Goal: Task Accomplishment & Management: Complete application form

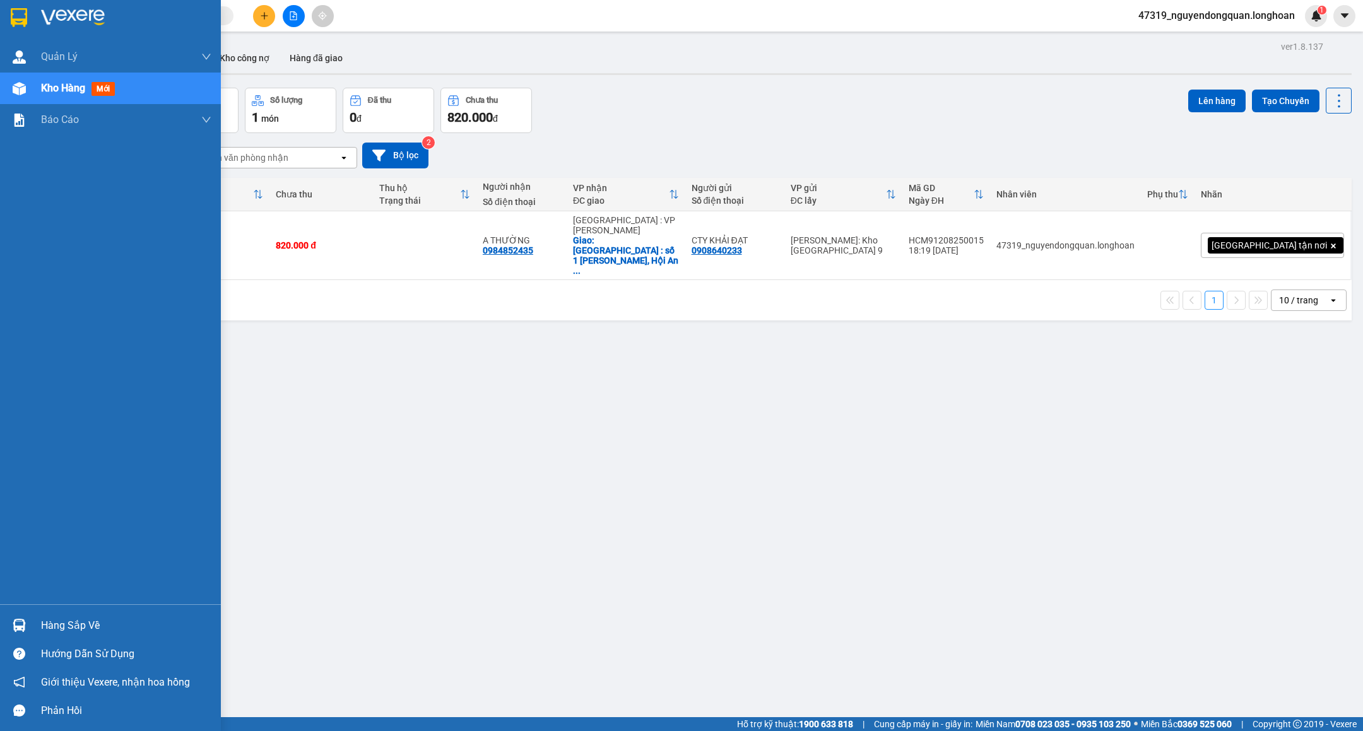
click at [38, 619] on div "Hàng sắp về" at bounding box center [110, 625] width 221 height 28
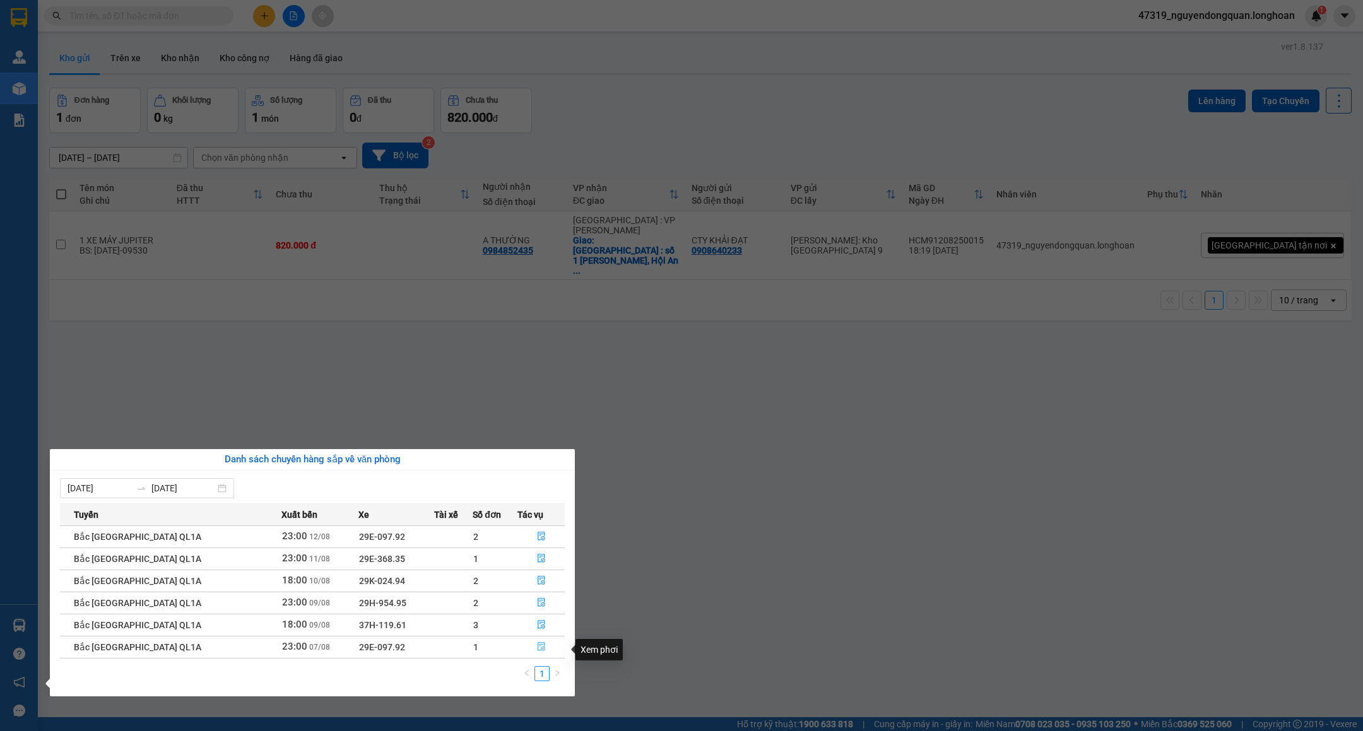
click at [542, 646] on button "button" at bounding box center [541, 647] width 46 height 20
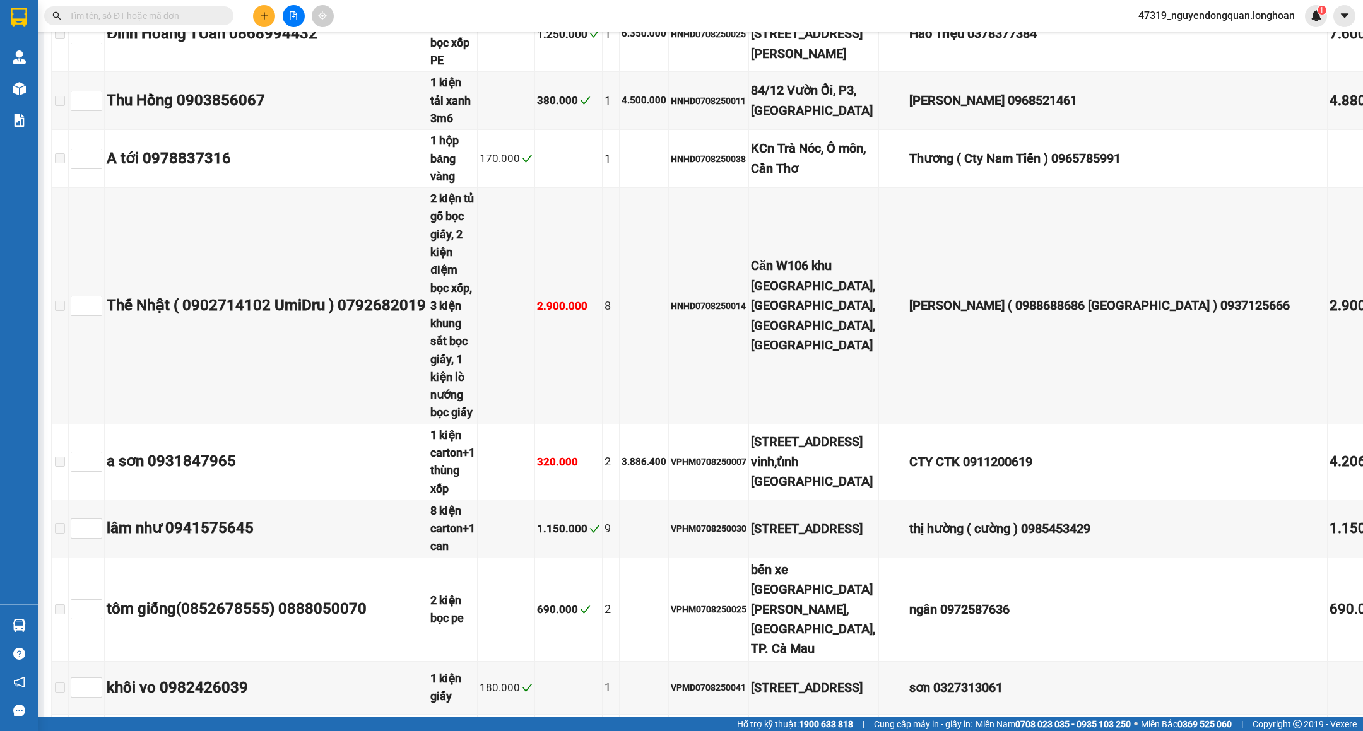
scroll to position [8676, 0]
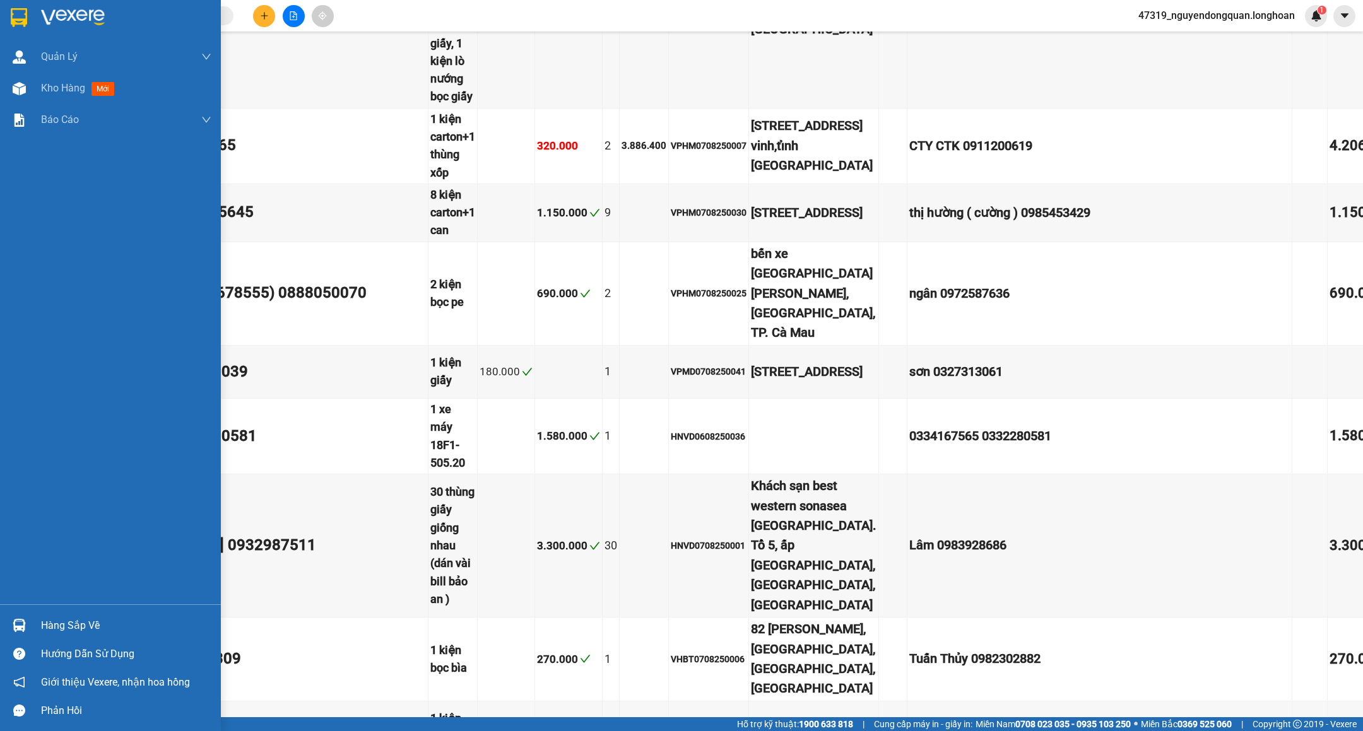
click at [93, 625] on div "Hàng sắp về" at bounding box center [126, 625] width 170 height 19
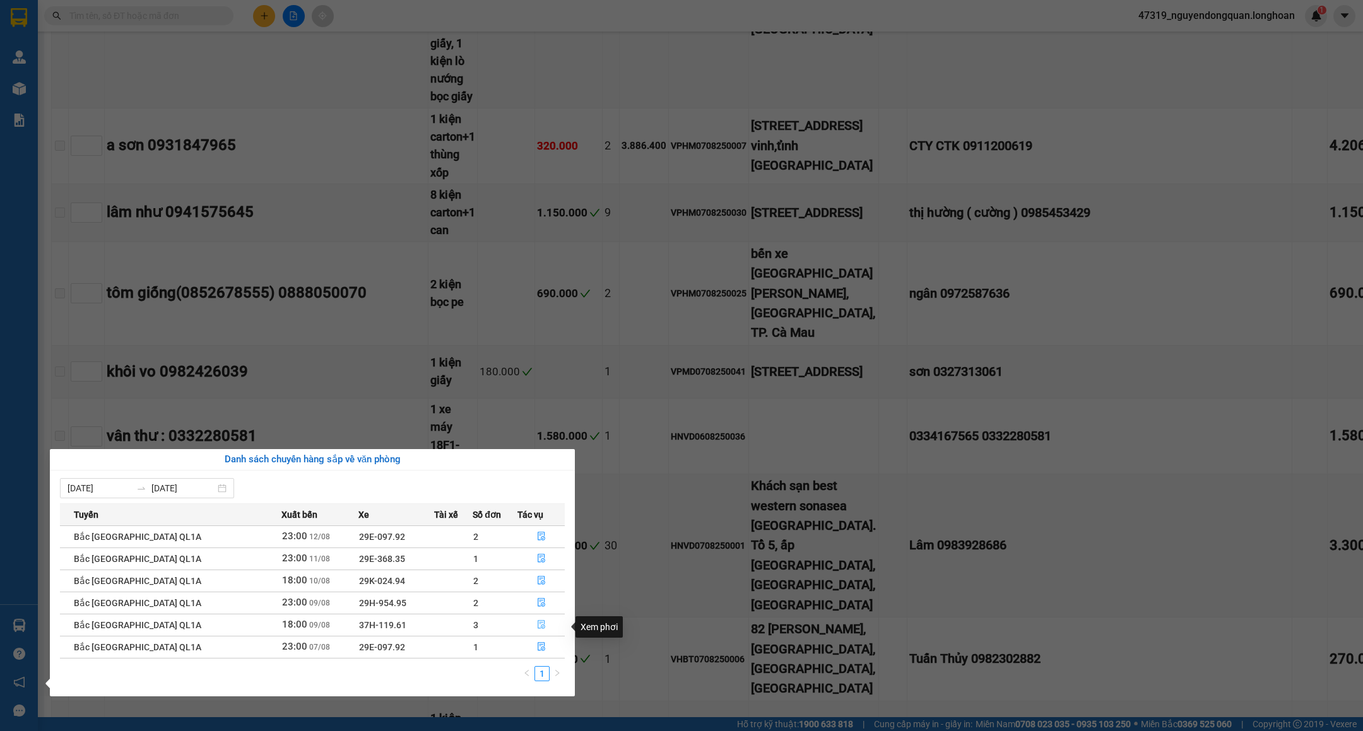
click at [541, 629] on button "button" at bounding box center [541, 625] width 46 height 20
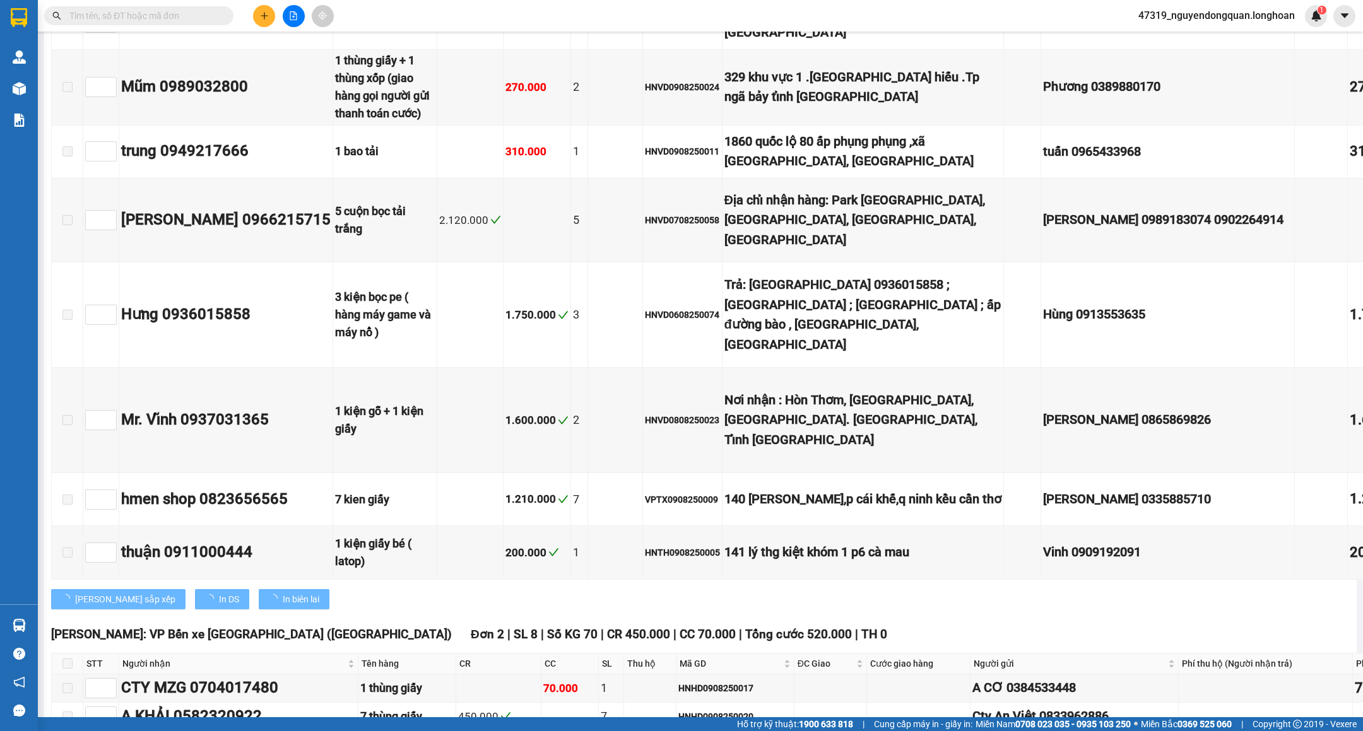
type input "[DATE]"
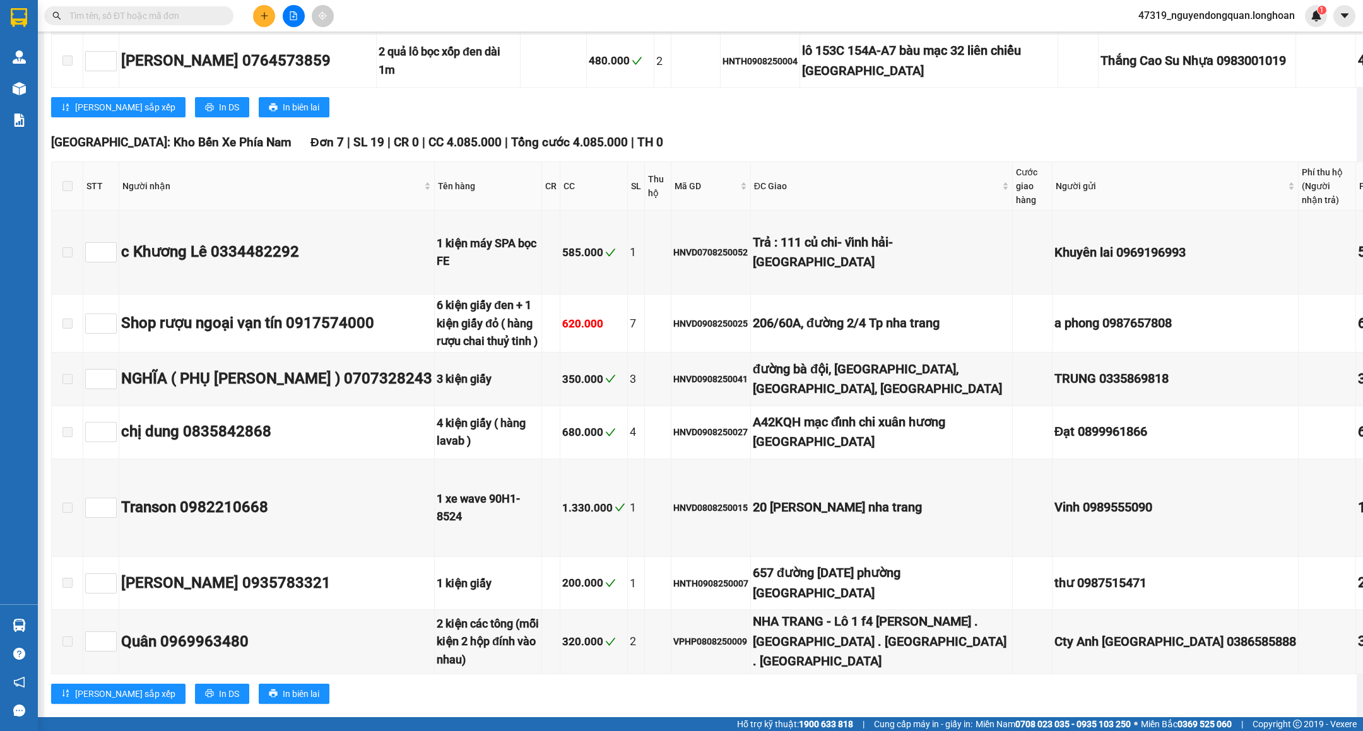
scroll to position [5742, 0]
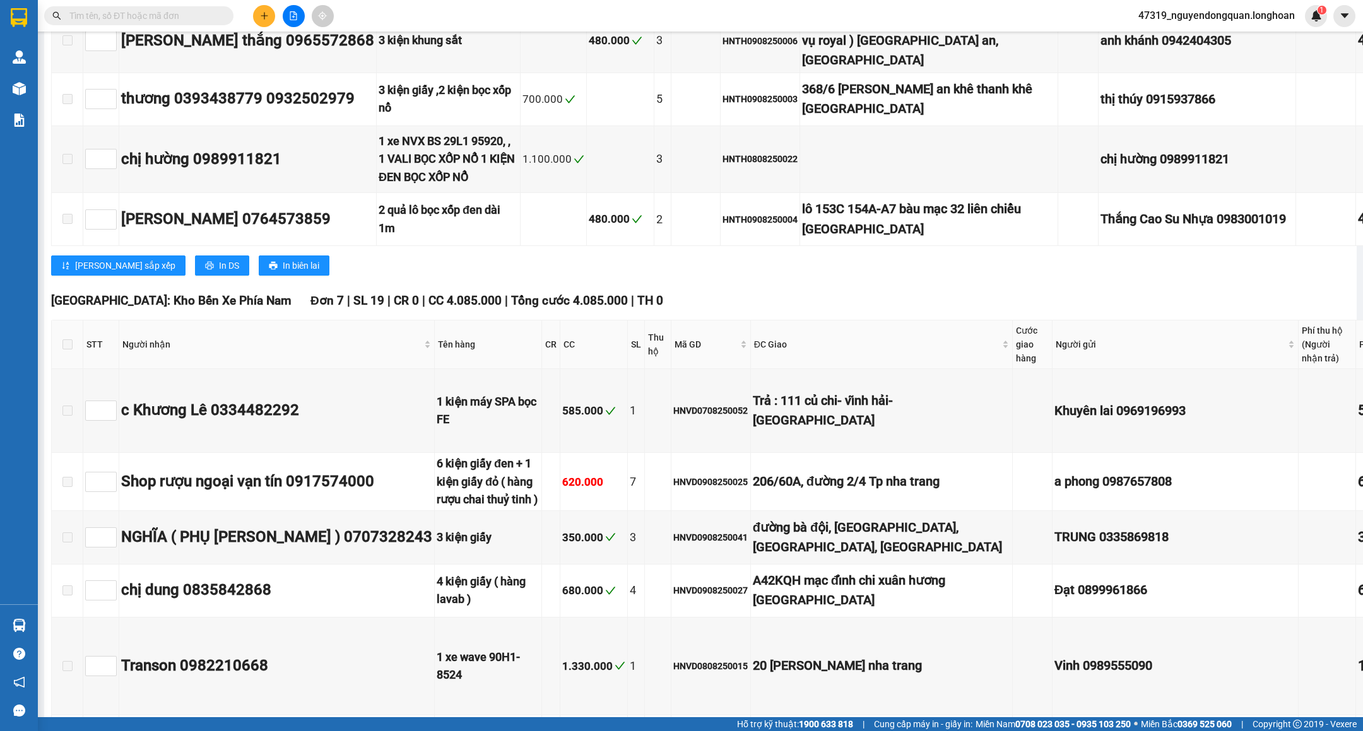
checkbox input "true"
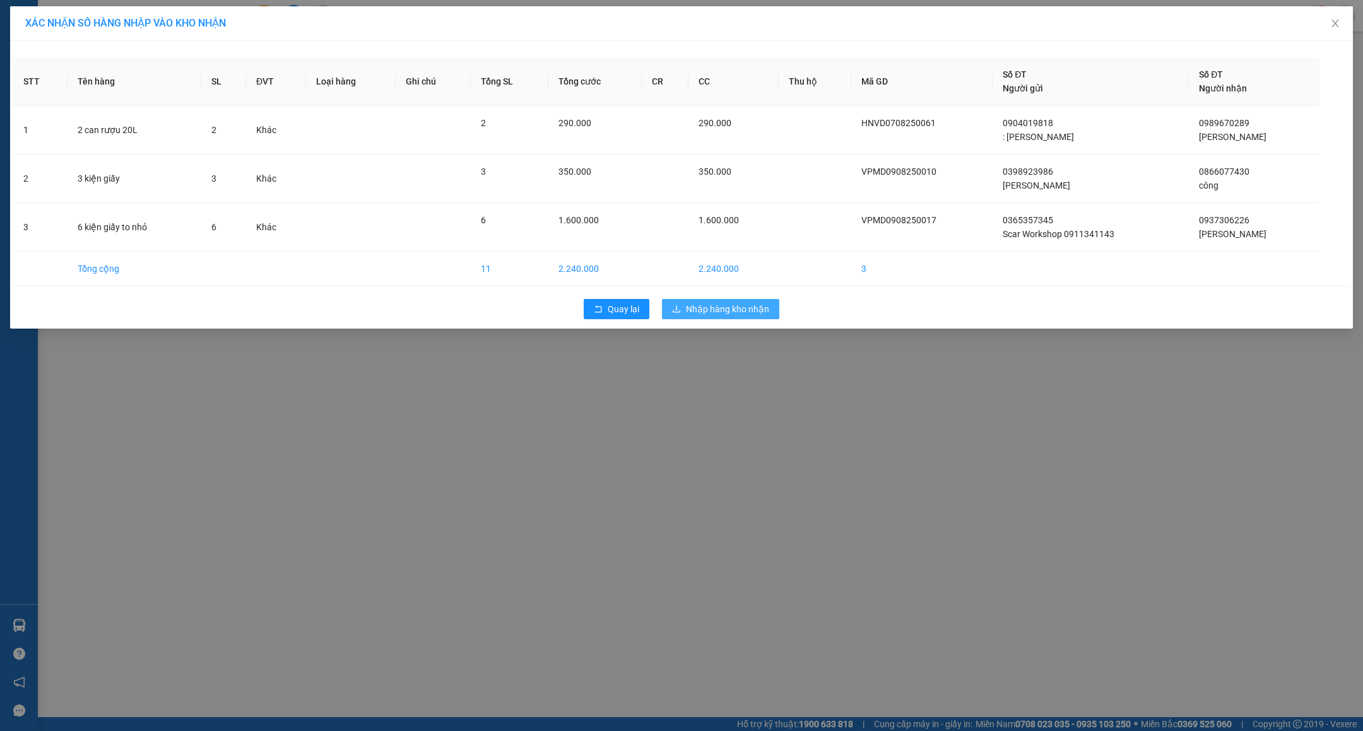
click at [731, 309] on span "Nhập hàng kho nhận" at bounding box center [727, 309] width 83 height 14
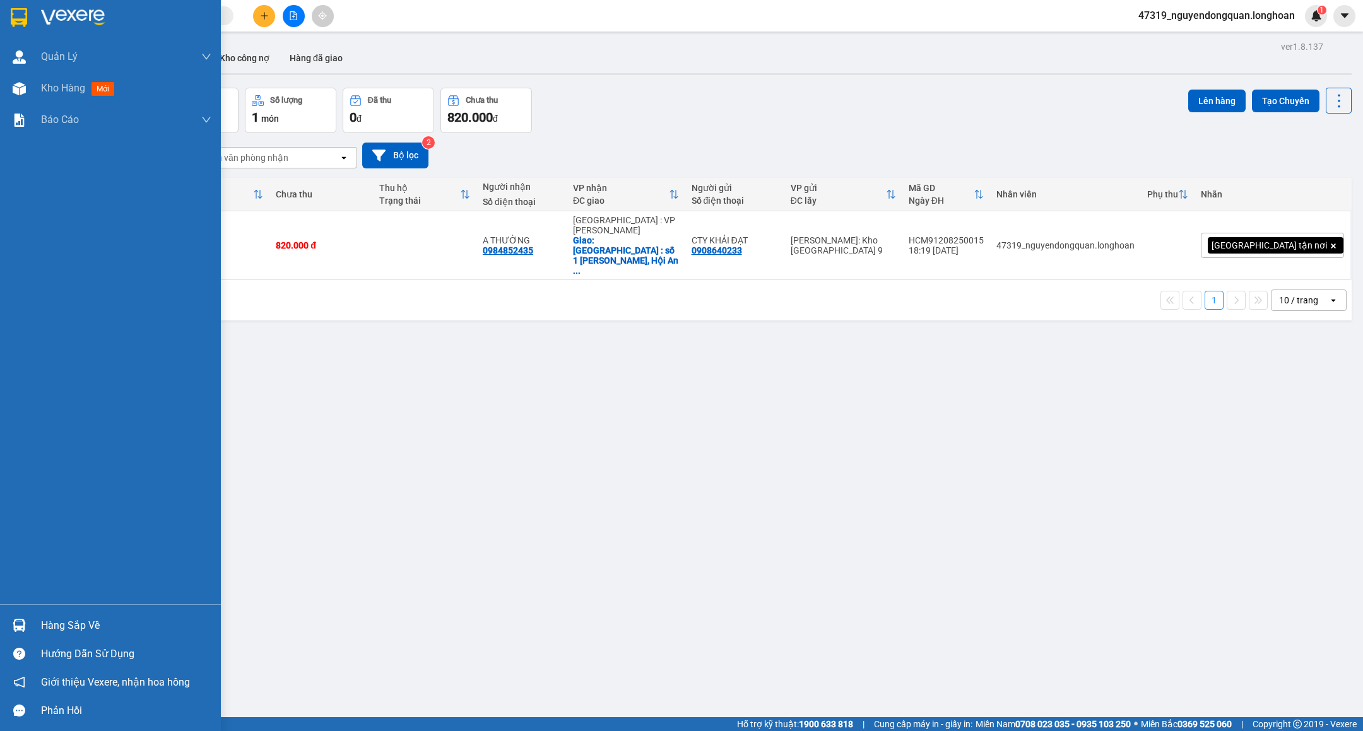
click at [65, 633] on div "Hàng sắp về" at bounding box center [126, 625] width 170 height 19
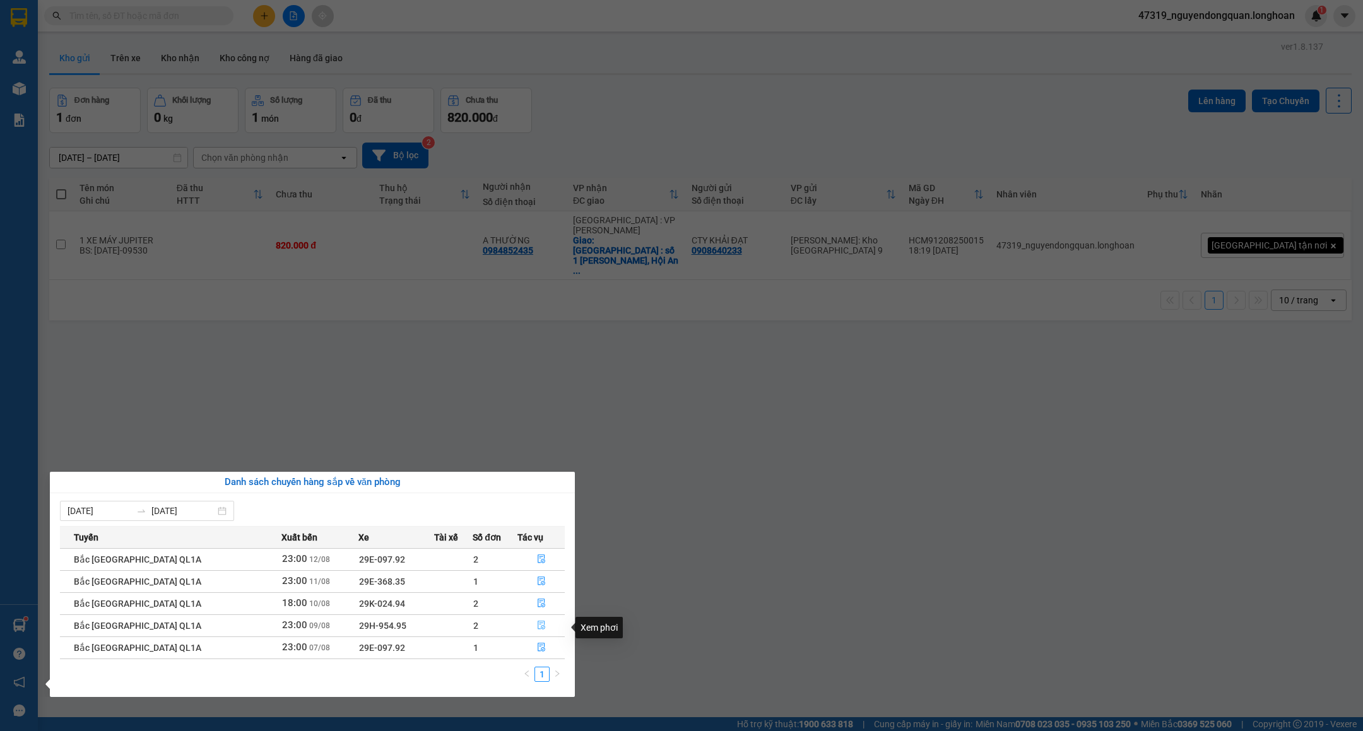
click at [539, 627] on icon "file-done" at bounding box center [542, 625] width 8 height 9
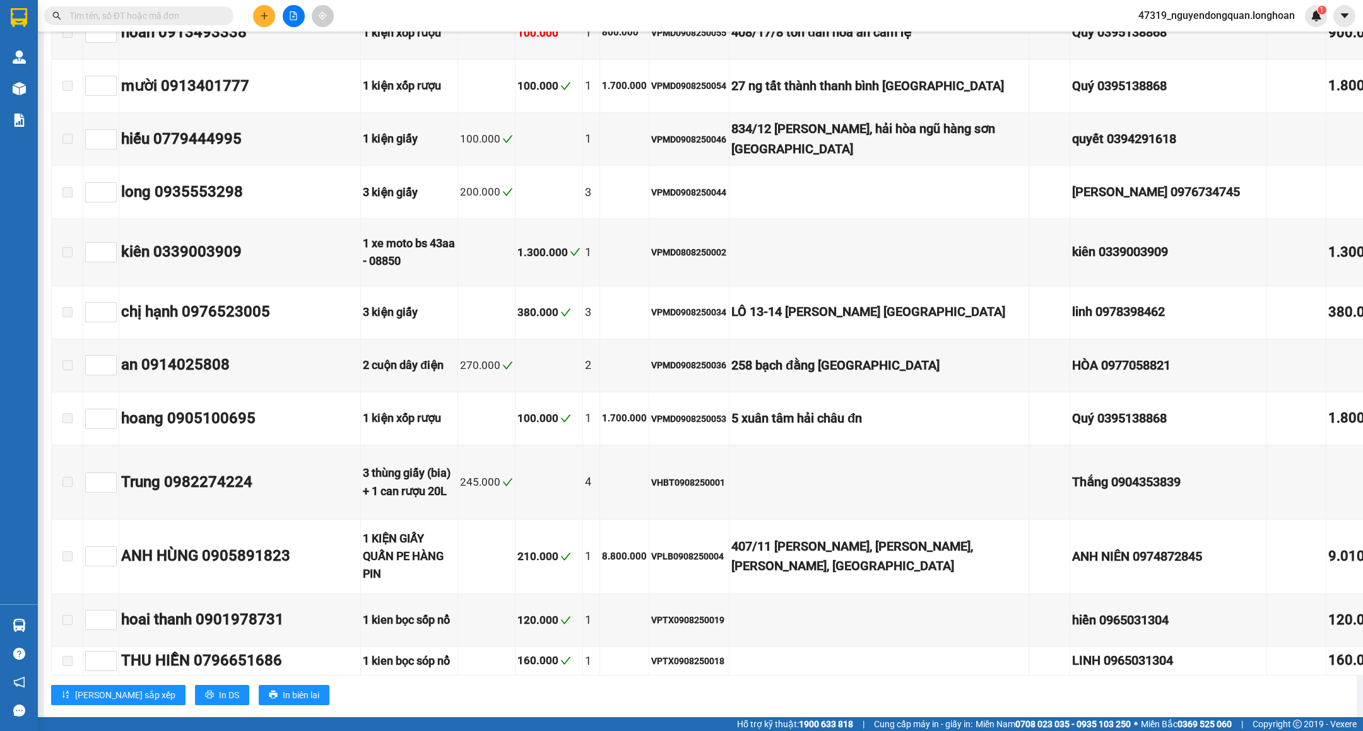
scroll to position [7413, 0]
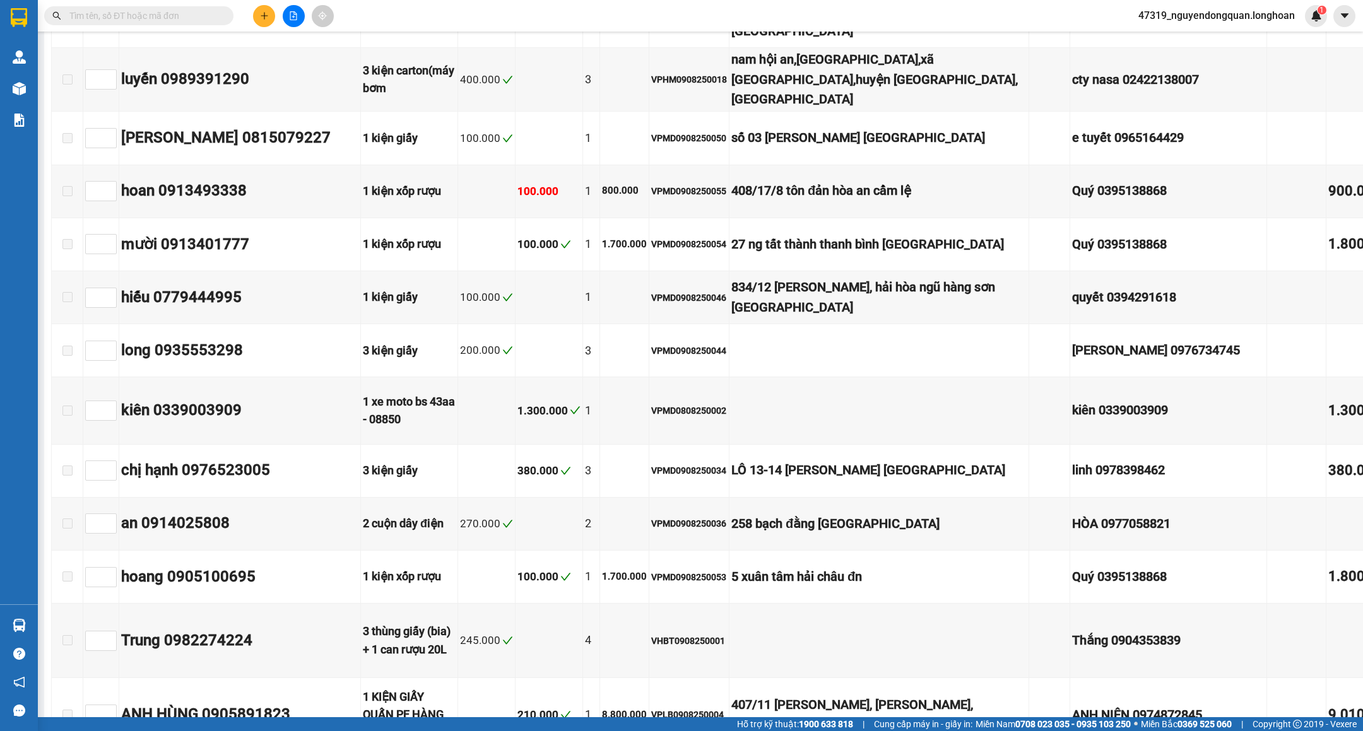
checkbox input "true"
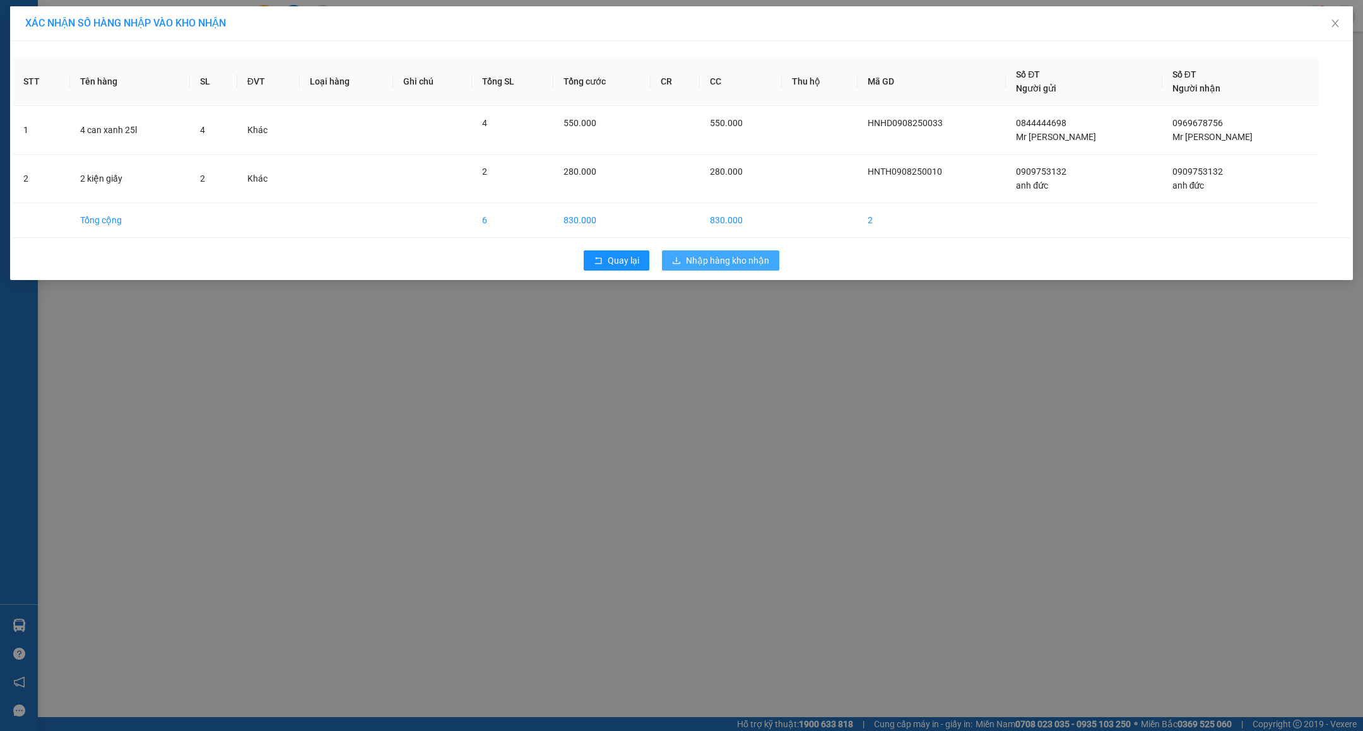
click at [746, 256] on span "Nhập hàng kho nhận" at bounding box center [727, 261] width 83 height 14
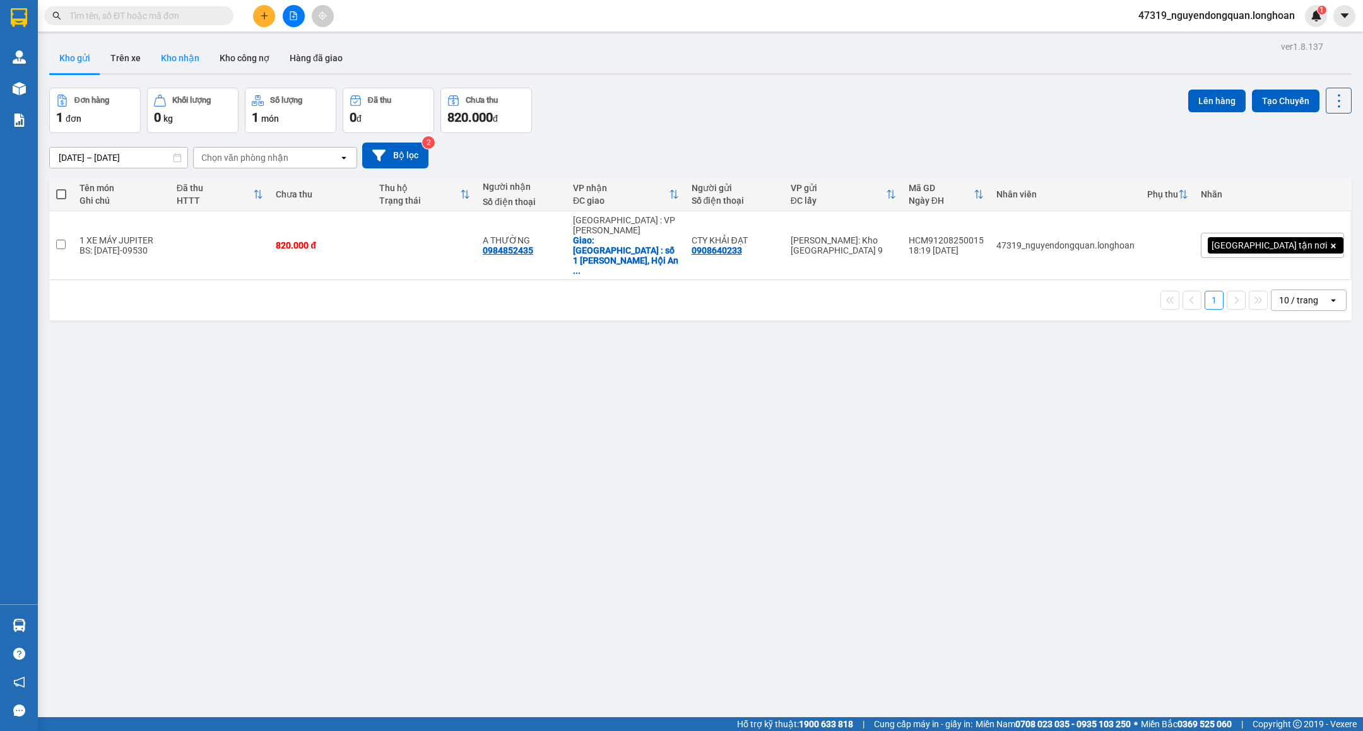
click at [193, 63] on button "Kho nhận" at bounding box center [180, 58] width 59 height 30
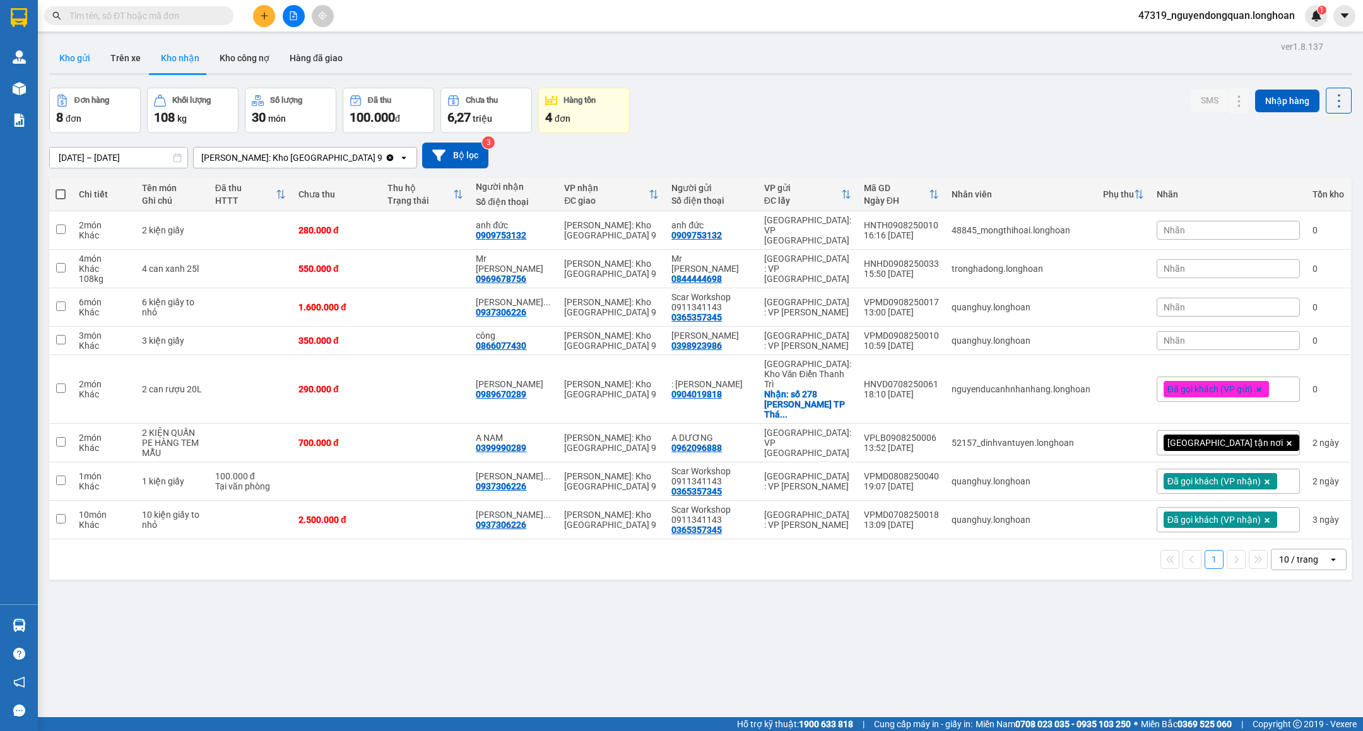
click at [80, 47] on button "Kho gửi" at bounding box center [74, 58] width 51 height 30
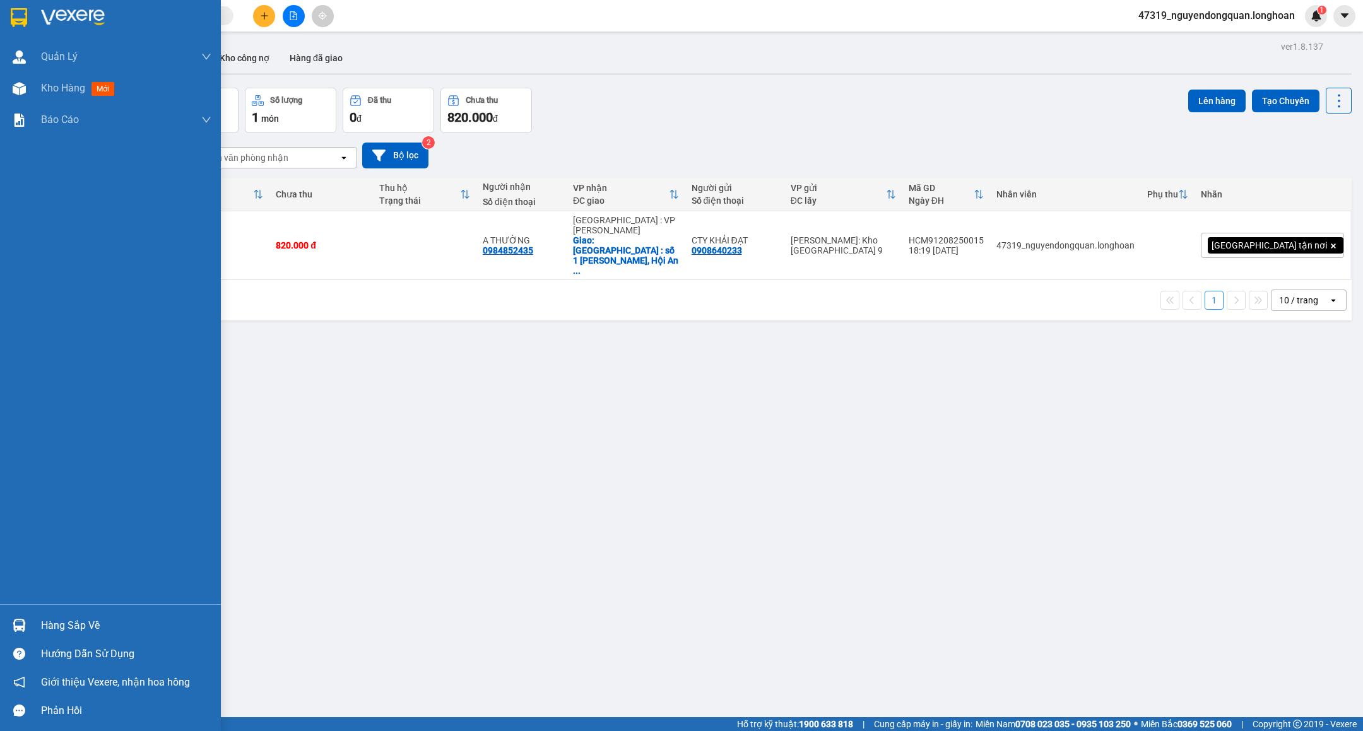
click at [119, 623] on div "Hàng sắp về" at bounding box center [126, 625] width 170 height 19
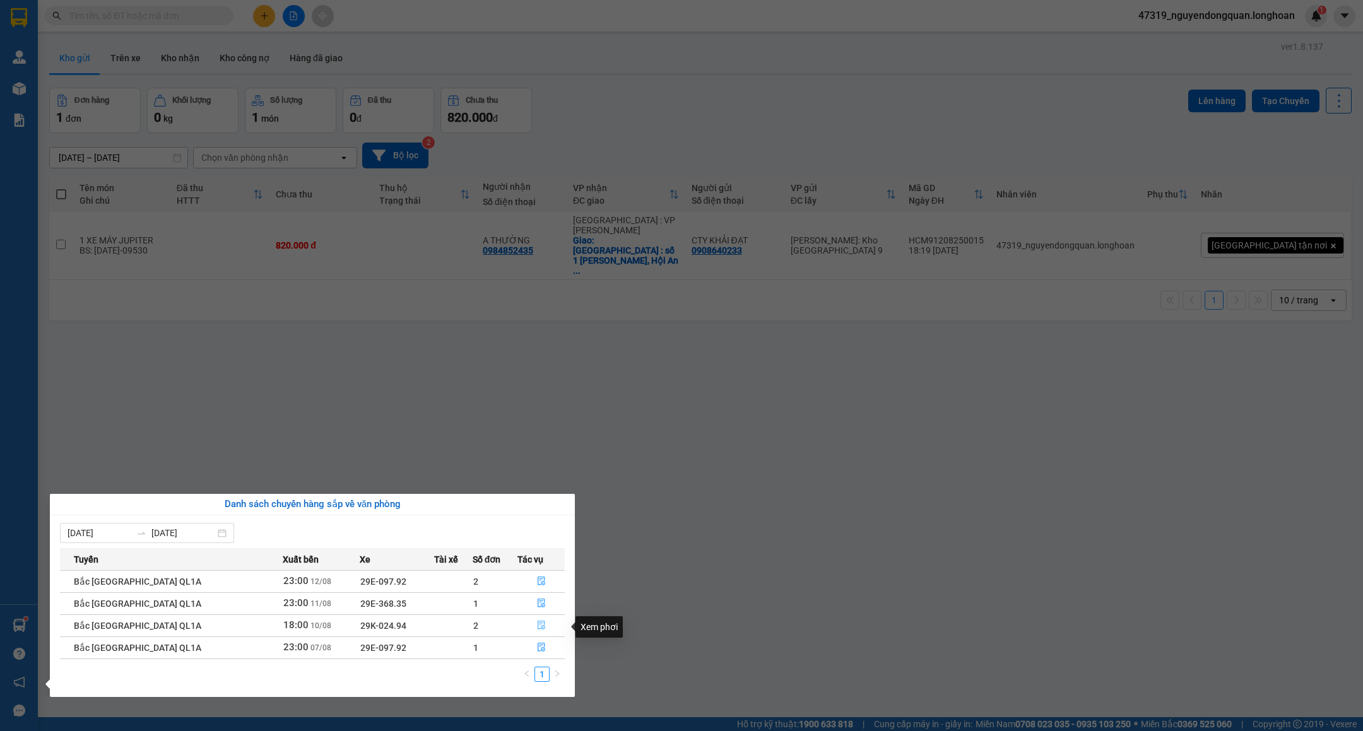
click at [541, 628] on button "button" at bounding box center [541, 626] width 46 height 20
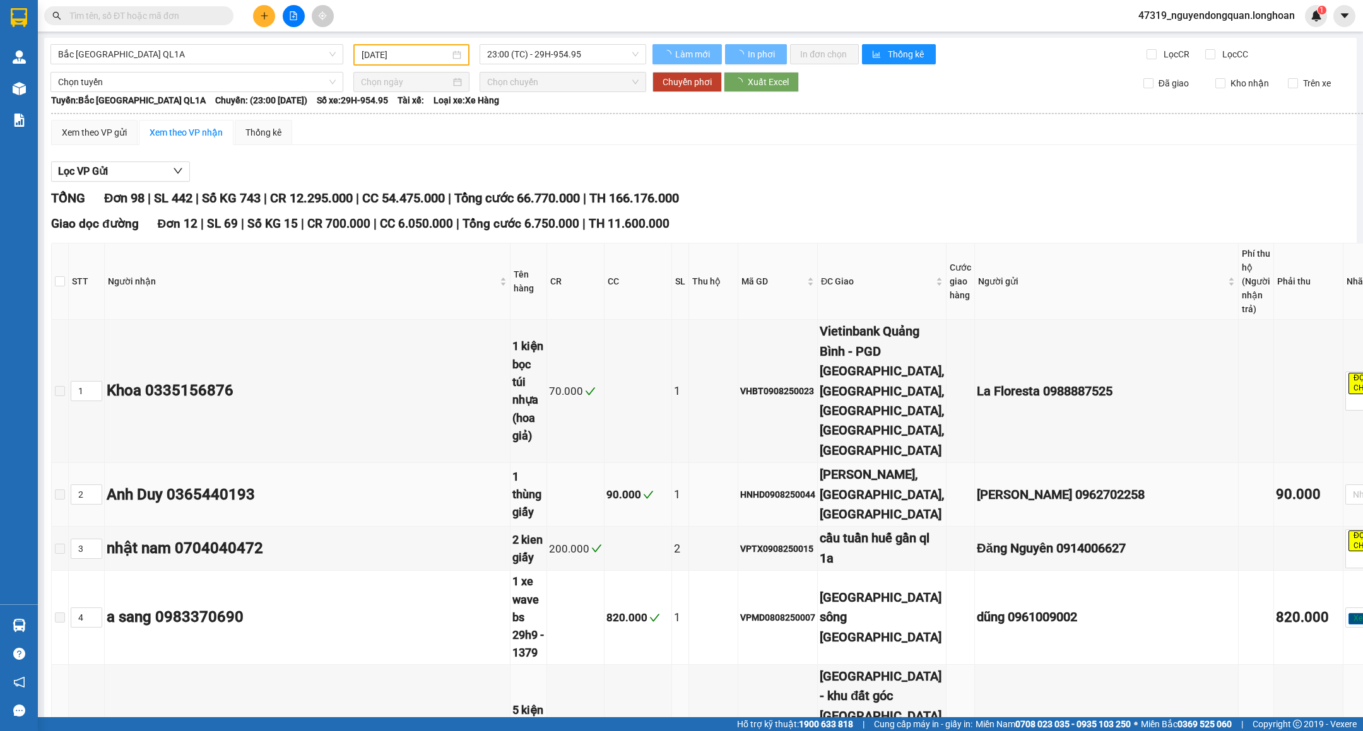
type input "[DATE]"
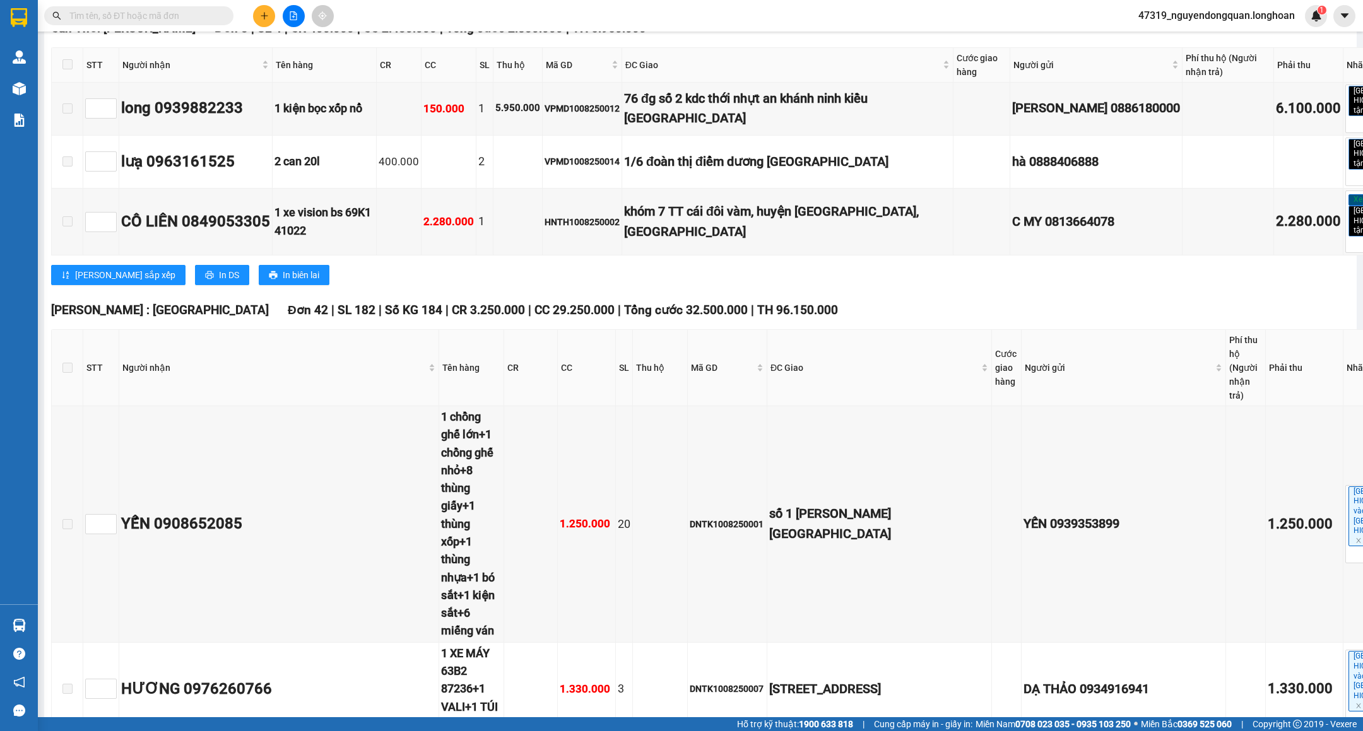
scroll to position [1261, 0]
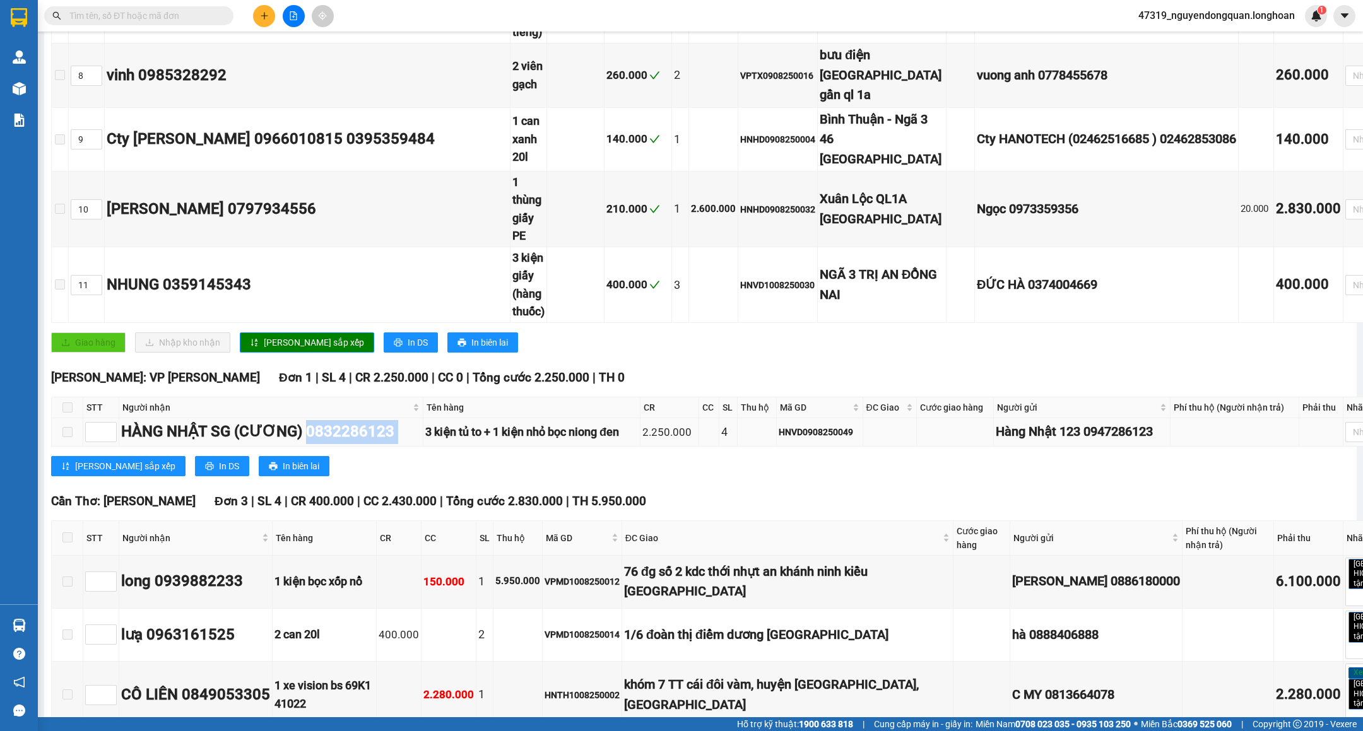
drag, startPoint x: 312, startPoint y: 233, endPoint x: 403, endPoint y: 229, distance: 90.9
click at [403, 418] on tr "HÀNG NHẬT SG (CƯƠNG) 0832286123 3 kiện tủ to + 1 kiện nhỏ bọc niong đen 2.250.0…" at bounding box center [736, 432] width 1368 height 28
copy div "0832286123"
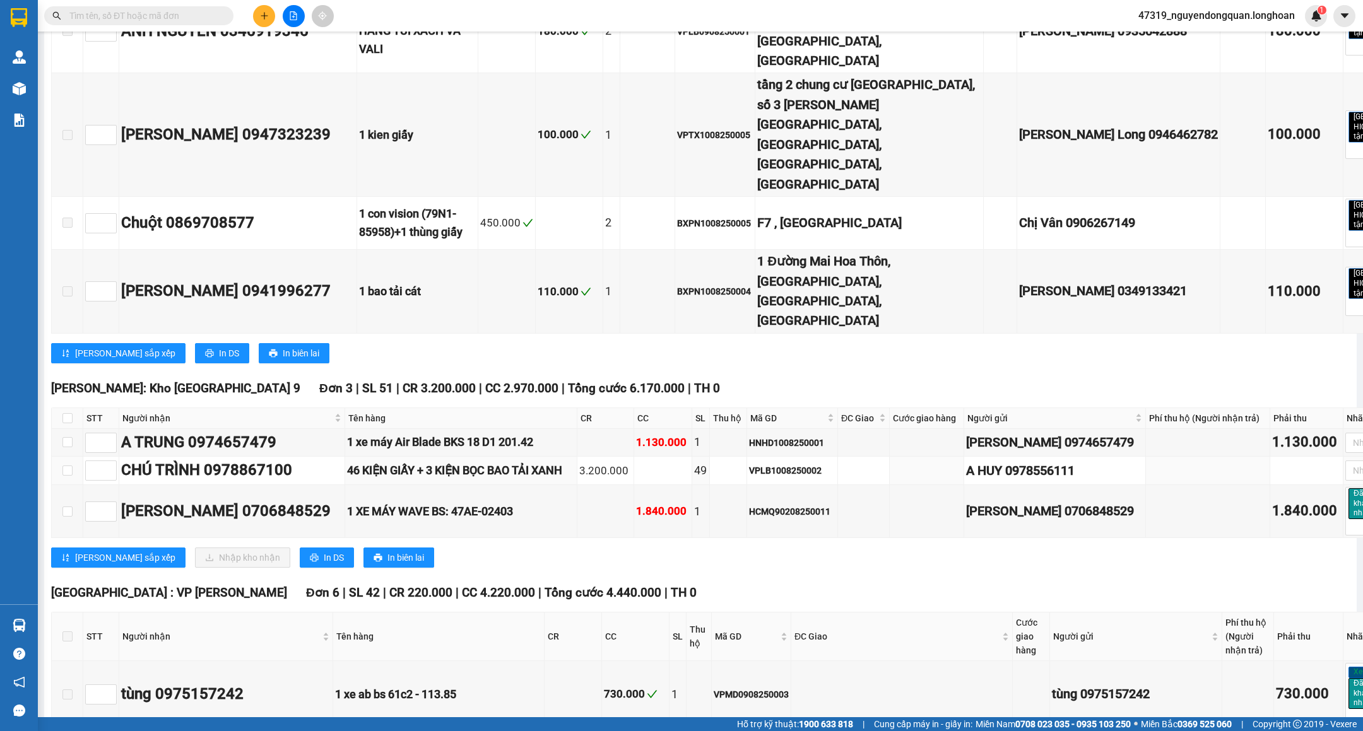
scroll to position [6783, 0]
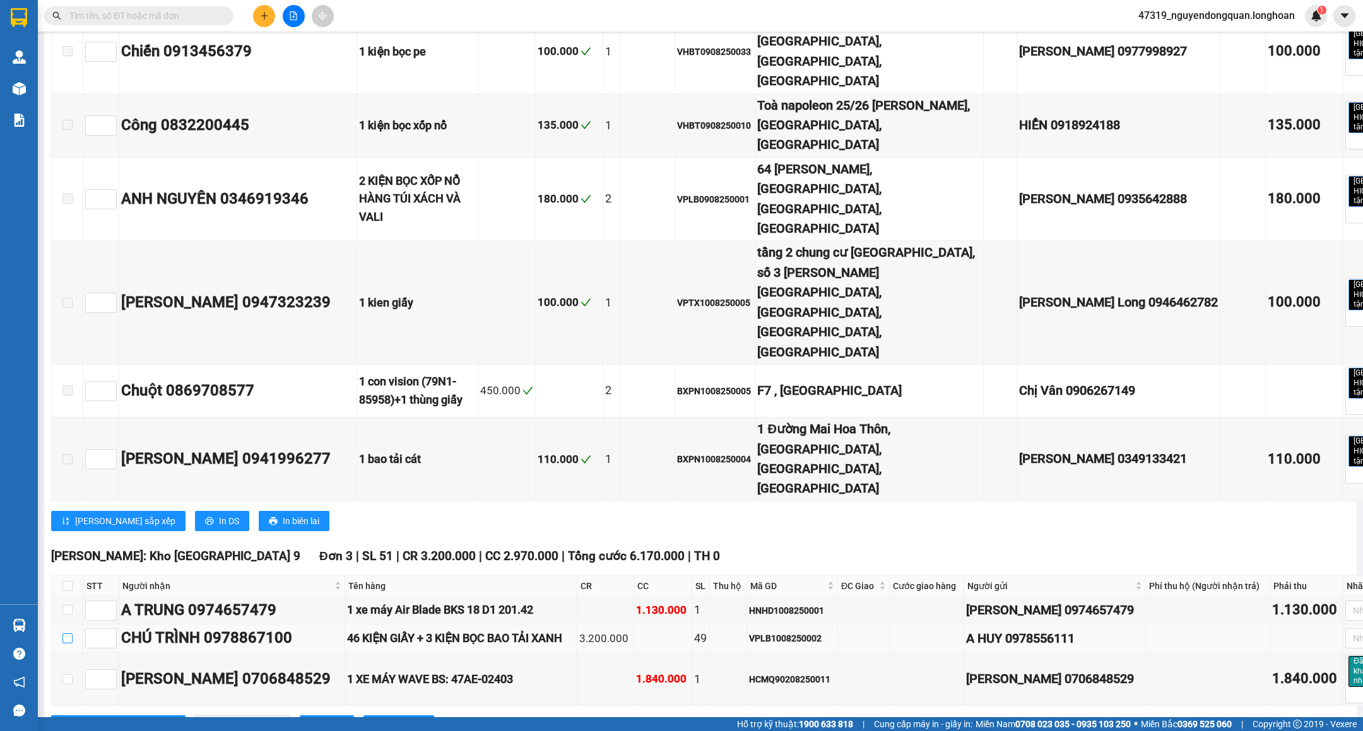
click at [71, 633] on input "checkbox" at bounding box center [67, 638] width 10 height 10
checkbox input "true"
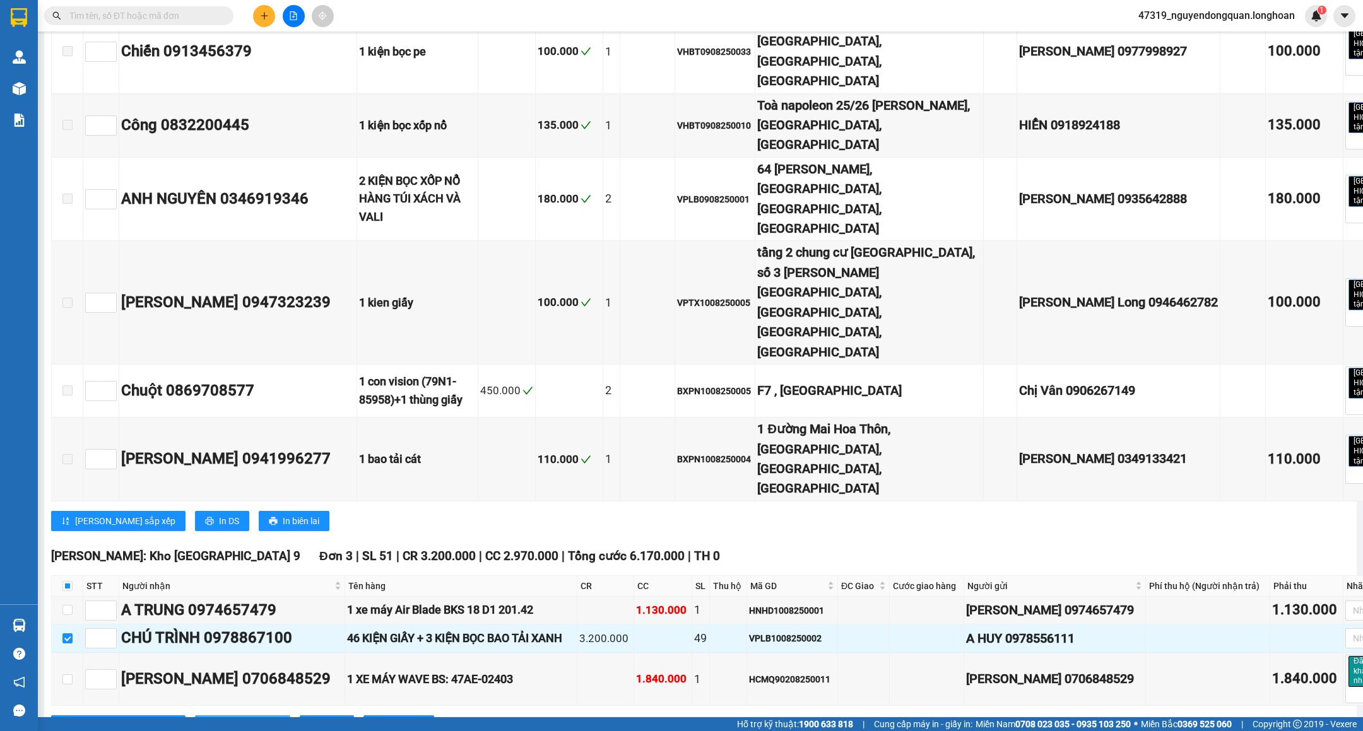
click at [219, 719] on span "Nhập kho nhận" at bounding box center [249, 726] width 61 height 14
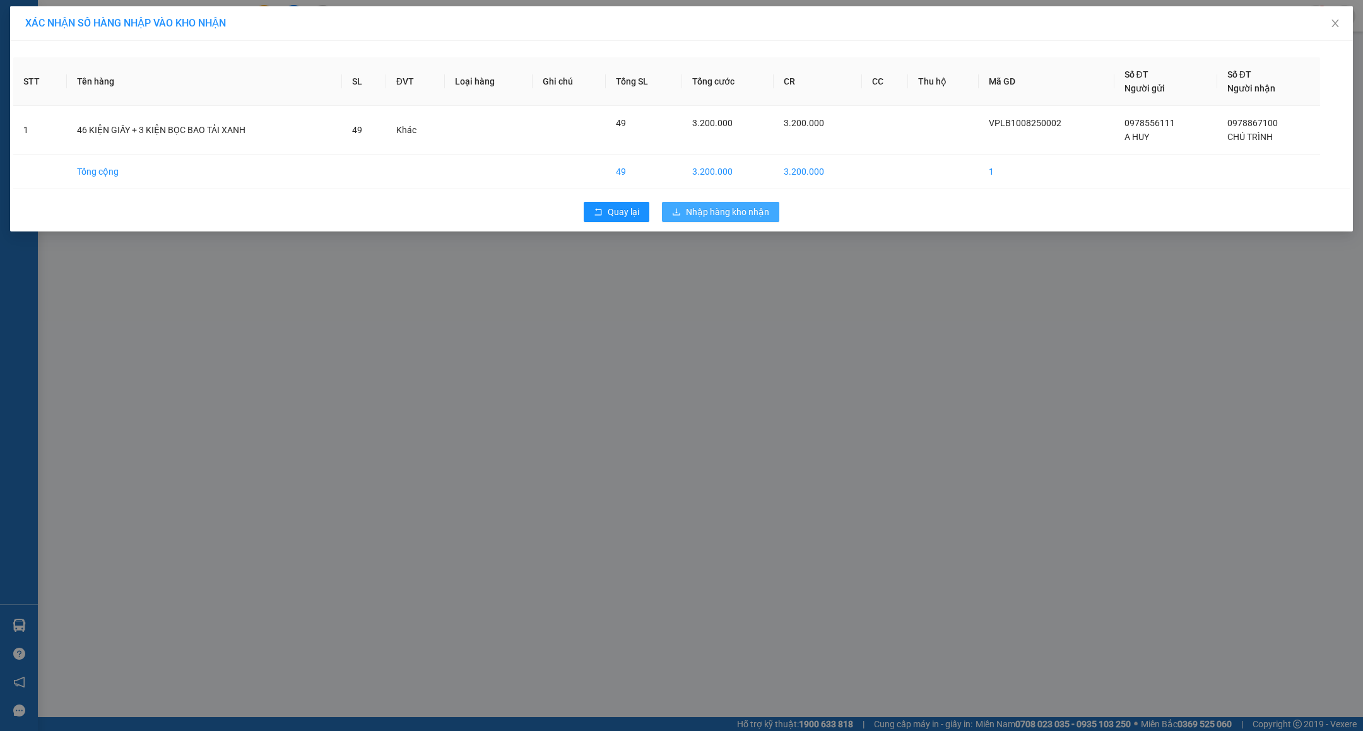
click at [733, 213] on span "Nhập hàng kho nhận" at bounding box center [727, 212] width 83 height 14
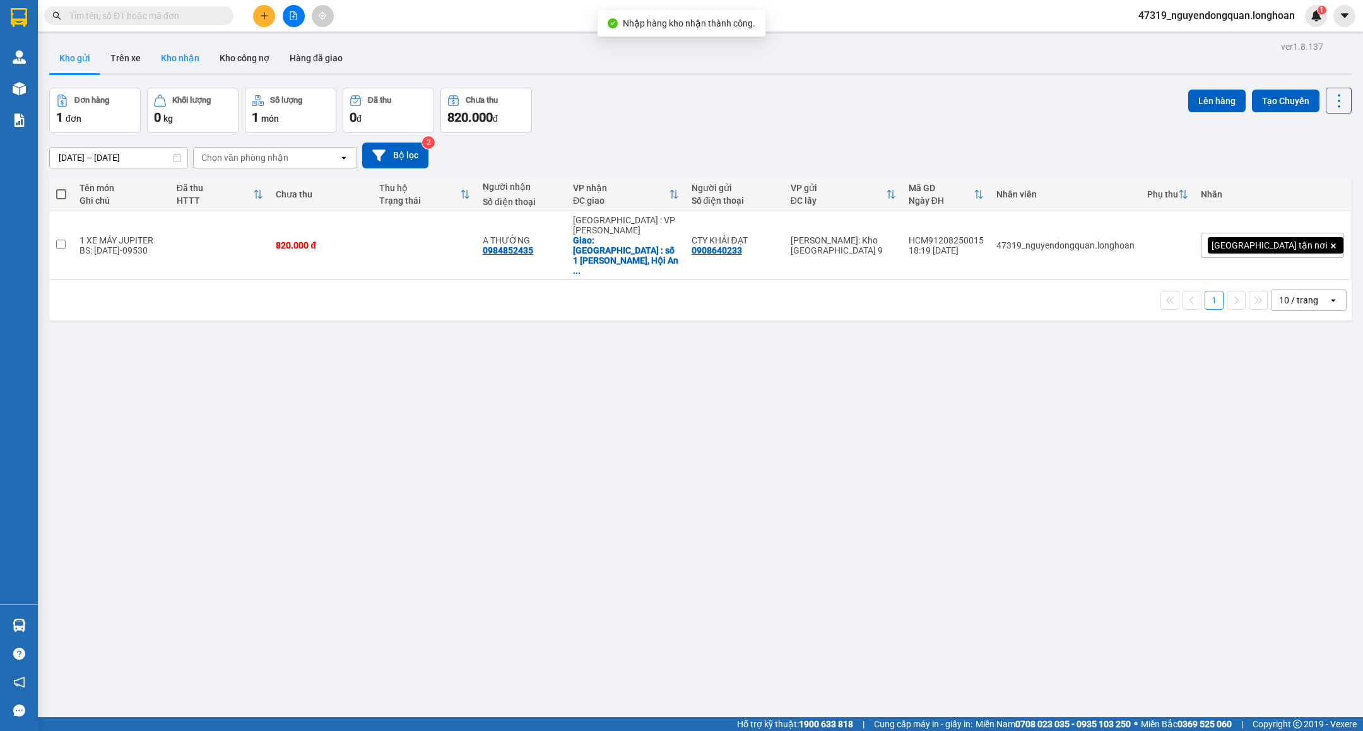
click at [187, 61] on button "Kho nhận" at bounding box center [180, 58] width 59 height 30
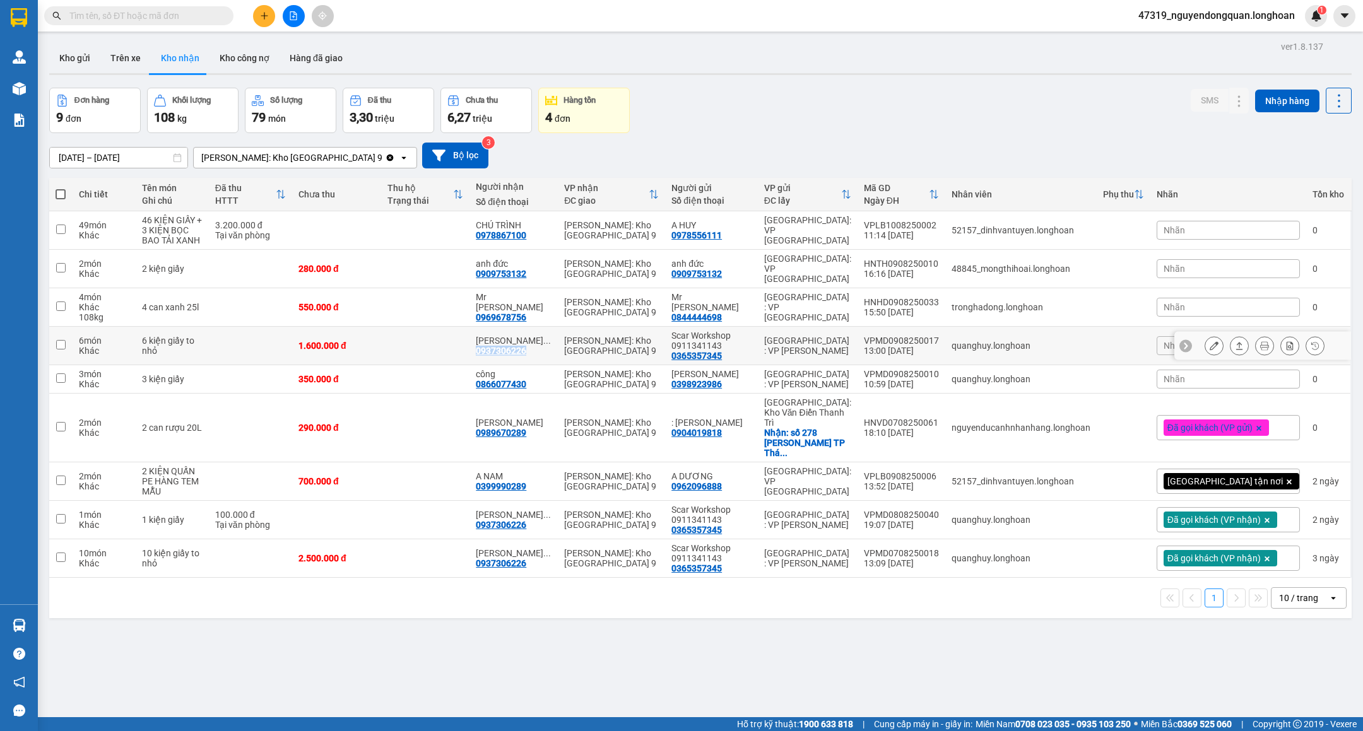
drag, startPoint x: 500, startPoint y: 343, endPoint x: 558, endPoint y: 351, distance: 59.2
click at [558, 351] on td "[PERSON_NAME] ... 0937306226" at bounding box center [513, 346] width 88 height 38
checkbox input "true"
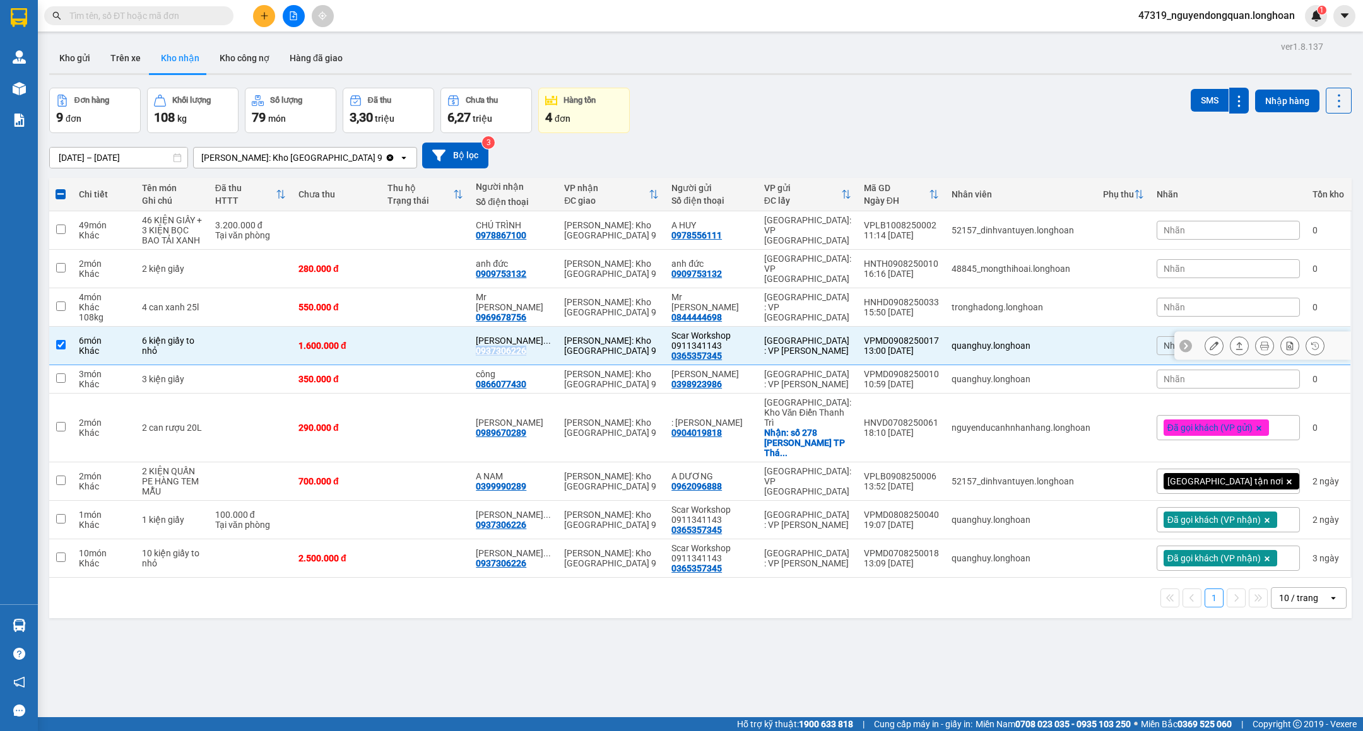
copy div "0937306226"
click at [1256, 341] on button at bounding box center [1265, 346] width 18 height 22
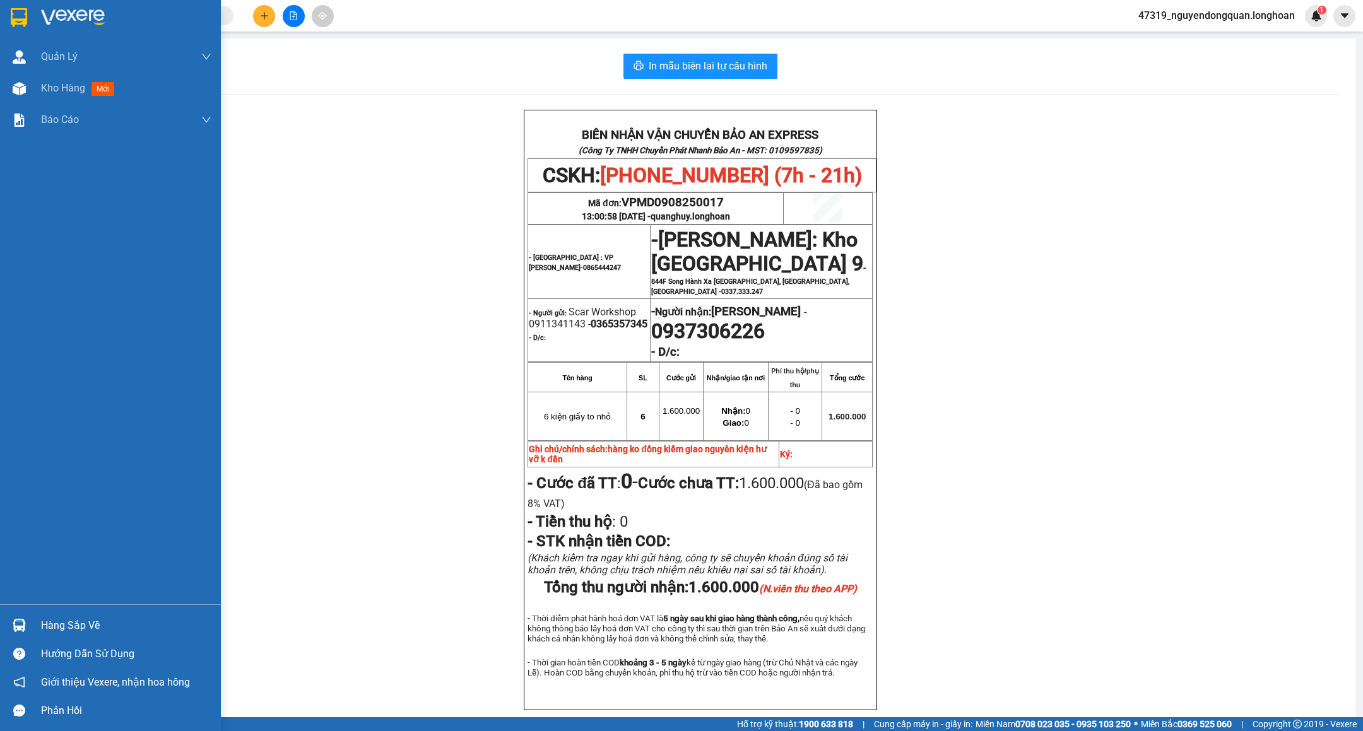
click at [17, 6] on div at bounding box center [19, 17] width 22 height 22
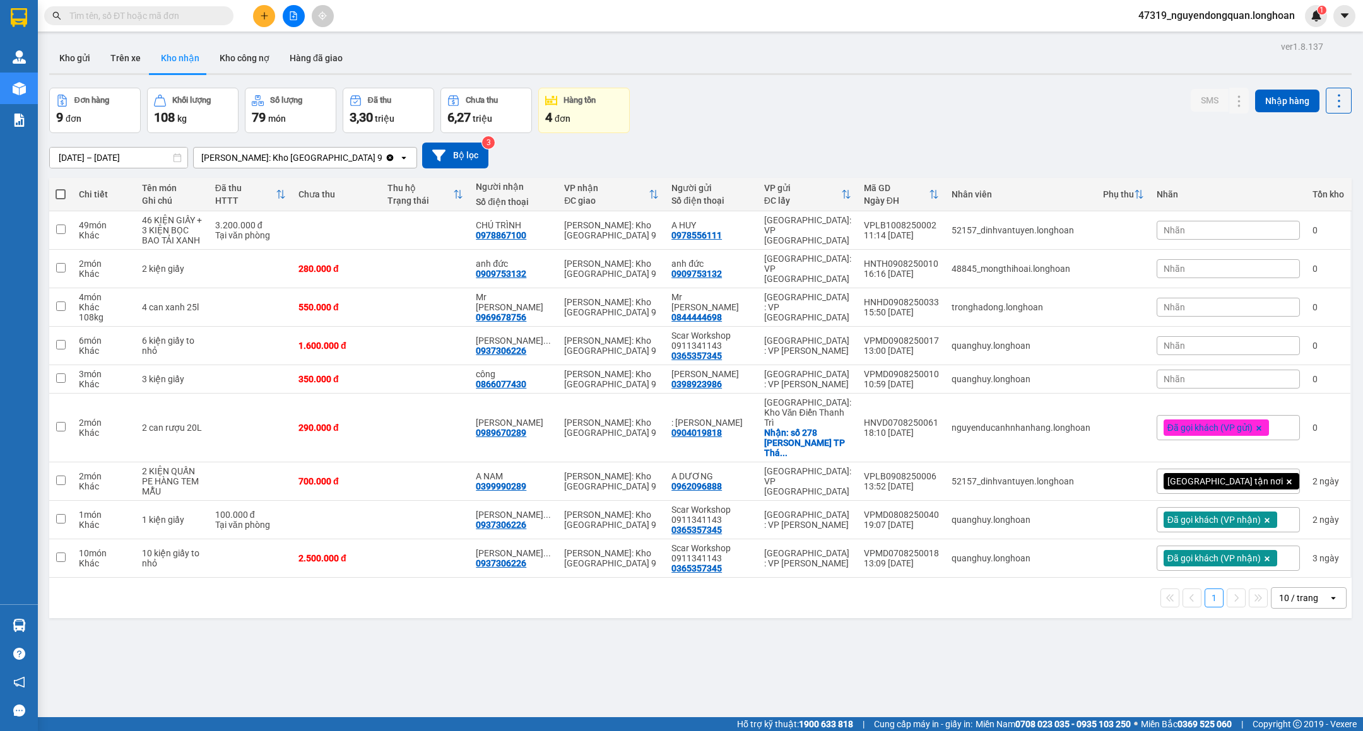
click at [1225, 339] on div "Nhãn" at bounding box center [1228, 345] width 143 height 19
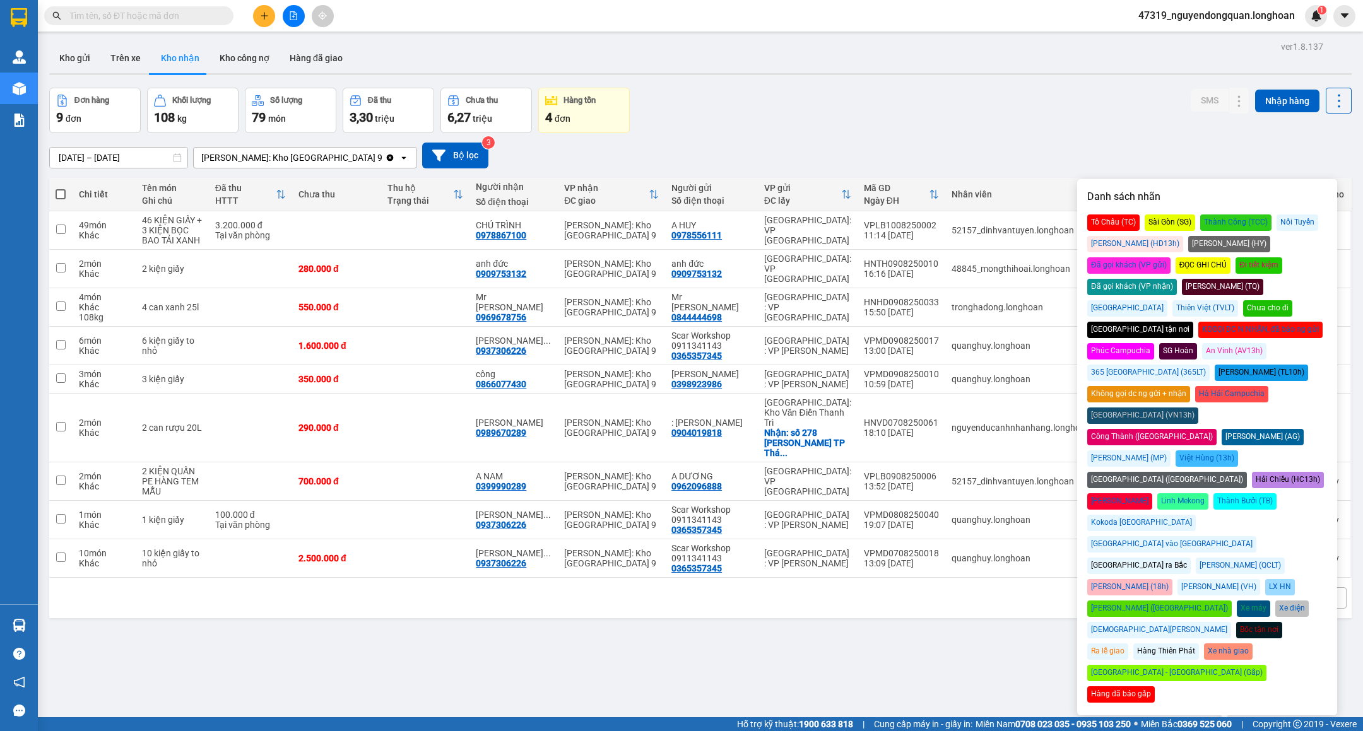
click at [1177, 279] on div "Đã gọi khách (VP nhận)" at bounding box center [1132, 287] width 90 height 16
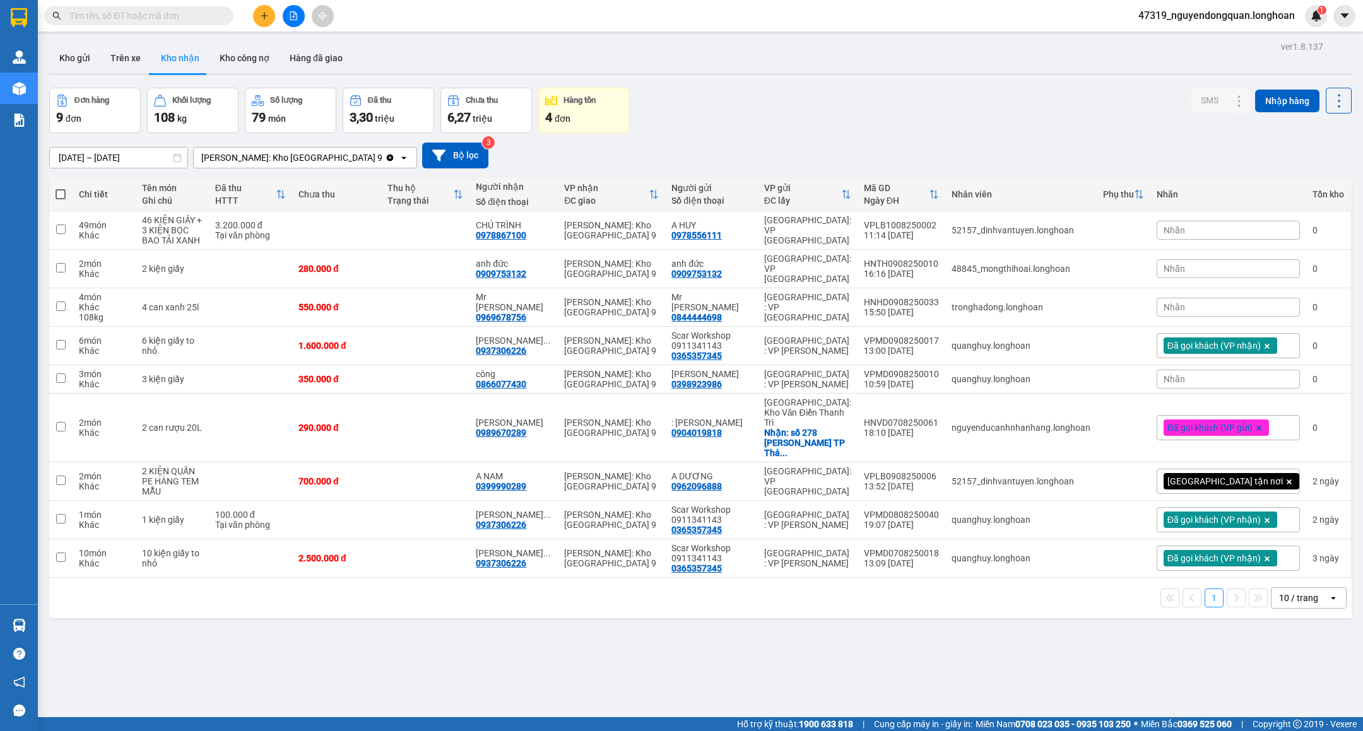
click at [977, 67] on div "Kho gửi Trên xe Kho nhận Kho công nợ Hàng đã giao" at bounding box center [700, 59] width 1302 height 33
drag, startPoint x: 500, startPoint y: 416, endPoint x: 564, endPoint y: 425, distance: 64.9
click at [558, 425] on td "[PERSON_NAME] 0989670289" at bounding box center [513, 428] width 88 height 69
checkbox input "true"
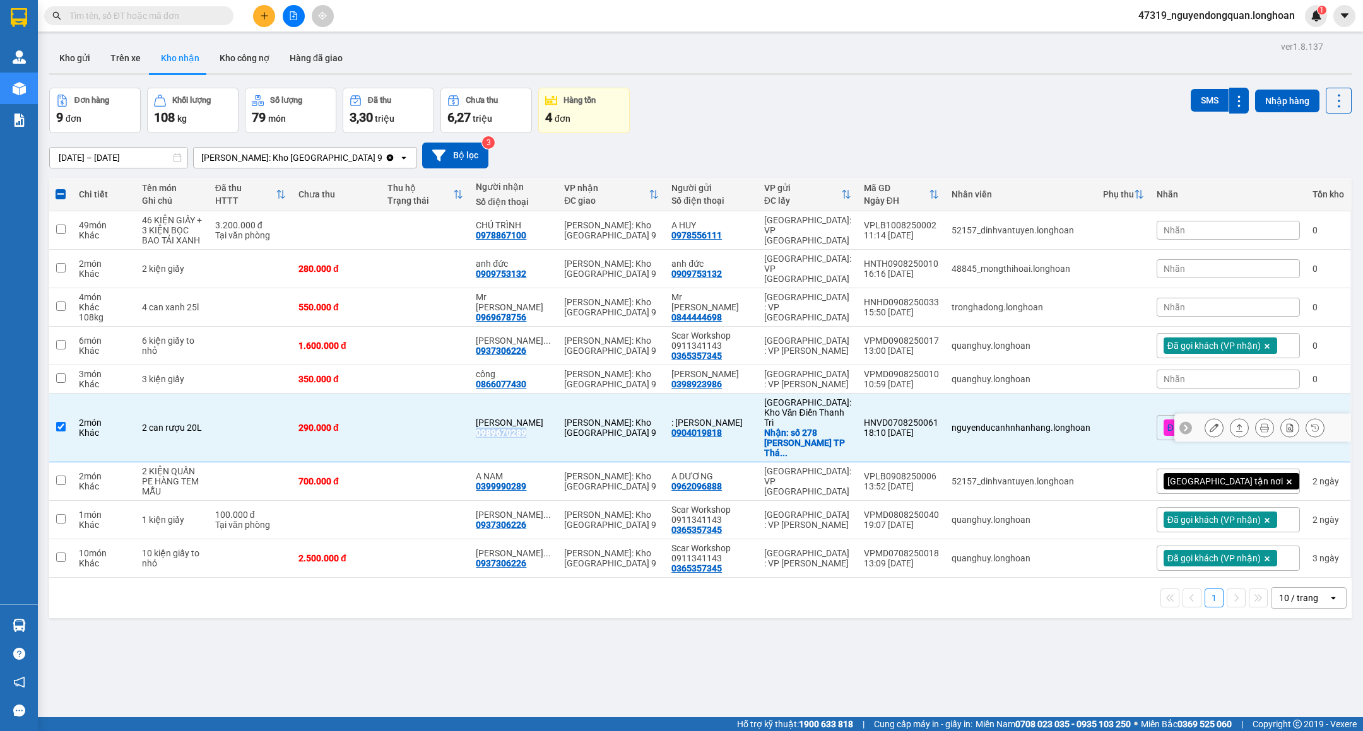
copy div "0989670289"
drag, startPoint x: 504, startPoint y: 235, endPoint x: 551, endPoint y: 237, distance: 47.4
click at [551, 237] on div "CHÚ TRÌNH 0978867100" at bounding box center [514, 230] width 76 height 20
checkbox input "true"
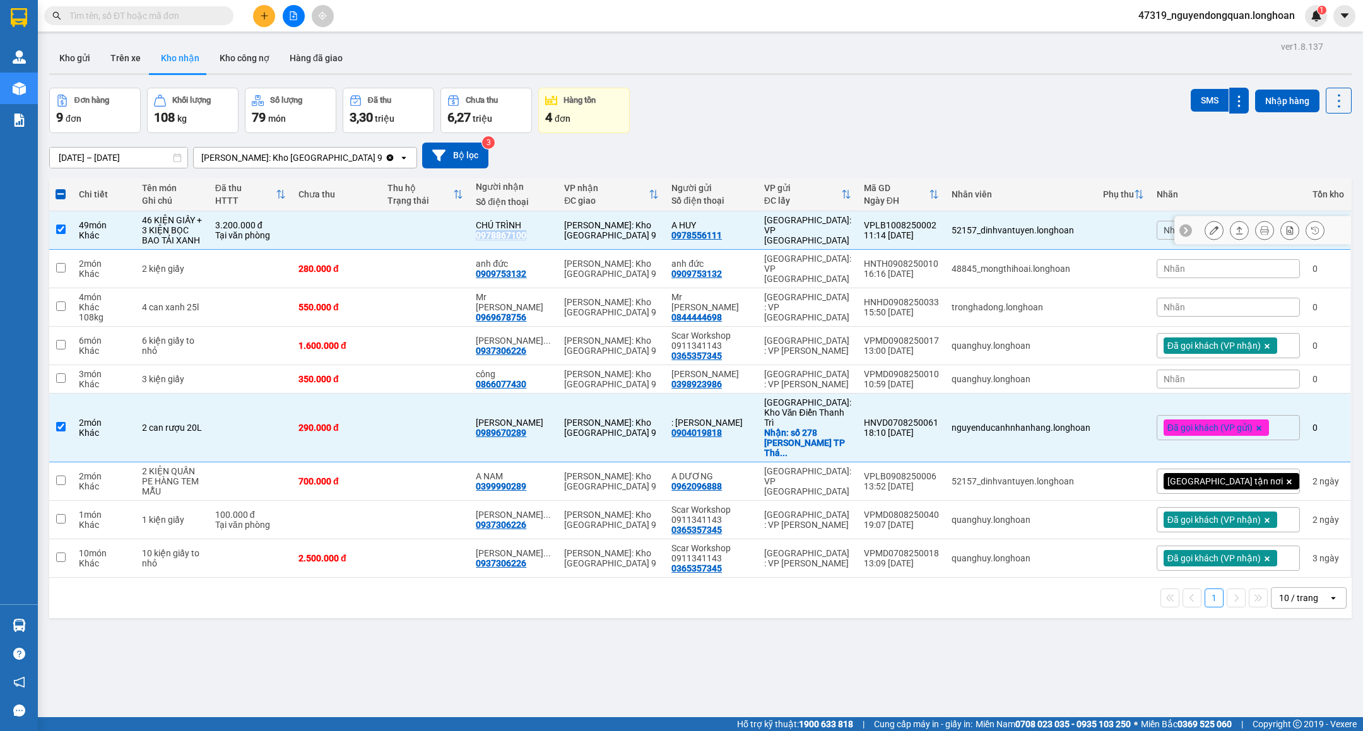
copy div "0978867100"
click at [1260, 235] on icon at bounding box center [1264, 230] width 9 height 9
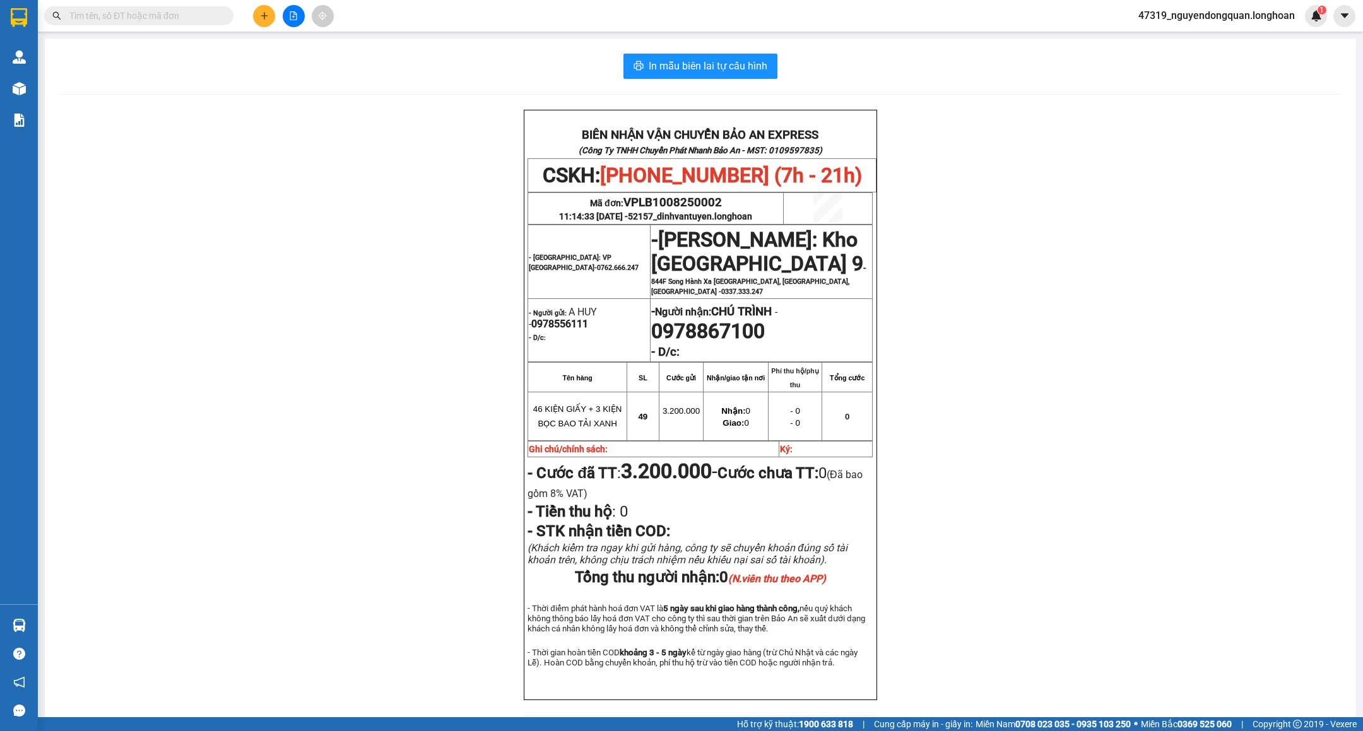
scroll to position [72, 0]
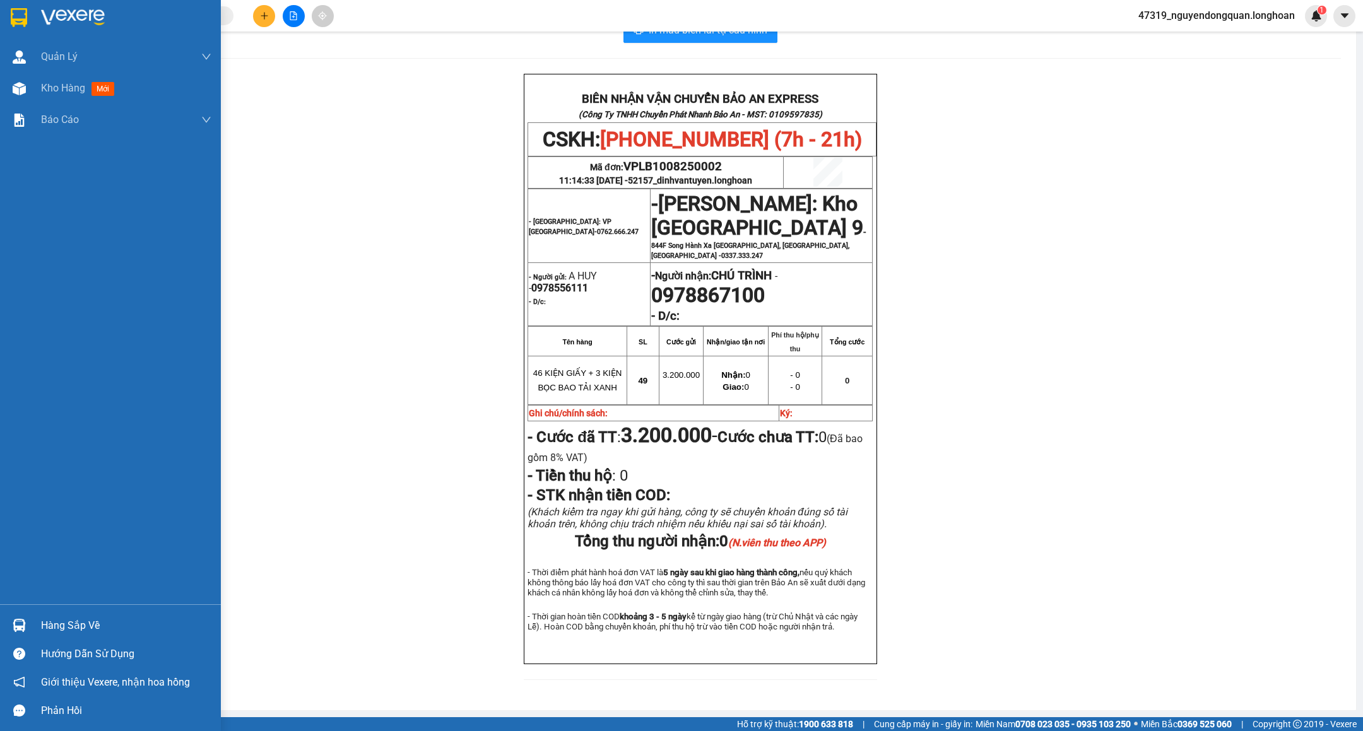
click at [17, 9] on img at bounding box center [19, 17] width 16 height 19
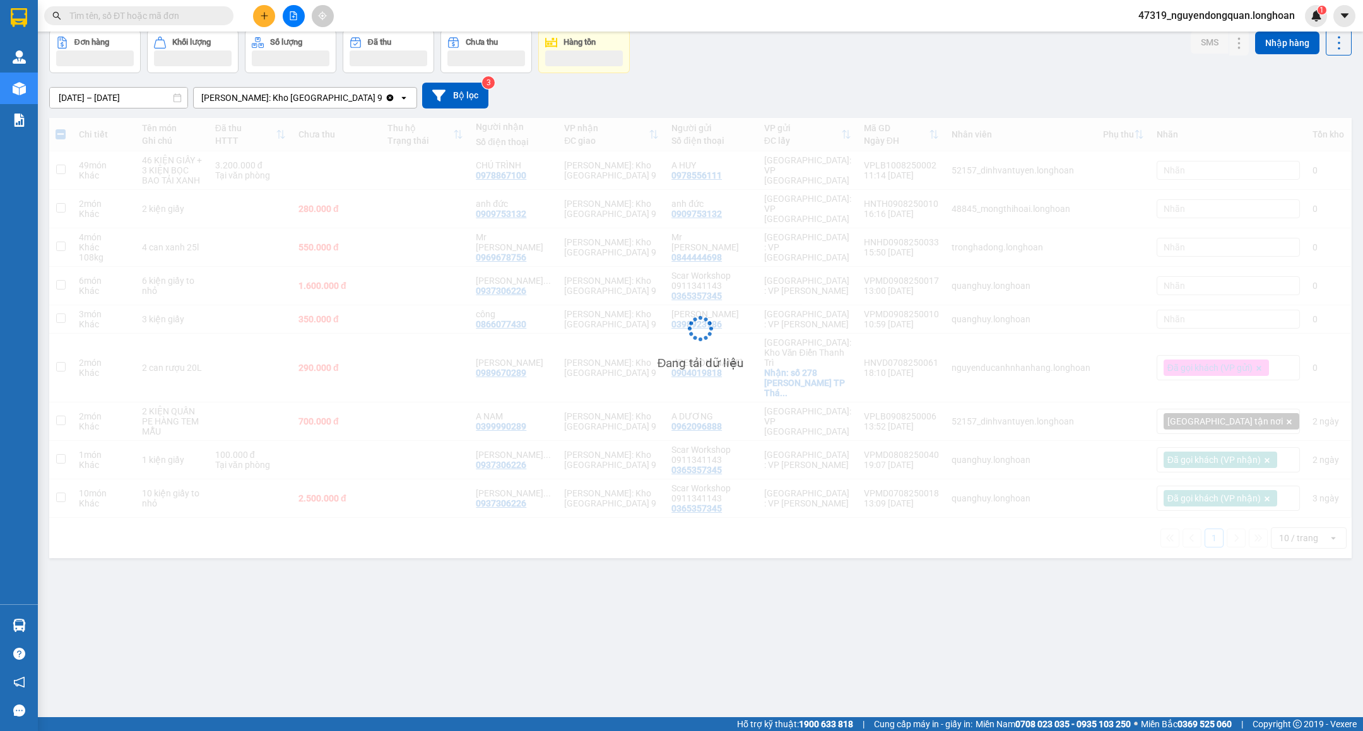
scroll to position [59, 0]
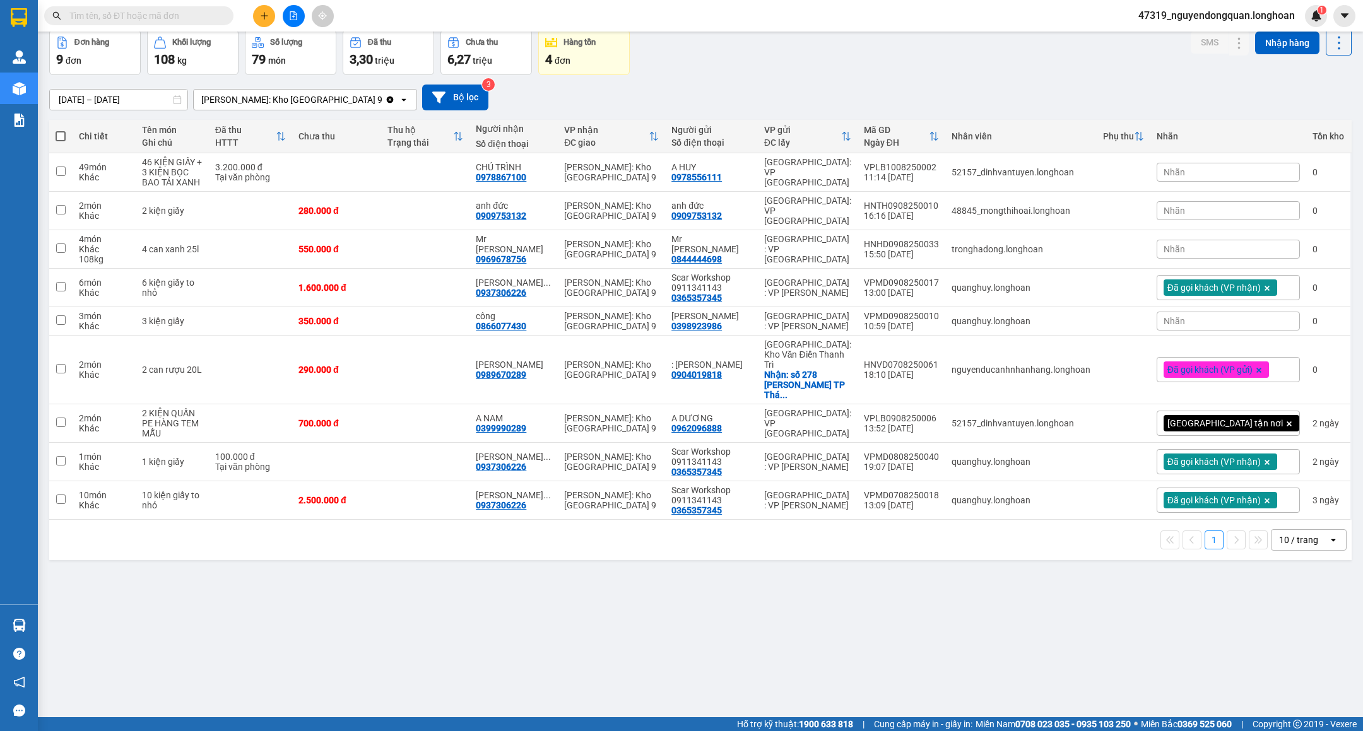
click at [1222, 172] on div "Nhãn" at bounding box center [1228, 172] width 143 height 19
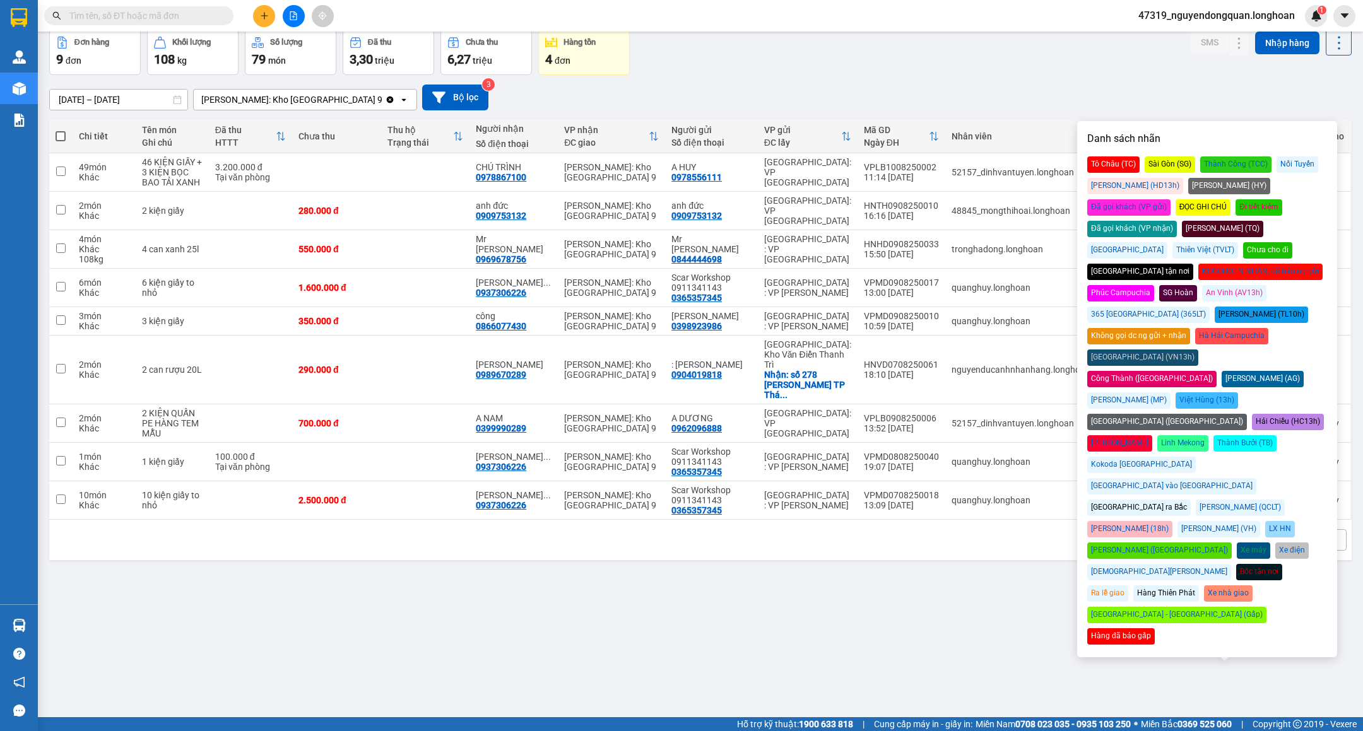
click at [1177, 221] on div "Đã gọi khách (VP nhận)" at bounding box center [1132, 229] width 90 height 16
click at [1056, 74] on div "Đơn hàng 9 đơn Khối lượng 108 kg Số lượng 79 món Đã thu 3,30 triệu Chưa thu 6,2…" at bounding box center [700, 52] width 1302 height 45
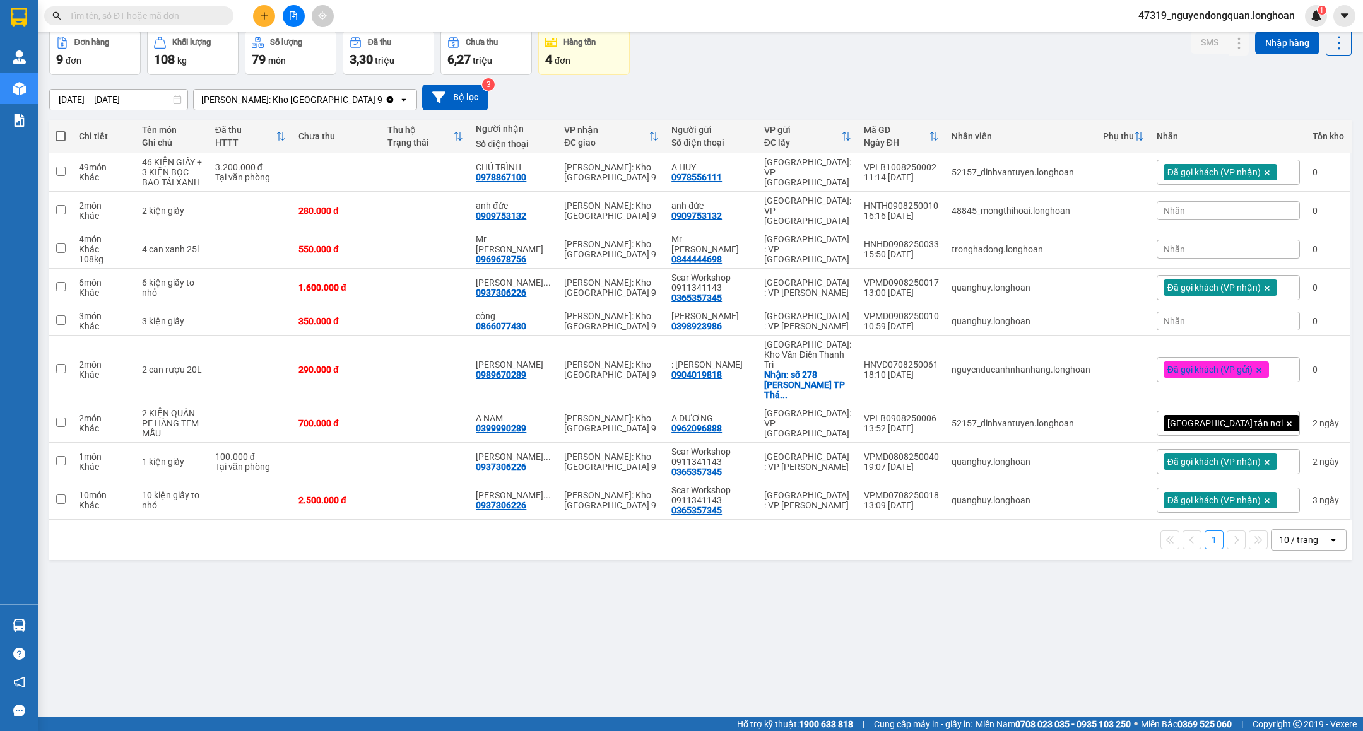
click at [1246, 215] on div "Nhãn" at bounding box center [1228, 210] width 143 height 19
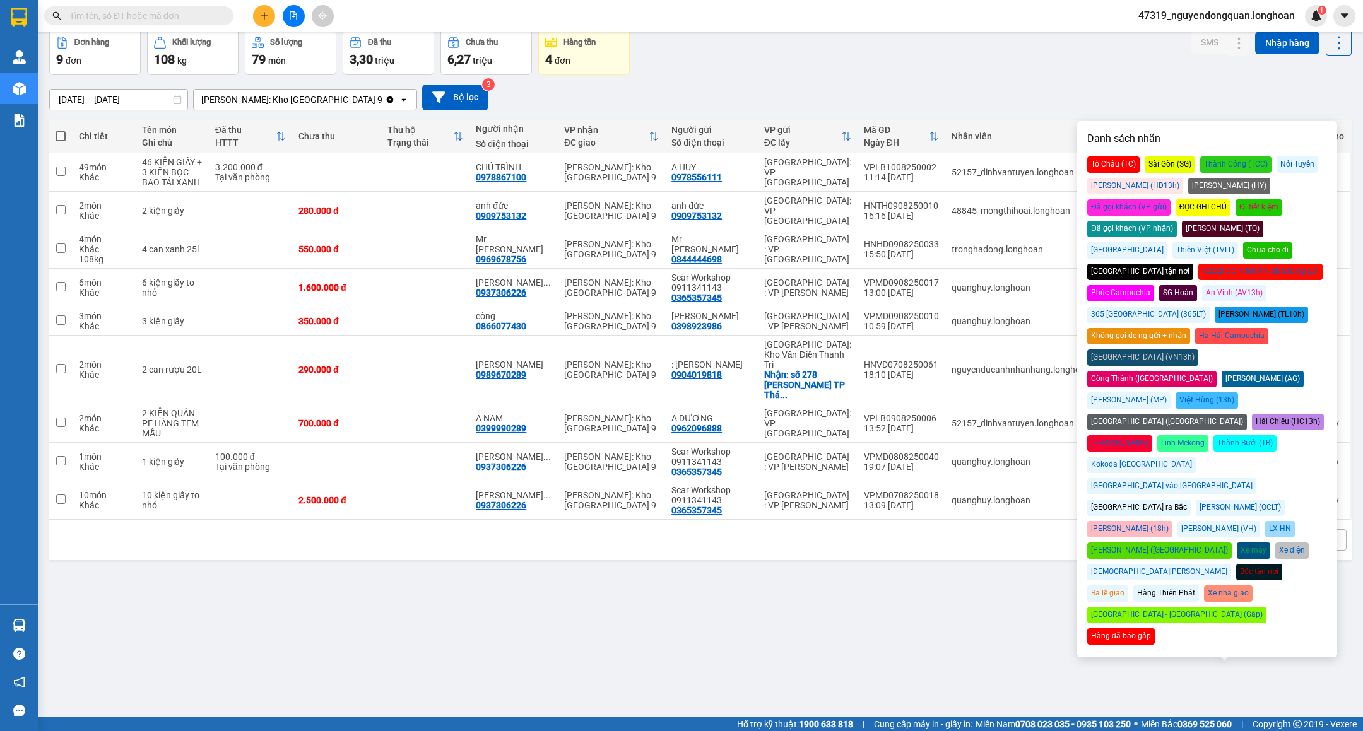
click at [1177, 221] on div "Đã gọi khách (VP nhận)" at bounding box center [1132, 229] width 90 height 16
click at [1045, 76] on div "[DATE] – [DATE] Press the down arrow key to interact with the calendar and sele…" at bounding box center [700, 97] width 1302 height 45
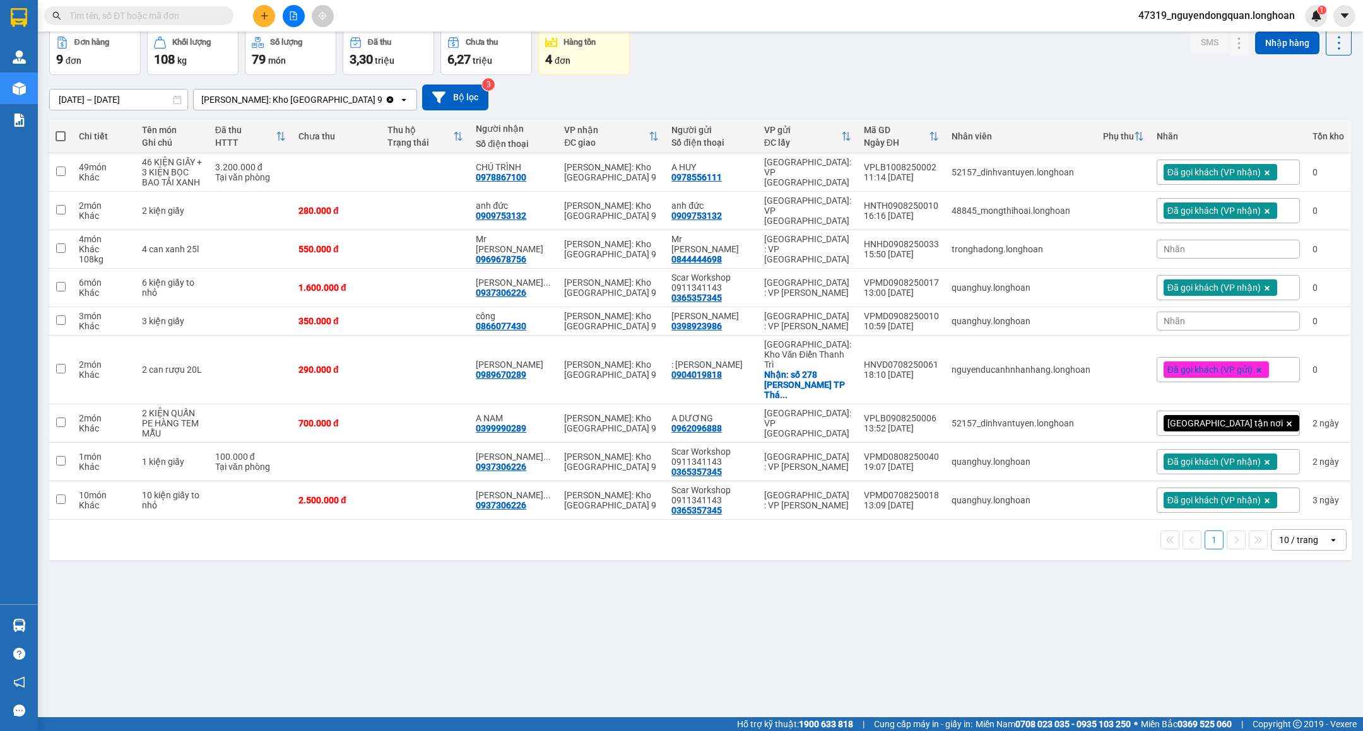
click at [1236, 240] on div "Nhãn" at bounding box center [1228, 249] width 143 height 19
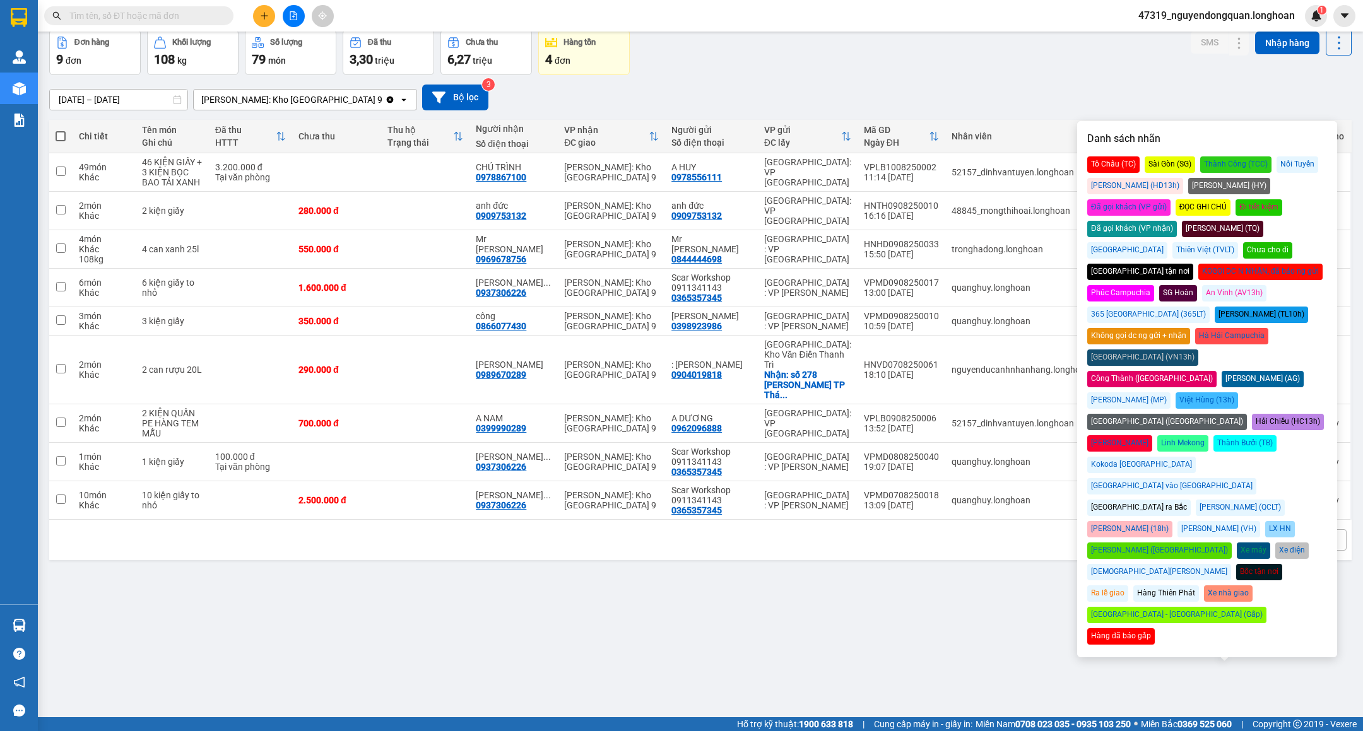
click at [1177, 221] on div "Đã gọi khách (VP nhận)" at bounding box center [1132, 229] width 90 height 16
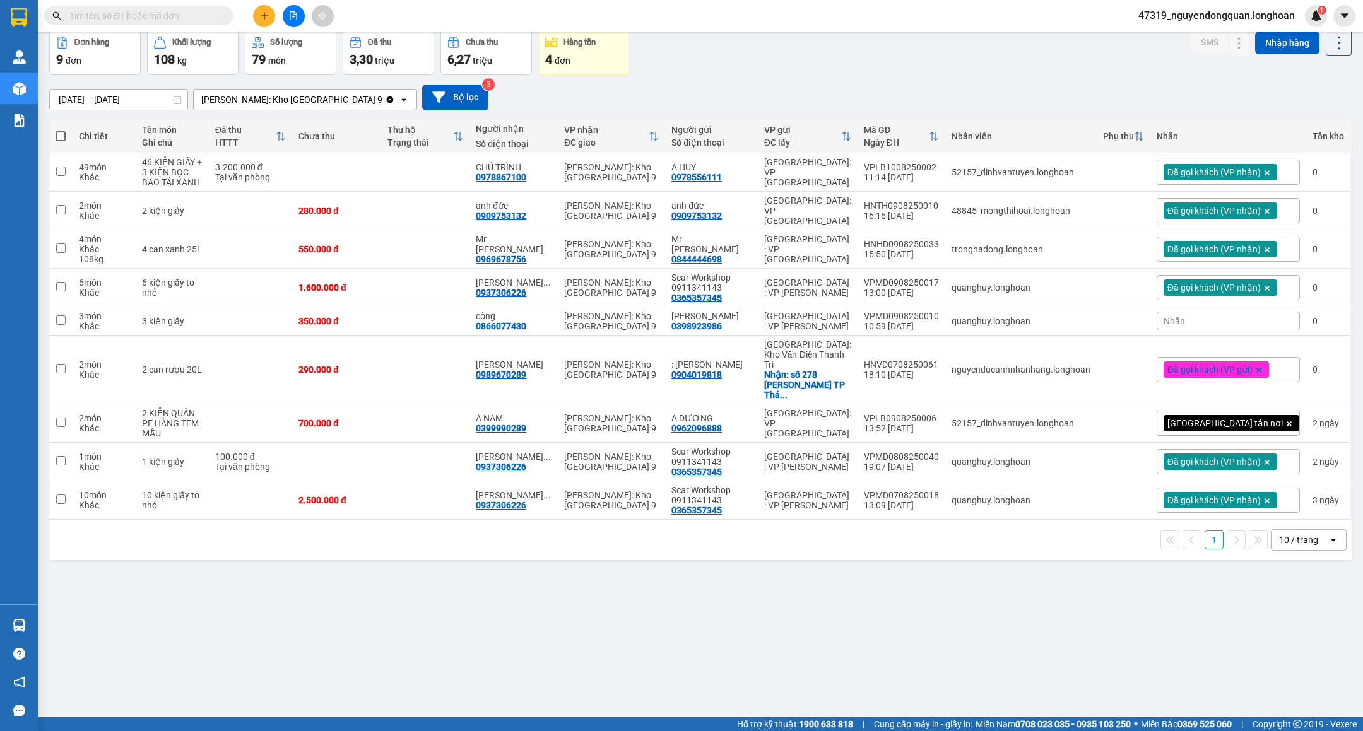
click at [917, 2] on div "Kết quả tìm kiếm ( 0 ) Bộ lọc No Data 47319_nguyendongquan.longhoan 1" at bounding box center [681, 16] width 1363 height 32
drag, startPoint x: 502, startPoint y: 326, endPoint x: 555, endPoint y: 324, distance: 53.1
click at [551, 324] on div "công 0866077430" at bounding box center [514, 321] width 76 height 20
checkbox input "true"
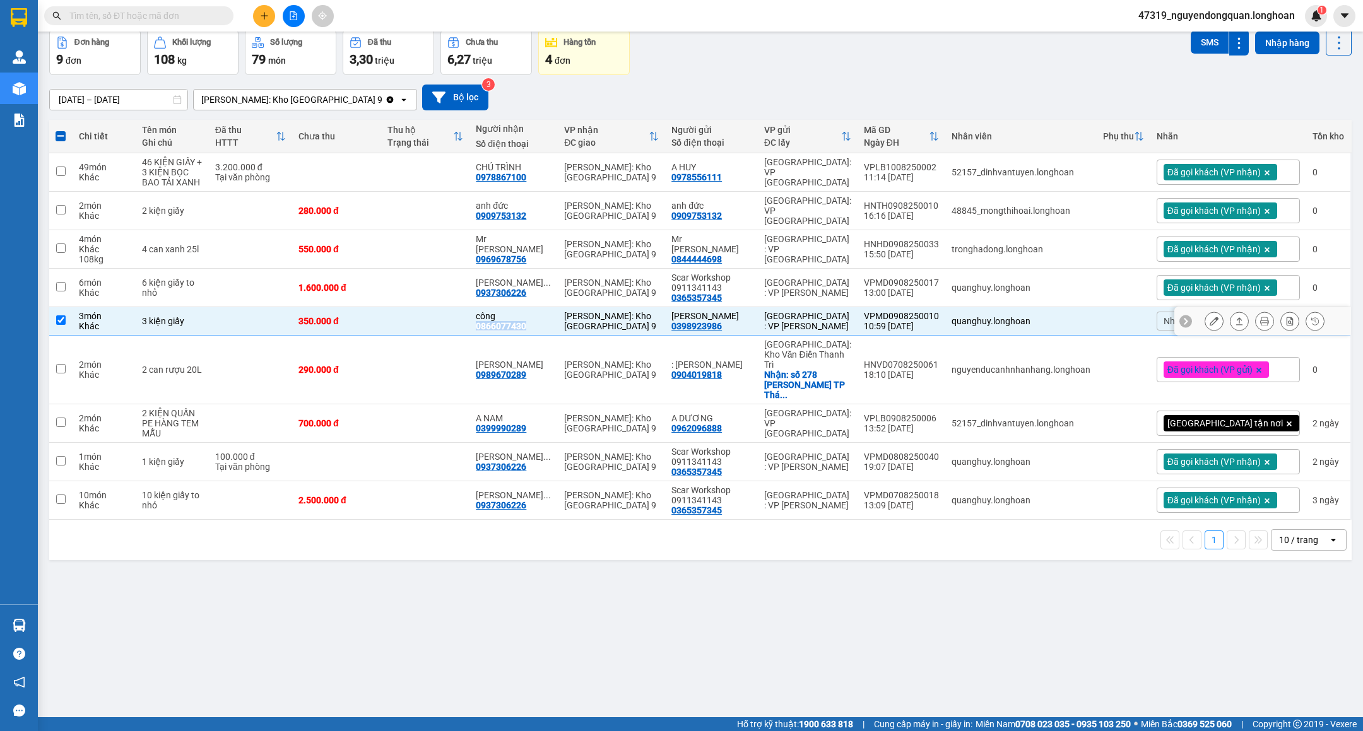
copy div "0866077430"
click at [1260, 317] on icon at bounding box center [1264, 321] width 9 height 9
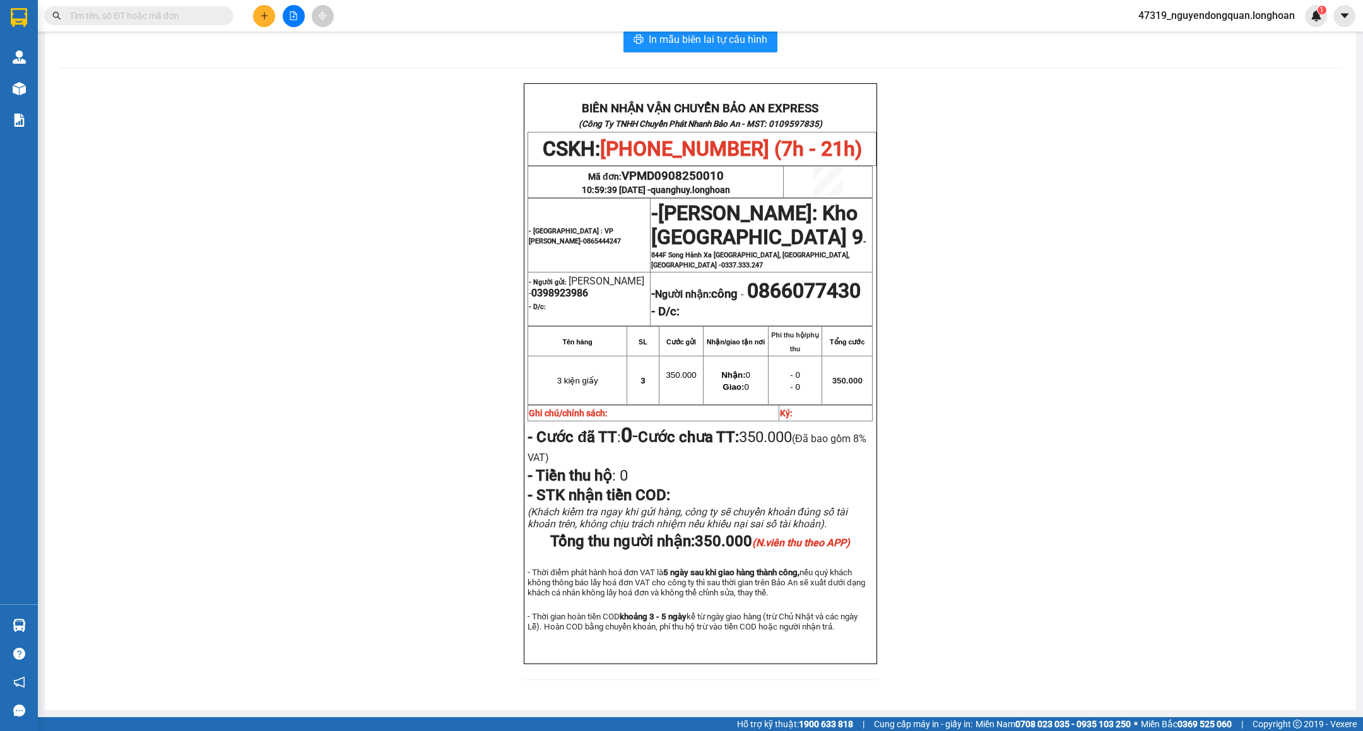
scroll to position [72, 0]
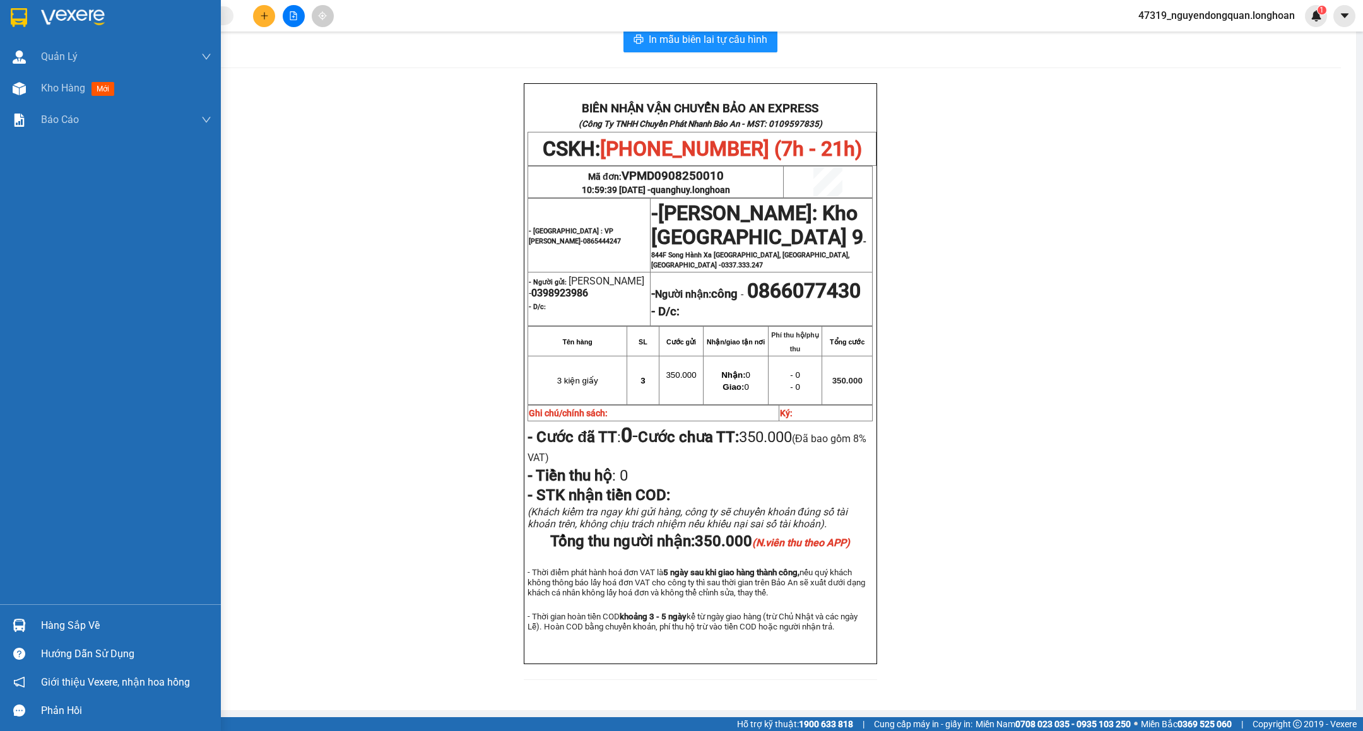
click at [69, 23] on img at bounding box center [73, 17] width 64 height 19
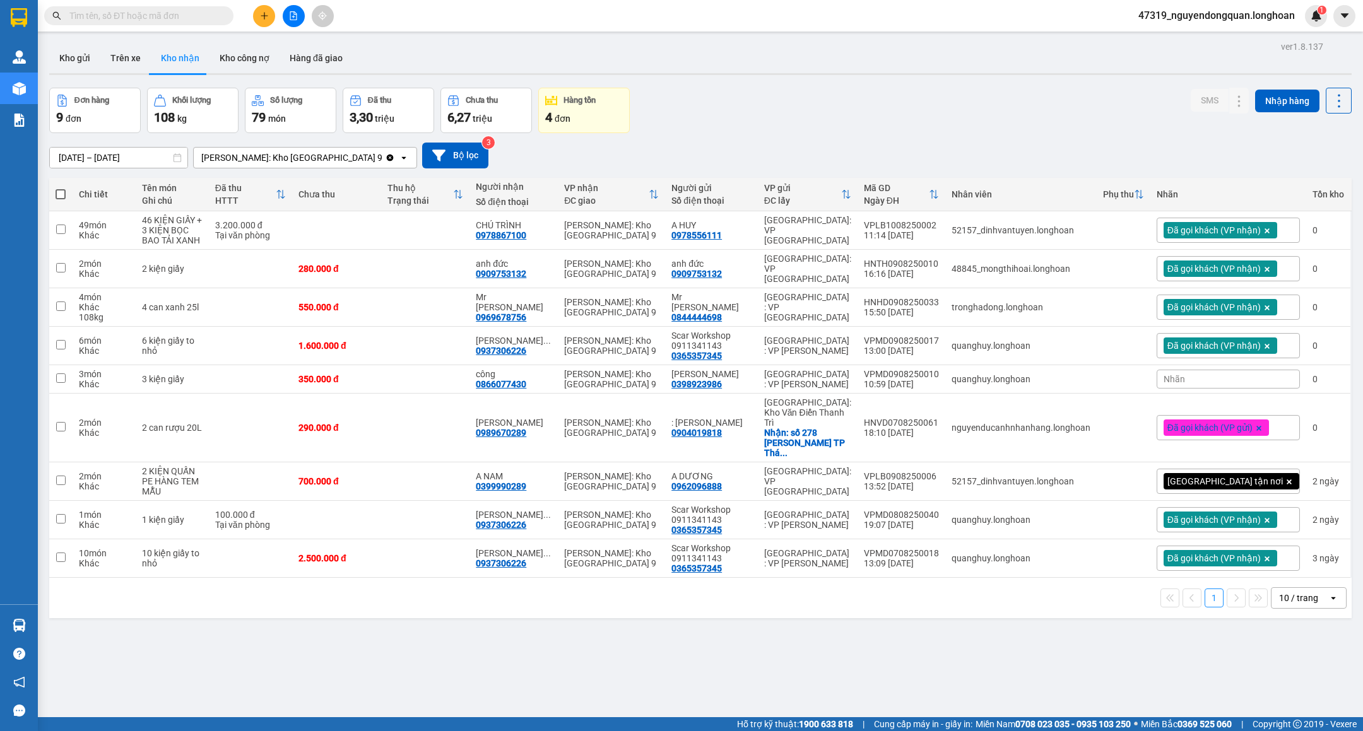
click at [1204, 375] on div "Nhãn" at bounding box center [1228, 379] width 143 height 19
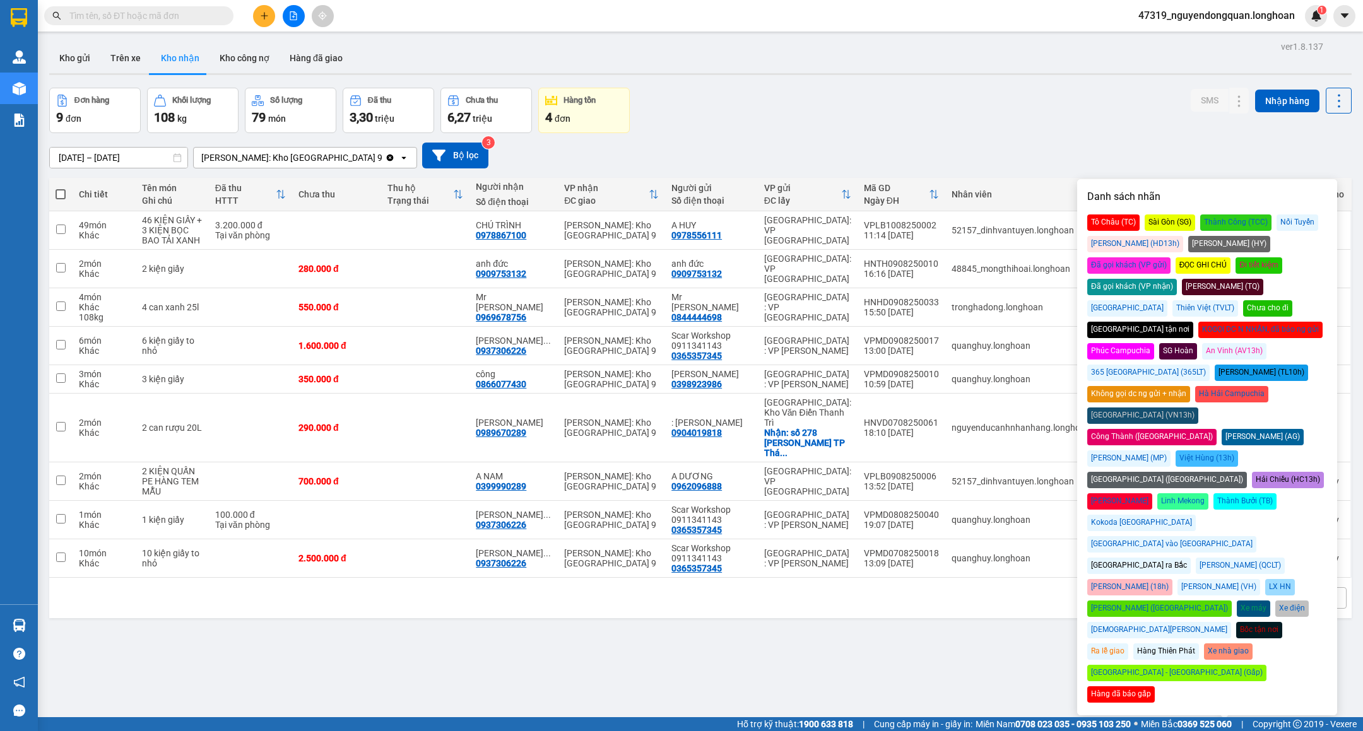
click at [1177, 279] on div "Đã gọi khách (VP nhận)" at bounding box center [1132, 287] width 90 height 16
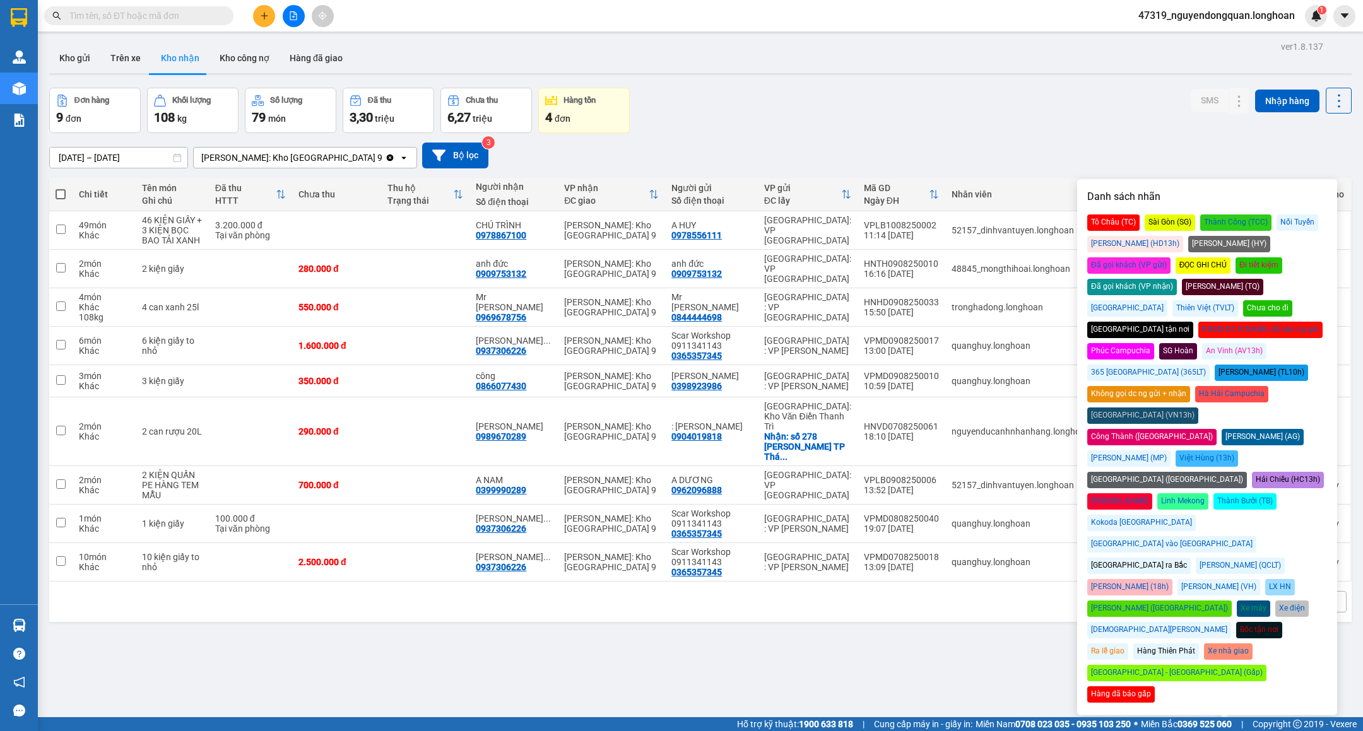
click at [1114, 101] on div "Đơn hàng 9 đơn Khối lượng 108 kg Số lượng 79 món Đã thu 3,30 triệu Chưa thu 6,2…" at bounding box center [700, 110] width 1302 height 45
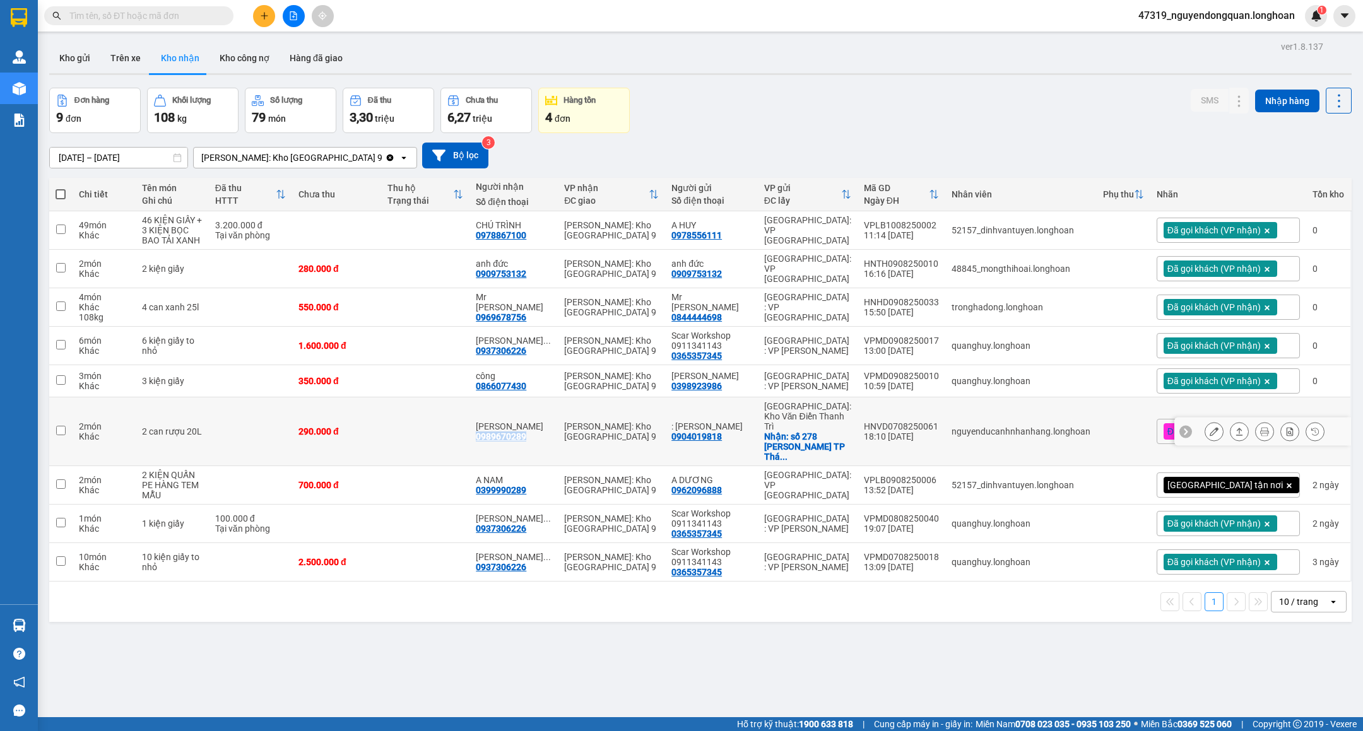
drag, startPoint x: 504, startPoint y: 428, endPoint x: 538, endPoint y: 430, distance: 34.8
click at [538, 430] on td "[PERSON_NAME] 0989670289" at bounding box center [513, 432] width 88 height 69
checkbox input "true"
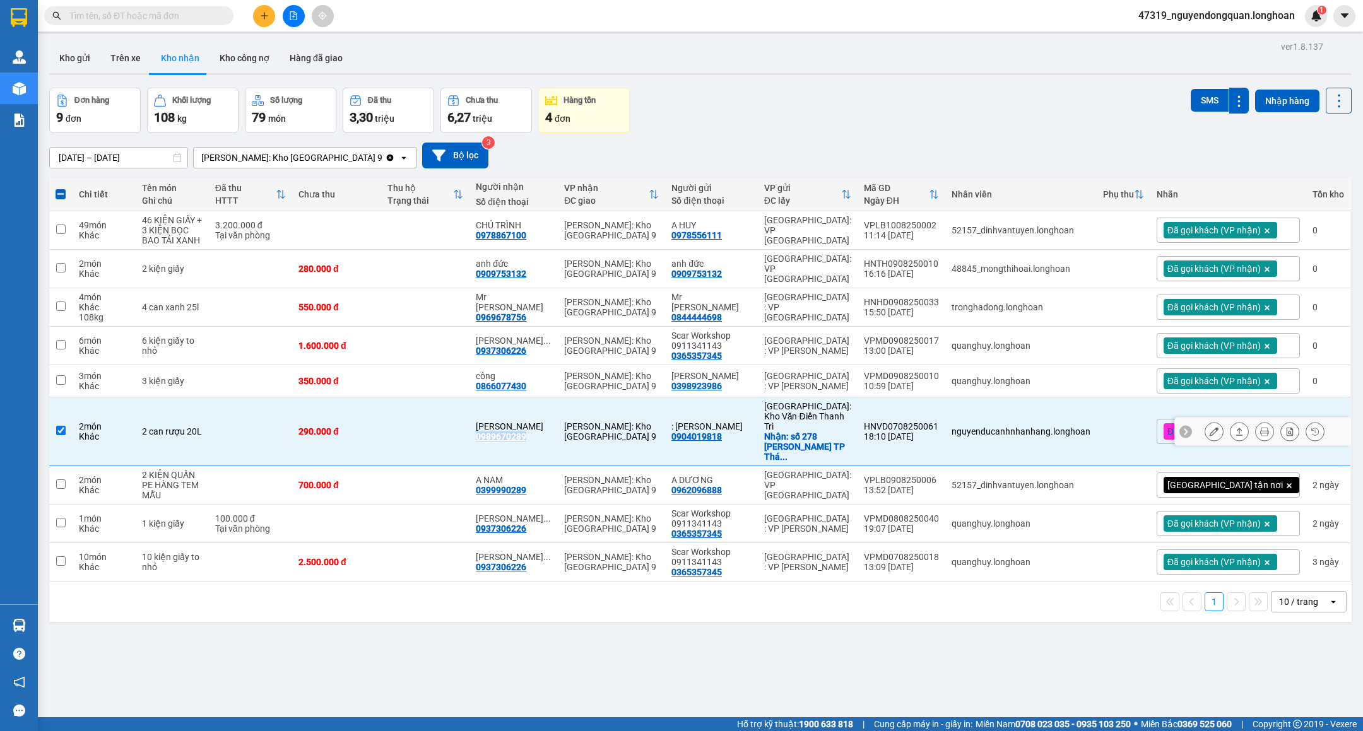
copy div "0989670289"
click at [1260, 427] on icon at bounding box center [1264, 431] width 9 height 9
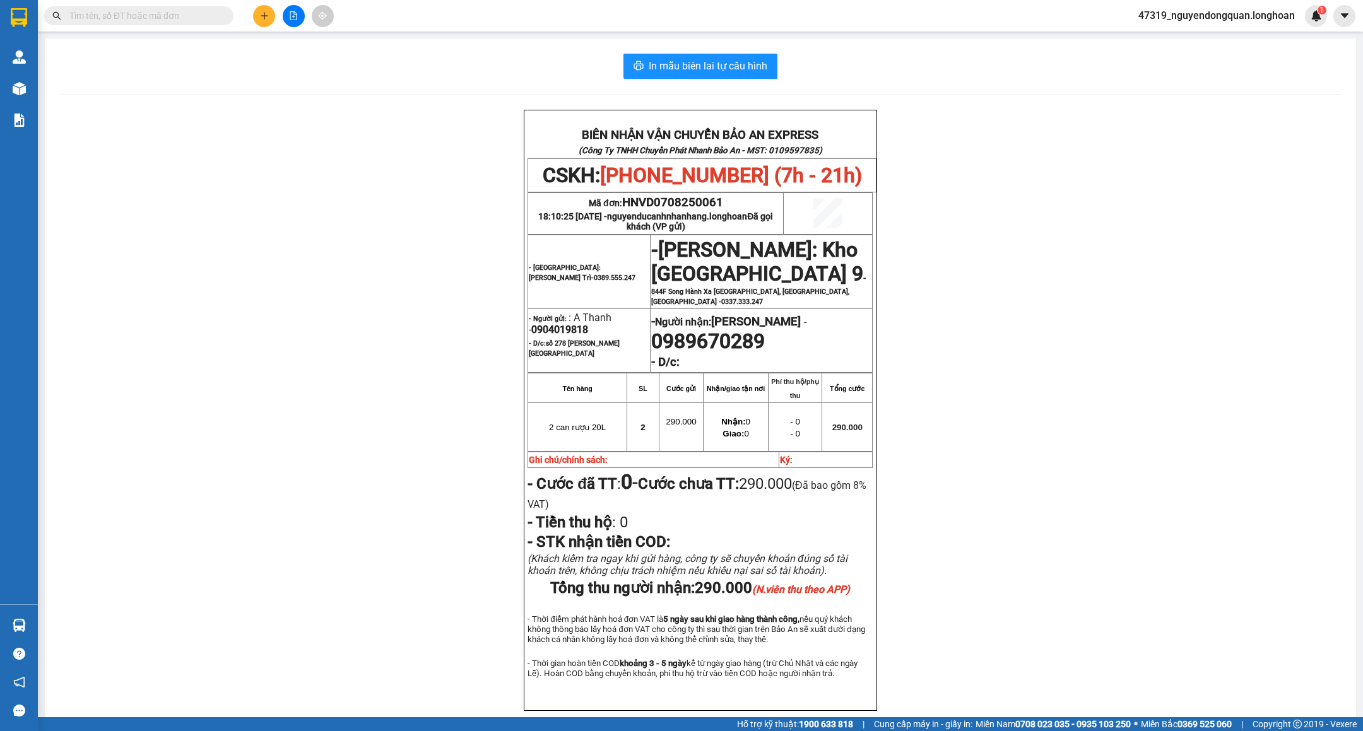
scroll to position [86, 0]
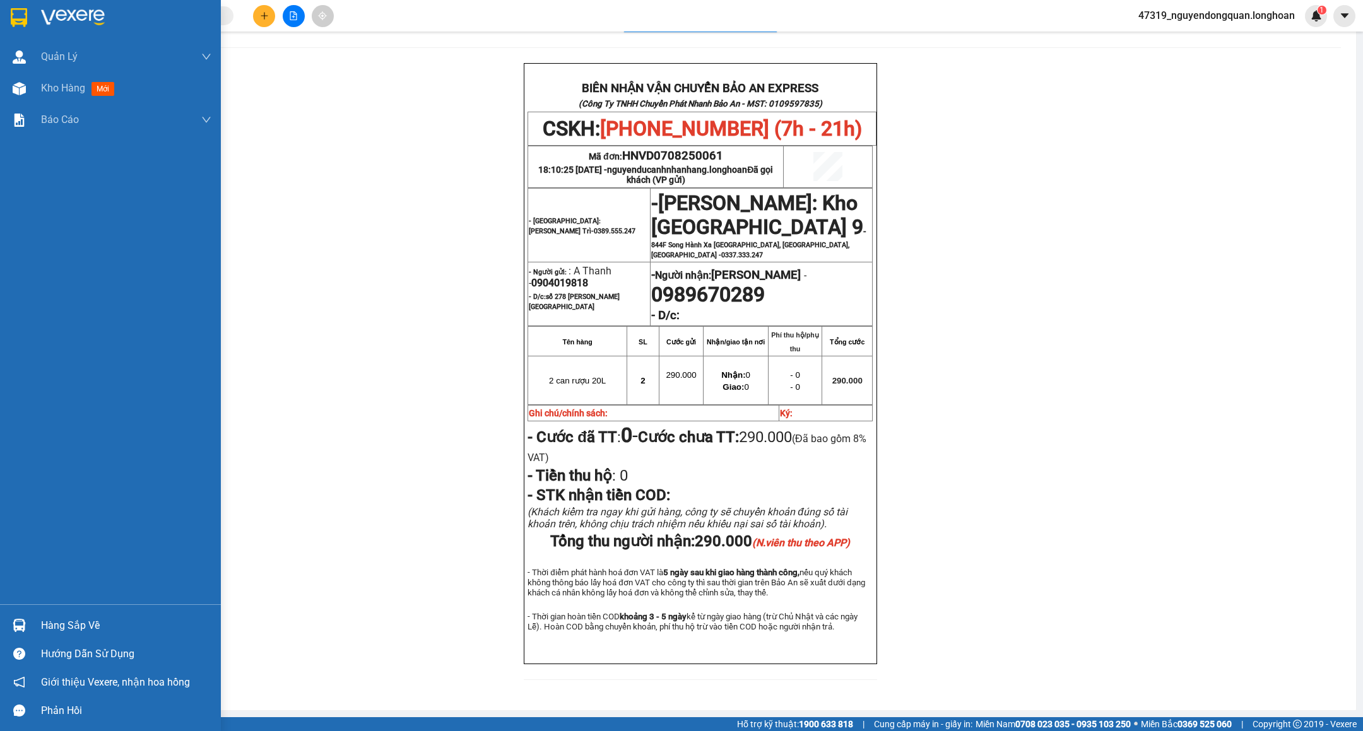
click at [6, 4] on div at bounding box center [110, 20] width 221 height 41
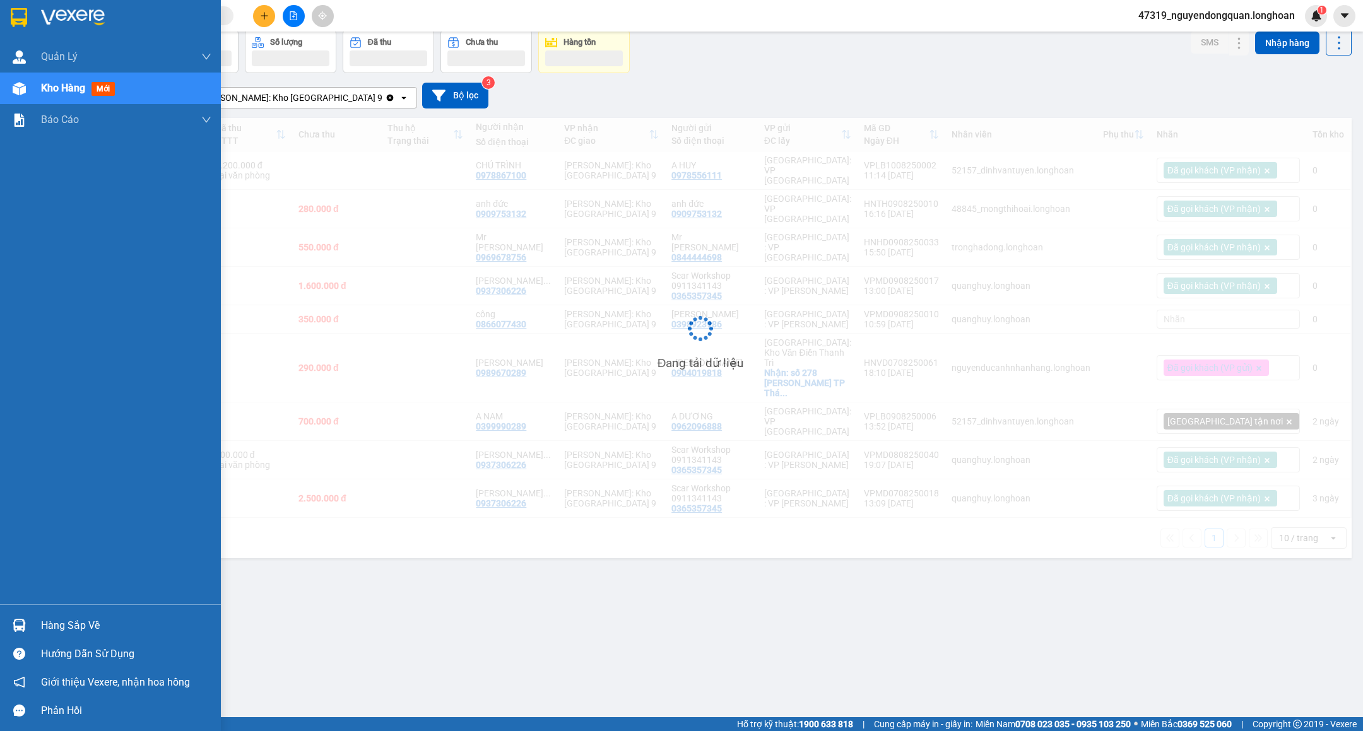
scroll to position [59, 0]
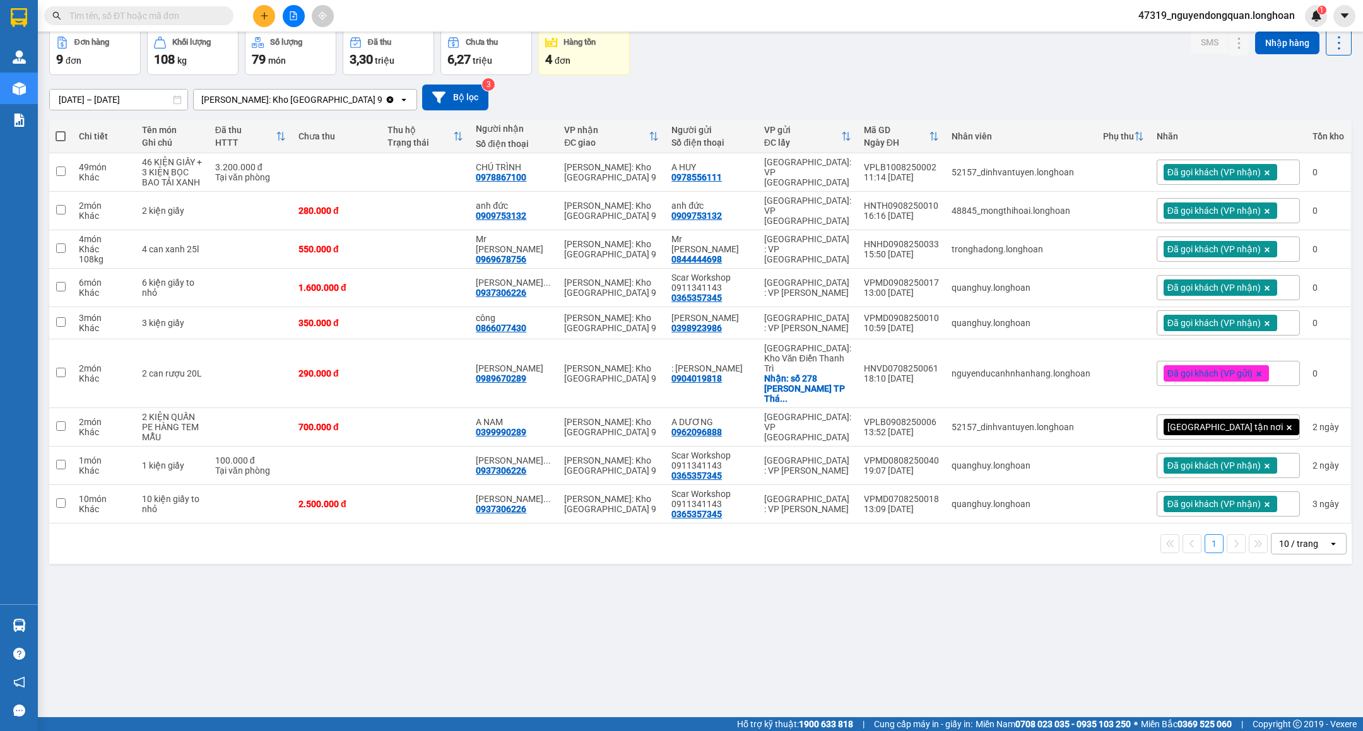
click at [1248, 372] on div "Đã gọi khách (VP gửi)" at bounding box center [1228, 373] width 143 height 25
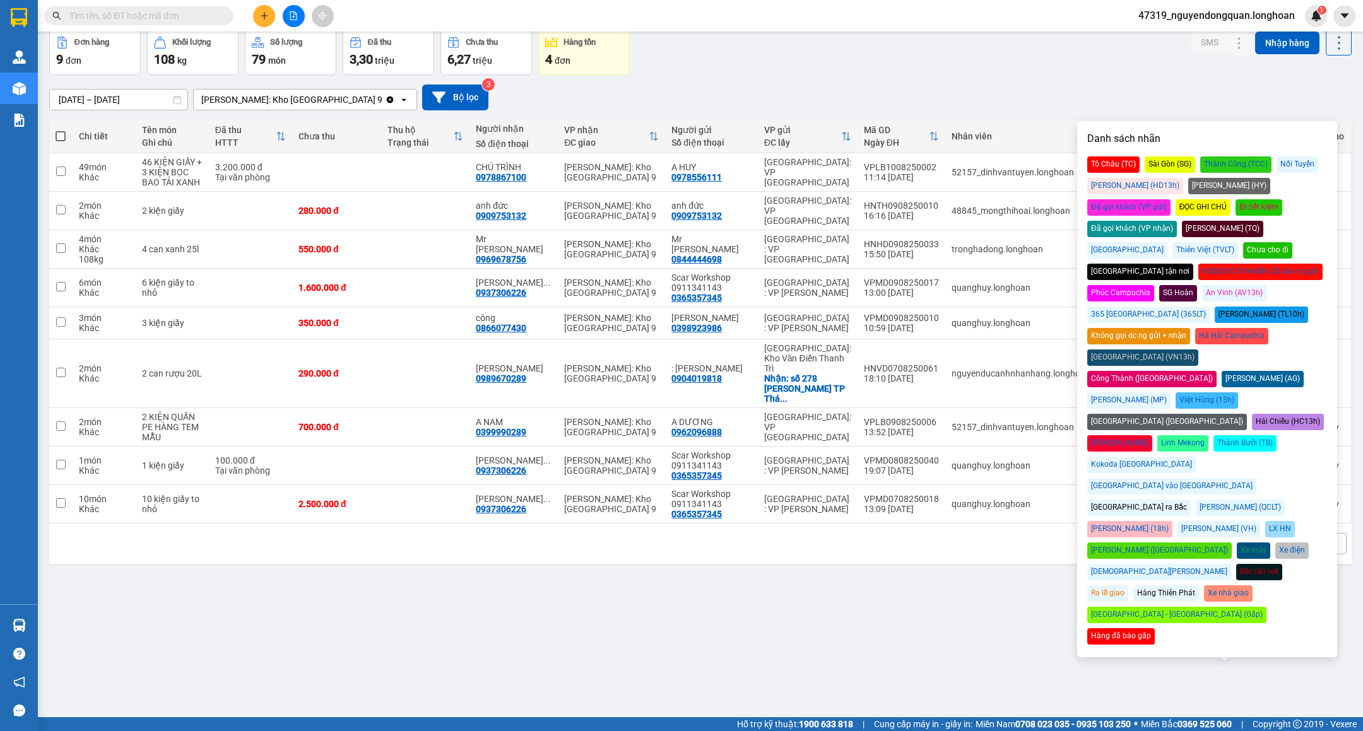
click at [1177, 221] on div "Đã gọi khách (VP nhận)" at bounding box center [1132, 229] width 90 height 16
click at [1143, 574] on div "ver 1.8.137 Kho gửi Trên xe Kho nhận Kho công nợ Hàng đã giao Đơn hàng 9 đơn Kh…" at bounding box center [700, 345] width 1312 height 731
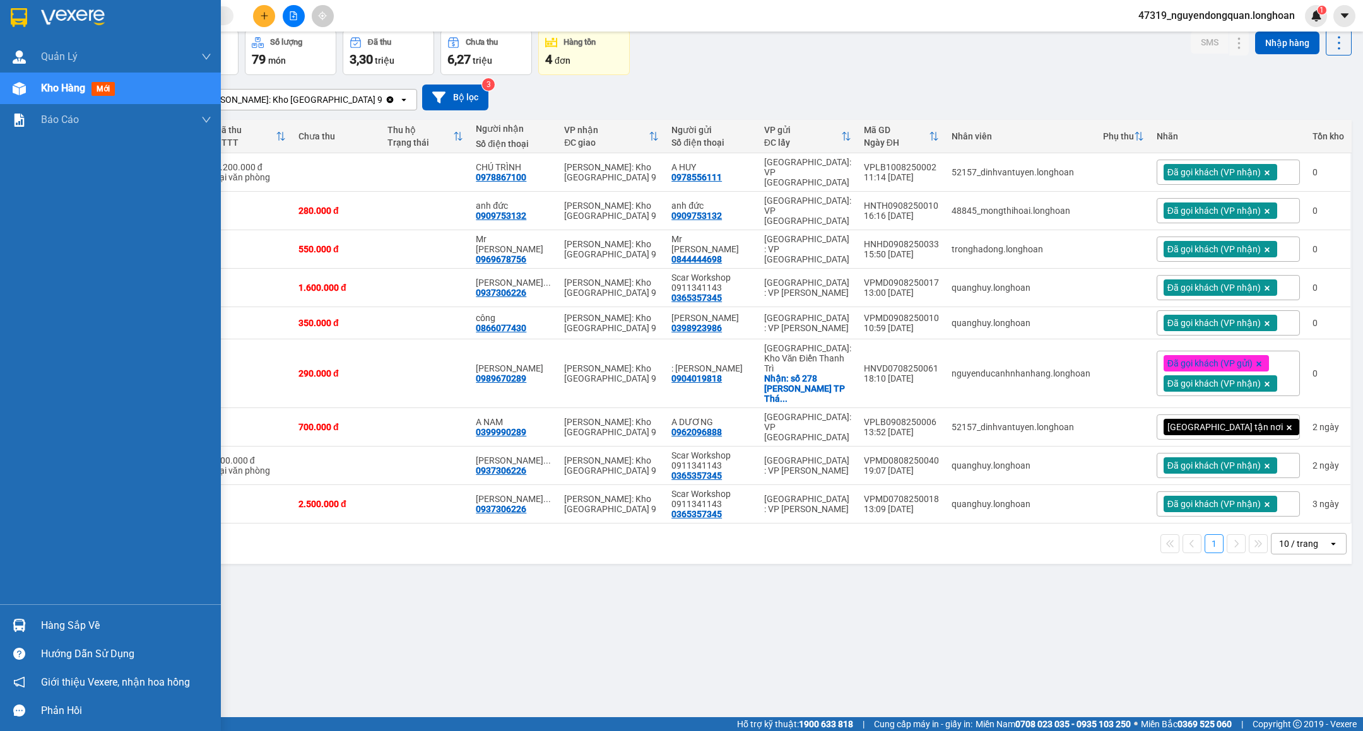
click at [27, 15] on img at bounding box center [19, 17] width 16 height 19
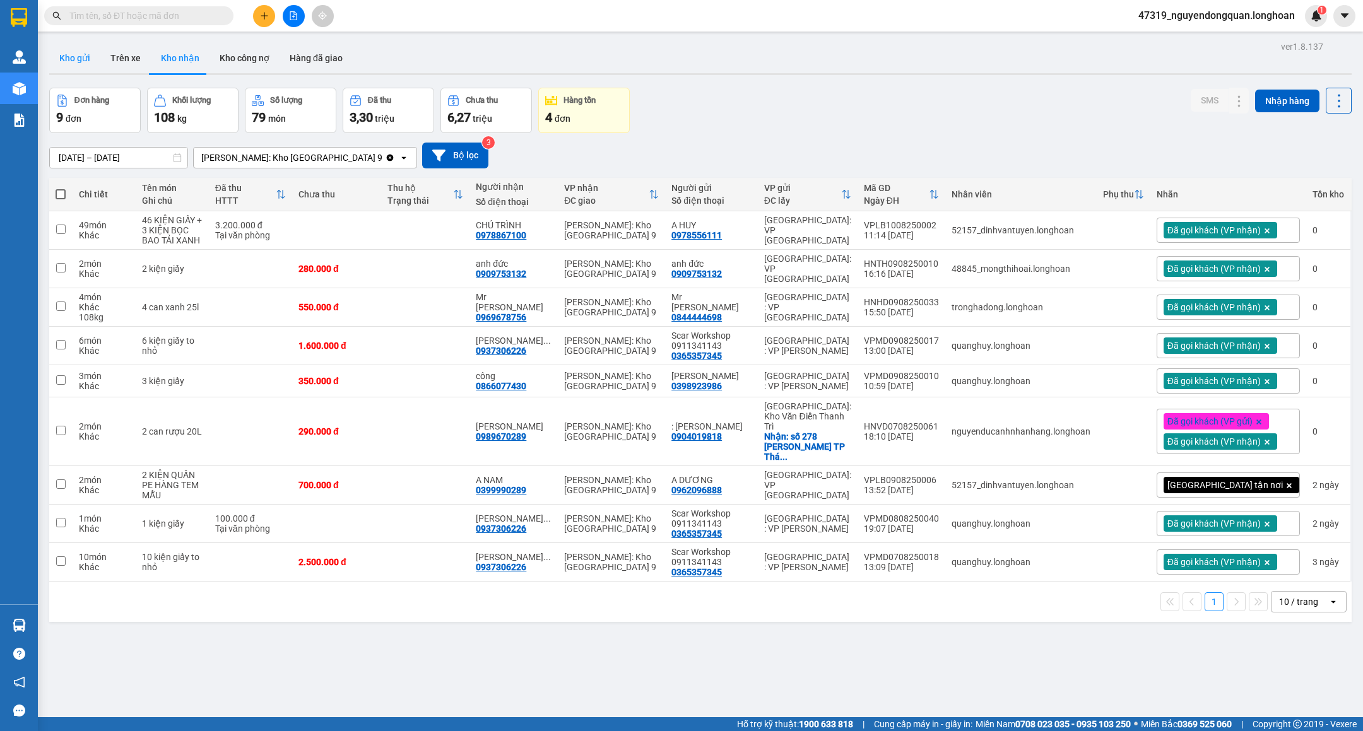
click at [69, 57] on button "Kho gửi" at bounding box center [74, 58] width 51 height 30
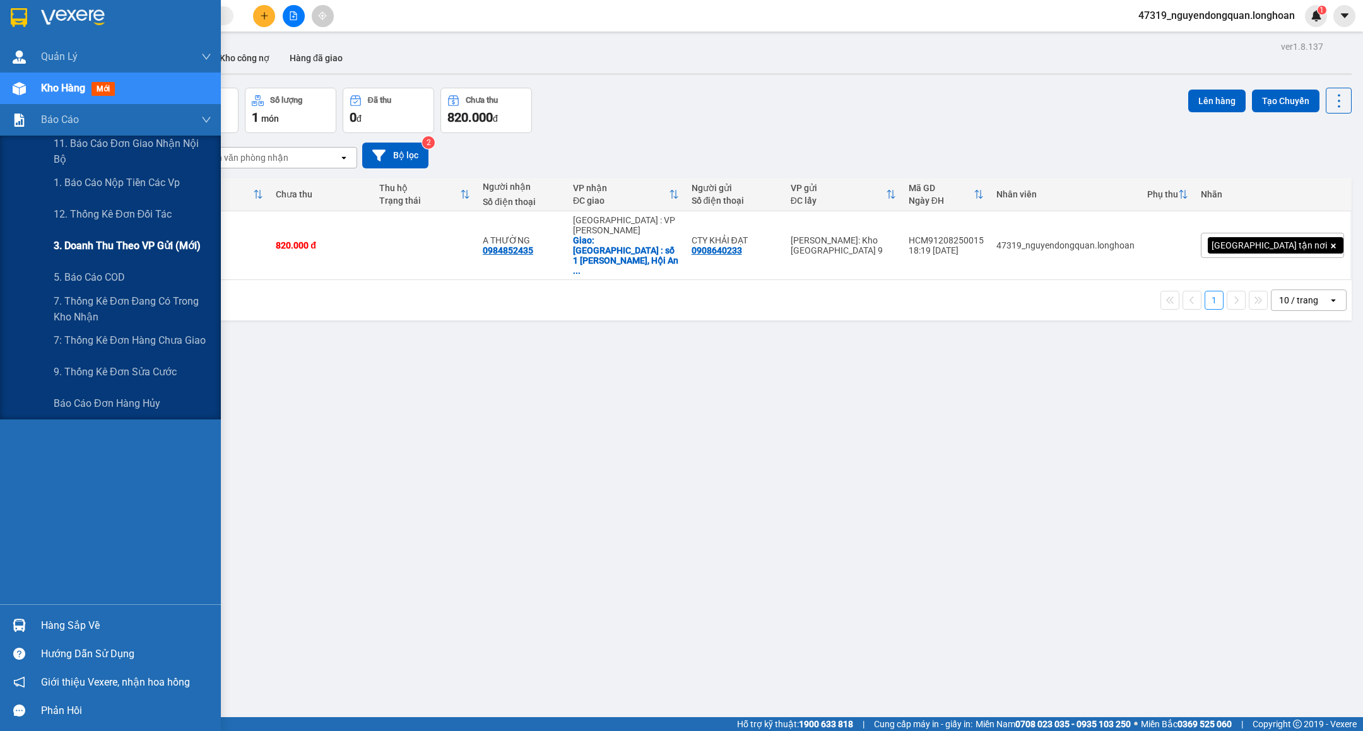
click at [116, 248] on span "3. Doanh Thu theo VP Gửi (mới)" at bounding box center [127, 246] width 147 height 16
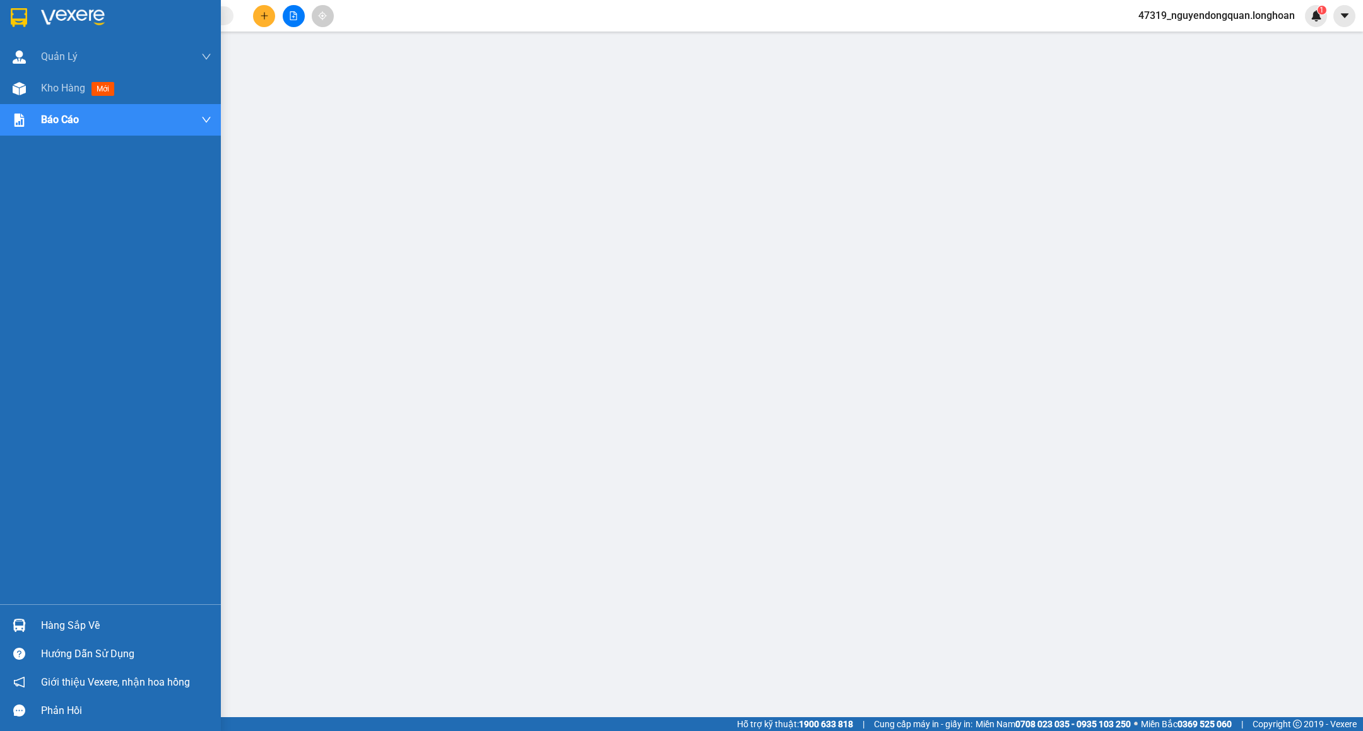
click at [18, 23] on img at bounding box center [19, 17] width 16 height 19
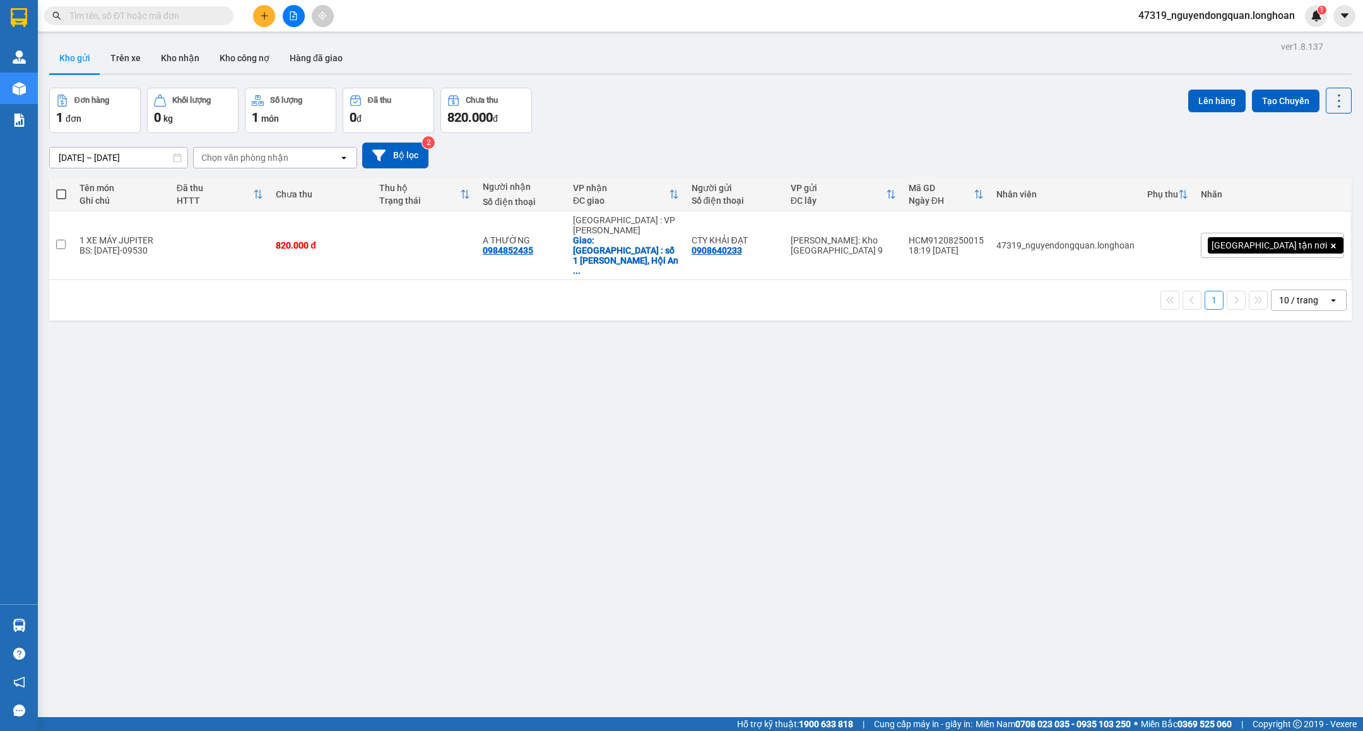
click at [1308, 290] on div "10 / trang" at bounding box center [1299, 300] width 57 height 20
click at [1310, 417] on span "100 / trang" at bounding box center [1288, 413] width 45 height 13
click at [1136, 373] on div "ver 1.8.137 Kho gửi Trên xe Kho nhận Kho công nợ Hàng đã giao Đơn hàng 1 đơn Kh…" at bounding box center [700, 403] width 1312 height 731
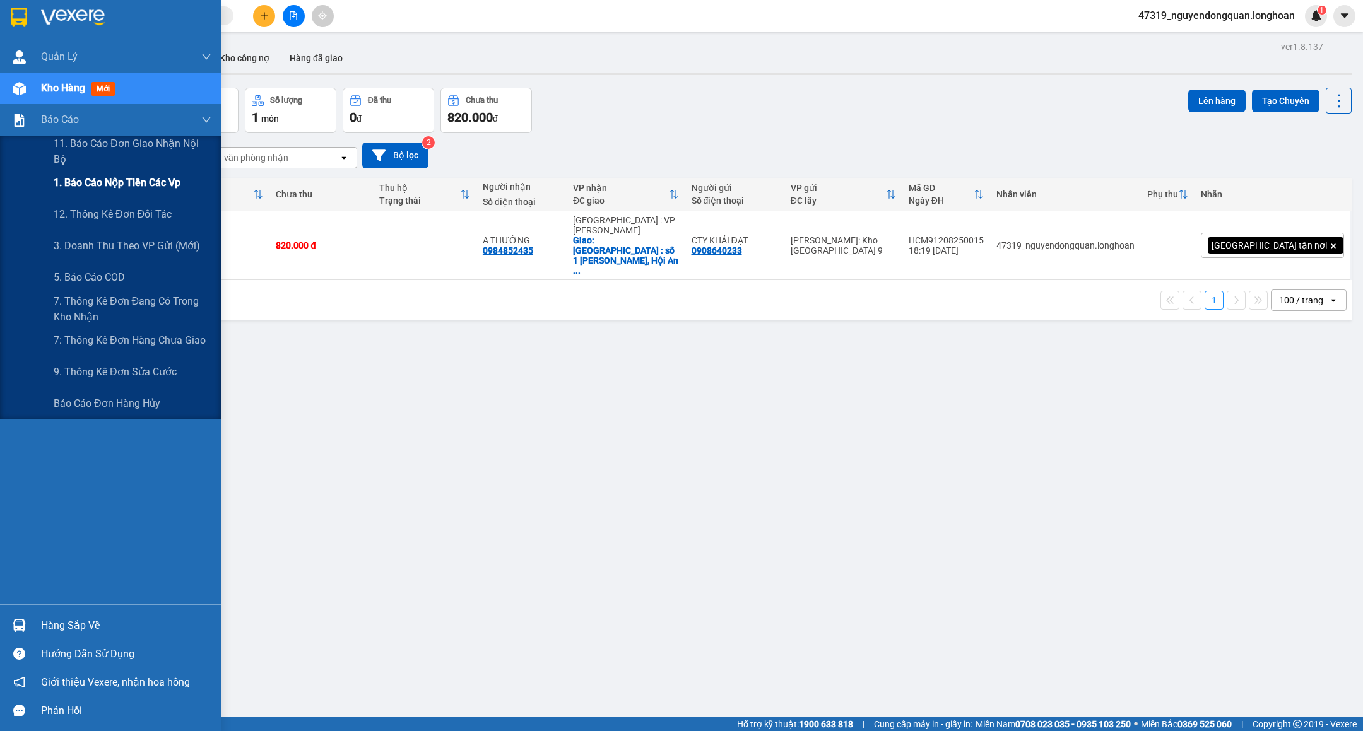
click at [150, 184] on span "1. Báo cáo nộp tiền các vp" at bounding box center [117, 183] width 127 height 16
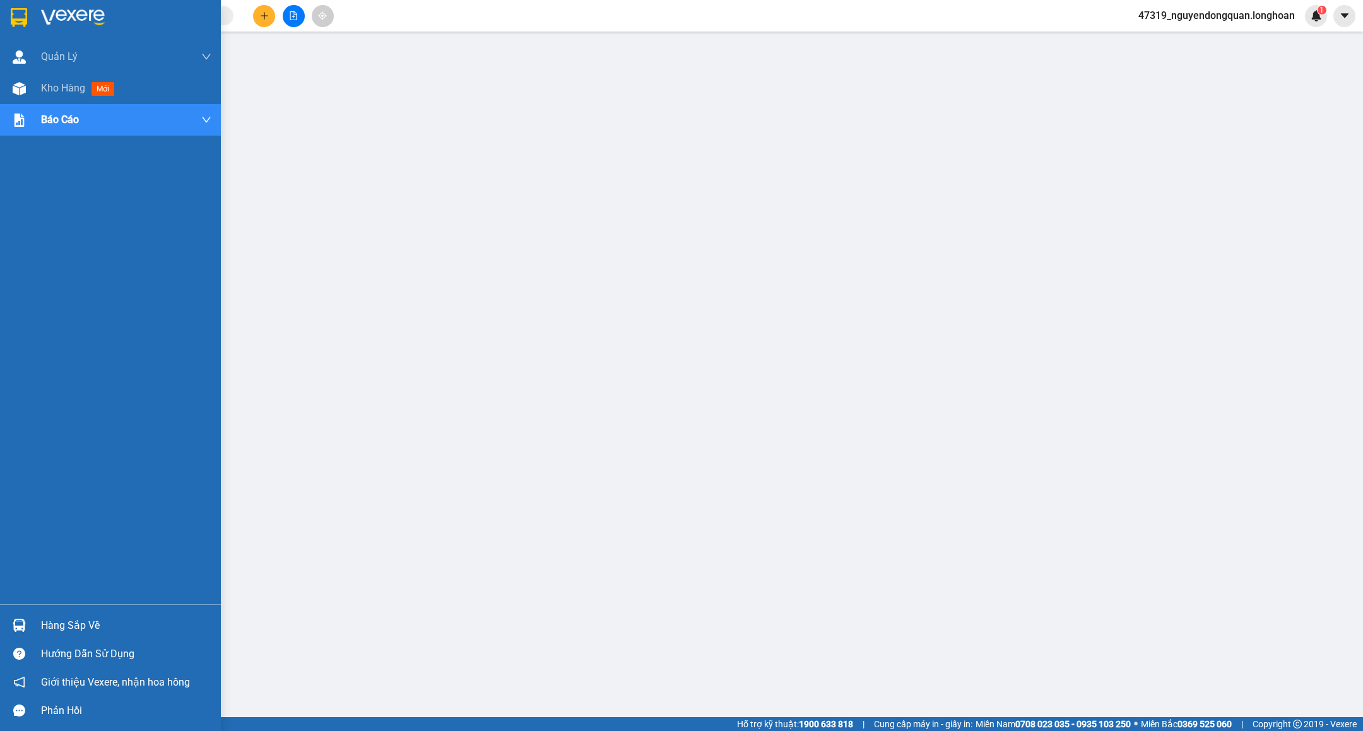
click at [11, 13] on img at bounding box center [19, 17] width 16 height 19
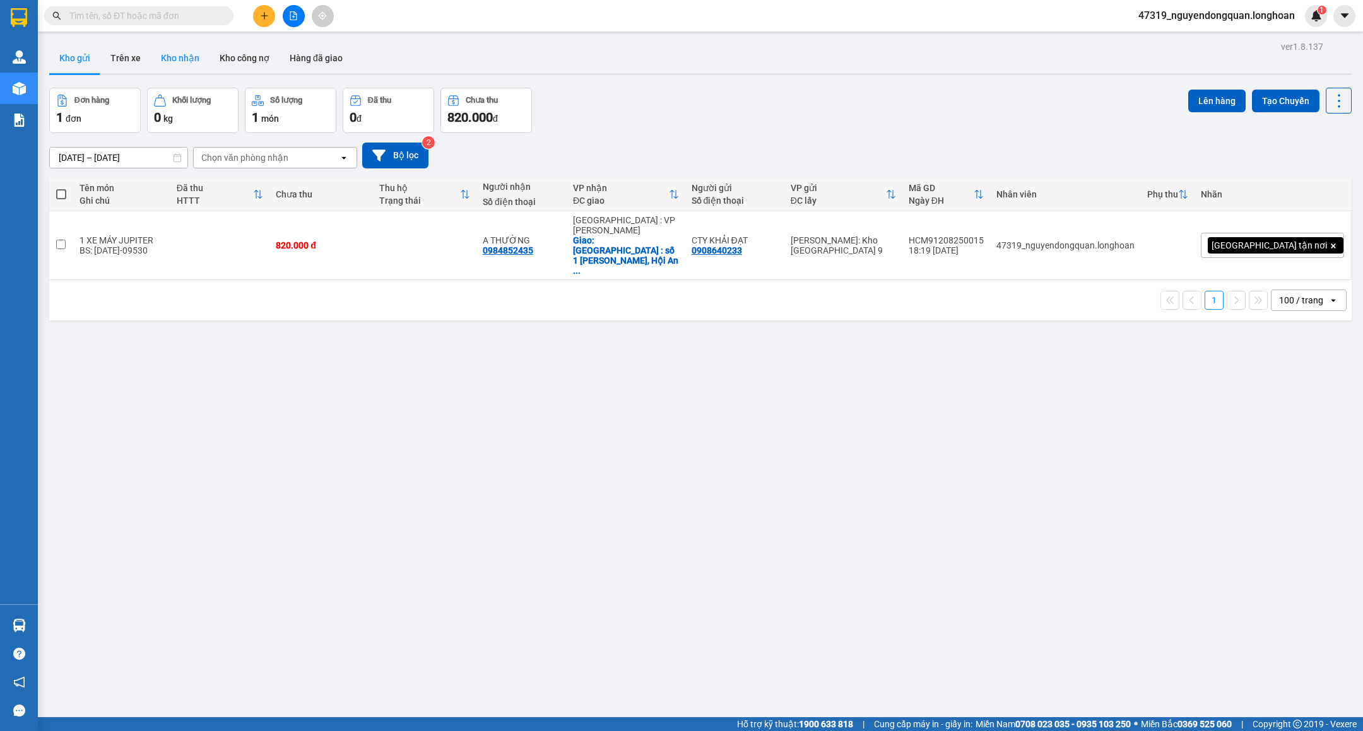
click at [175, 57] on button "Kho nhận" at bounding box center [180, 58] width 59 height 30
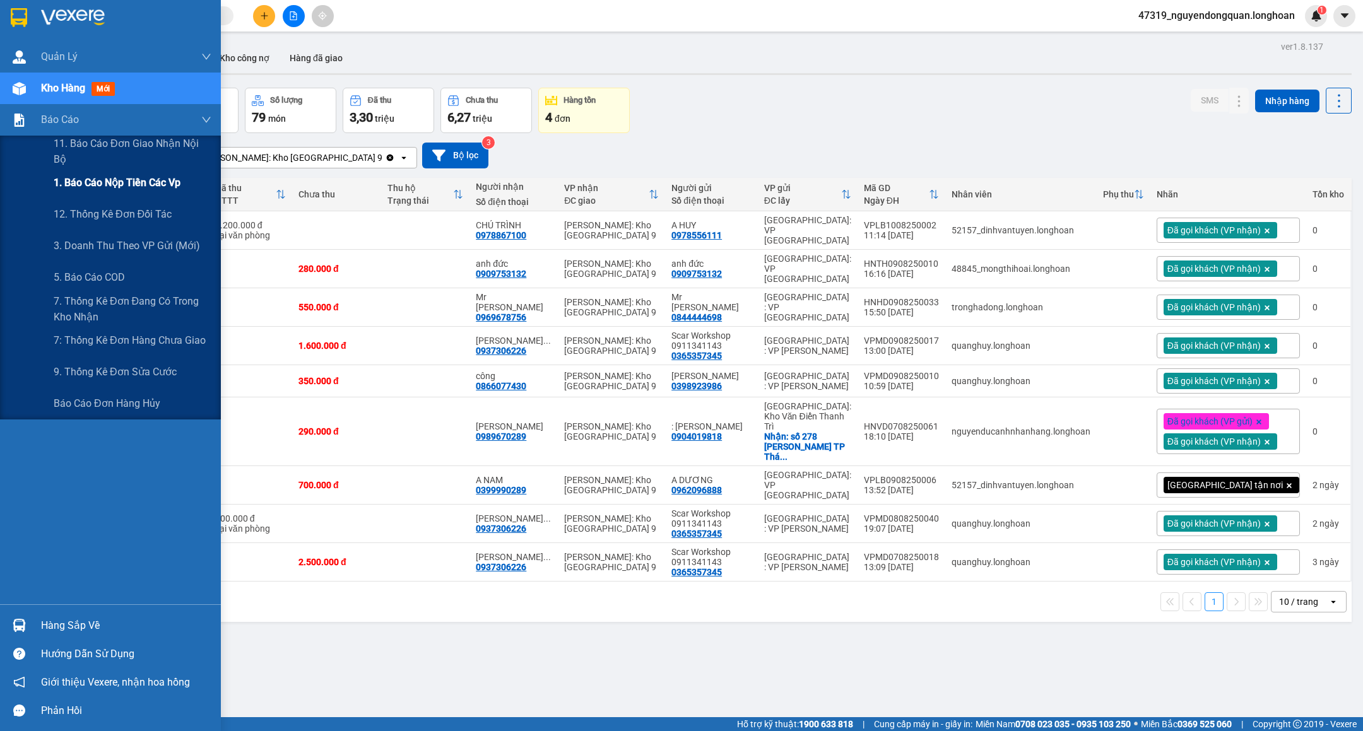
click at [114, 190] on span "1. Báo cáo nộp tiền các vp" at bounding box center [117, 183] width 127 height 16
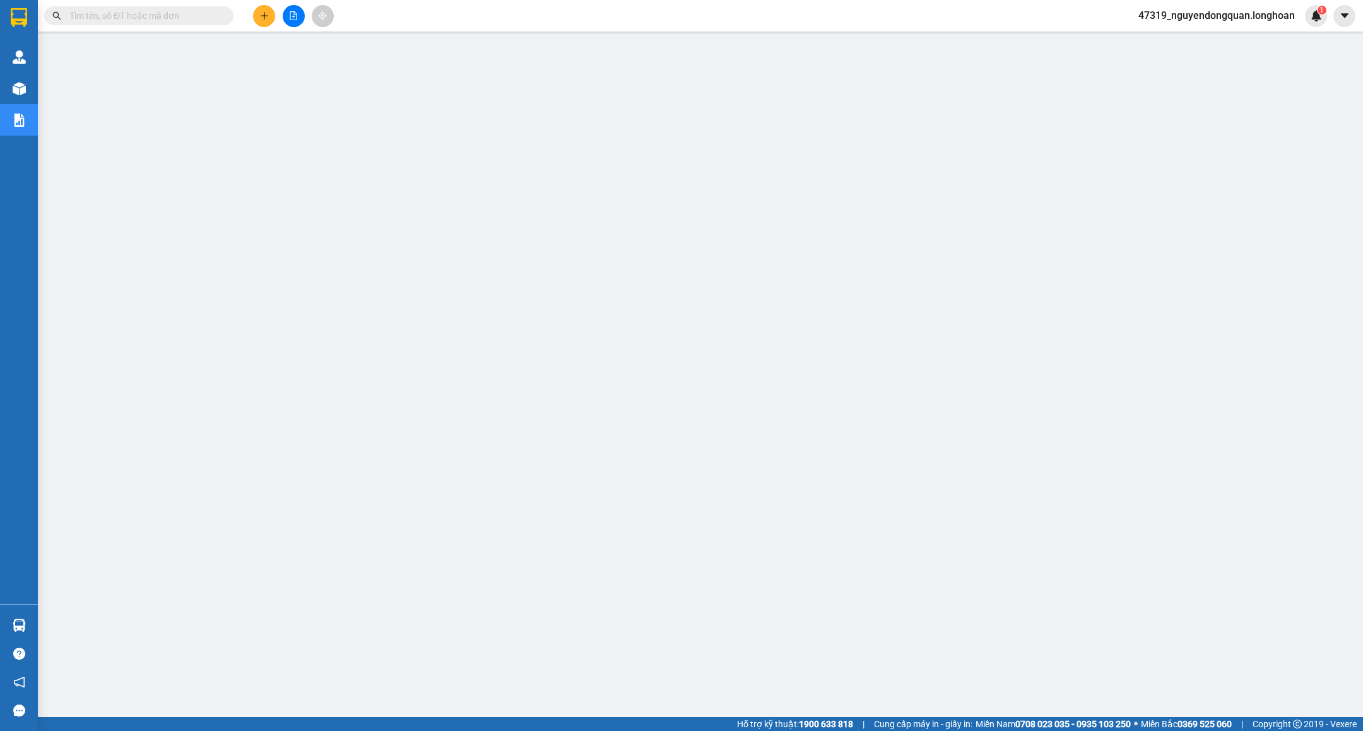
click at [146, 11] on input "text" at bounding box center [143, 16] width 149 height 14
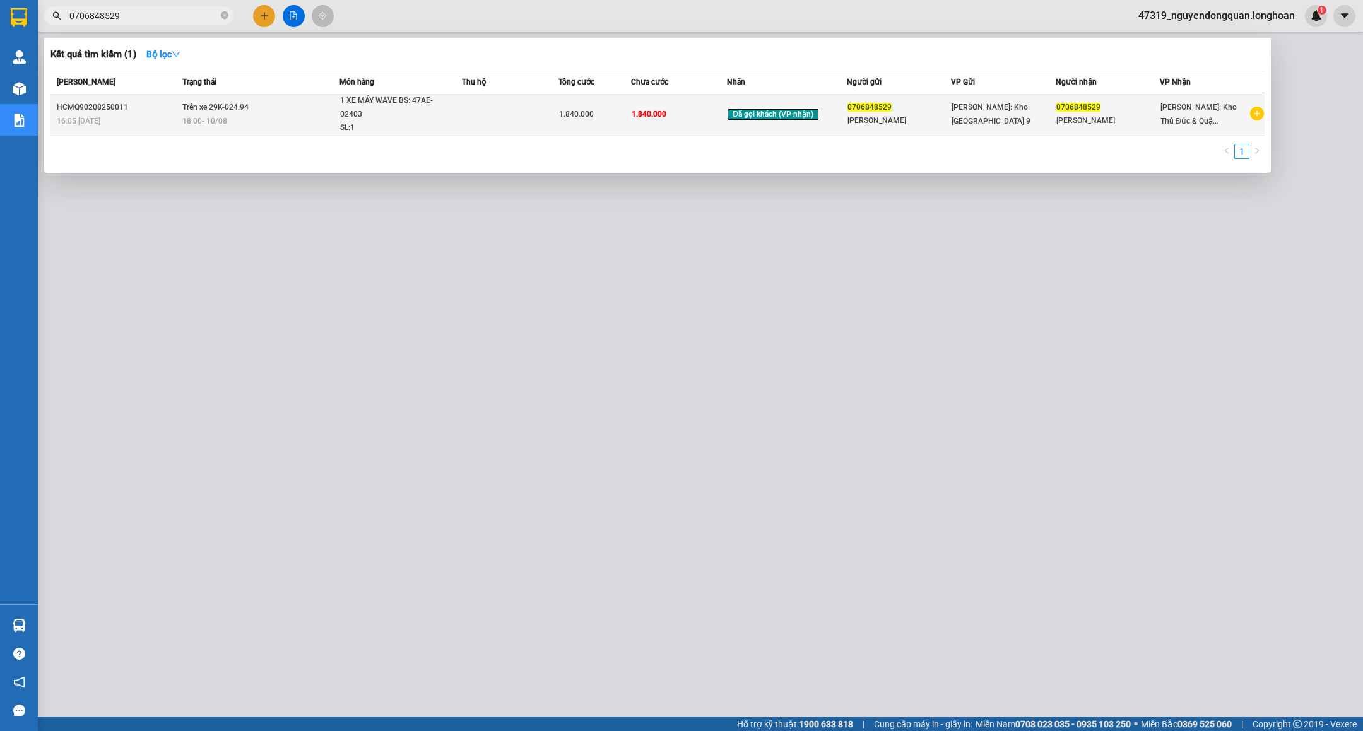
type input "0706848529"
click at [523, 114] on td at bounding box center [510, 114] width 97 height 43
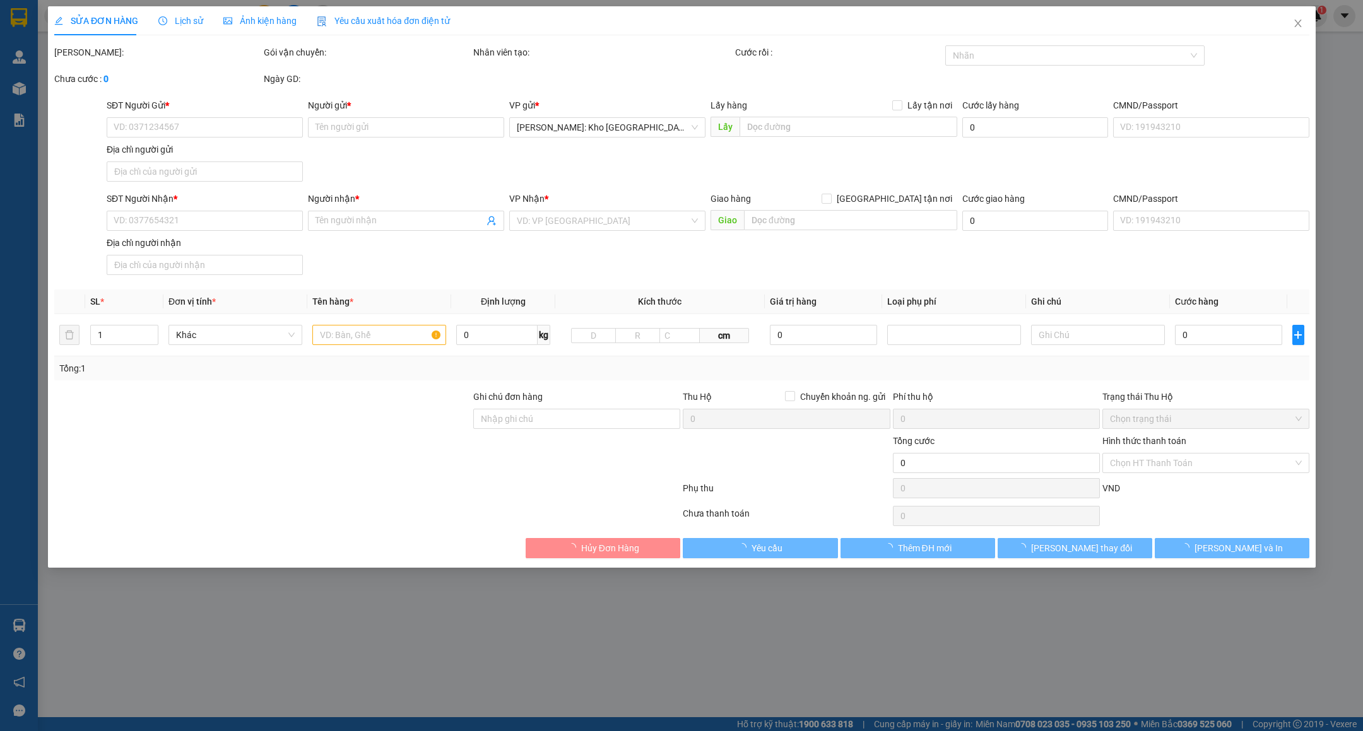
type input "0706848529"
type input "[PERSON_NAME]"
type input "0706848529"
type input "[PERSON_NAME]"
type input "CHÌA KHÓA CUỐN TAY LÁI, GIẤY TỜ XE KHÁCH GIỮ"
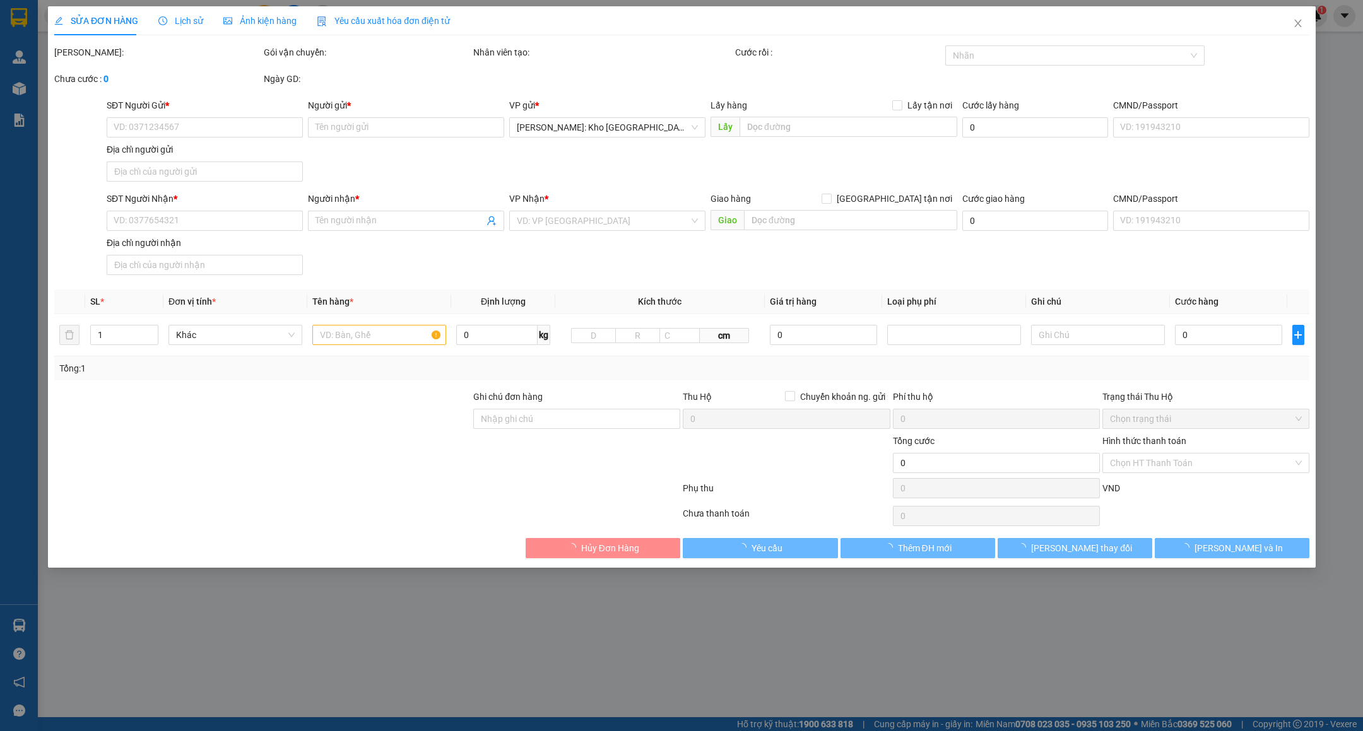
type input "1.840.000"
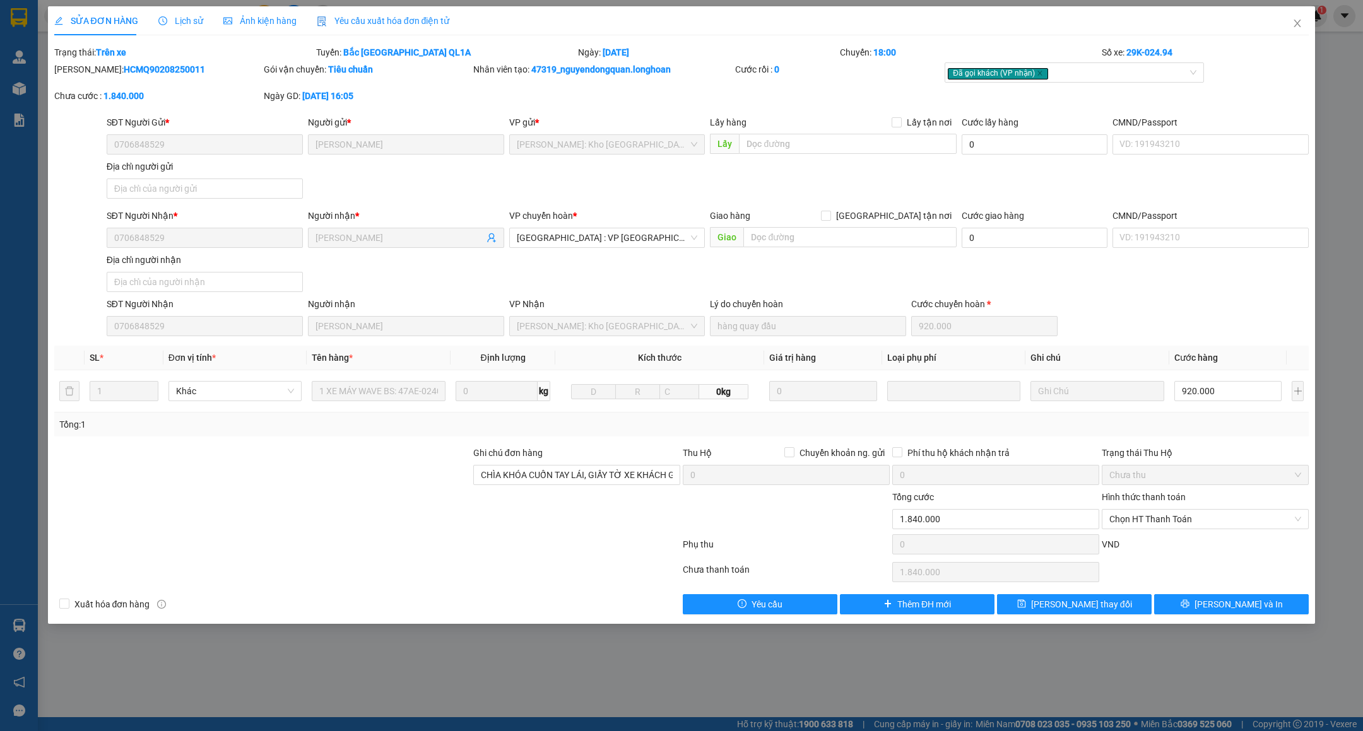
click at [184, 21] on span "Lịch sử" at bounding box center [180, 21] width 45 height 10
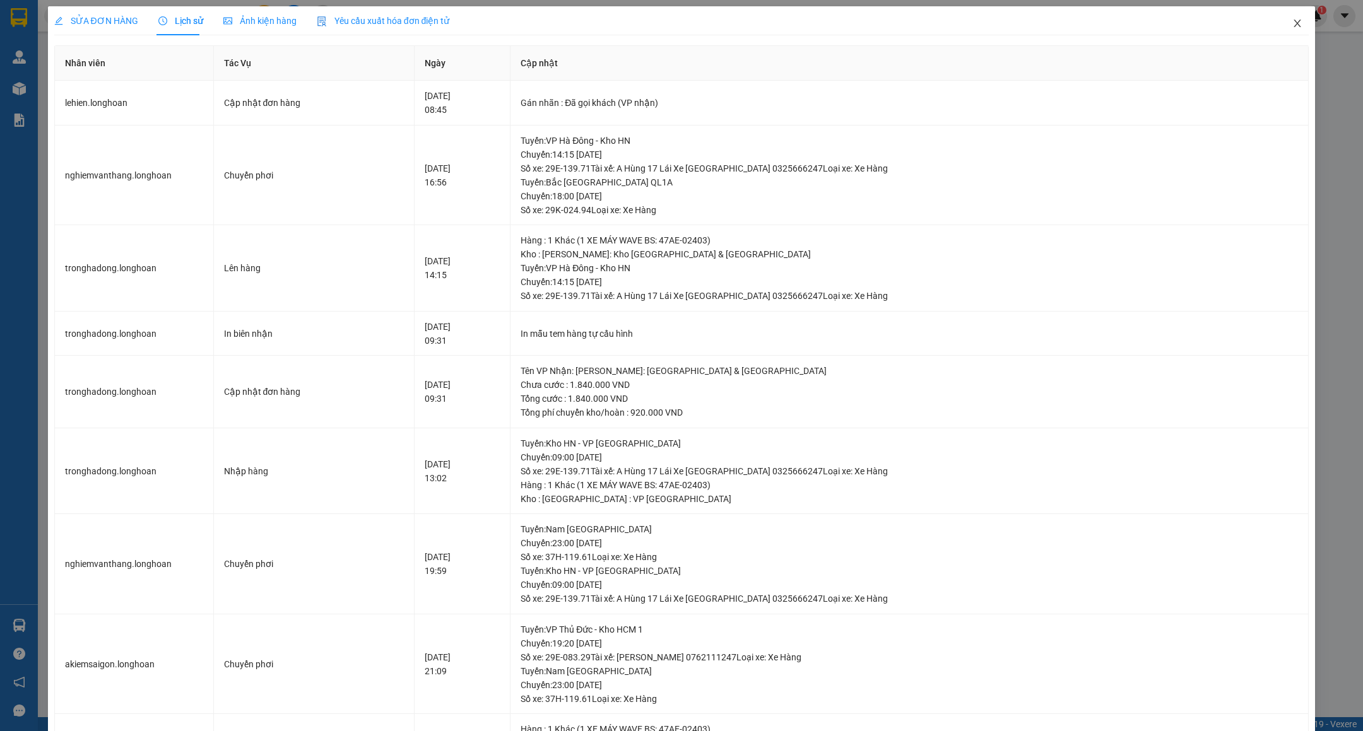
click at [1292, 21] on icon "close" at bounding box center [1297, 23] width 10 height 10
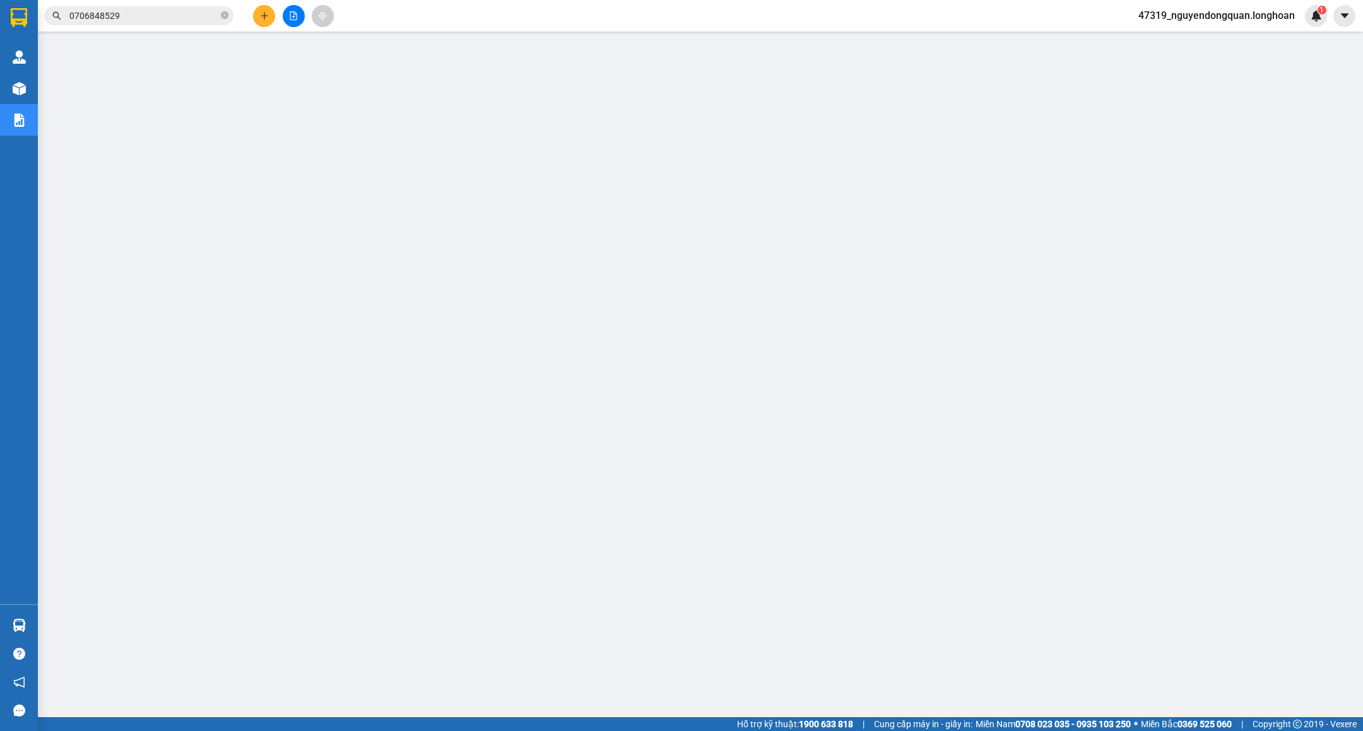
click at [169, 16] on input "0706848529" at bounding box center [143, 16] width 149 height 14
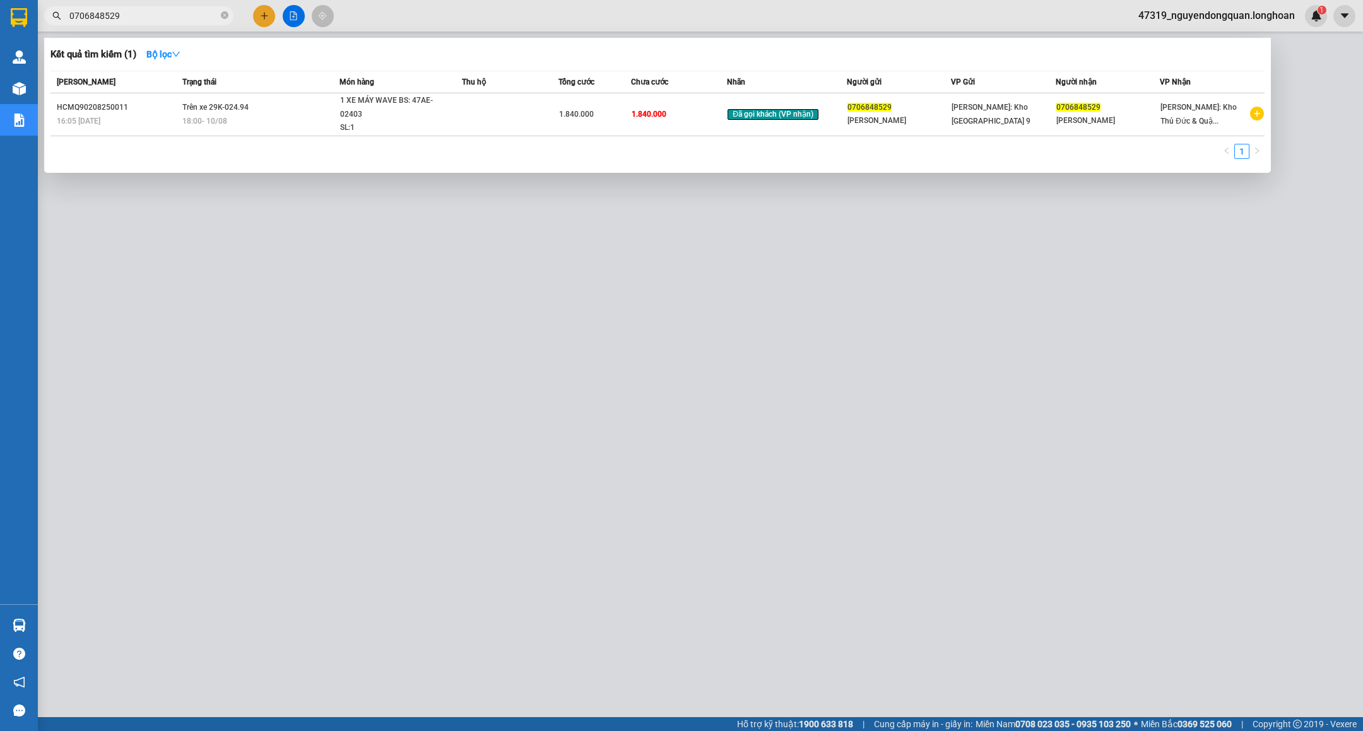
click at [769, 290] on div at bounding box center [681, 365] width 1363 height 731
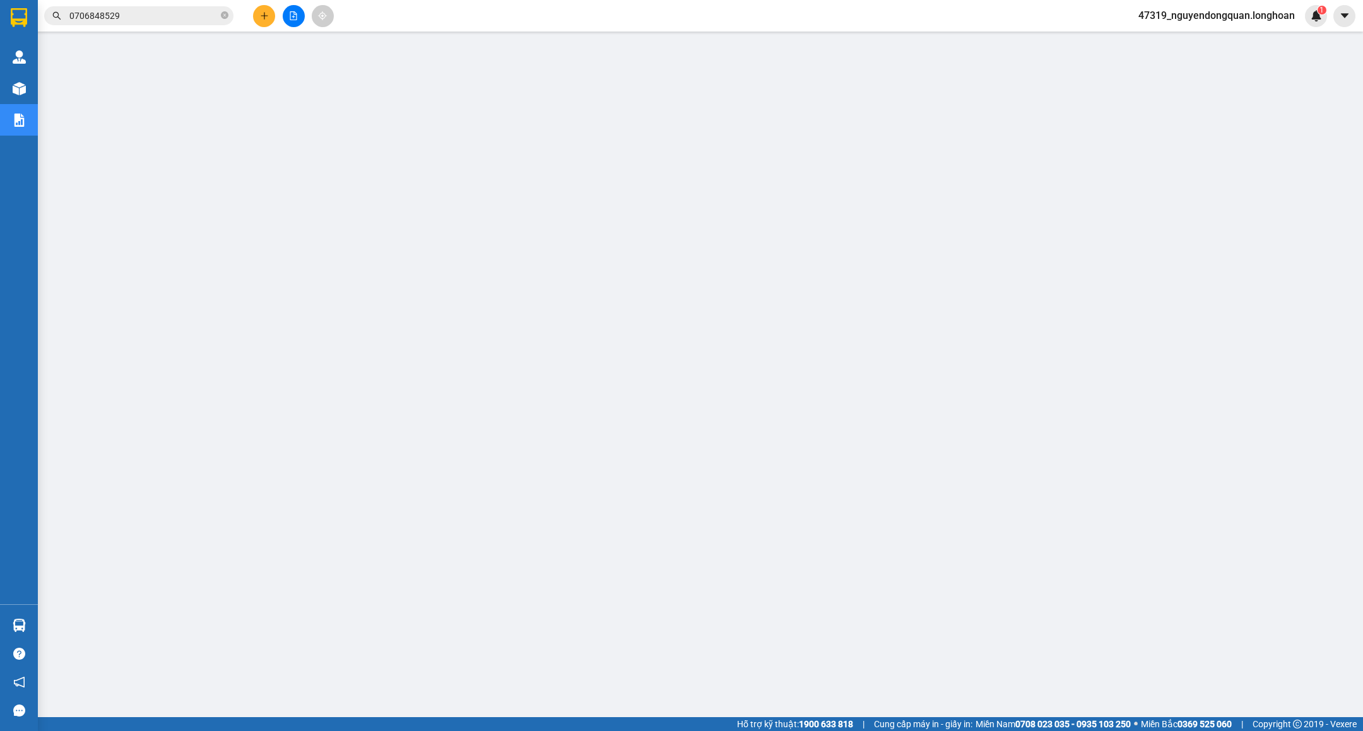
click at [259, 27] on div "Kết quả tìm kiếm ( 1 ) Bộ lọc Mã ĐH Trạng thái Món hàng Thu hộ Tổng cước Chưa c…" at bounding box center [681, 16] width 1363 height 32
click at [262, 23] on button at bounding box center [264, 16] width 22 height 22
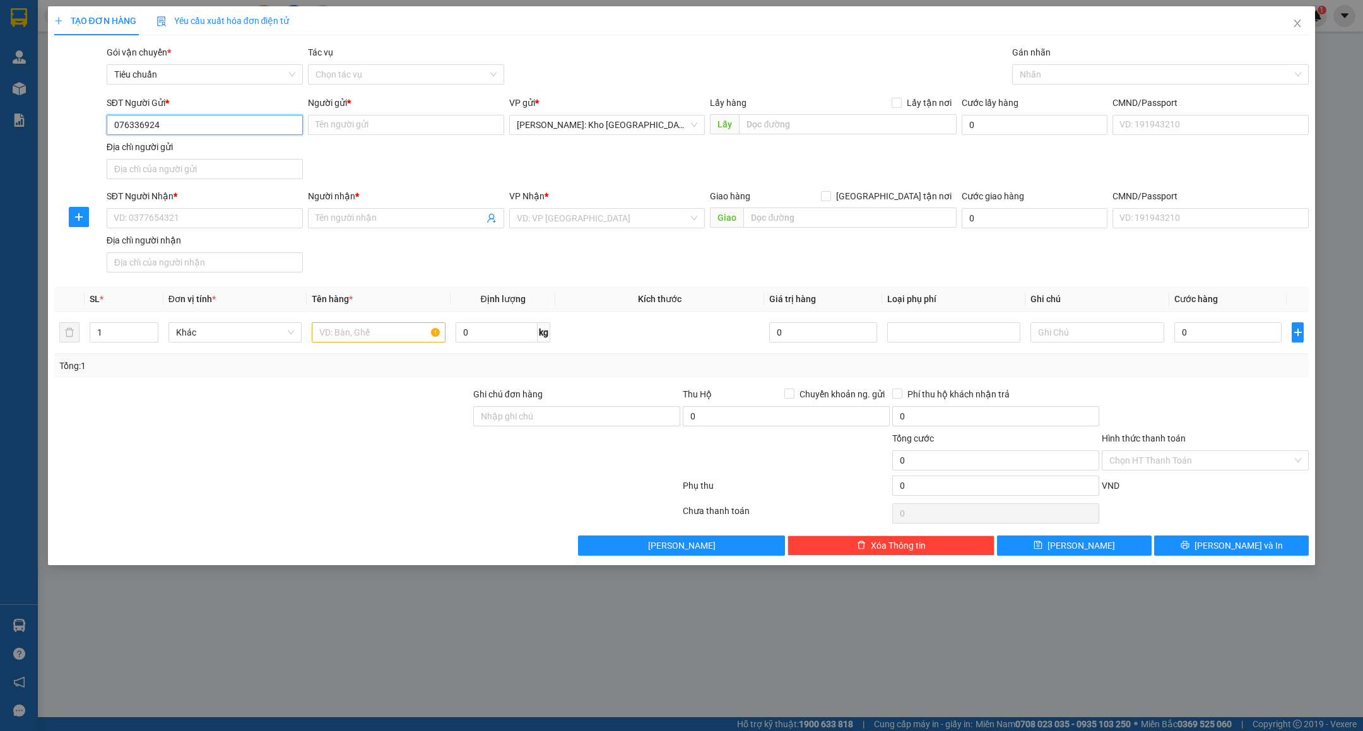
drag, startPoint x: 112, startPoint y: 127, endPoint x: 167, endPoint y: 127, distance: 55.5
click at [167, 127] on input "076336924" at bounding box center [205, 125] width 196 height 20
click at [188, 123] on input "076336924" at bounding box center [205, 125] width 196 height 20
click at [187, 125] on input "076336924" at bounding box center [205, 125] width 196 height 20
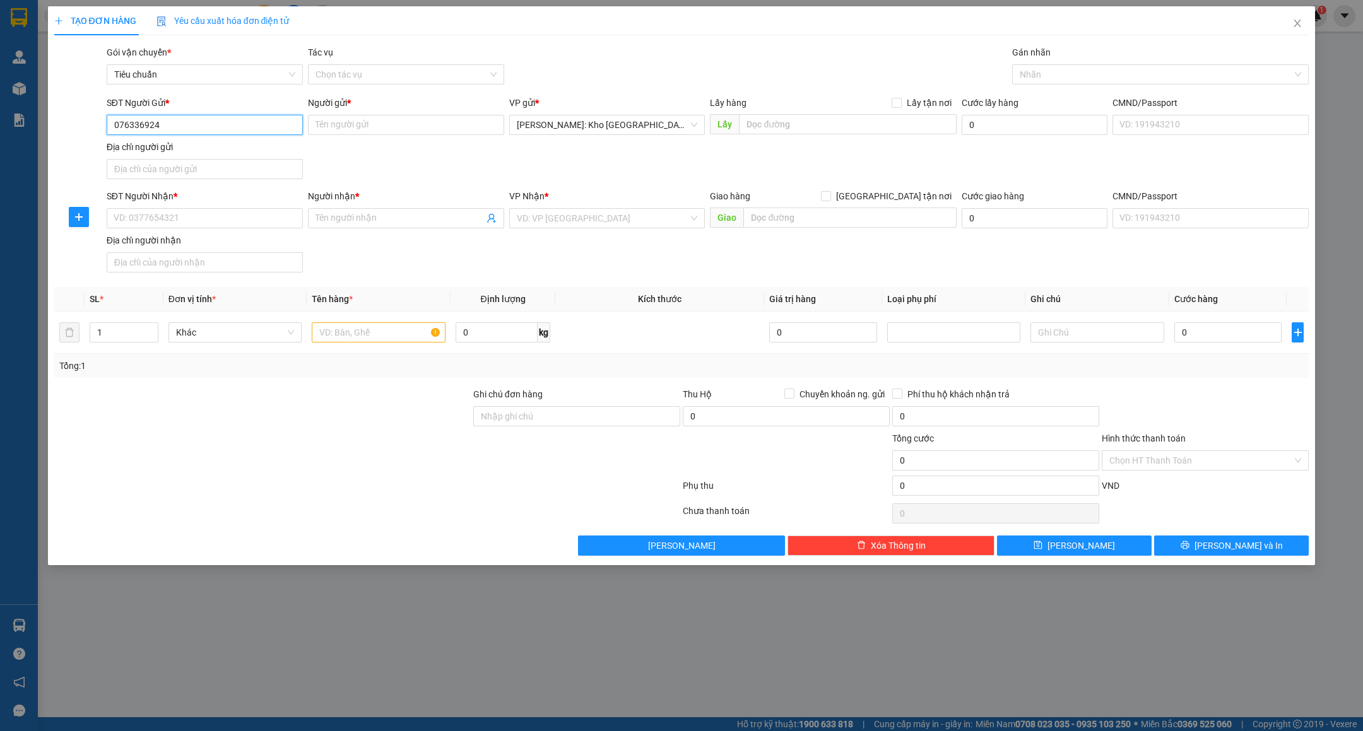
click at [196, 122] on input "076336924" at bounding box center [205, 125] width 196 height 20
click at [214, 121] on input "076336924" at bounding box center [205, 125] width 196 height 20
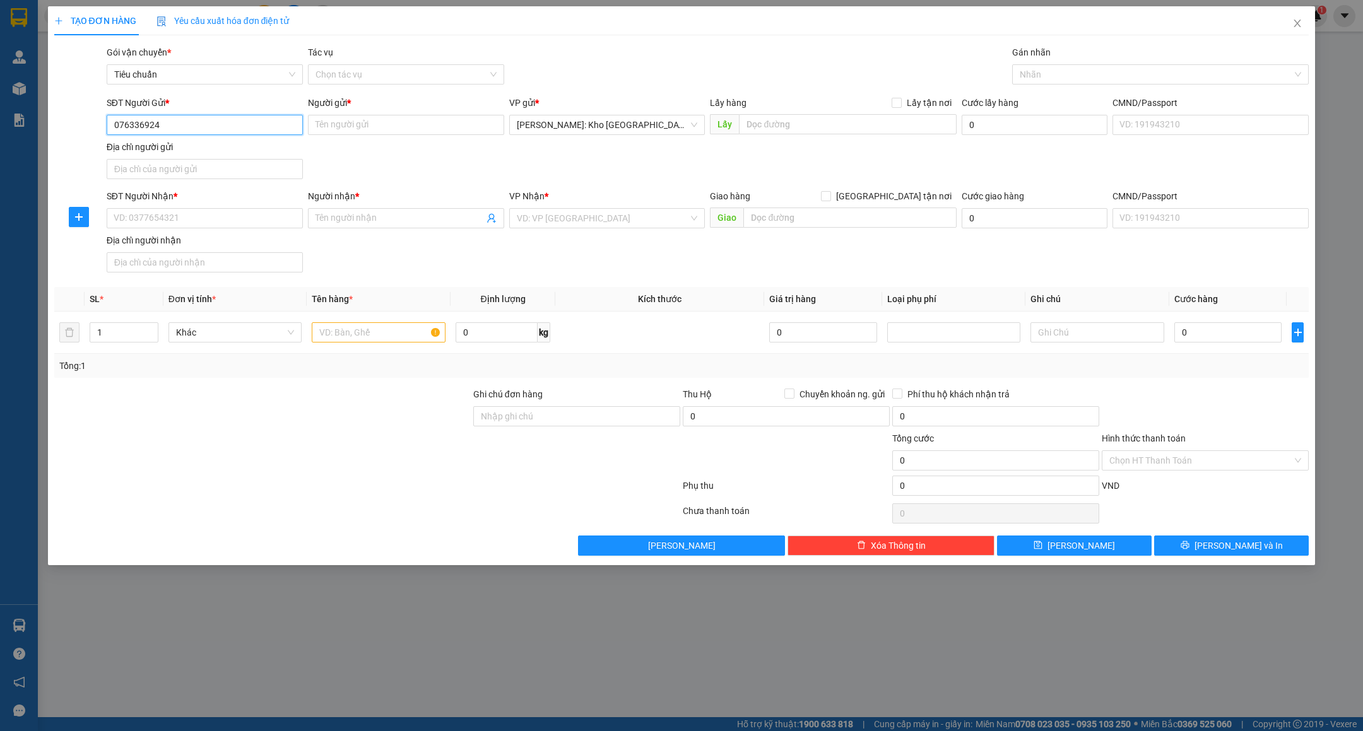
click at [225, 131] on input "076336924" at bounding box center [205, 125] width 196 height 20
click at [232, 127] on input "076336924" at bounding box center [205, 125] width 196 height 20
click at [148, 125] on input "076336924" at bounding box center [205, 125] width 196 height 20
type input "0763369924"
click at [226, 150] on div "0763369924 - Dũng" at bounding box center [204, 151] width 181 height 14
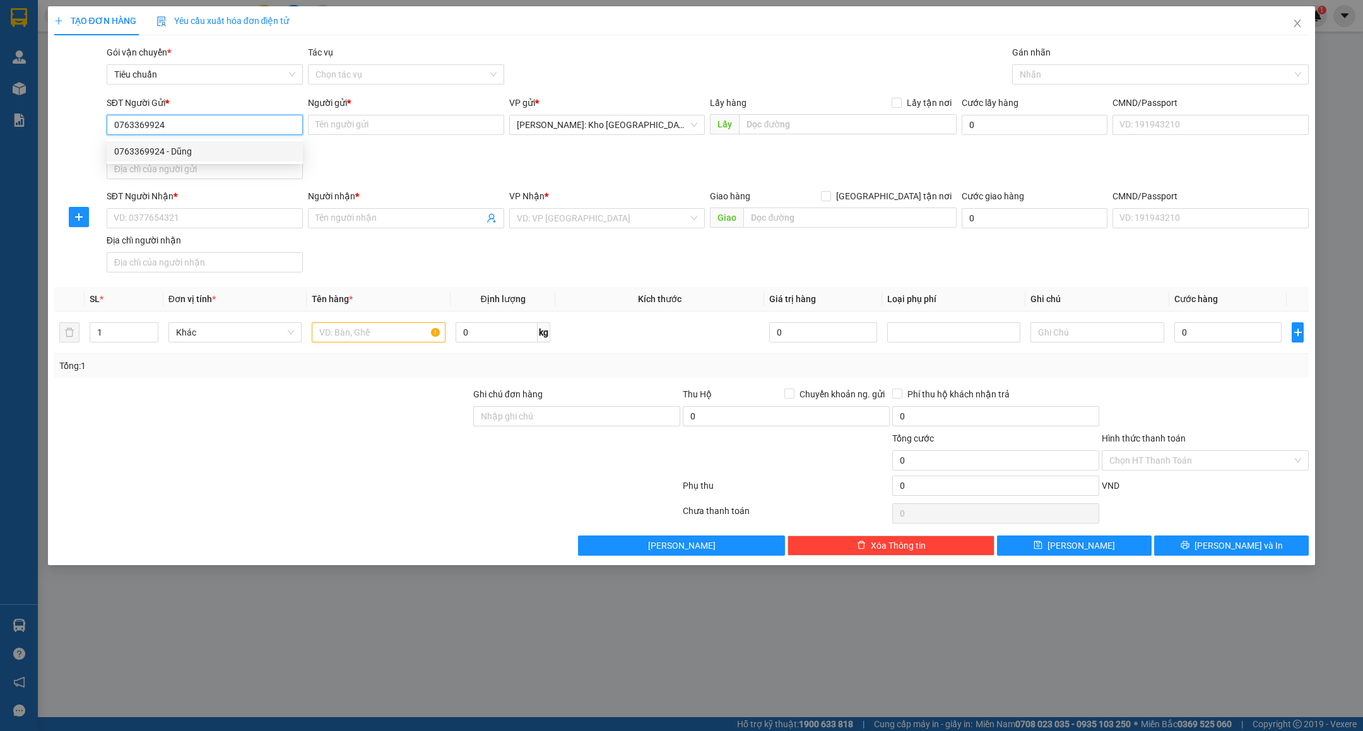
type input "Dũng"
type input "0763369924"
click at [201, 228] on input "SĐT Người Nhận *" at bounding box center [205, 218] width 196 height 20
drag, startPoint x: 112, startPoint y: 223, endPoint x: 163, endPoint y: 224, distance: 51.1
click at [163, 224] on input "0976810160" at bounding box center [205, 218] width 196 height 20
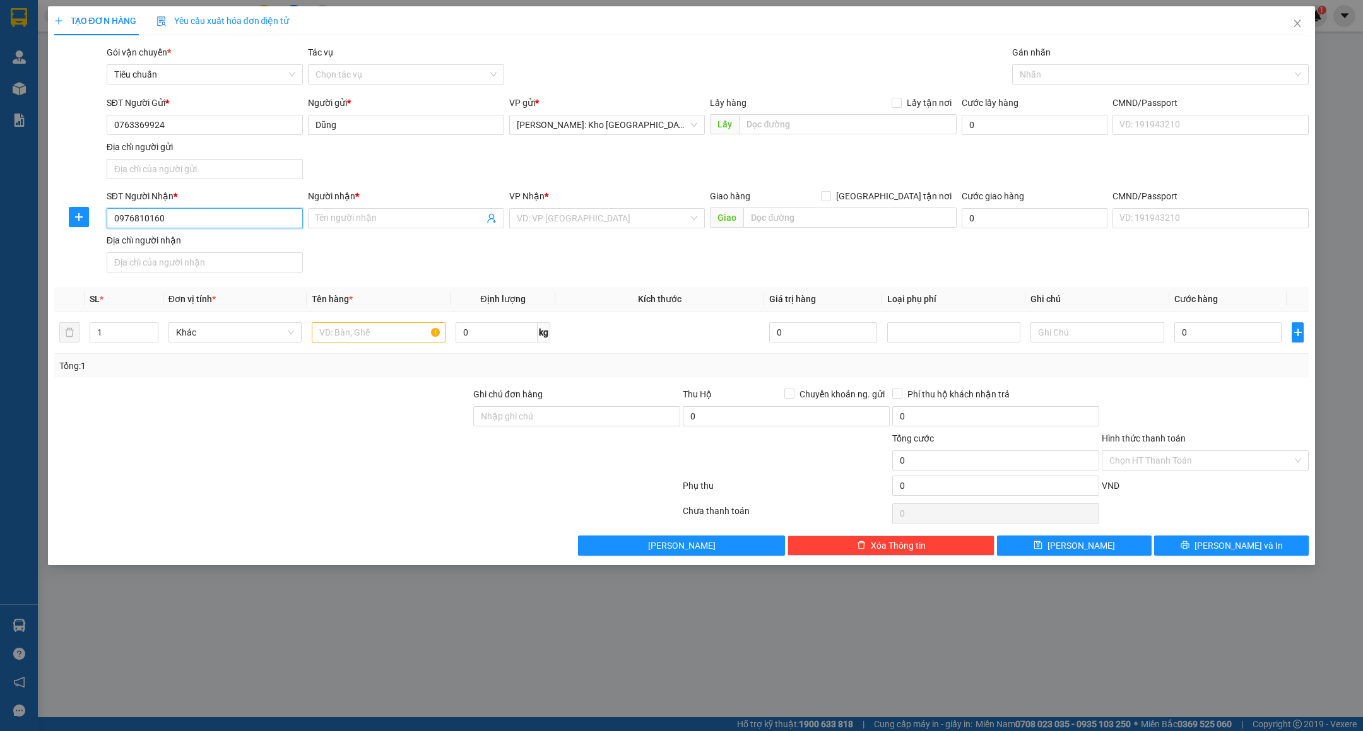
type input "0976810160"
click at [343, 216] on input "Người nhận *" at bounding box center [399, 218] width 168 height 14
type input "l"
type input "[PERSON_NAME]"
click at [591, 221] on input "search" at bounding box center [603, 218] width 172 height 19
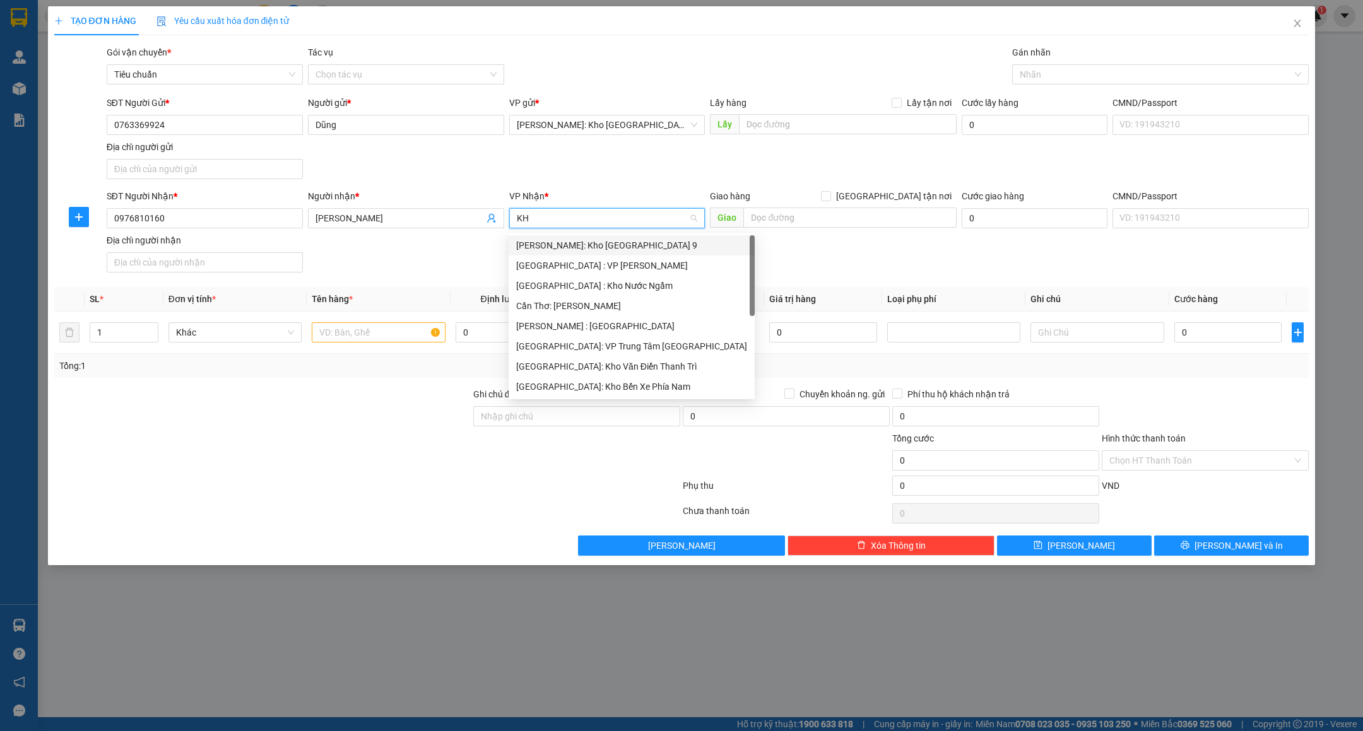
type input "KHO"
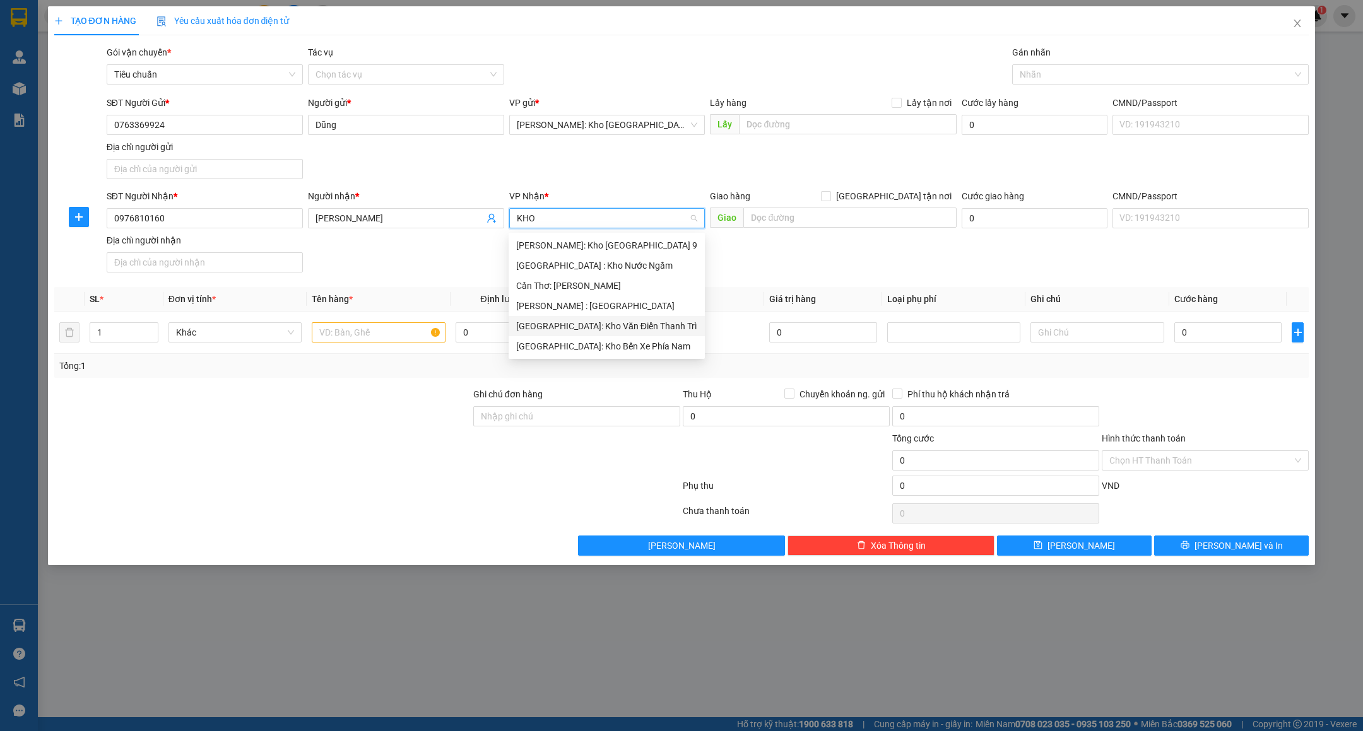
click at [642, 322] on div "[GEOGRAPHIC_DATA]: Kho Văn Điển Thanh Trì" at bounding box center [606, 326] width 181 height 14
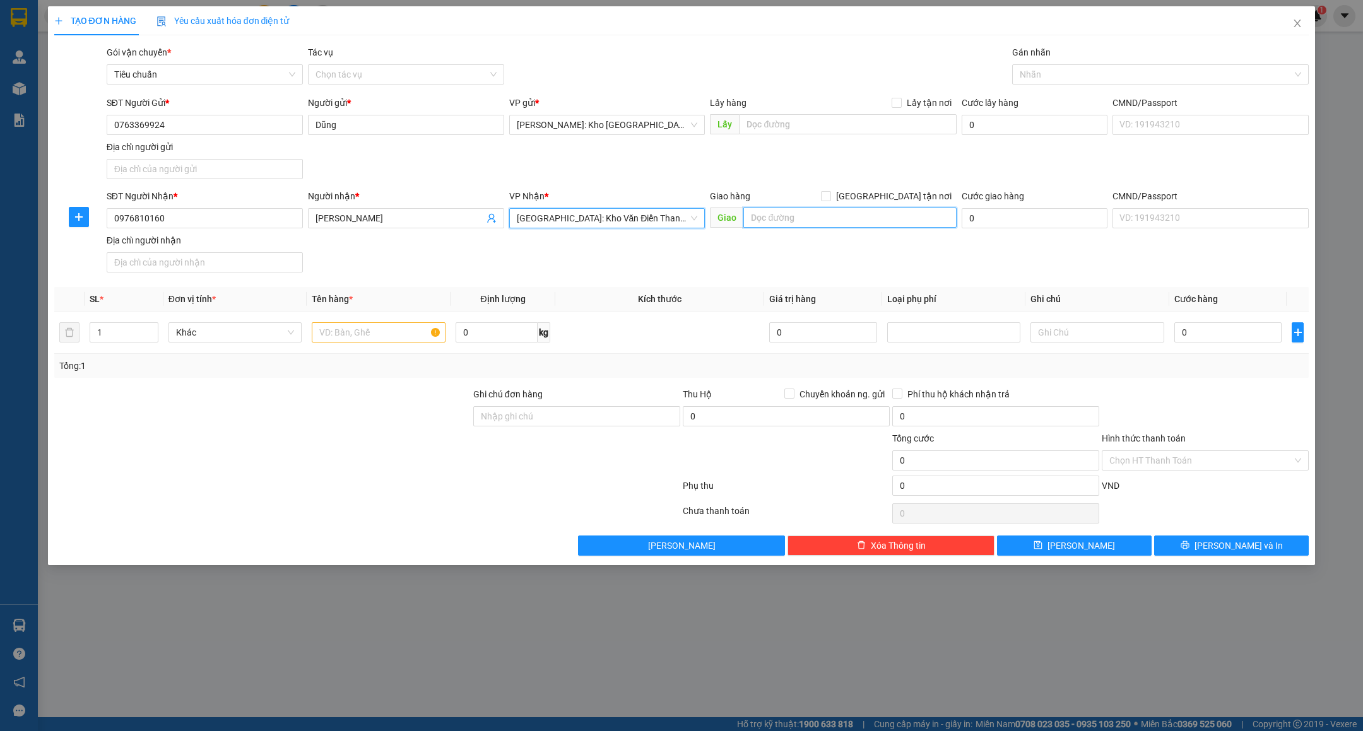
click at [772, 223] on input "text" at bounding box center [849, 218] width 213 height 20
type input "SỐ 8 N"
type input "[STREET_ADDRESS]"
click at [830, 197] on input "[GEOGRAPHIC_DATA] tận nơi" at bounding box center [825, 195] width 9 height 9
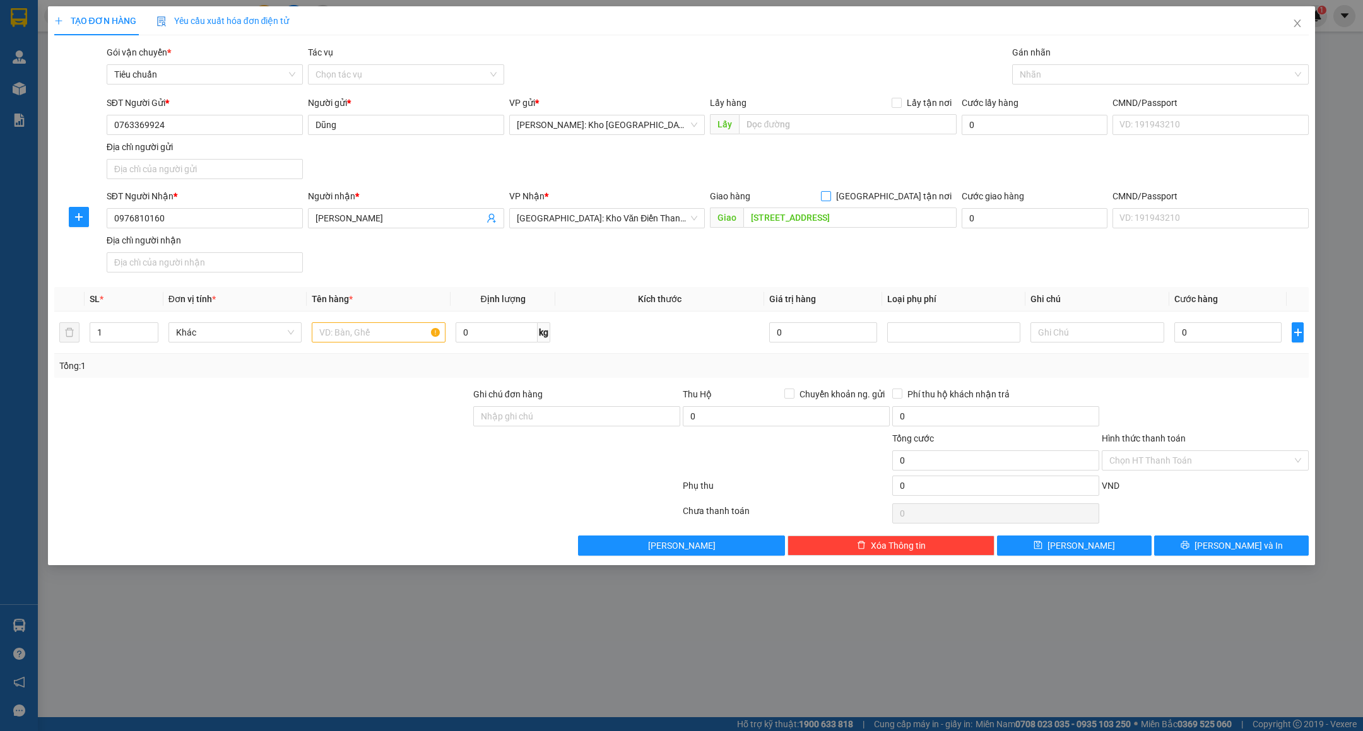
checkbox input "true"
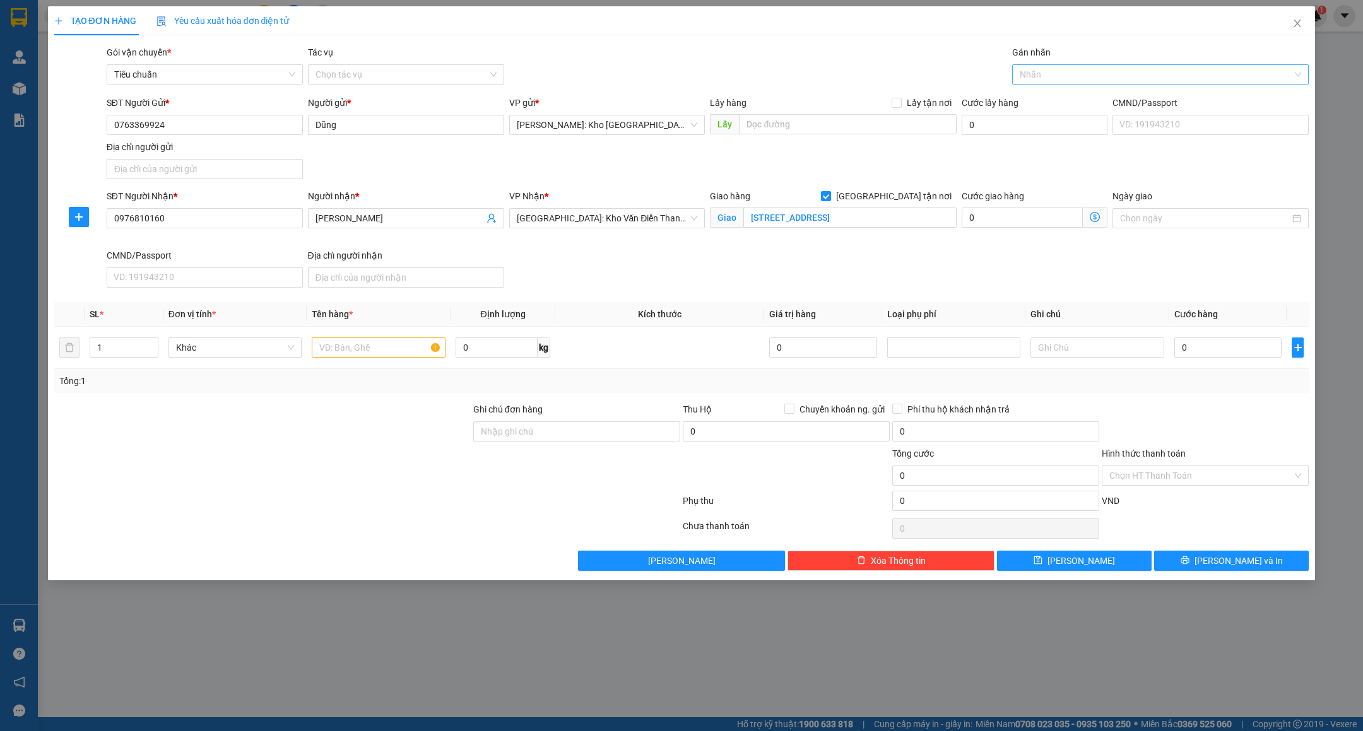
click at [1062, 80] on div at bounding box center [1154, 74] width 278 height 15
type input "GIAO"
click at [1069, 97] on div "[GEOGRAPHIC_DATA] tận nơi" at bounding box center [1160, 100] width 281 height 14
click at [415, 354] on input "text" at bounding box center [379, 348] width 134 height 20
type input "1 KIỆN MÁY BỌC PE"
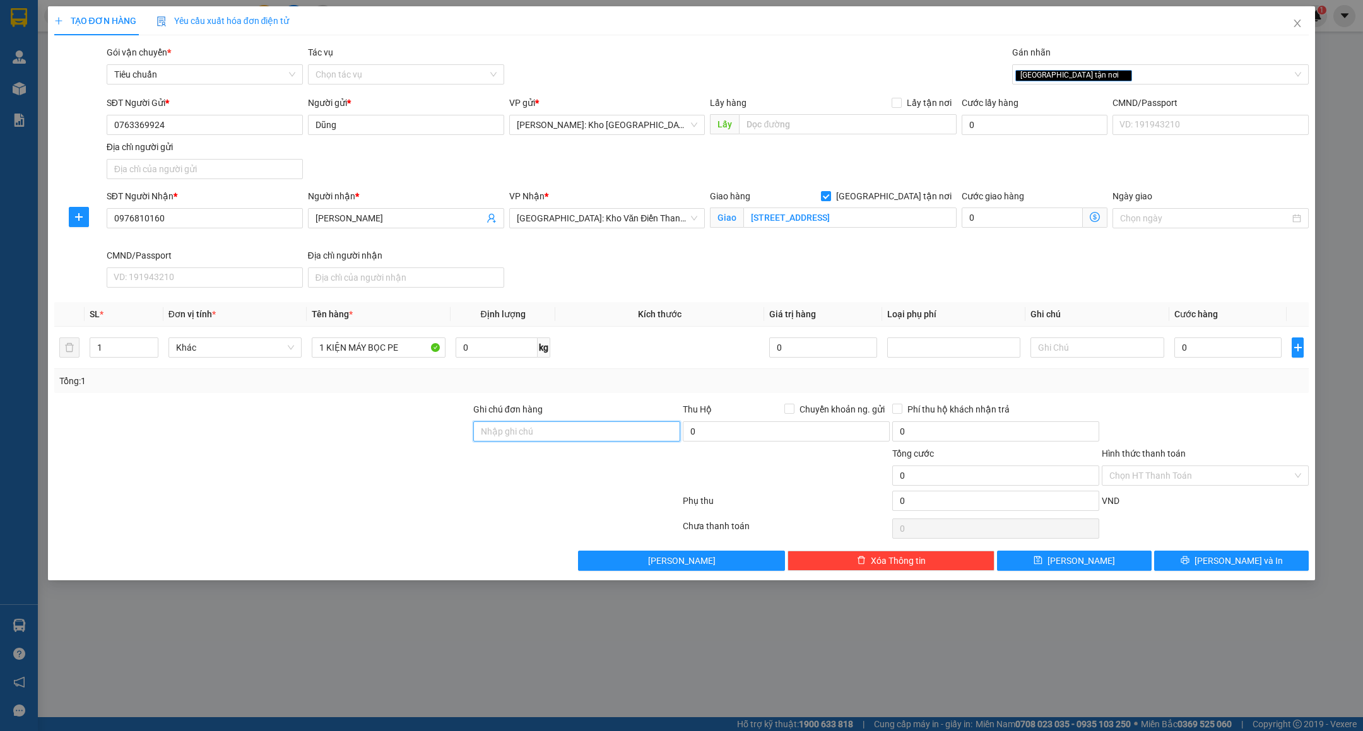
click at [565, 437] on input "Ghi chú đơn hàng" at bounding box center [576, 431] width 207 height 20
type input "nhận theo kiện-giao nguyên kiên-hư hỏng không chịu trách nhiệm"
click at [1212, 349] on input "0" at bounding box center [1227, 348] width 107 height 20
click at [1210, 354] on input "0" at bounding box center [1227, 348] width 107 height 20
click at [1225, 348] on input "0" at bounding box center [1227, 348] width 107 height 20
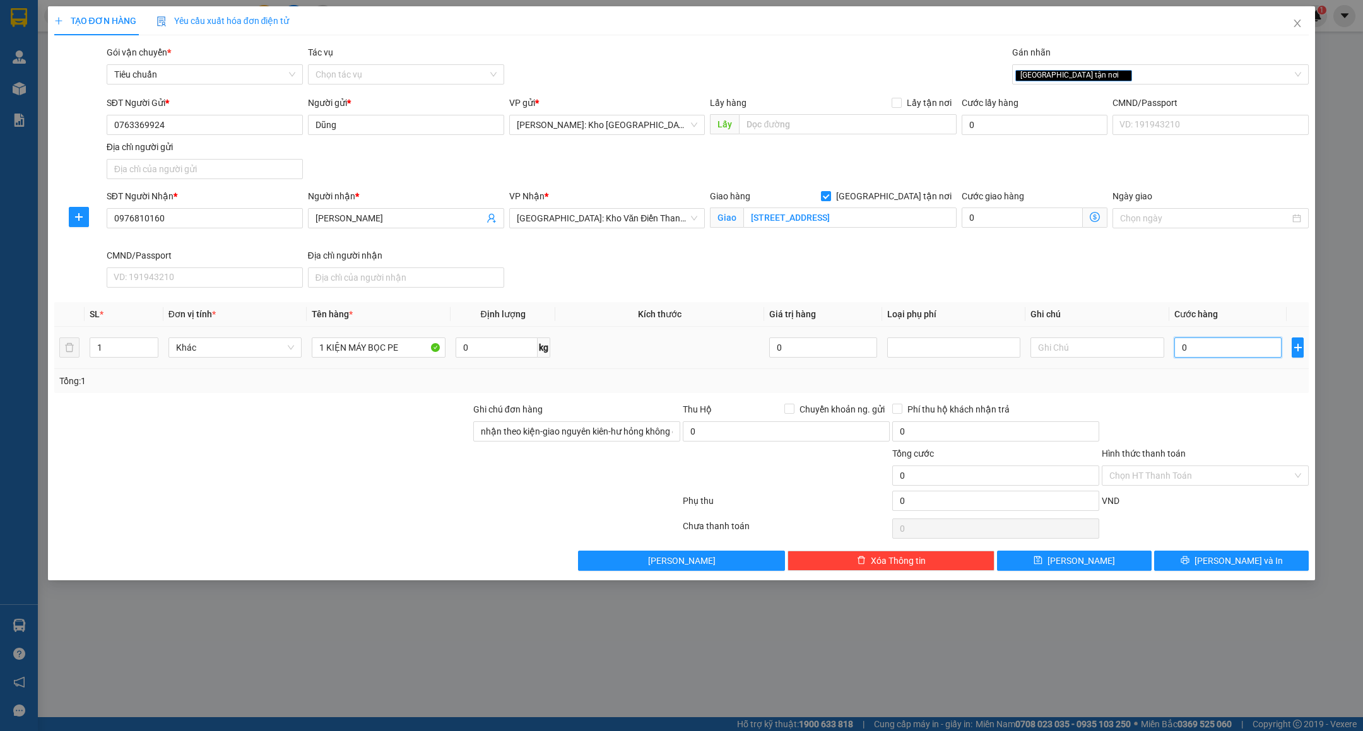
type input "02"
type input "2"
type input "026"
type input "26"
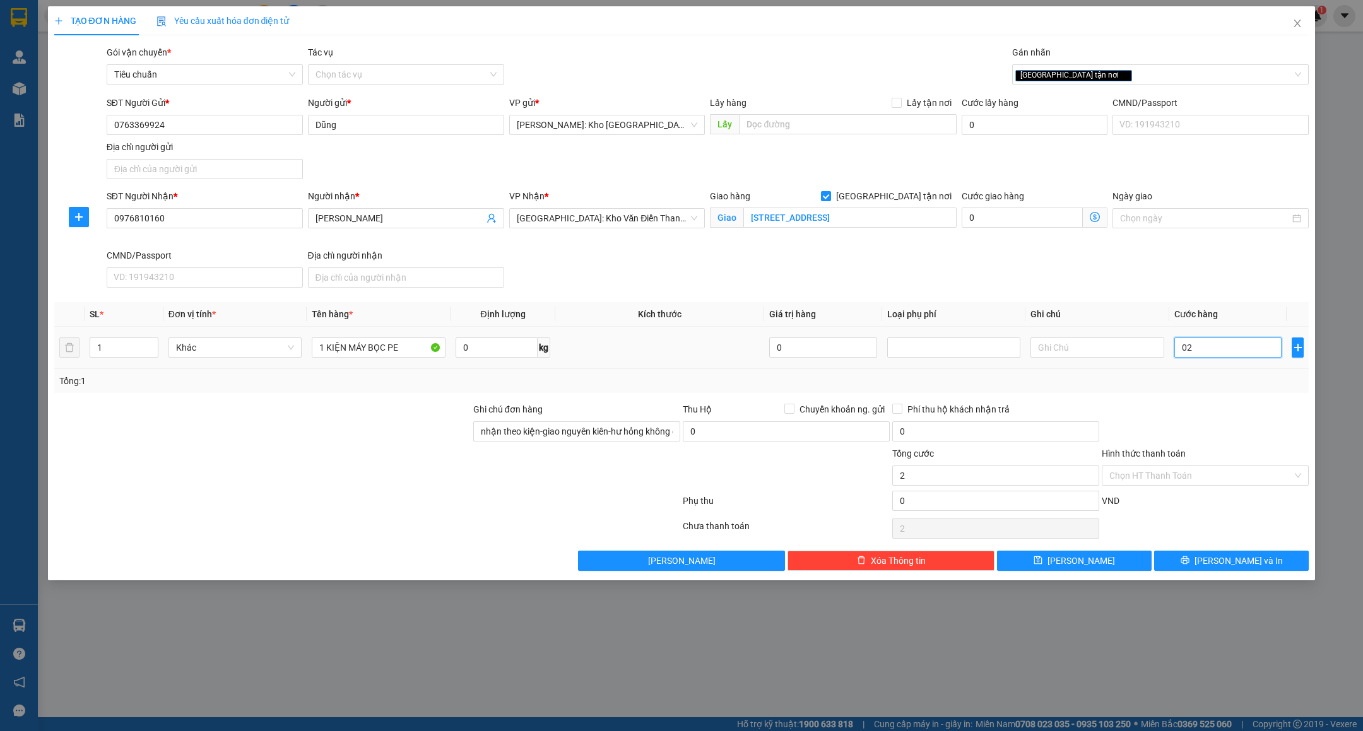
type input "26"
type input "0.260"
type input "260"
type input "02.600"
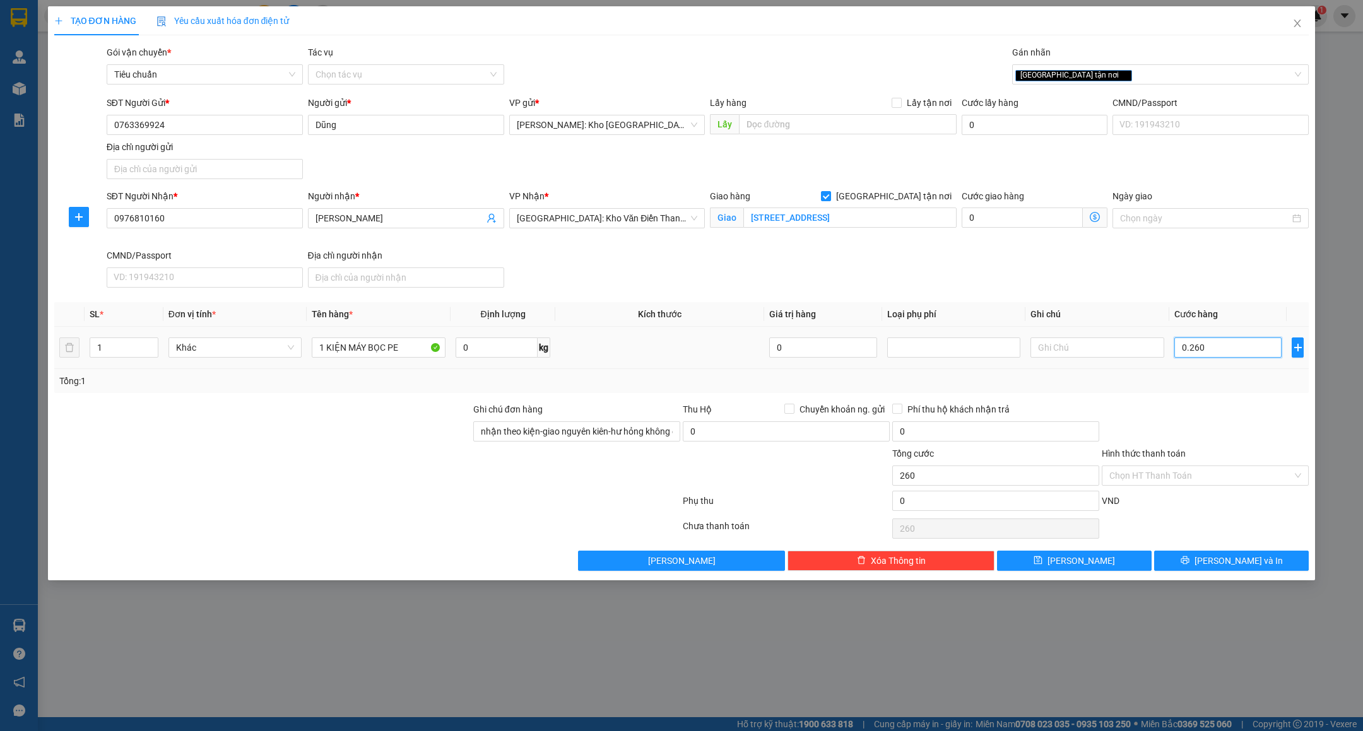
type input "2.600"
type input "026.000"
type input "26.000"
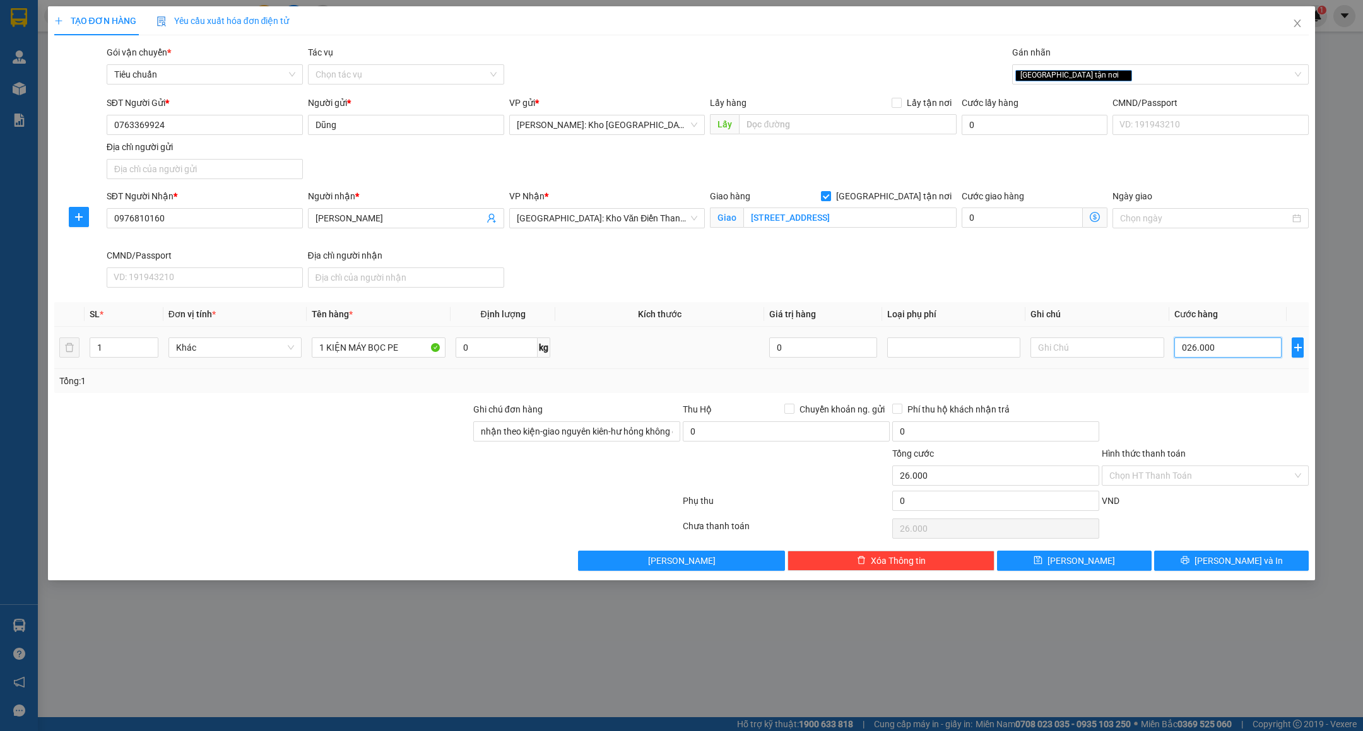
type input "0.260.000"
type input "260.000"
click at [788, 411] on input "Chuyển khoản ng. gửi" at bounding box center [788, 408] width 9 height 9
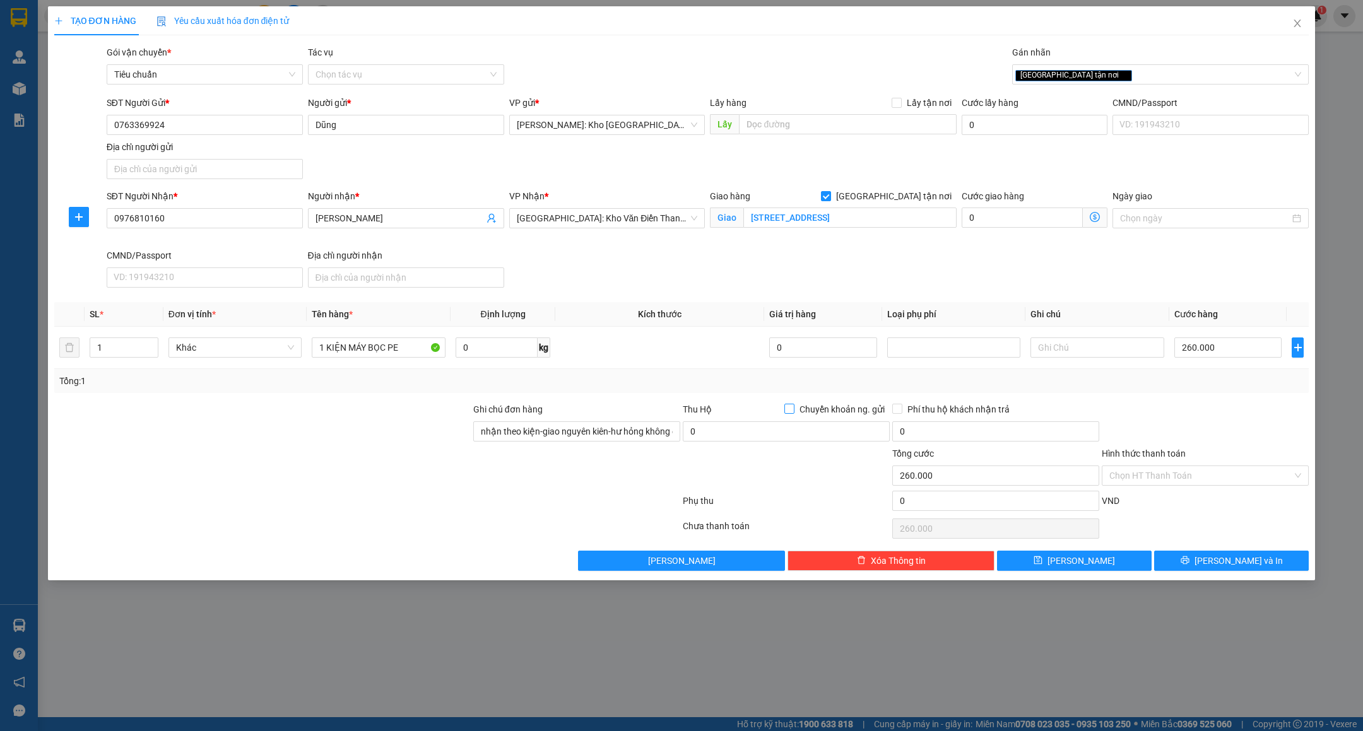
checkbox input "true"
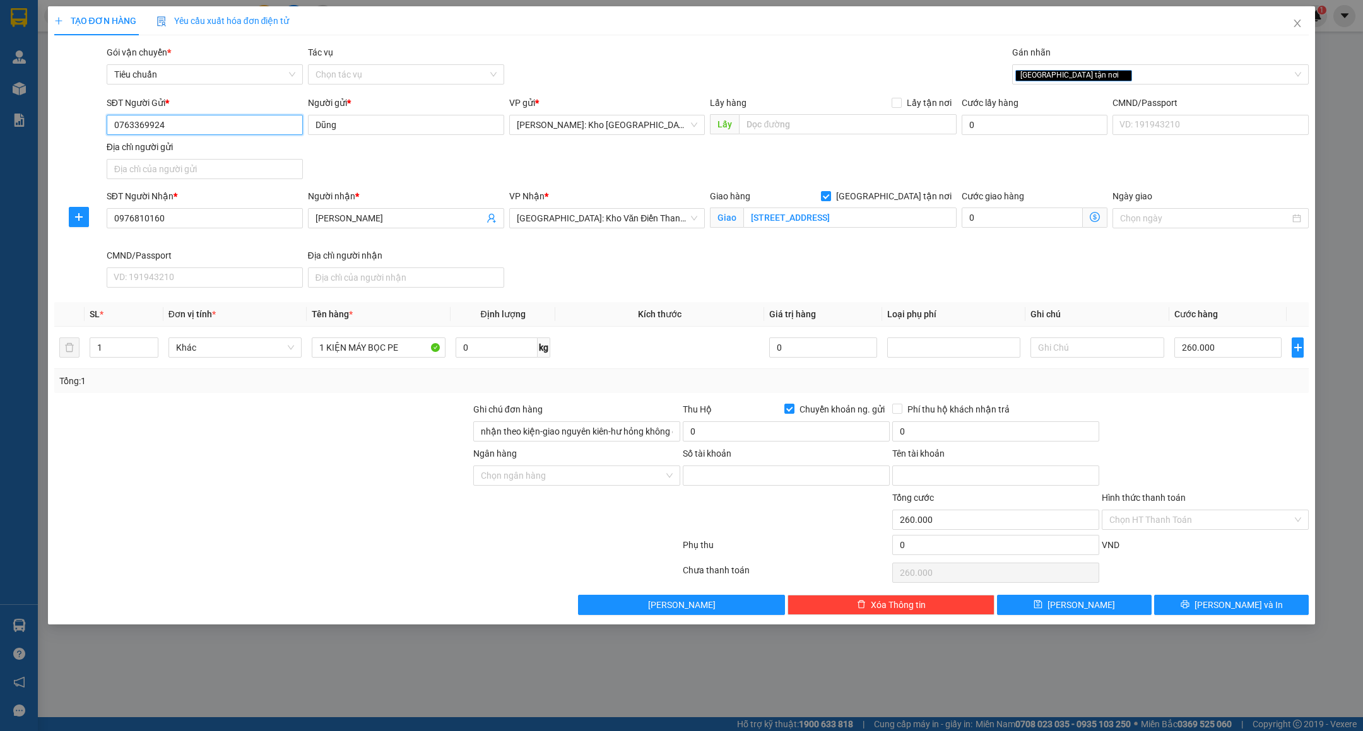
drag, startPoint x: 109, startPoint y: 124, endPoint x: 168, endPoint y: 123, distance: 59.9
click at [168, 123] on input "0763369924" at bounding box center [205, 125] width 196 height 20
click at [627, 481] on input "Ngân hàng" at bounding box center [572, 475] width 183 height 19
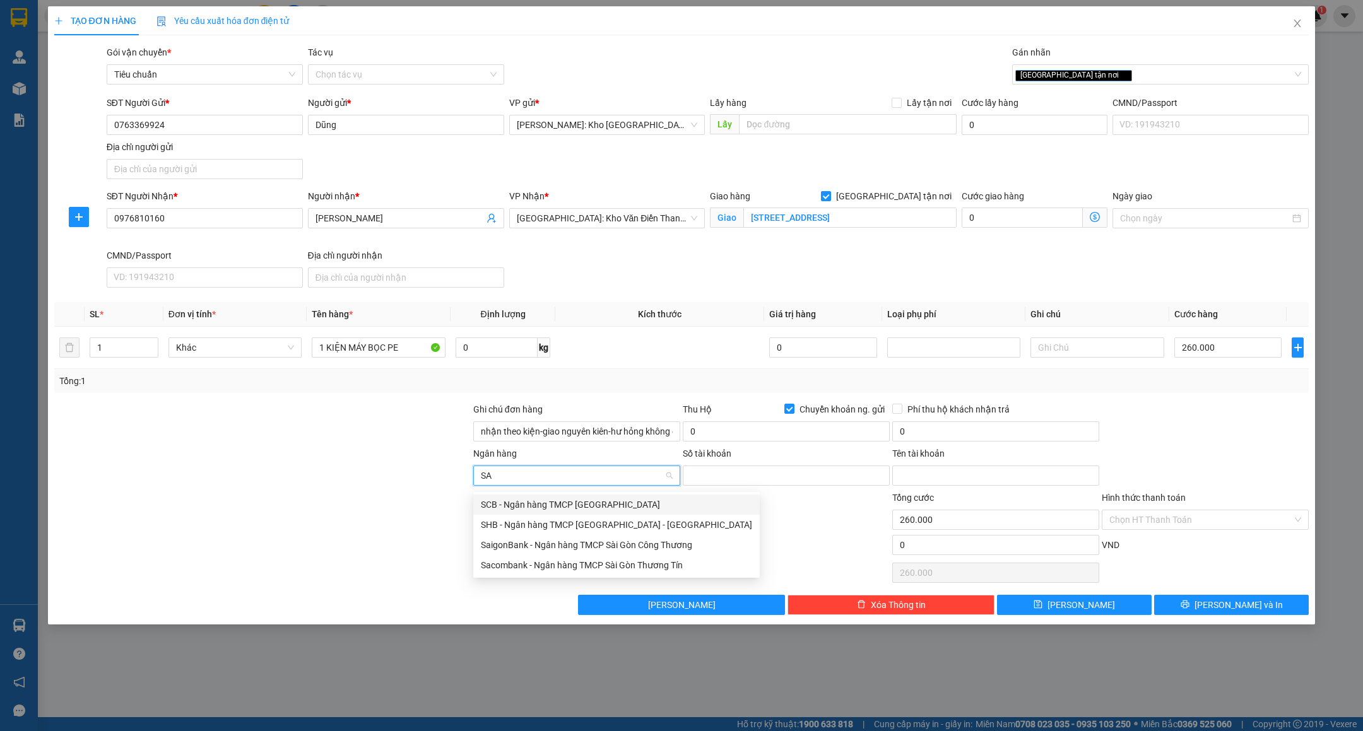
type input "SAC"
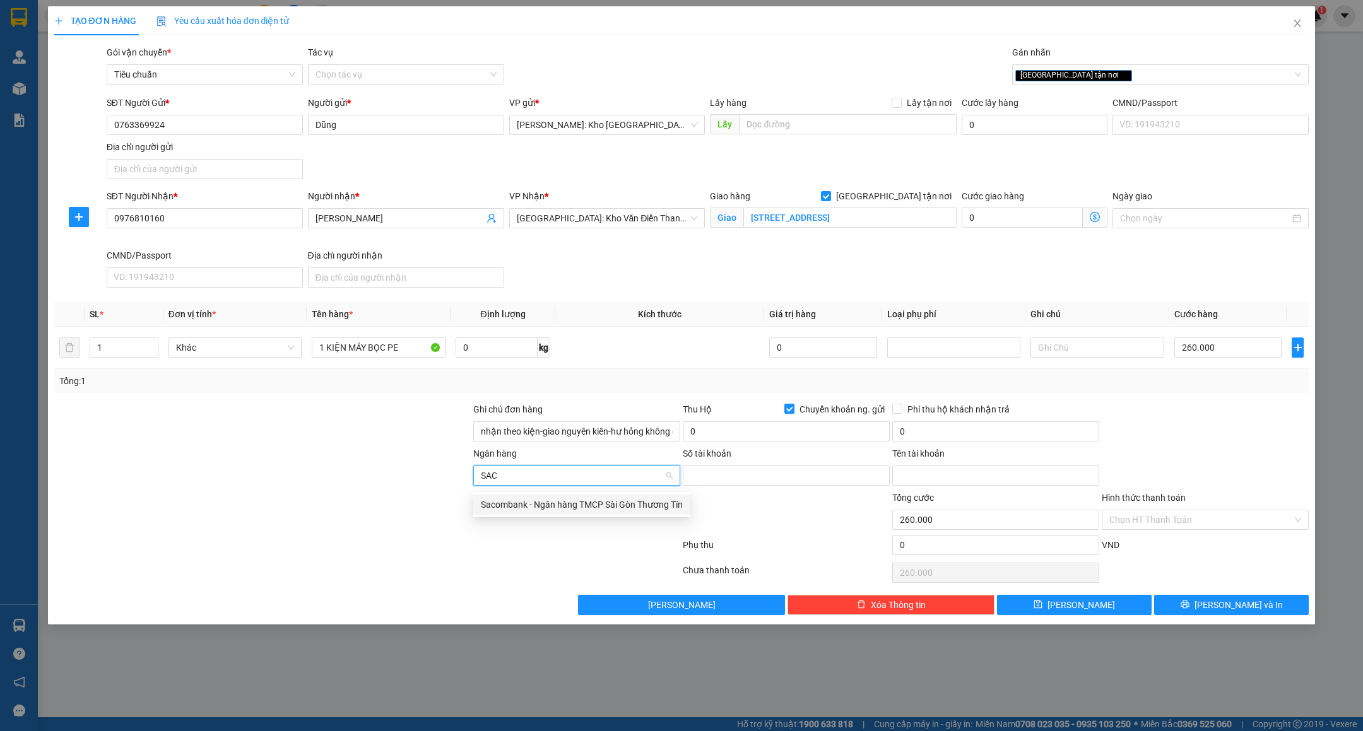
click at [526, 502] on div "Sacombank - Ngân hàng TMCP Sài Gòn Thương Tín" at bounding box center [582, 505] width 202 height 14
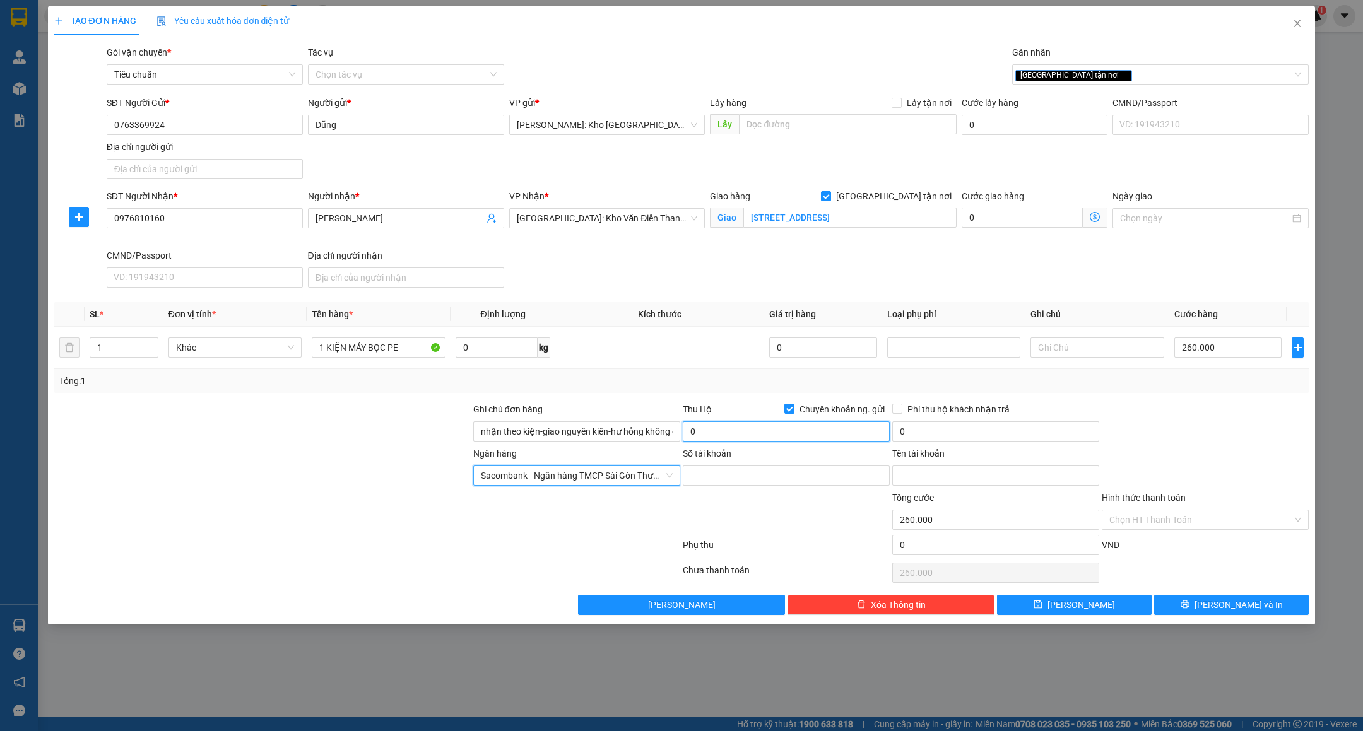
click at [767, 438] on input "0" at bounding box center [786, 431] width 207 height 20
type input "2.100.000"
click at [952, 435] on input "0" at bounding box center [995, 431] width 207 height 20
type input "20.000"
click at [707, 485] on input "Số tài khoản" at bounding box center [786, 476] width 207 height 20
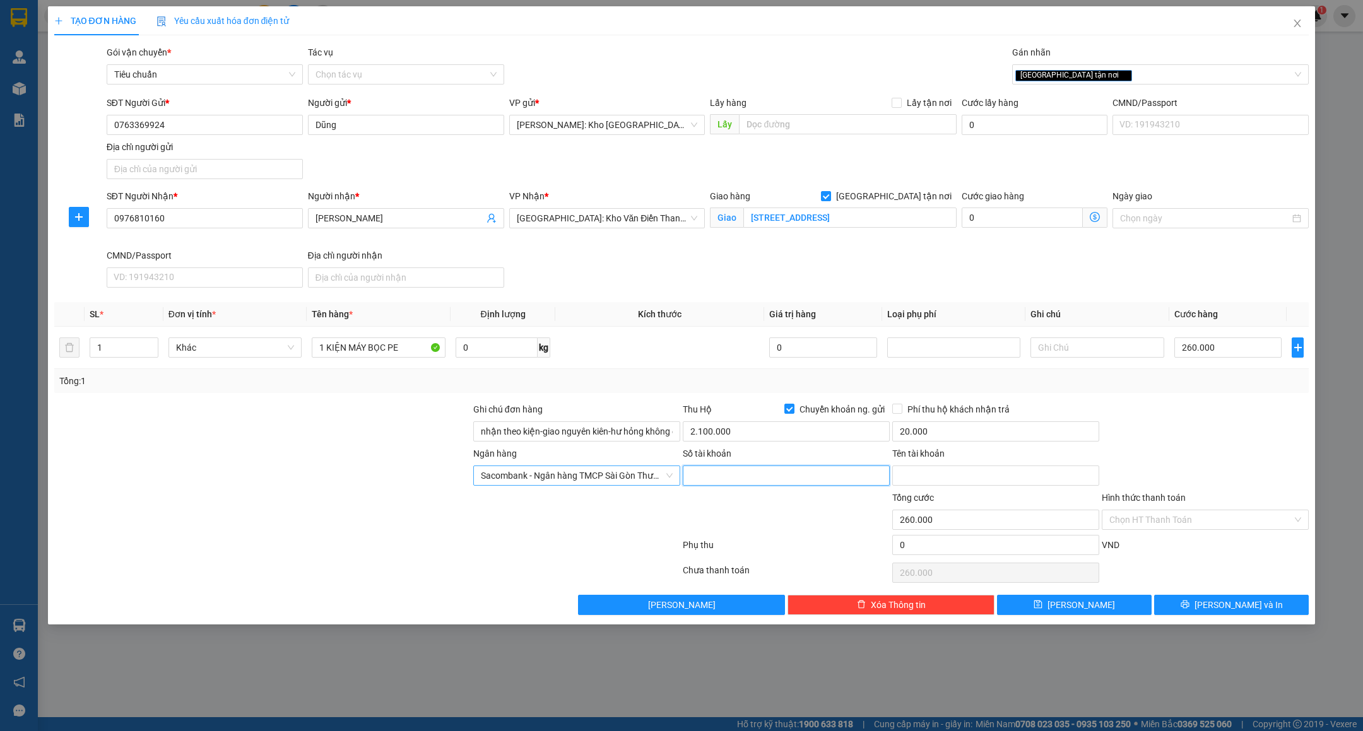
paste input "060225365752"
type input "060225365752"
click at [951, 485] on input "Tên tài khoản" at bounding box center [995, 476] width 207 height 20
paste input "[PERSON_NAME]"
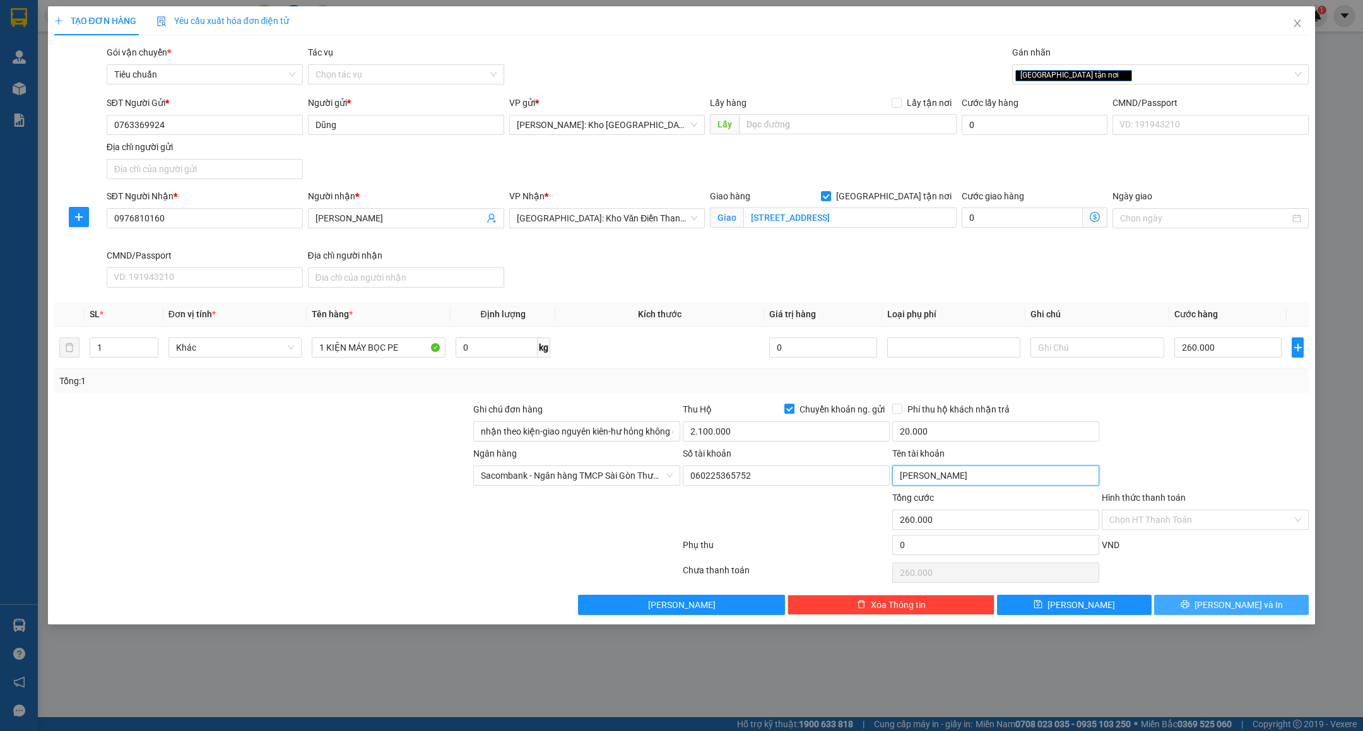
type input "[PERSON_NAME]"
click at [1239, 610] on span "[PERSON_NAME] và In" at bounding box center [1238, 605] width 88 height 14
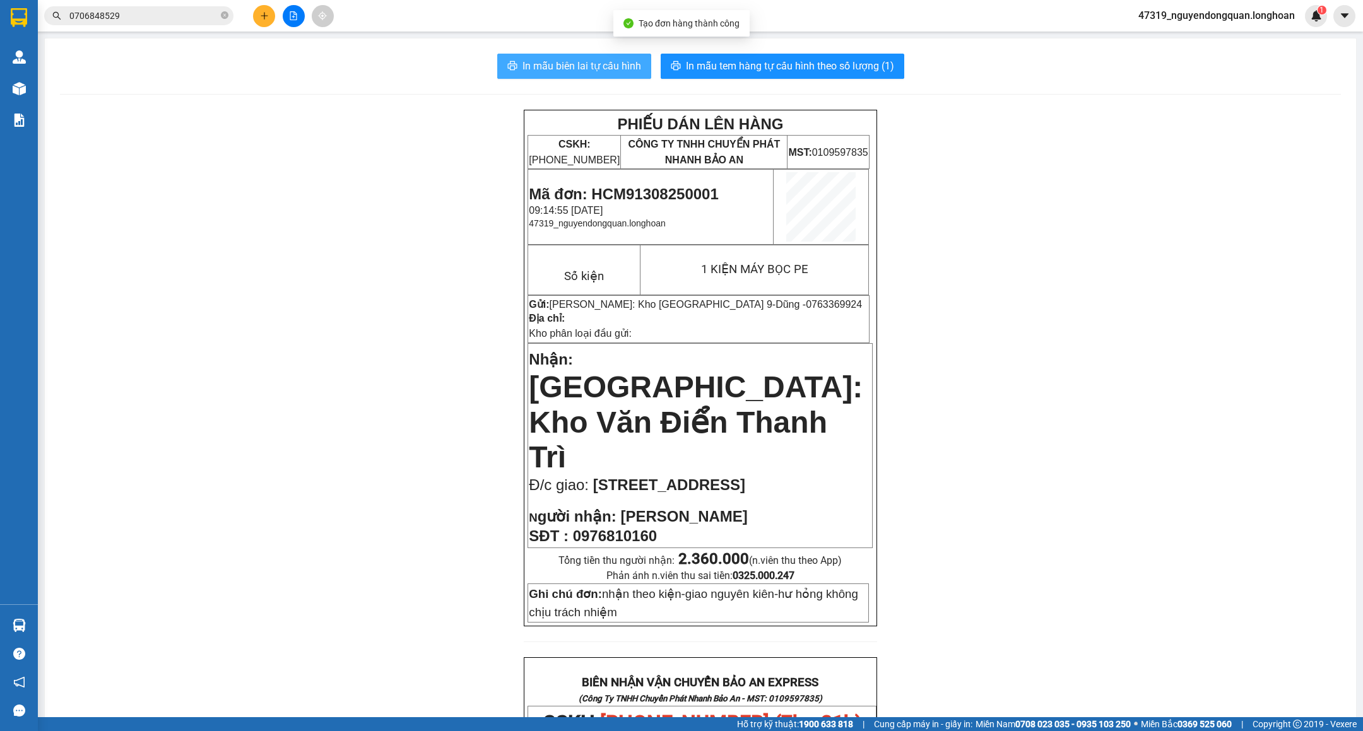
click at [536, 68] on span "In mẫu biên lai tự cấu hình" at bounding box center [581, 66] width 119 height 16
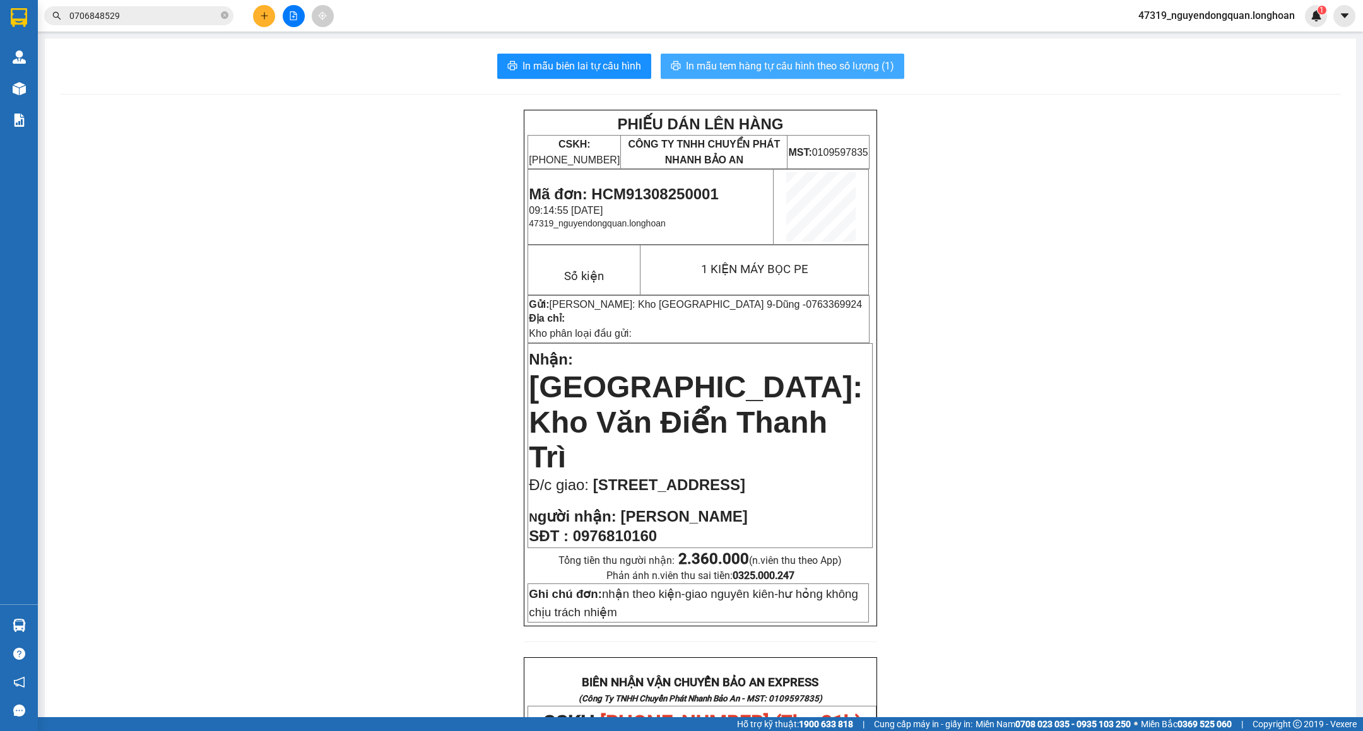
click at [804, 69] on span "In mẫu tem hàng tự cấu hình theo số lượng (1)" at bounding box center [790, 66] width 208 height 16
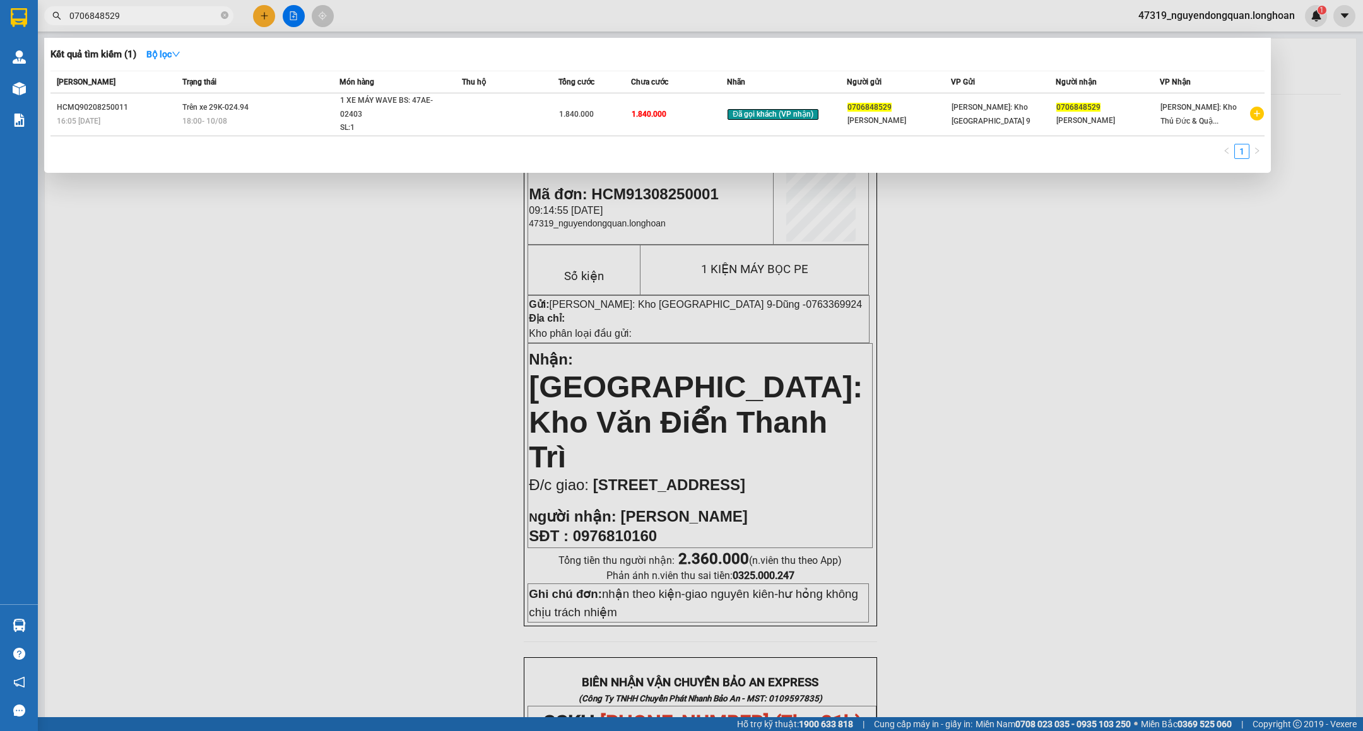
click at [182, 9] on input "0706848529" at bounding box center [143, 16] width 149 height 14
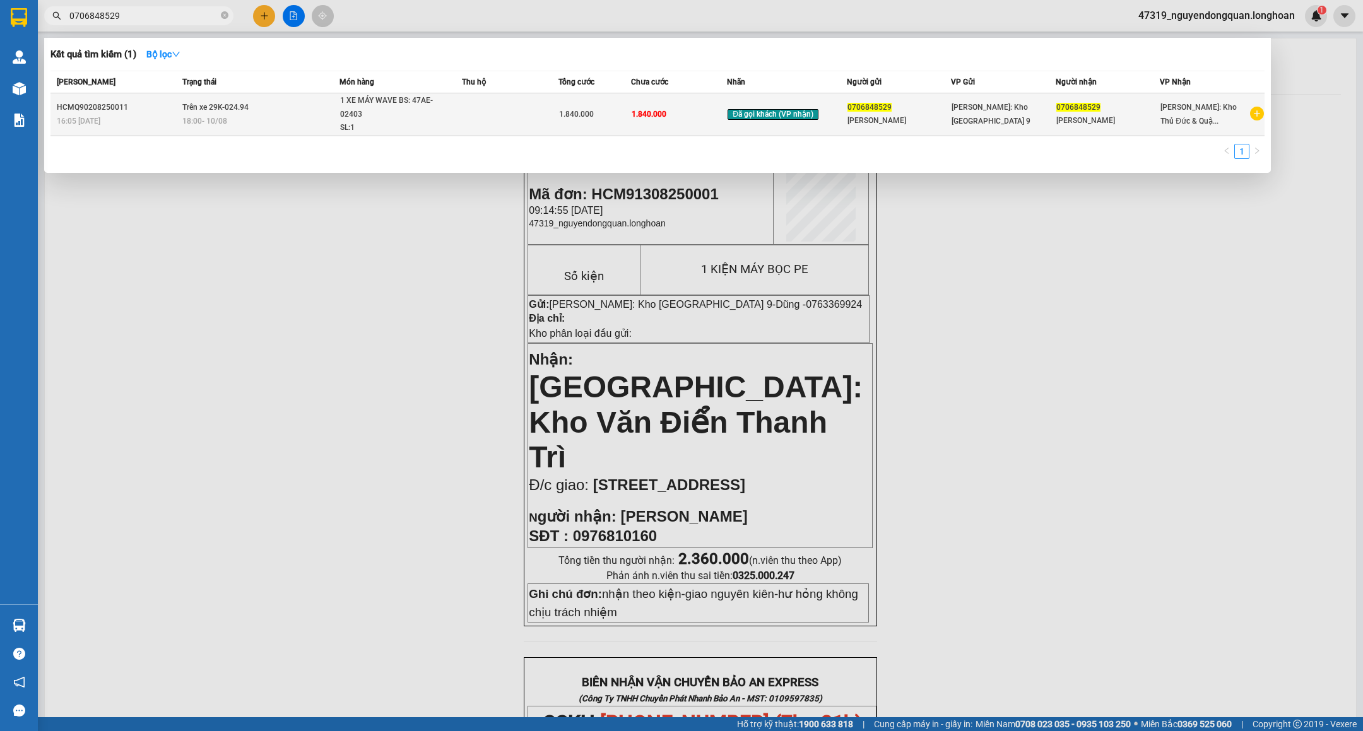
click at [398, 116] on div "1 XE MÁY WAVE BS: 47AE-02403" at bounding box center [387, 107] width 95 height 27
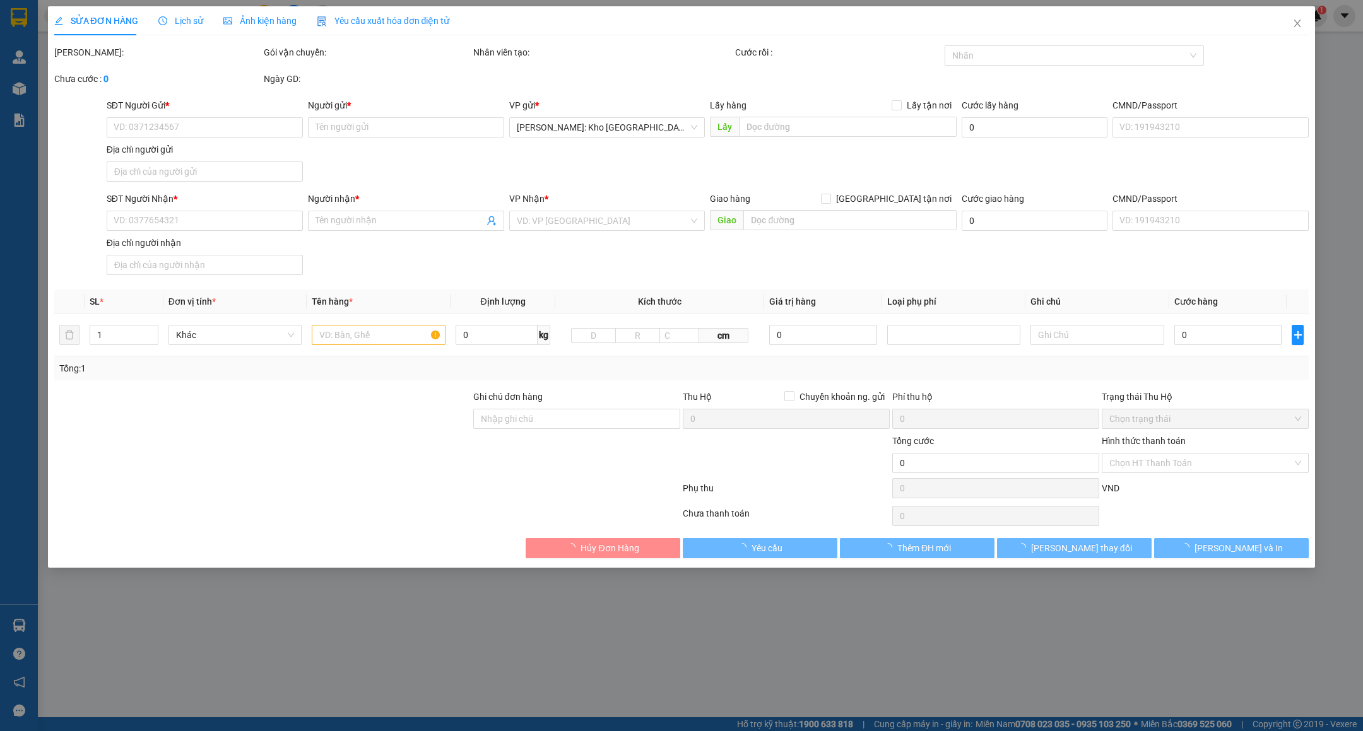
type input "0706848529"
type input "[PERSON_NAME]"
type input "0706848529"
type input "[PERSON_NAME]"
type input "CHÌA KHÓA CUỐN TAY LÁI, GIẤY TỜ XE KHÁCH GIỮ"
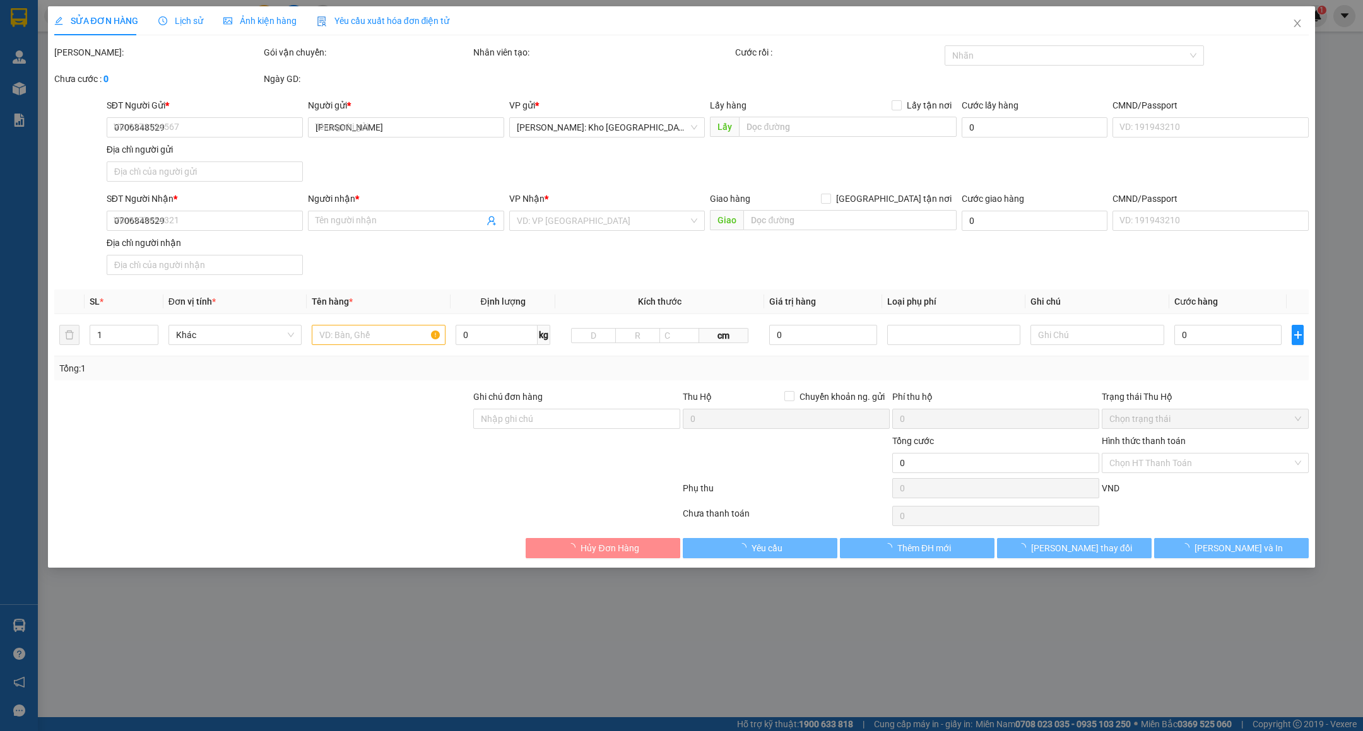
type input "1.840.000"
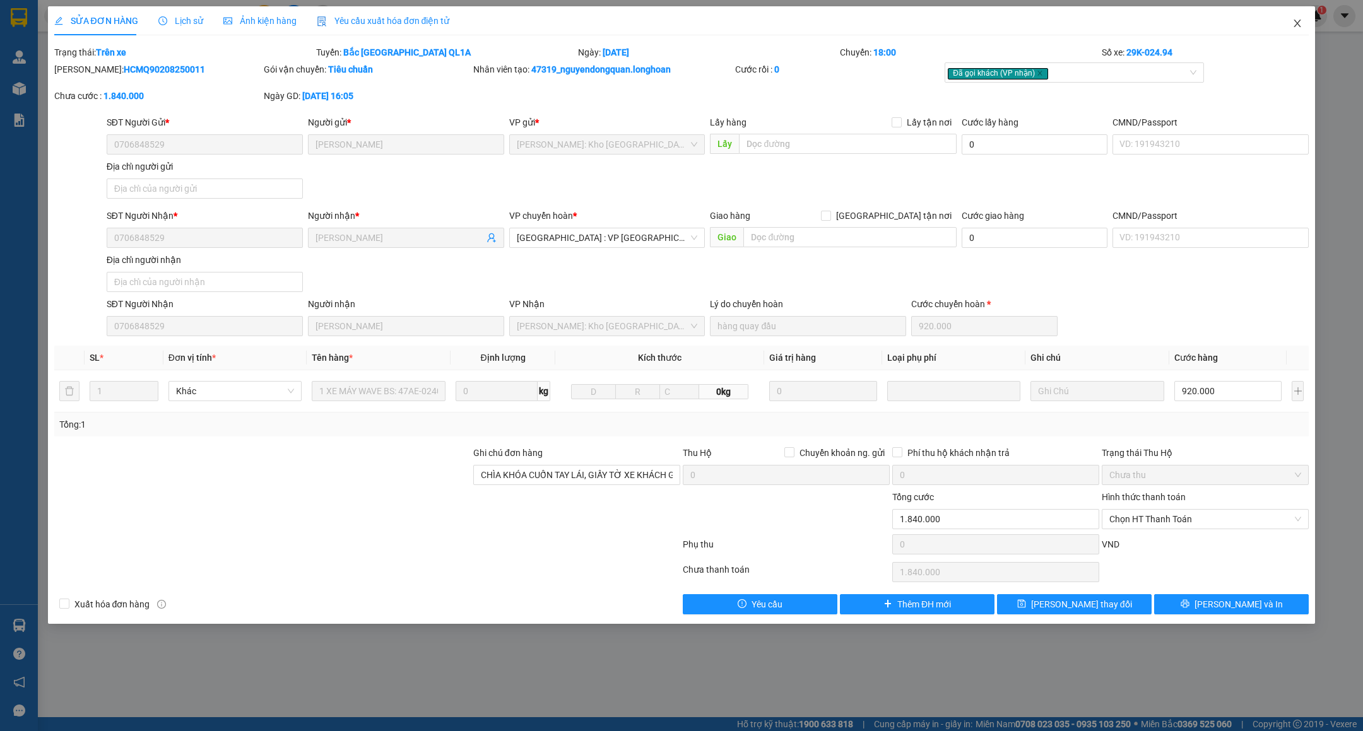
click at [1300, 16] on span "Close" at bounding box center [1297, 23] width 35 height 35
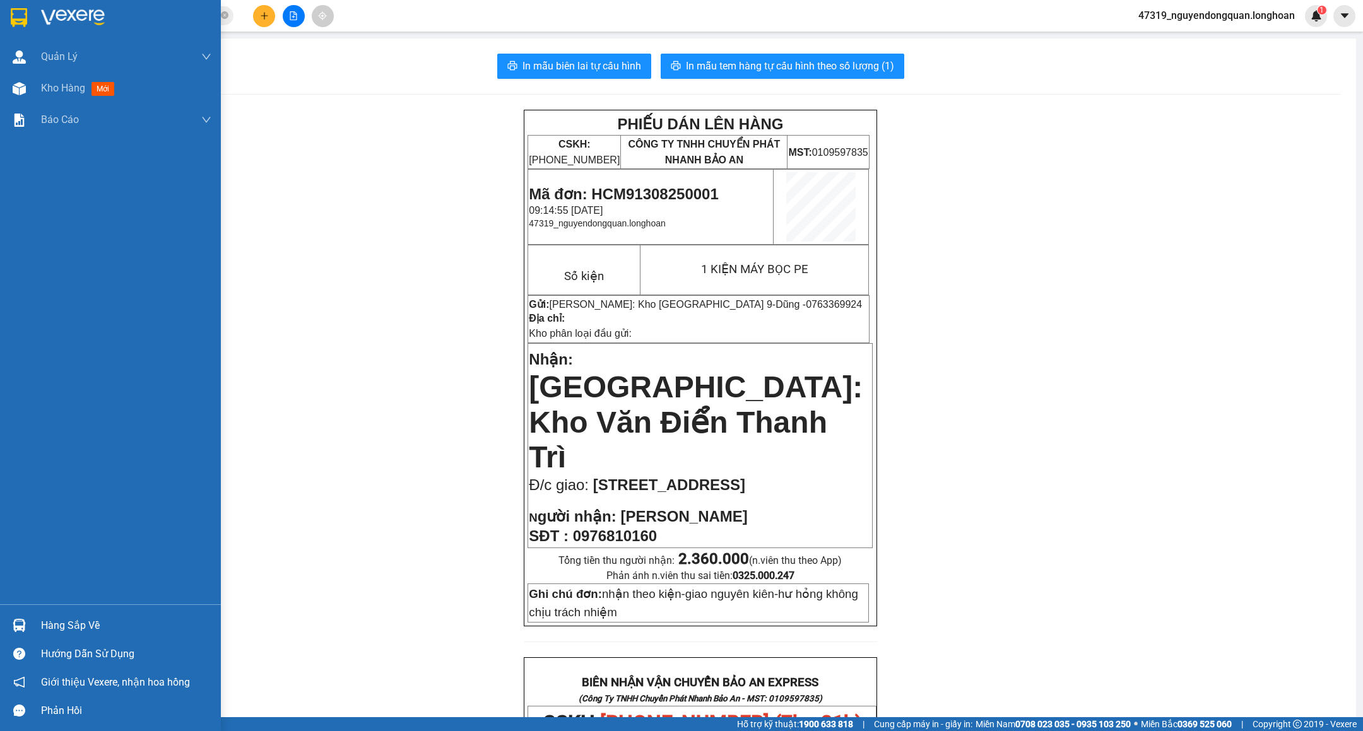
click at [9, 18] on div at bounding box center [19, 17] width 22 height 22
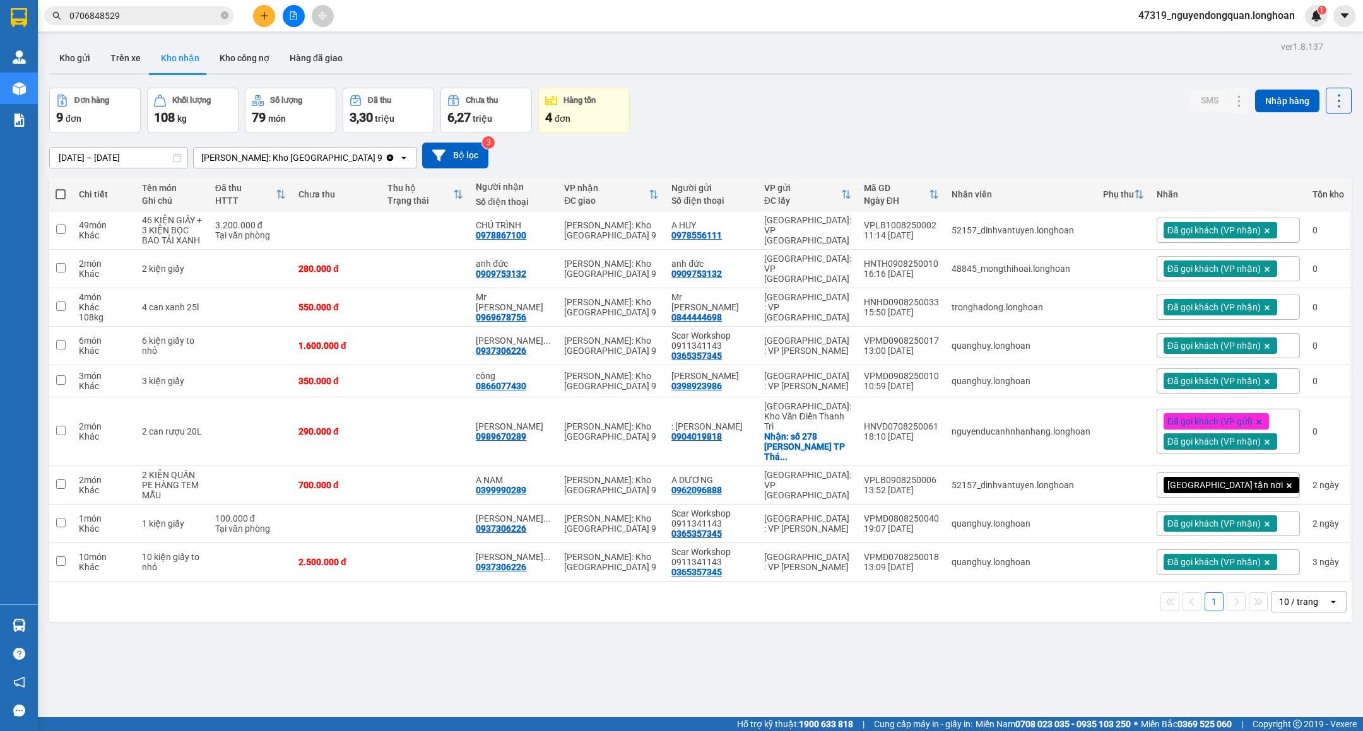
click at [254, 23] on button at bounding box center [264, 16] width 22 height 22
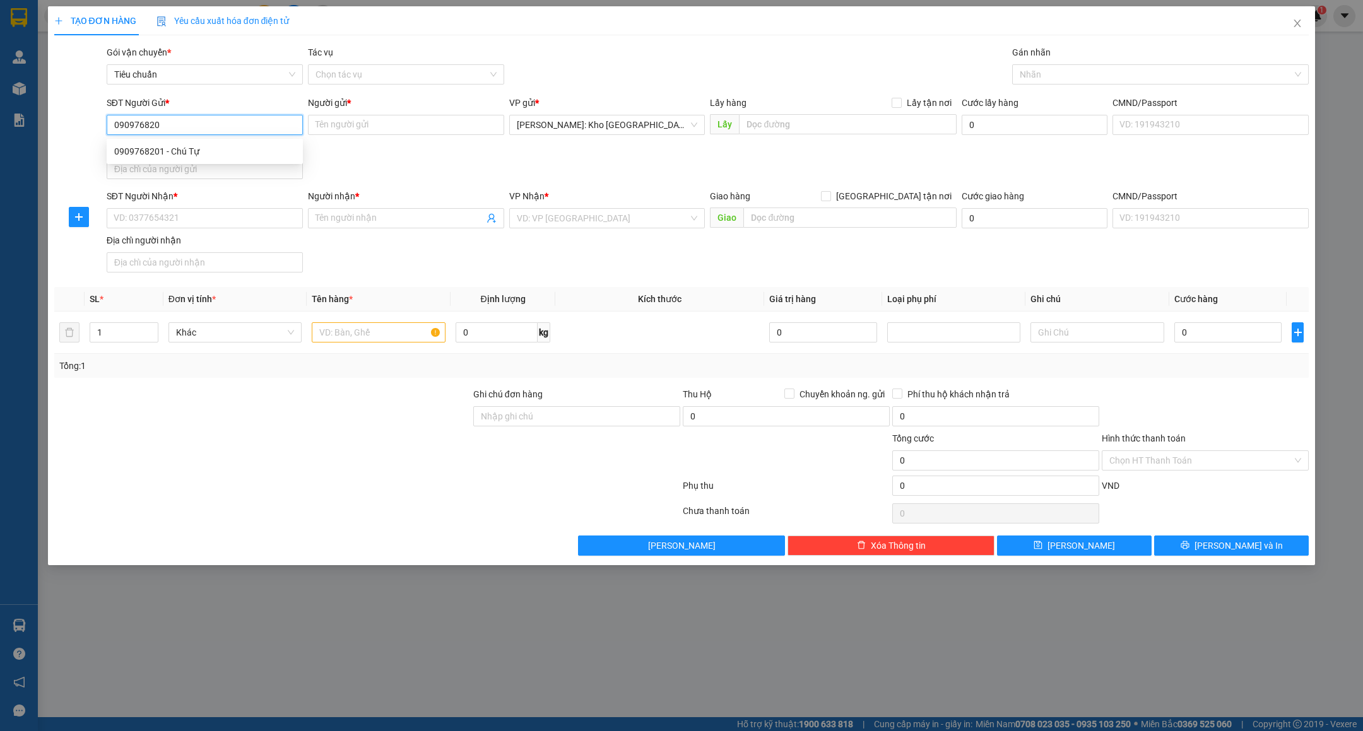
type input "0909768201"
click at [216, 155] on div "0909768201 - Chú Tự" at bounding box center [204, 151] width 181 height 14
type input "Chú Tự"
type input "0909768201"
click at [252, 220] on input "SĐT Người Nhận *" at bounding box center [205, 218] width 196 height 20
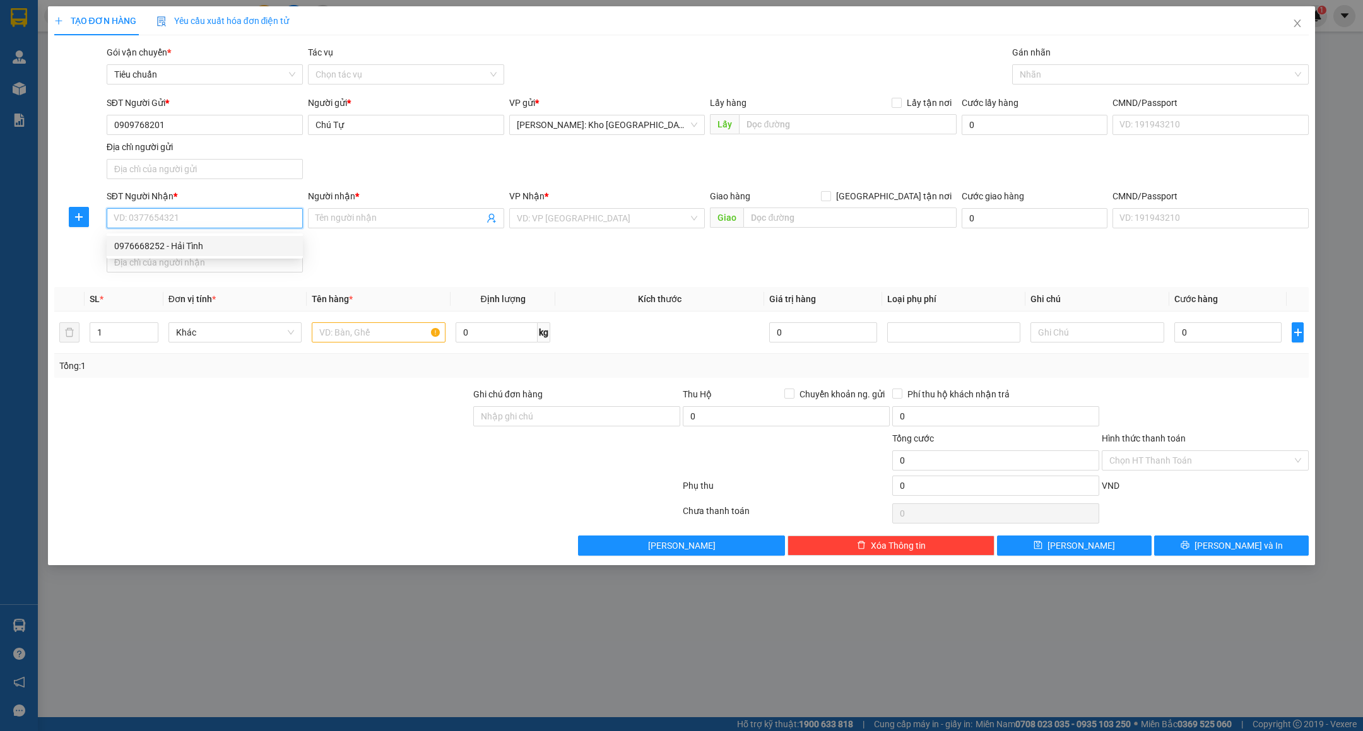
click at [227, 252] on div "0976668252 - Hải Tình" at bounding box center [204, 246] width 181 height 14
type input "0976668252"
type input "Hải Tình"
checkbox input "true"
type input "Cộng hòa 1, thôn [GEOGRAPHIC_DATA], [GEOGRAPHIC_DATA], [GEOGRAPHIC_DATA], [GEOG…"
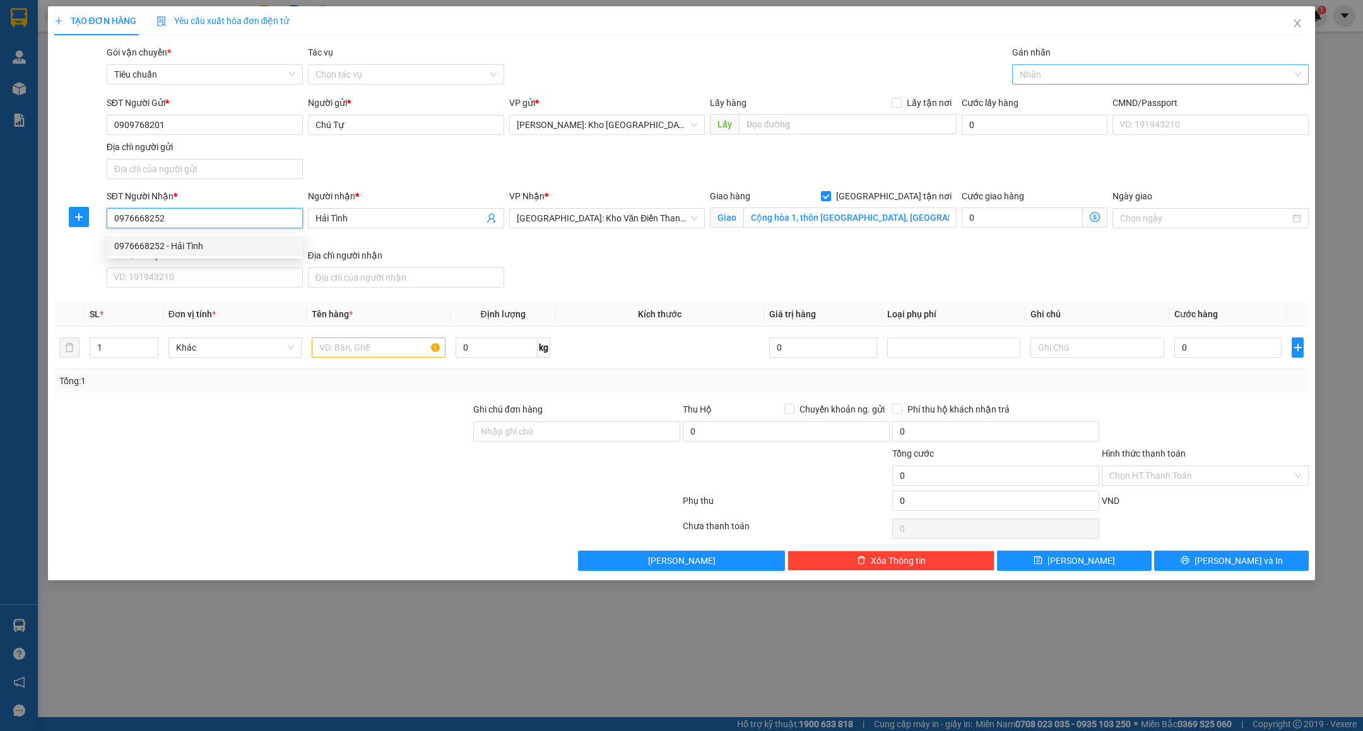
click at [1085, 78] on div at bounding box center [1154, 74] width 278 height 15
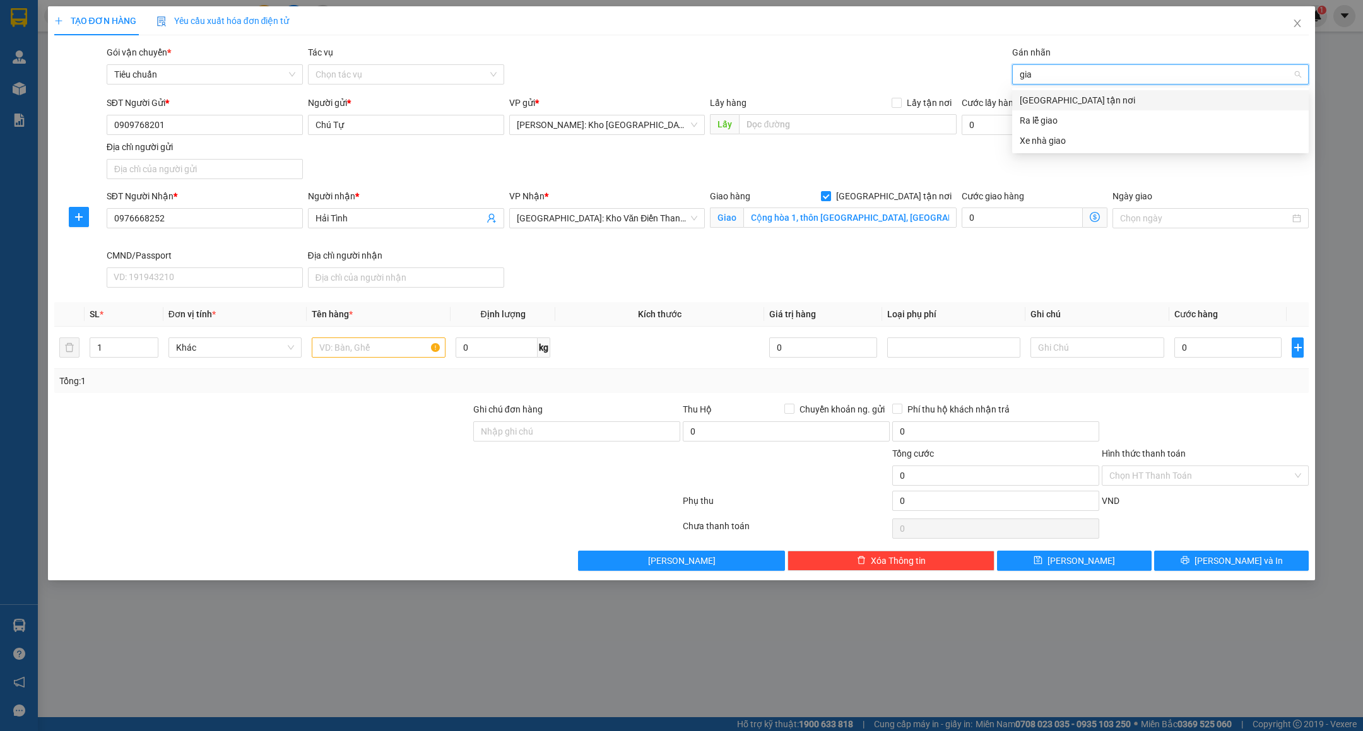
type input "giao"
click at [1070, 102] on div "[GEOGRAPHIC_DATA] tận nơi" at bounding box center [1160, 100] width 281 height 14
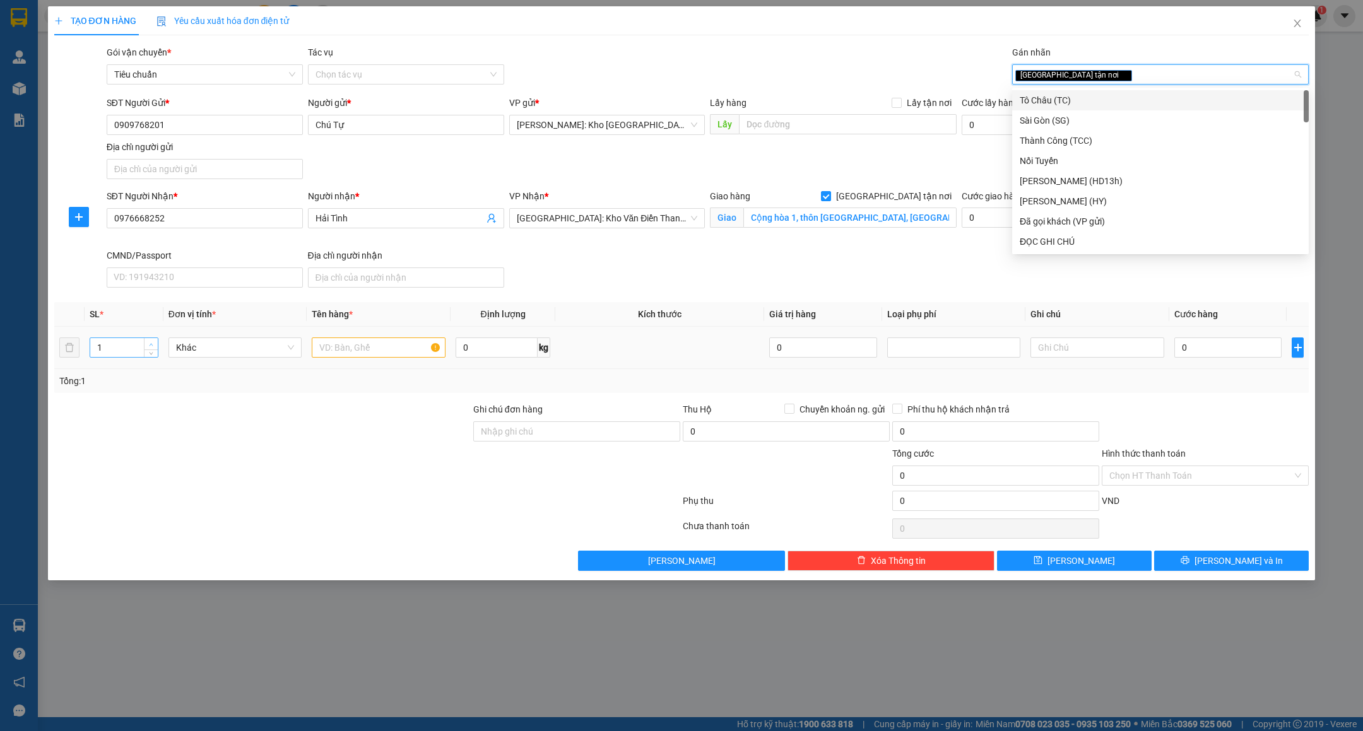
type input "2"
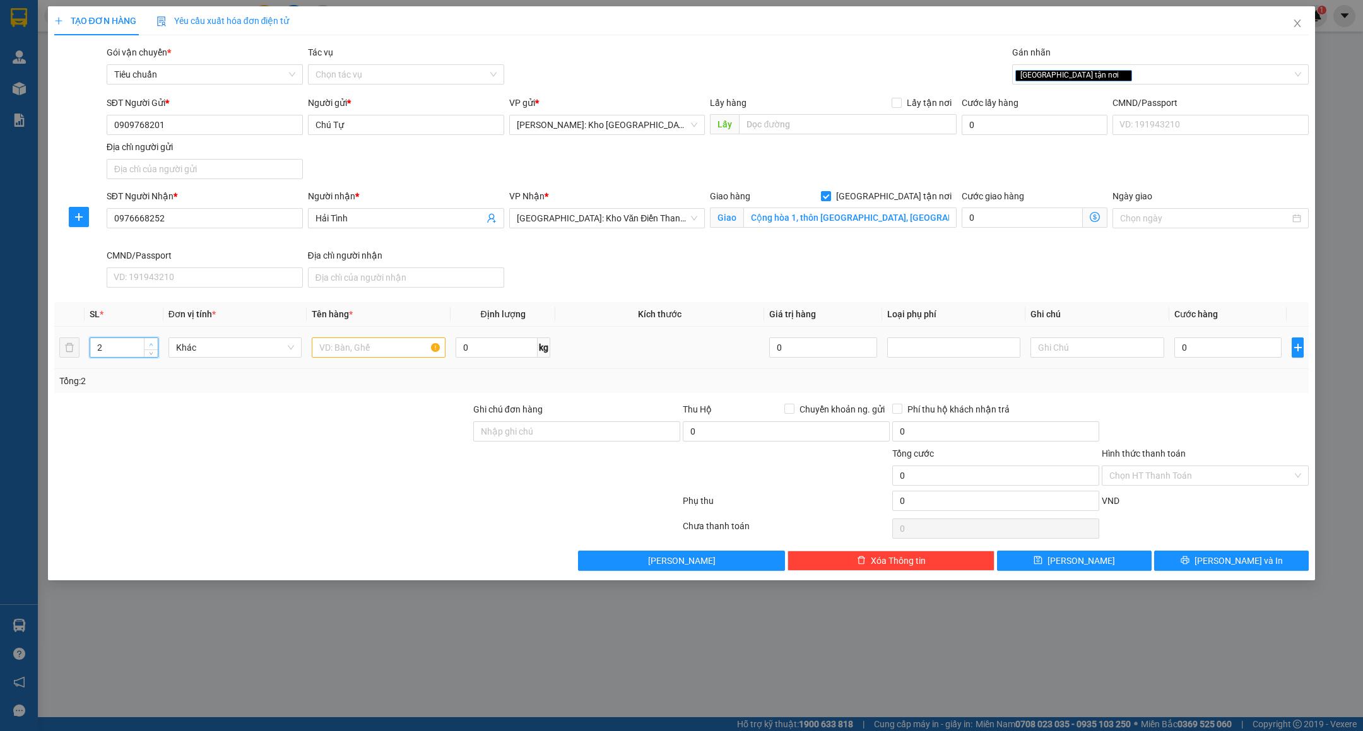
click at [148, 345] on span "up" at bounding box center [152, 345] width 8 height 8
click at [354, 354] on input "text" at bounding box center [379, 348] width 134 height 20
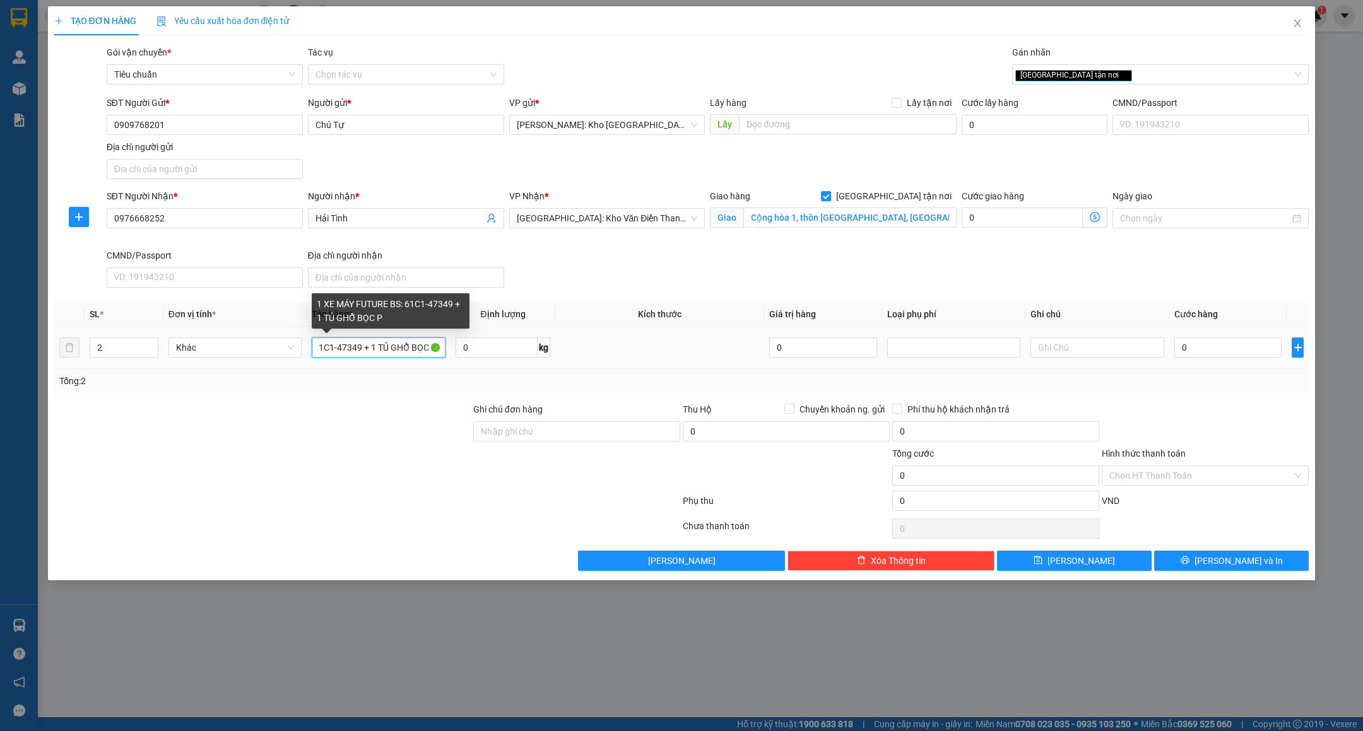
scroll to position [0, 97]
type input "1 XE MÁY FUTURE BS: 61C1-47349 + 1 TỦ GHỖ BỌC PE"
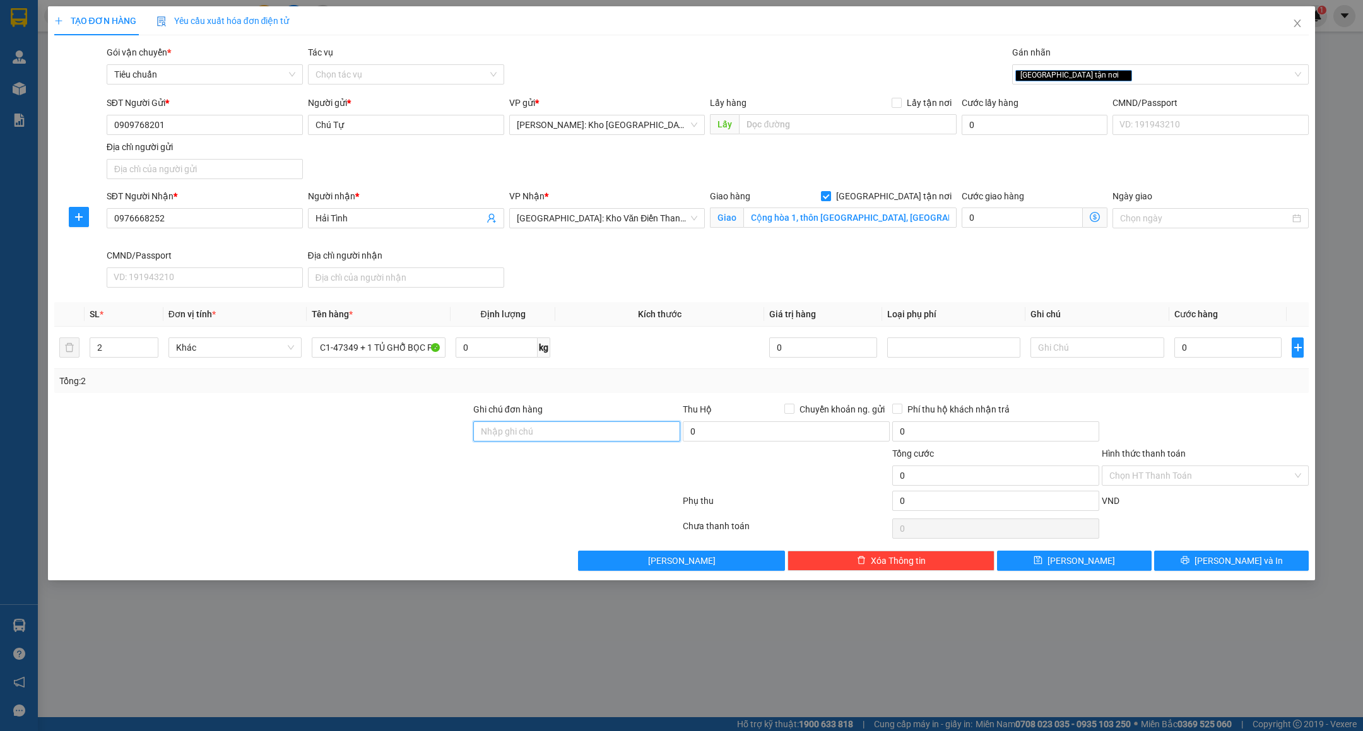
click at [623, 442] on input "Ghi chú đơn hàng" at bounding box center [576, 431] width 207 height 20
type input "CHÌA KHÓA + GIẤY TỜ XE KHÁCH GIỮ"
click at [1223, 338] on div "0" at bounding box center [1227, 347] width 107 height 25
click at [1219, 345] on input "0" at bounding box center [1227, 348] width 107 height 20
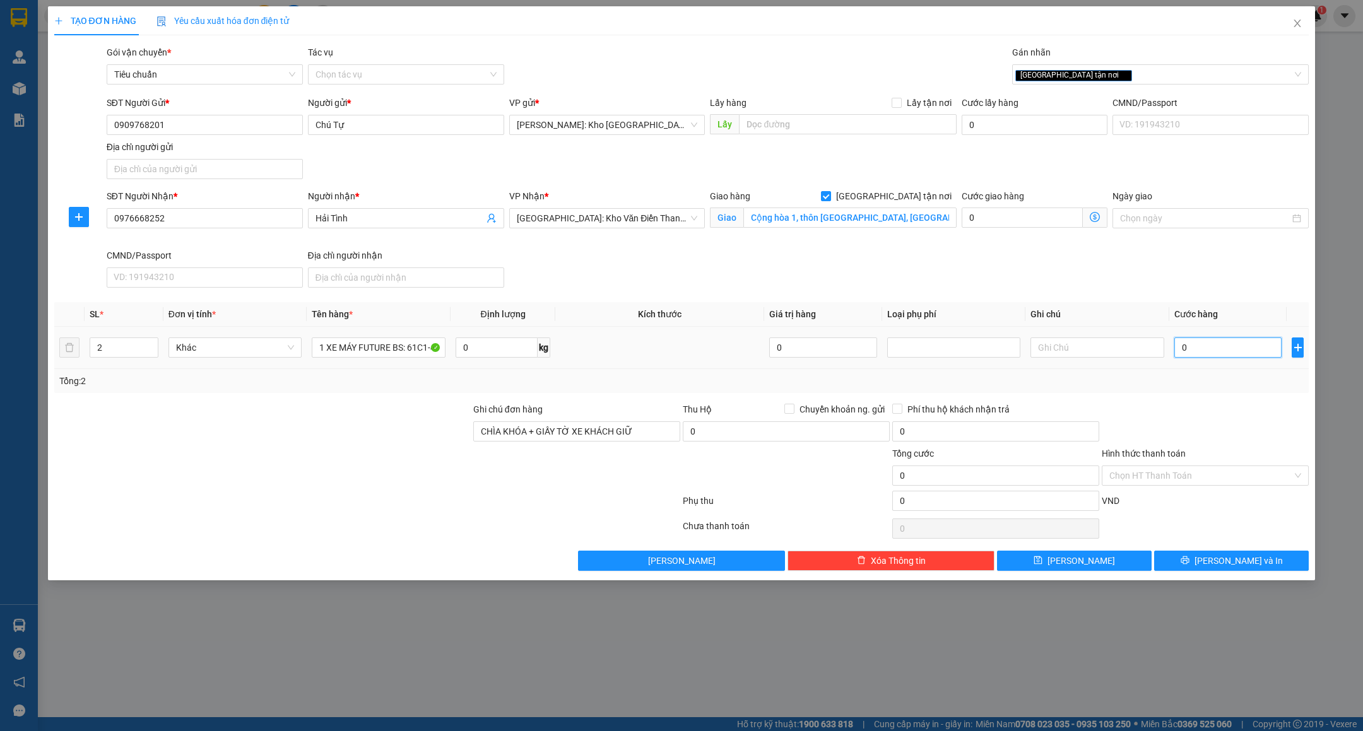
type input "1"
type input "15"
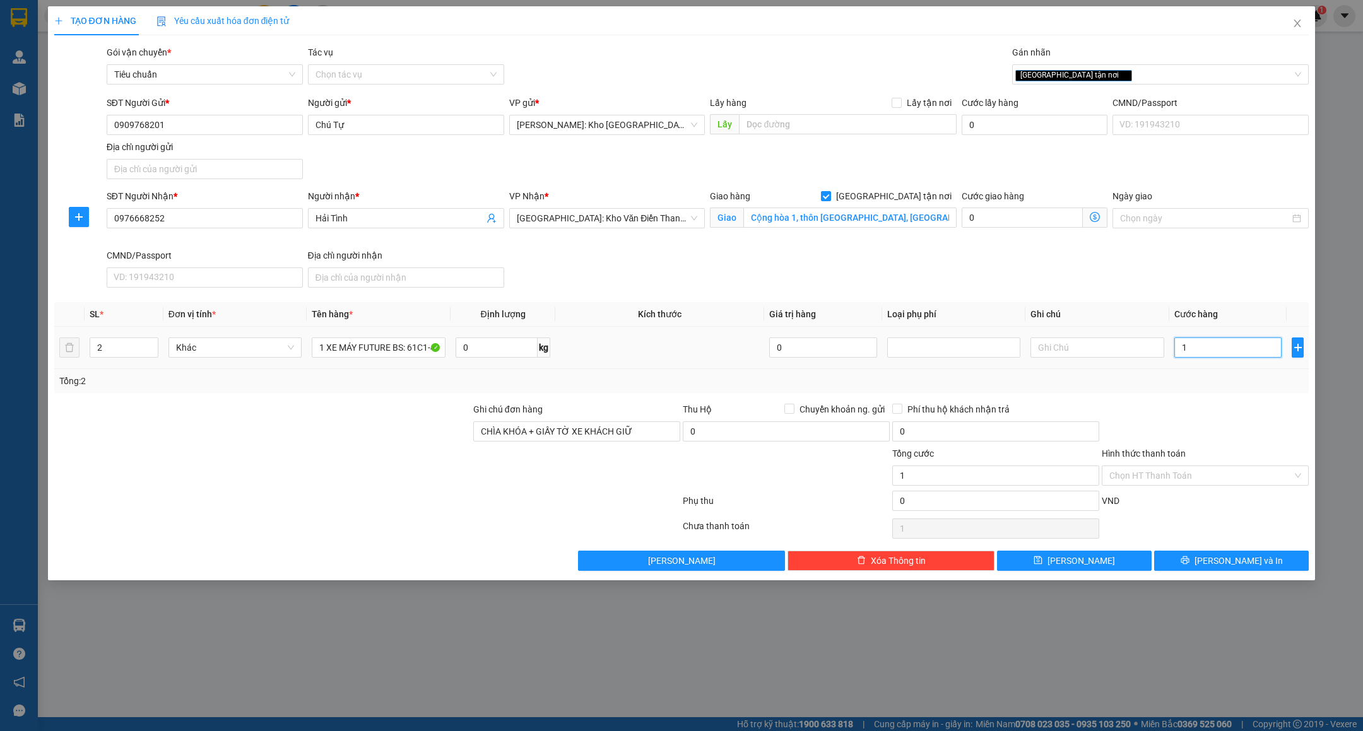
type input "15"
type input "150"
type input "1.500"
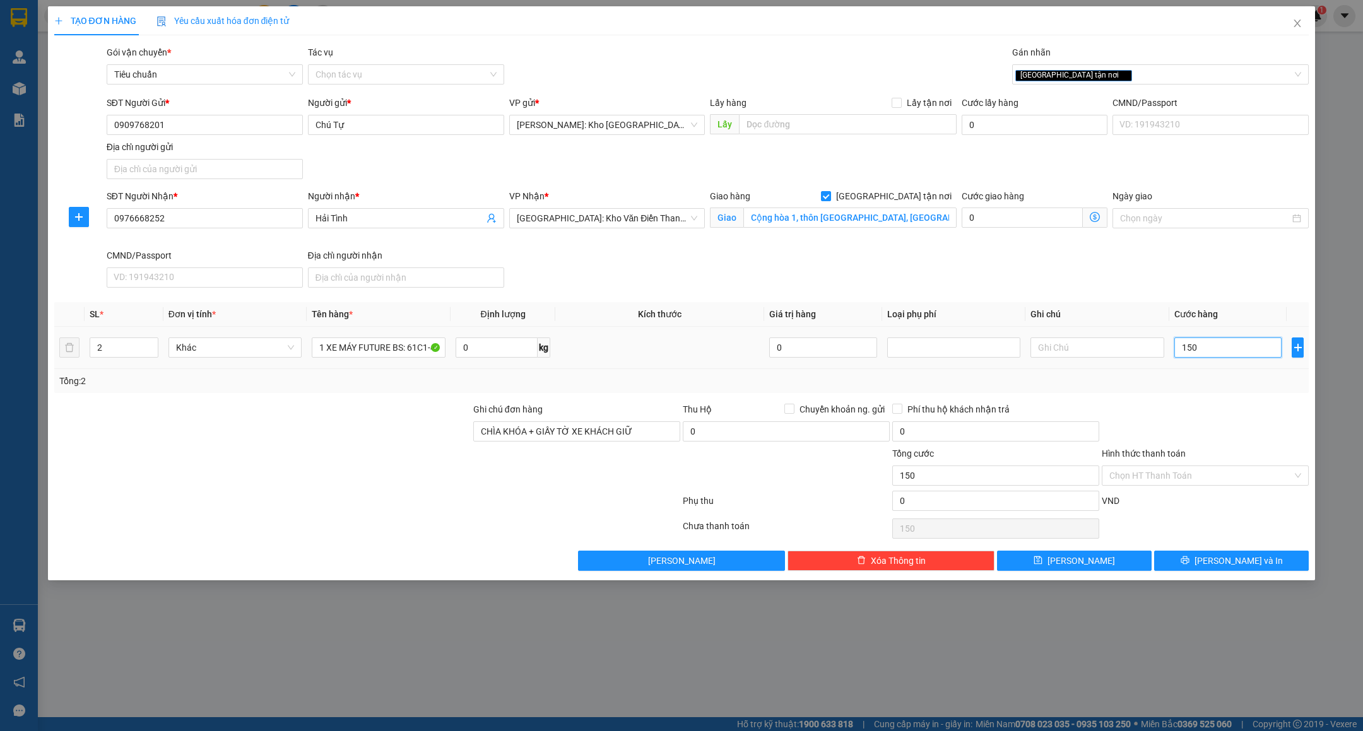
type input "1.500"
type input "15.000"
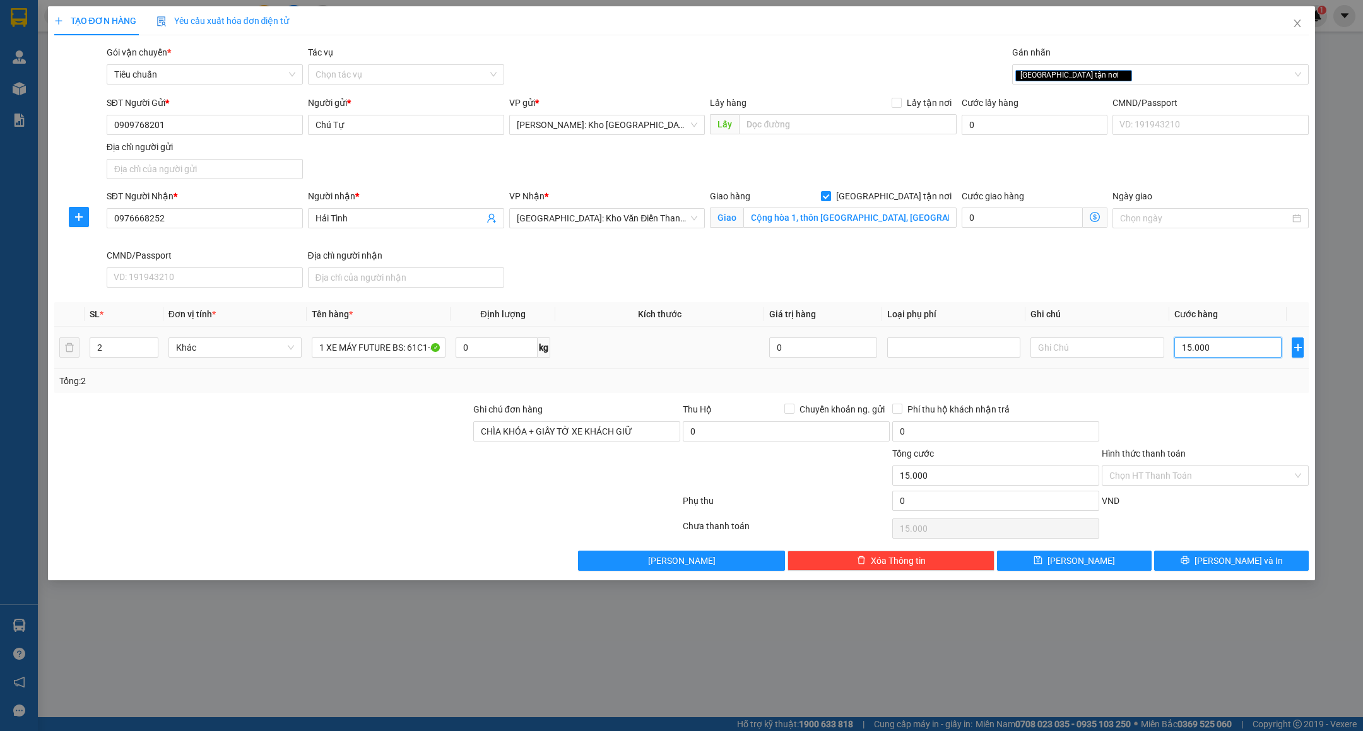
type input "150.000"
type input "1.500.000"
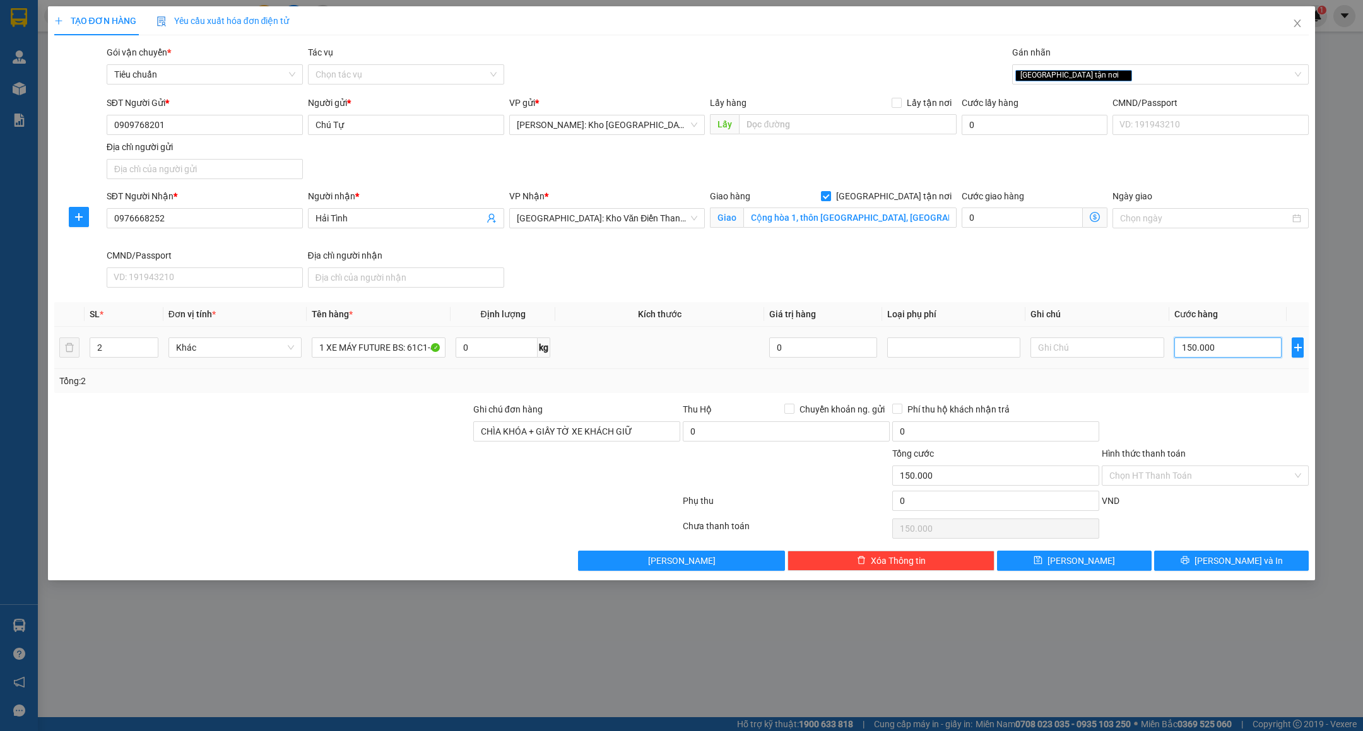
type input "1.500.000"
click at [1252, 561] on span "[PERSON_NAME] và In" at bounding box center [1238, 561] width 88 height 14
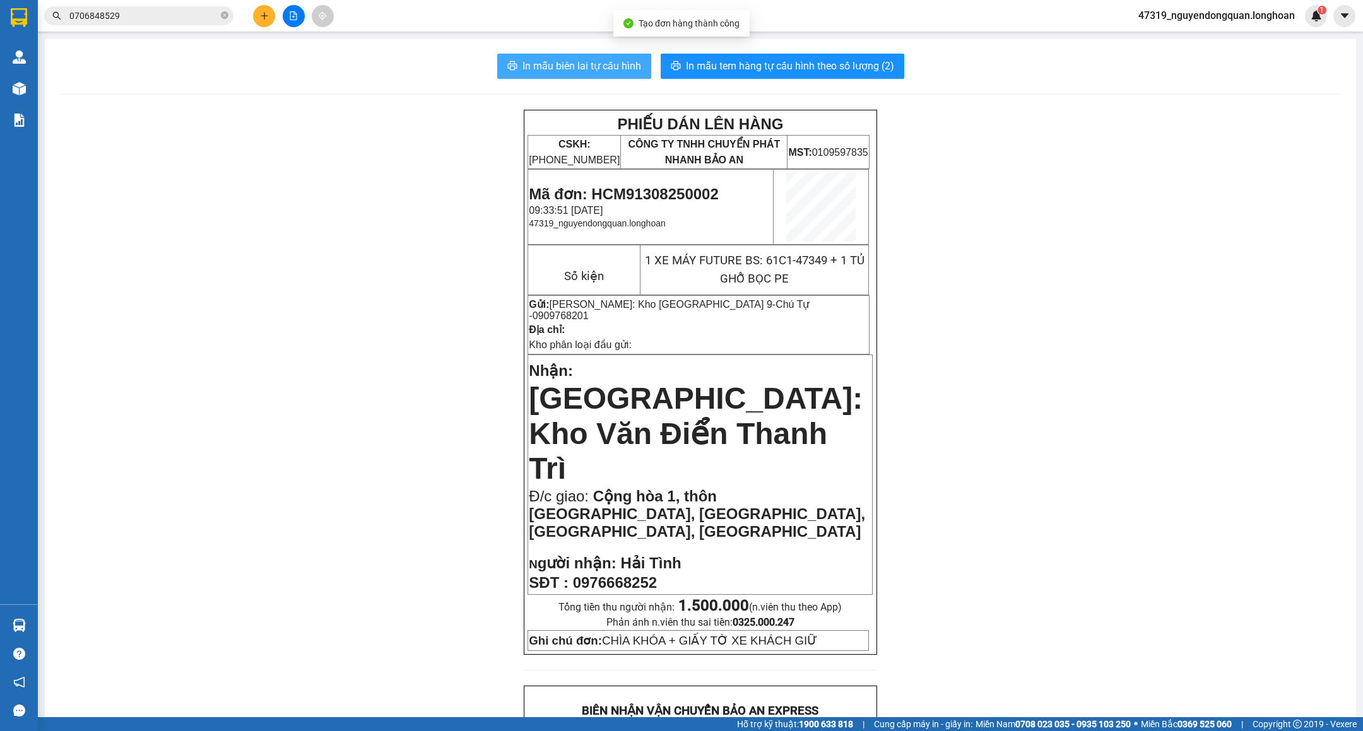
click at [591, 68] on span "In mẫu biên lai tự cấu hình" at bounding box center [581, 66] width 119 height 16
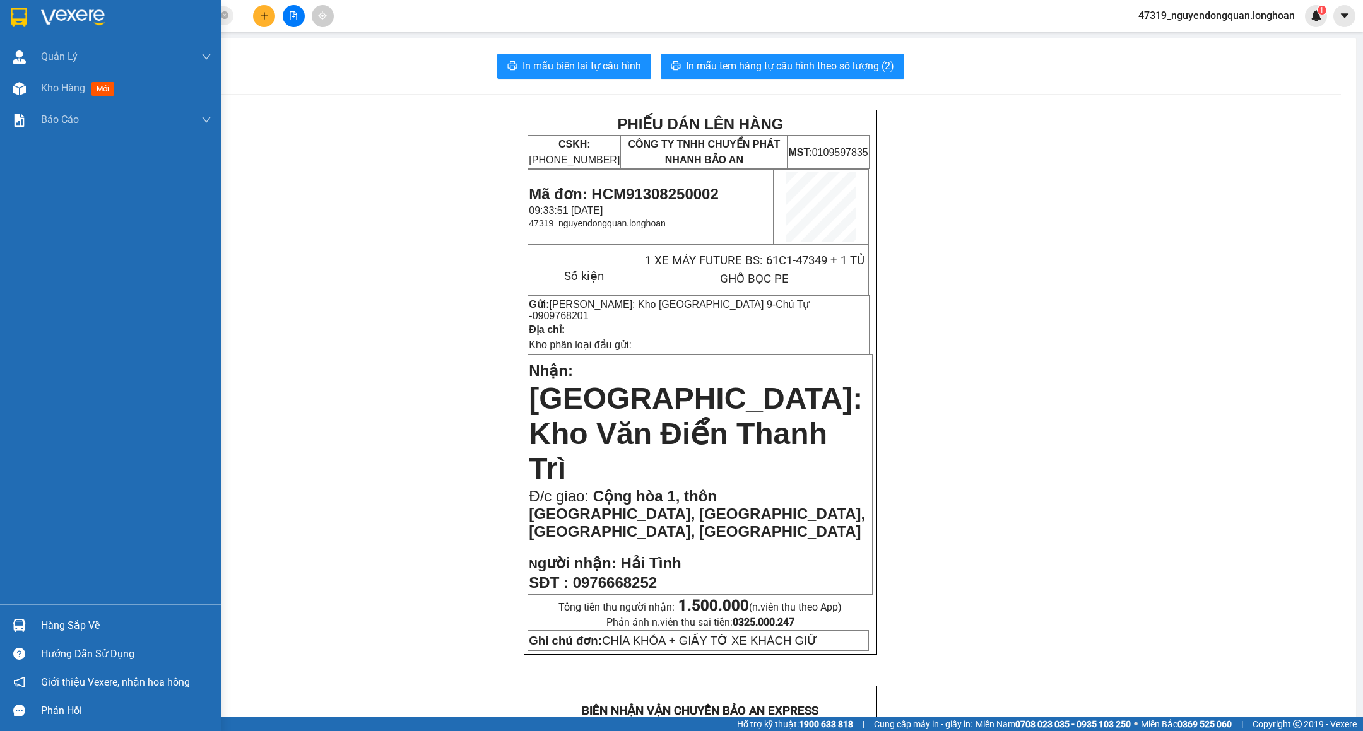
click at [25, 1] on div at bounding box center [110, 20] width 221 height 41
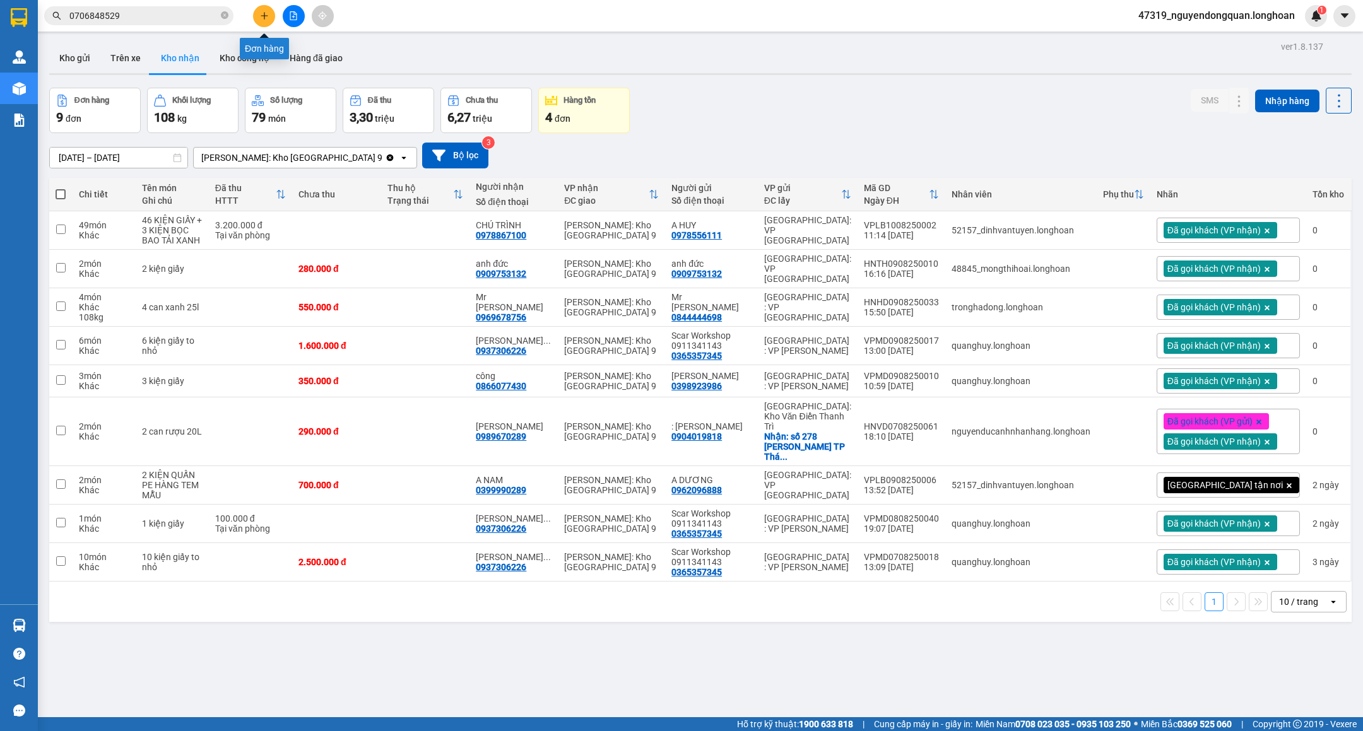
click at [266, 18] on icon "plus" at bounding box center [264, 15] width 9 height 9
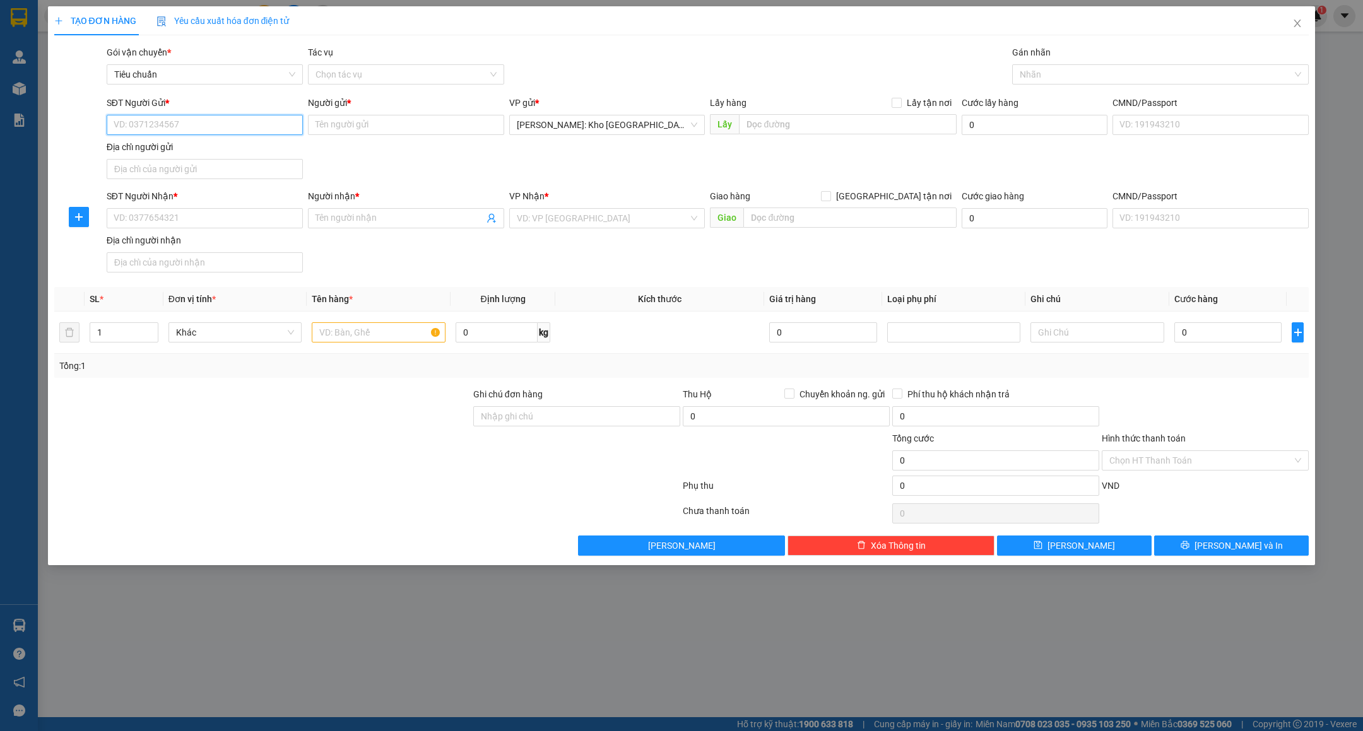
click at [222, 131] on input "SĐT Người Gửi *" at bounding box center [205, 125] width 196 height 20
type input "0937188767"
click at [184, 126] on input "0937188767" at bounding box center [205, 125] width 196 height 20
drag, startPoint x: 162, startPoint y: 121, endPoint x: 90, endPoint y: 134, distance: 73.1
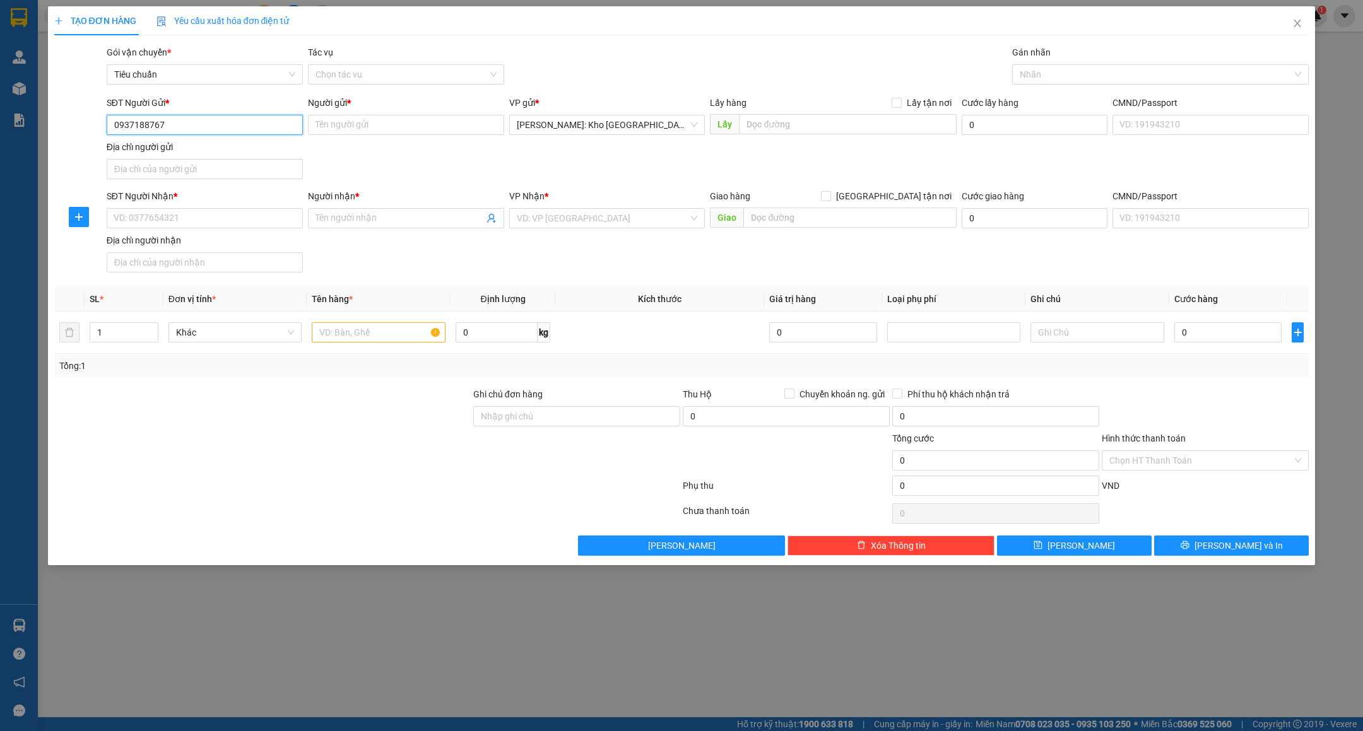
click at [90, 134] on div "SĐT Người Gửi * 0937188767 0937188767 Người gửi * Tên người gửi VP gửi * [GEOGR…" at bounding box center [681, 140] width 1257 height 88
click at [136, 126] on input "09691219329" at bounding box center [205, 125] width 196 height 20
click at [142, 126] on input "0969219329" at bounding box center [205, 125] width 196 height 20
click at [136, 127] on input "0969229329" at bounding box center [205, 125] width 196 height 20
type input "0969129329"
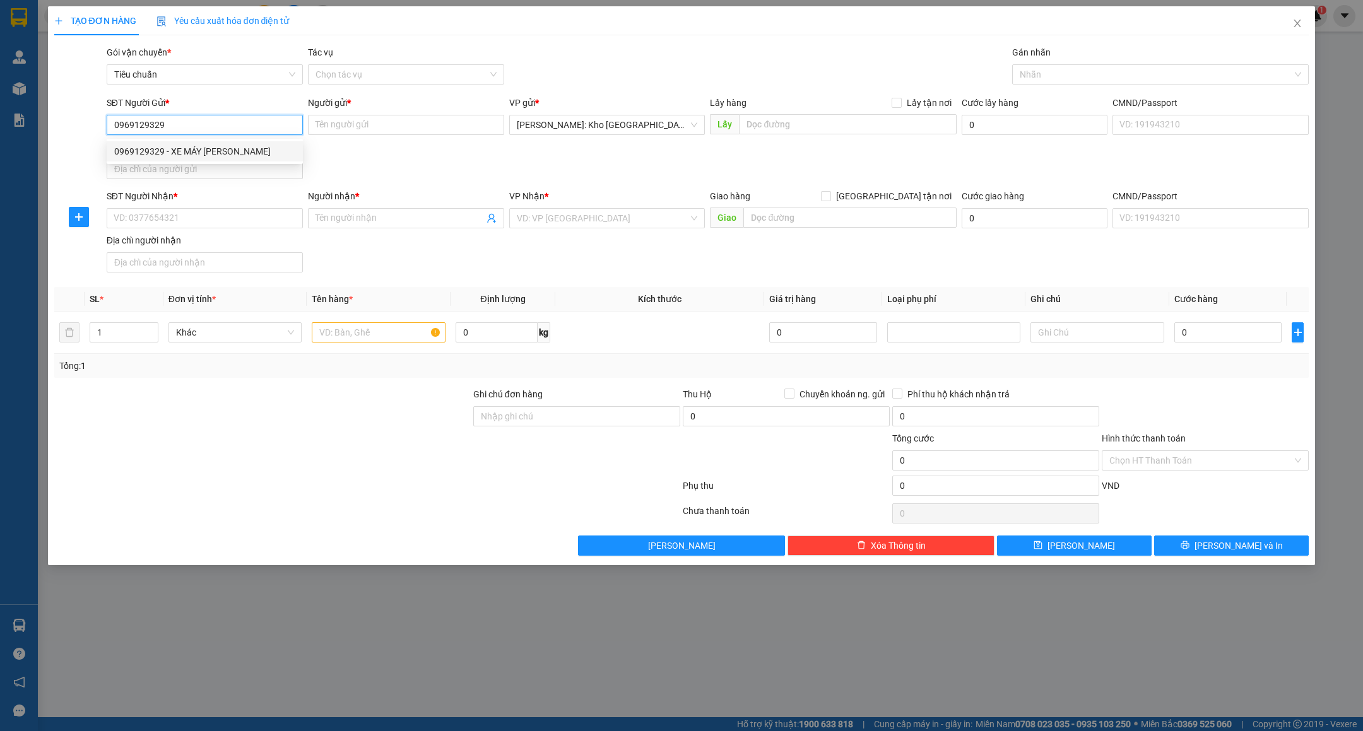
click at [205, 148] on div "0969129329 - XE MÁY [PERSON_NAME]" at bounding box center [204, 151] width 181 height 14
type input "XE MÁY GIA MINH PHÁT"
checkbox input "true"
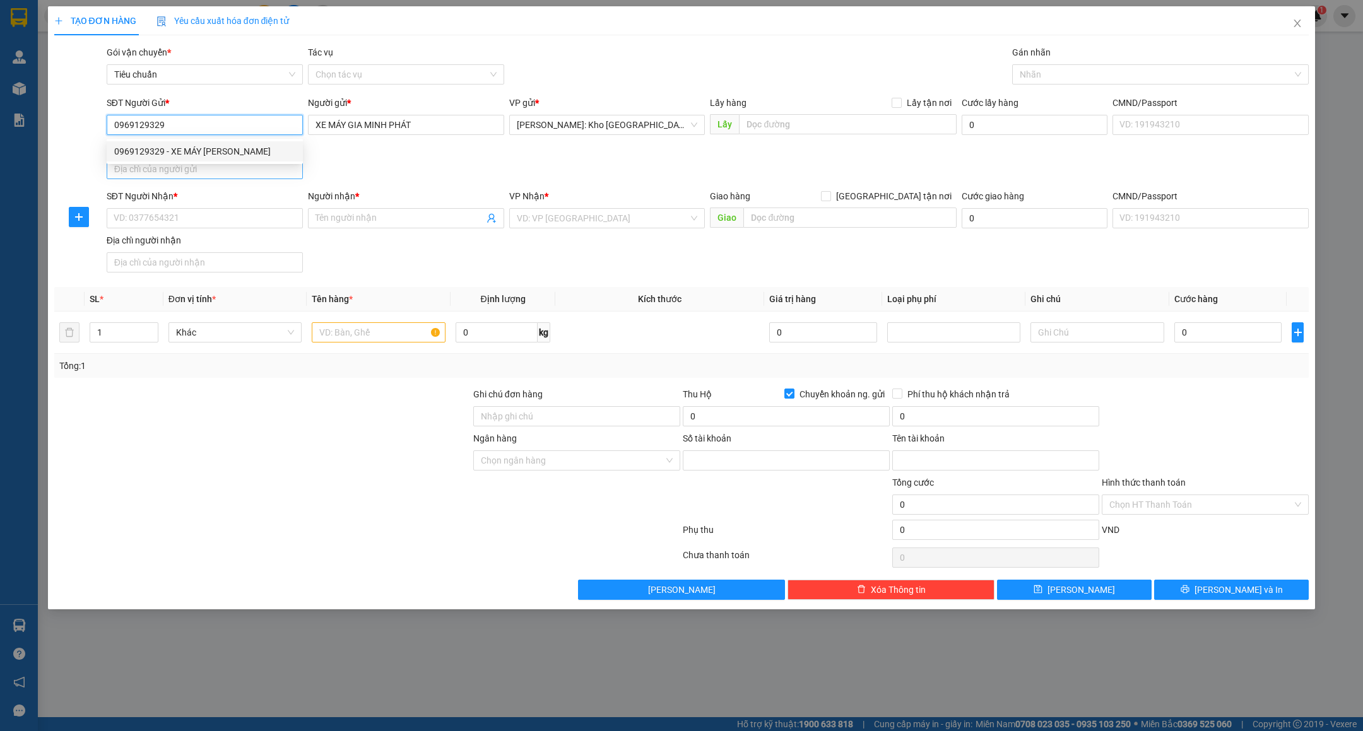
type input "9866664959"
type input "[PERSON_NAME]"
type input "0969129329"
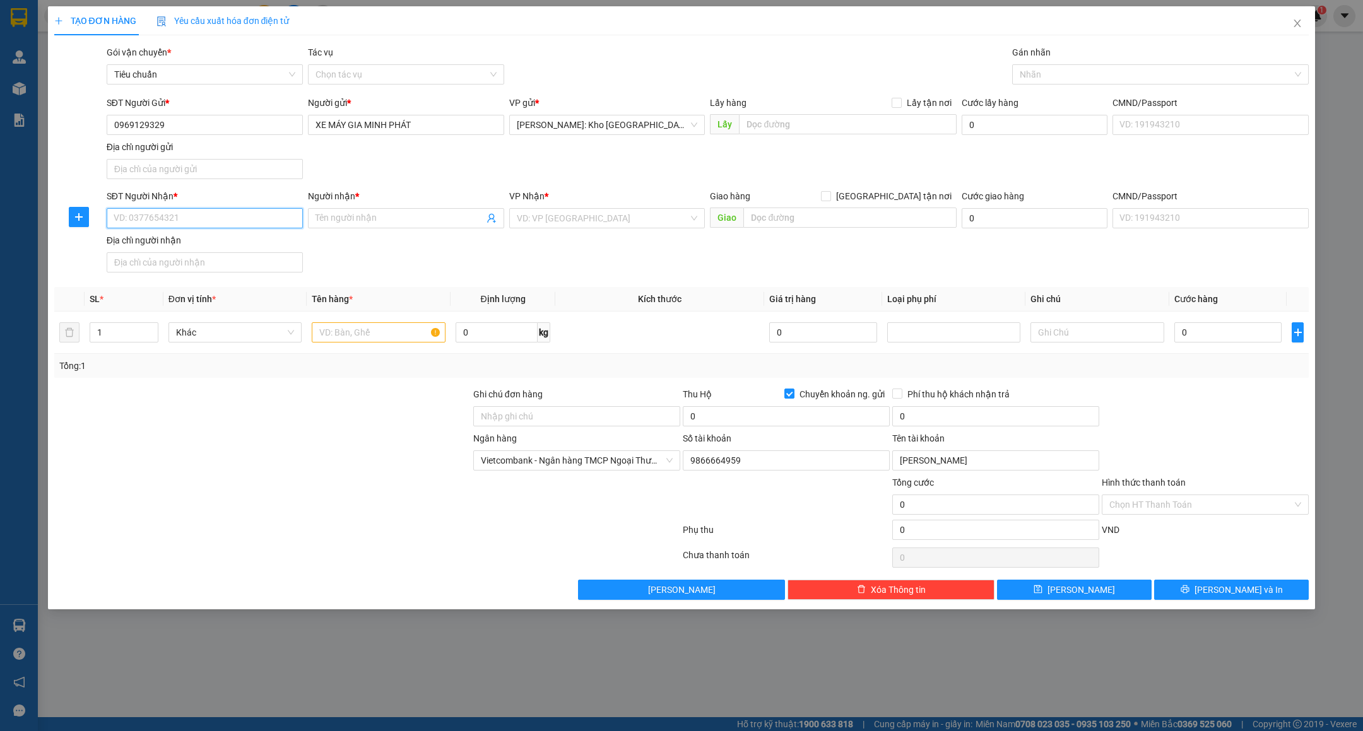
click at [215, 222] on input "SĐT Người Nhận *" at bounding box center [205, 218] width 196 height 20
click at [216, 218] on input "0979488179" at bounding box center [205, 218] width 196 height 20
type input "0979488179"
click at [411, 218] on input "Người nhận *" at bounding box center [399, 218] width 168 height 14
type input "[PERSON_NAME]"
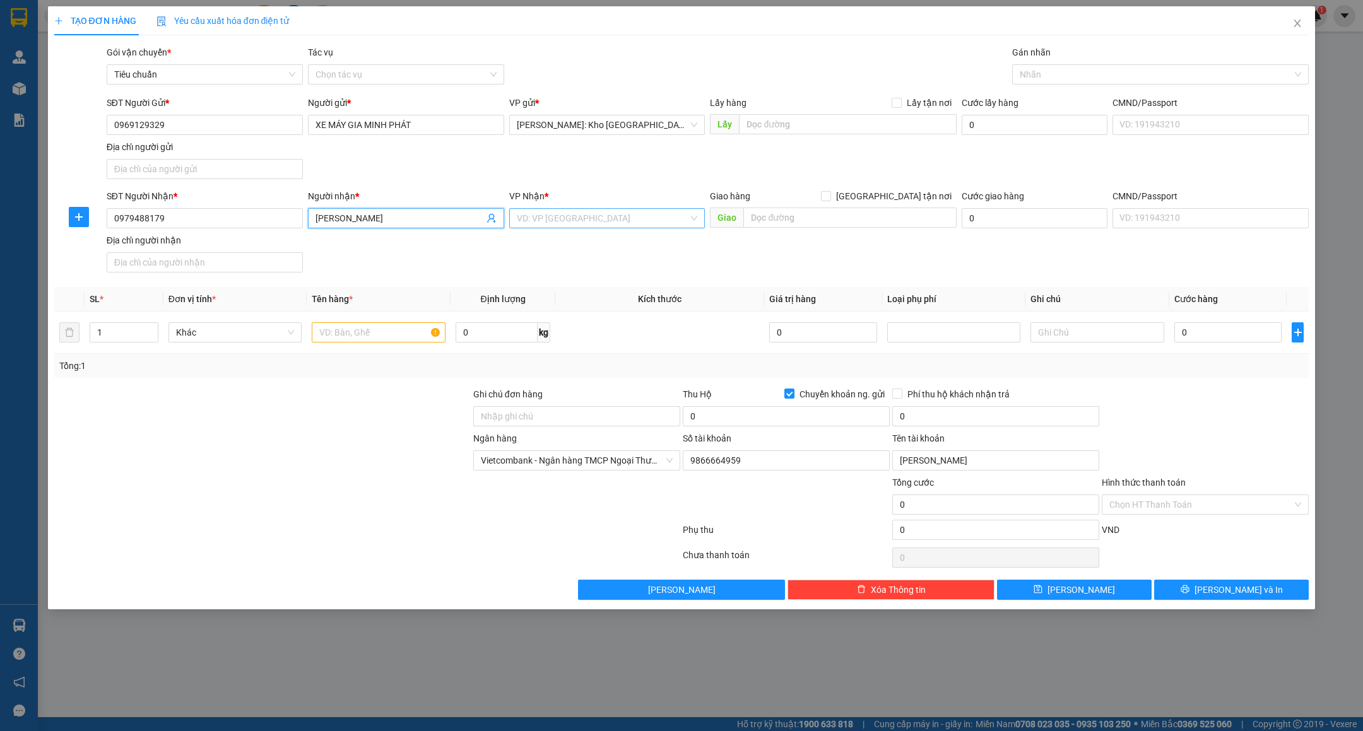
click at [555, 220] on input "search" at bounding box center [603, 218] width 172 height 19
type input "BÌNH Đ"
click at [538, 269] on div "[GEOGRAPHIC_DATA]" at bounding box center [606, 266] width 181 height 14
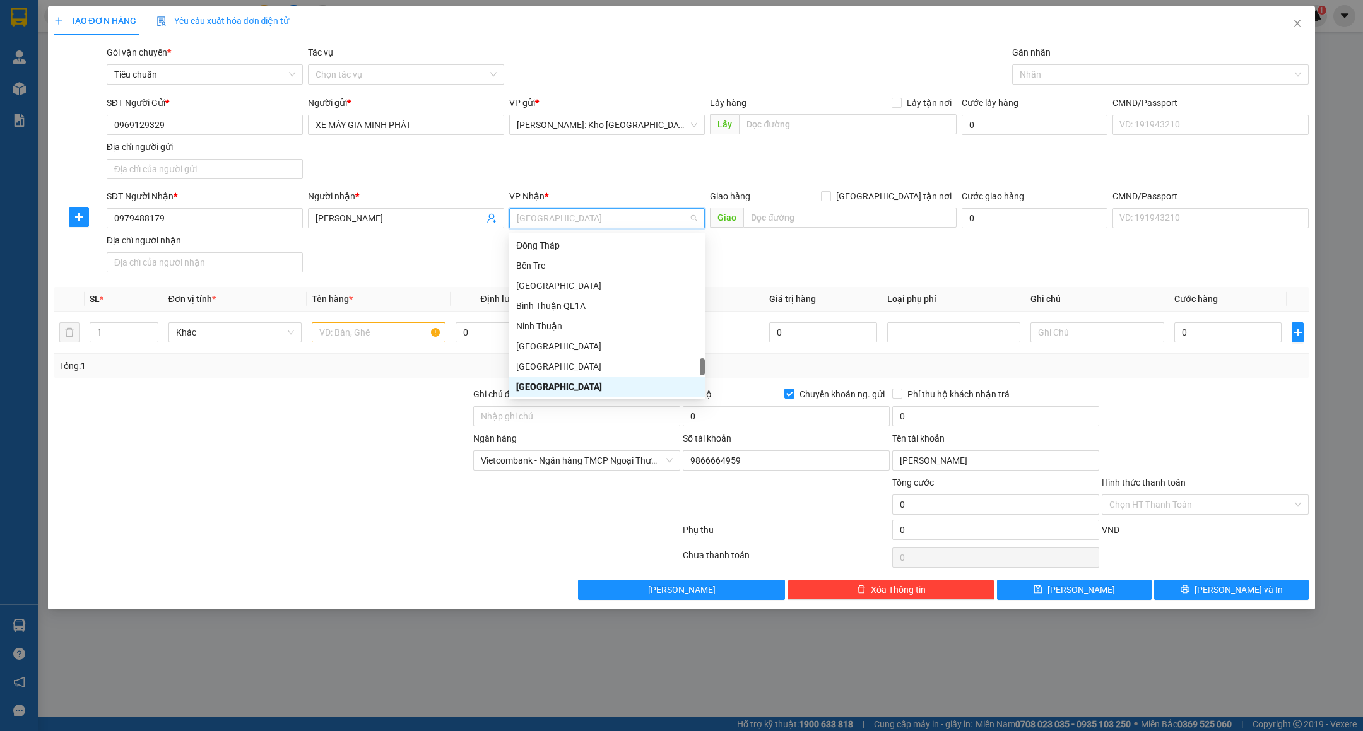
click at [555, 383] on div "[GEOGRAPHIC_DATA]" at bounding box center [606, 387] width 181 height 14
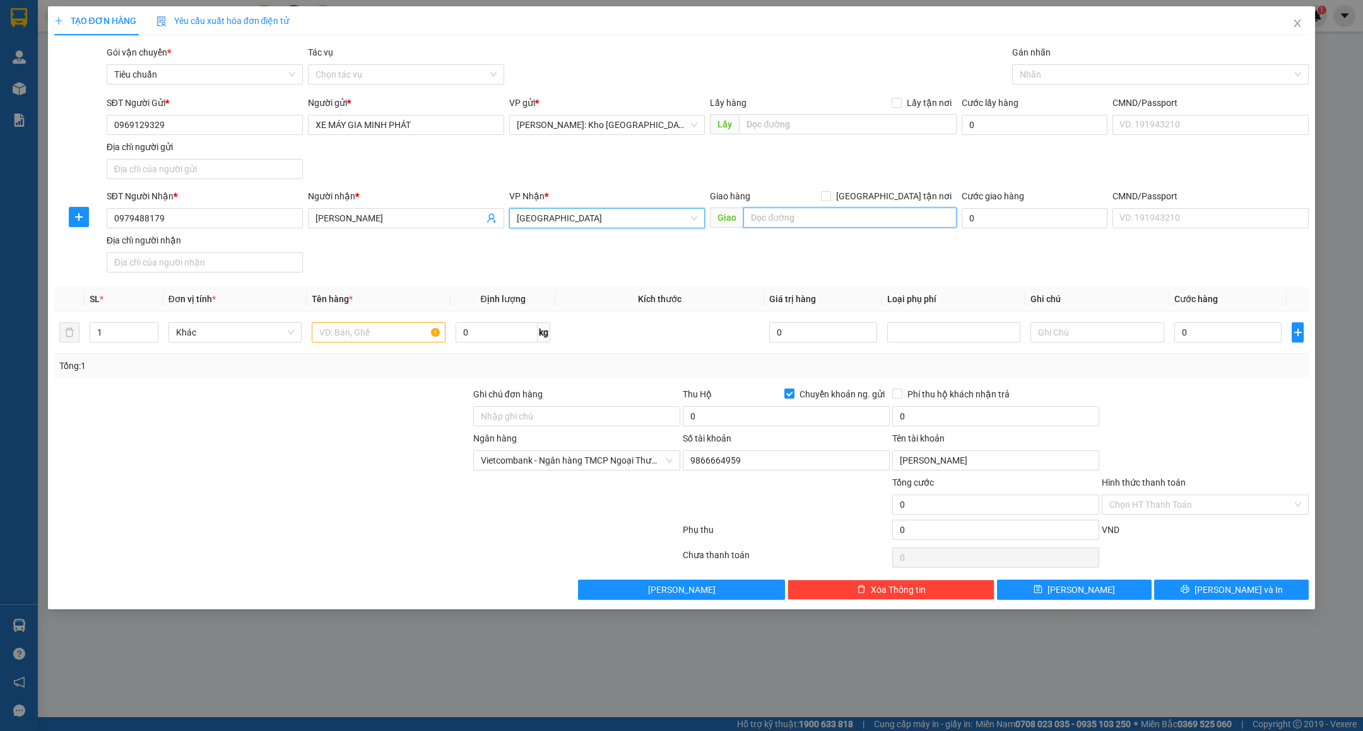
click at [767, 221] on input "text" at bounding box center [849, 218] width 213 height 20
paste input "TT Phù Cát giao dọc QL 1A"
drag, startPoint x: 112, startPoint y: 122, endPoint x: 167, endPoint y: 125, distance: 55.0
click at [167, 125] on input "0969129329" at bounding box center [205, 125] width 196 height 20
drag, startPoint x: 108, startPoint y: 220, endPoint x: 163, endPoint y: 216, distance: 55.7
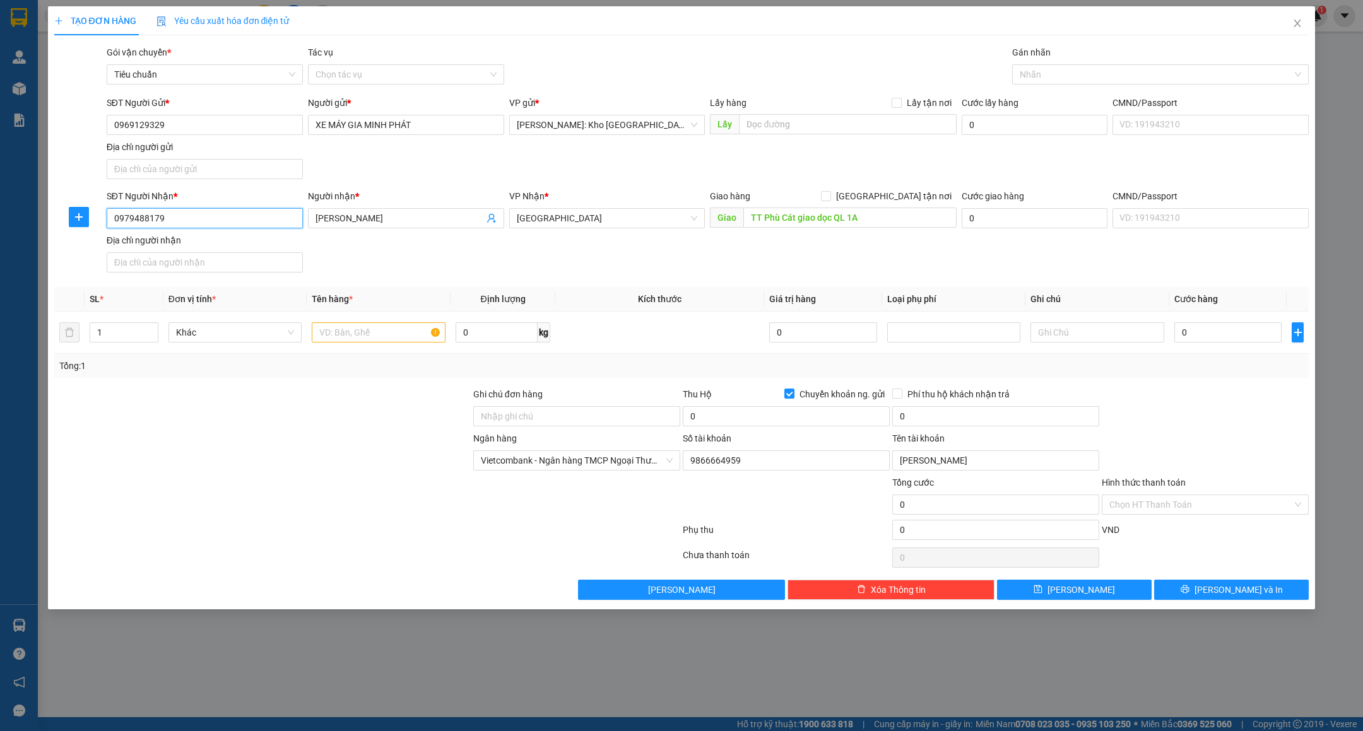
click at [163, 216] on input "0979488179" at bounding box center [205, 218] width 196 height 20
click at [901, 220] on input "TT Phù Cát giao dọc QL 1A" at bounding box center [849, 218] width 213 height 20
click at [883, 216] on input "TT Phù Cát giao dọc QL 1A" at bounding box center [849, 218] width 213 height 20
click at [748, 220] on input "TT Phù Cát giao dọc QL 1A" at bounding box center [849, 218] width 213 height 20
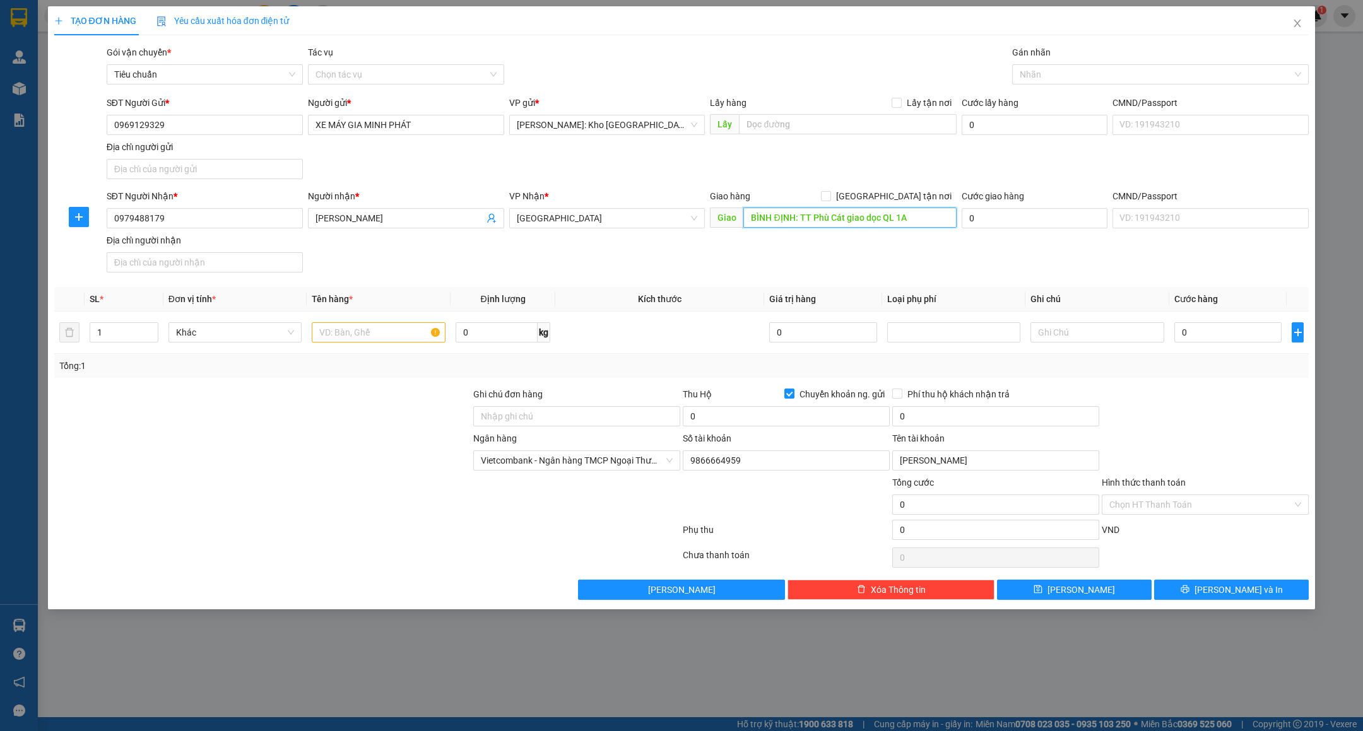
click at [912, 218] on input "BÌNH ĐỊNH: TT Phù Cát giao dọc QL 1A" at bounding box center [849, 218] width 213 height 20
type input "BÌNH ĐỊNH: TT Phù Cát giao dọc QL 1A, ([GEOGRAPHIC_DATA], [GEOGRAPHIC_DATA])"
click at [355, 333] on input "text" at bounding box center [379, 332] width 134 height 20
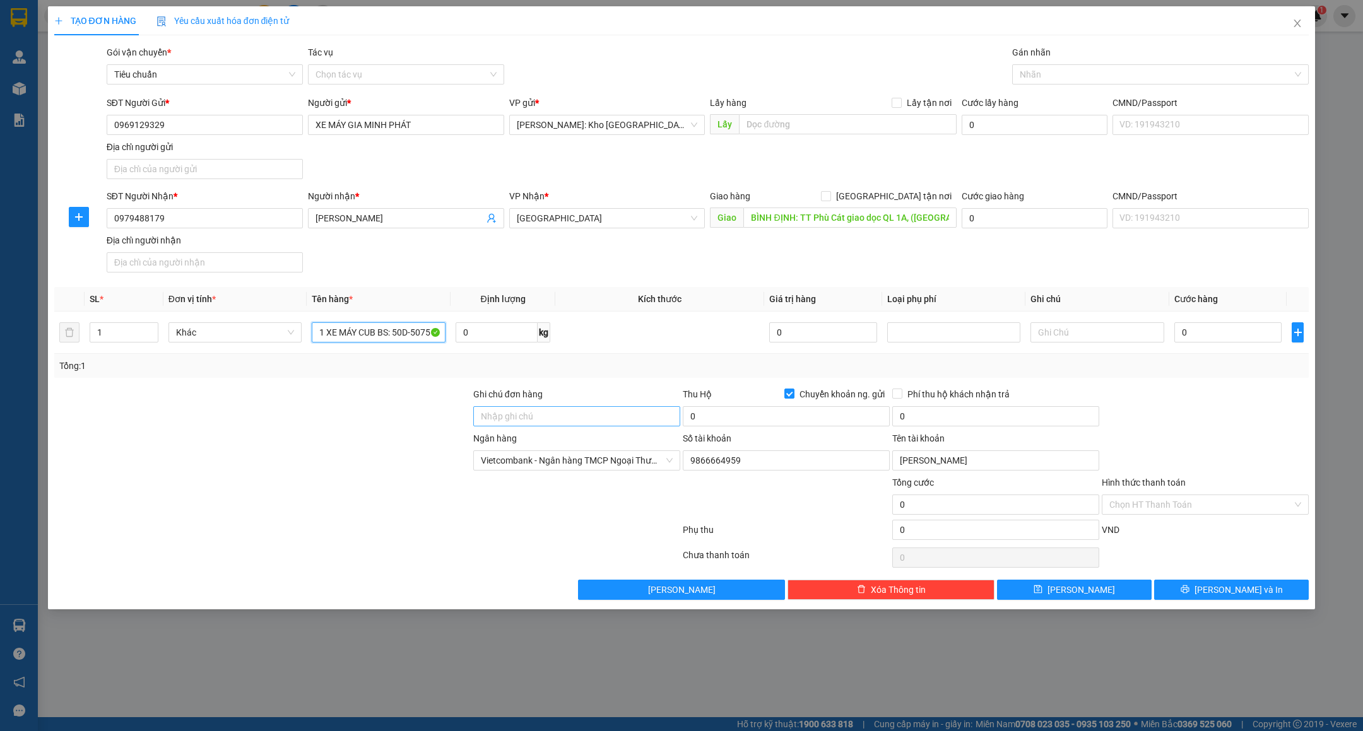
type input "1 XE MÁY CUB BS: 50D-5075"
click at [586, 421] on input "Ghi chú đơn hàng" at bounding box center [576, 416] width 207 height 20
type input "CHÌA KHÓA + GIẤY TỜ DÁN YÊN XE"
click at [1202, 335] on input "0" at bounding box center [1227, 332] width 107 height 20
type input "4"
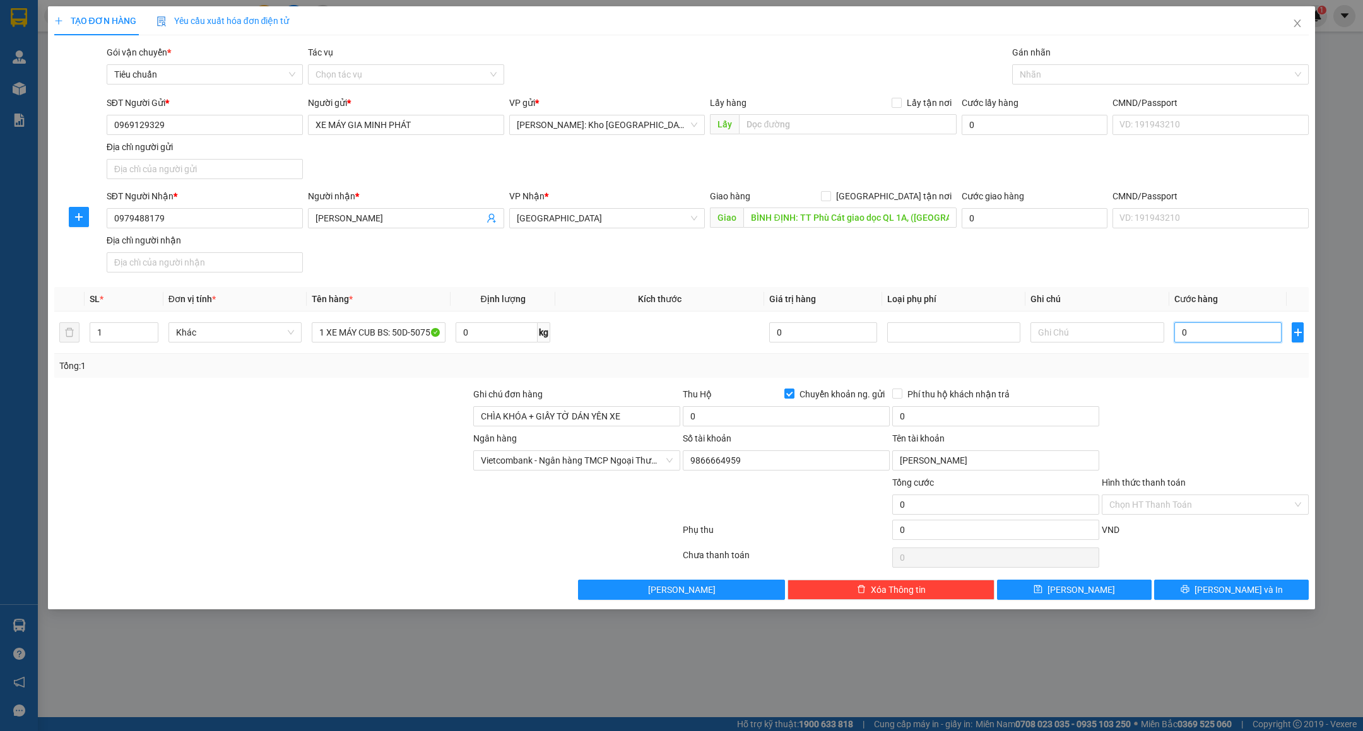
type input "4"
type input "47"
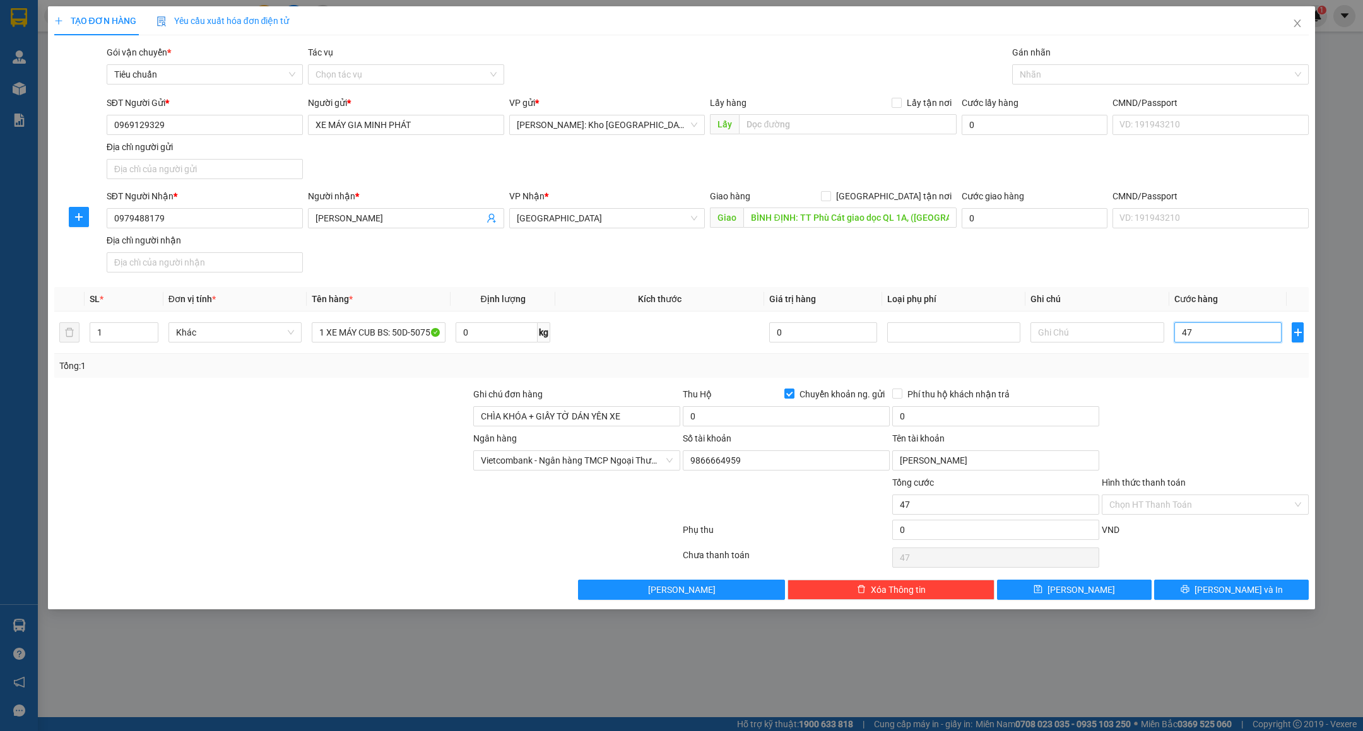
type input "470"
type input "4.700"
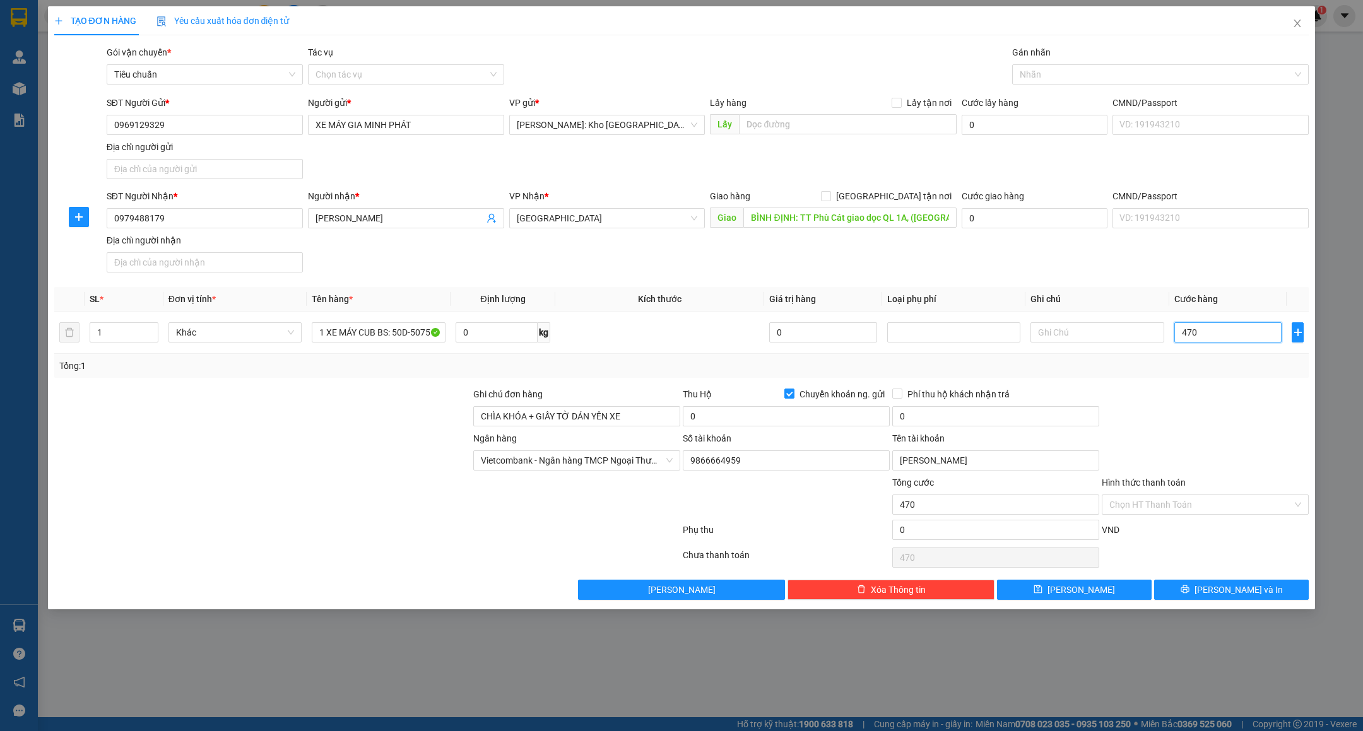
type input "4.700"
type input "47.000"
type input "470.000"
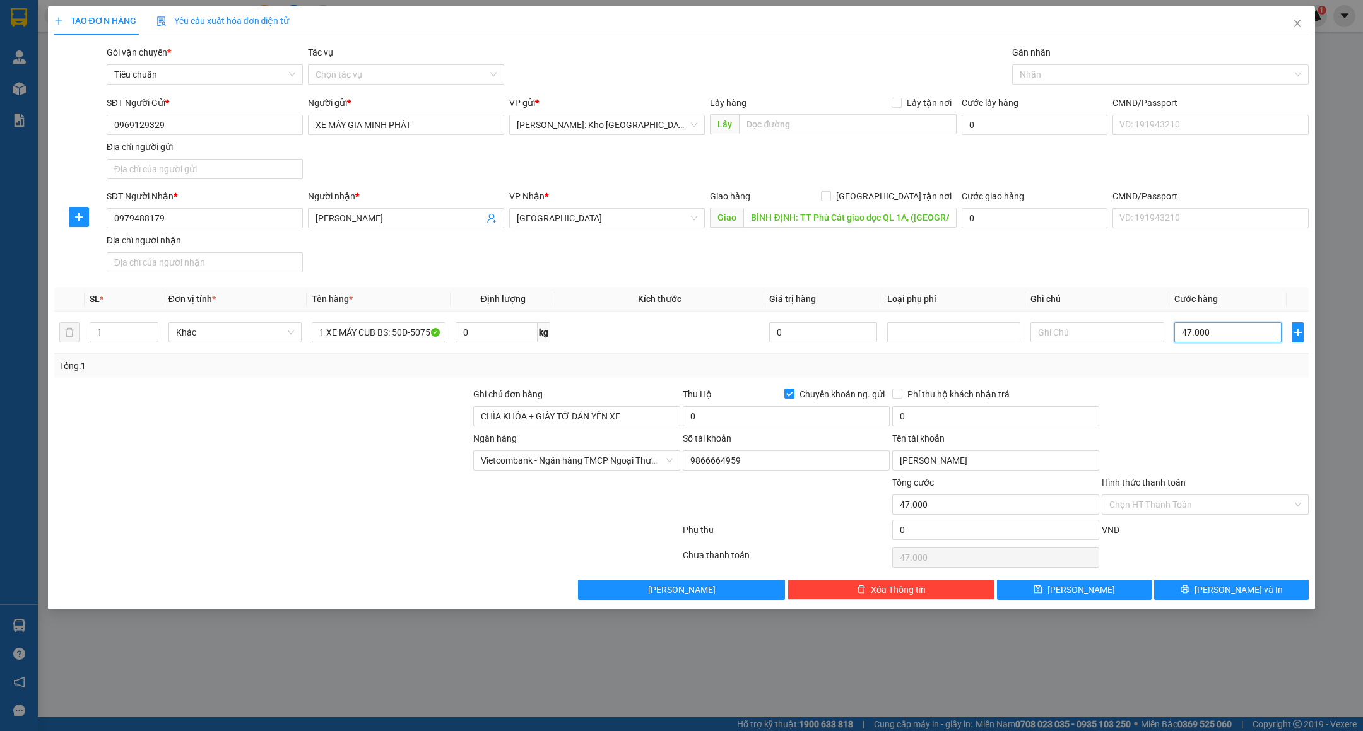
type input "470.000"
click at [746, 427] on input "0" at bounding box center [786, 416] width 207 height 20
type input "11.430.000"
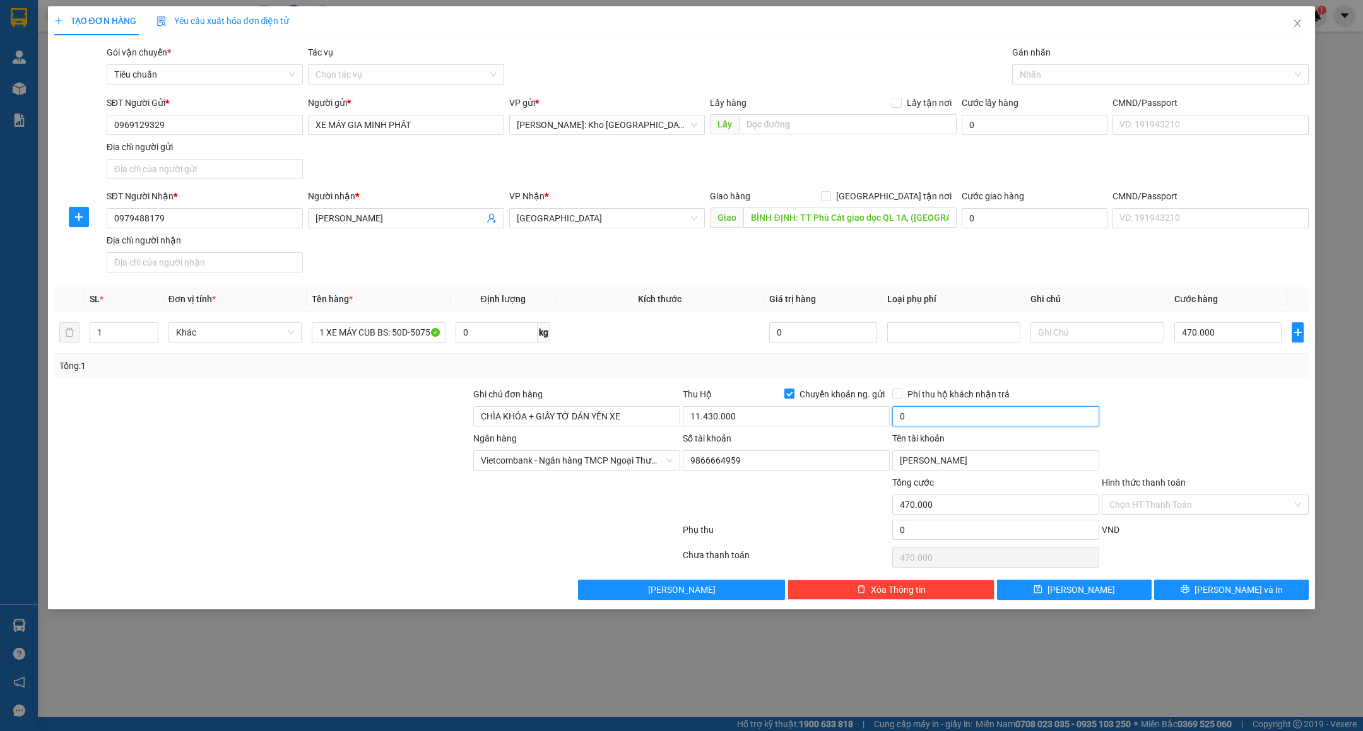
click at [958, 421] on input "0" at bounding box center [995, 416] width 207 height 20
type input "30.000"
click at [1233, 597] on span "[PERSON_NAME] và In" at bounding box center [1238, 590] width 88 height 14
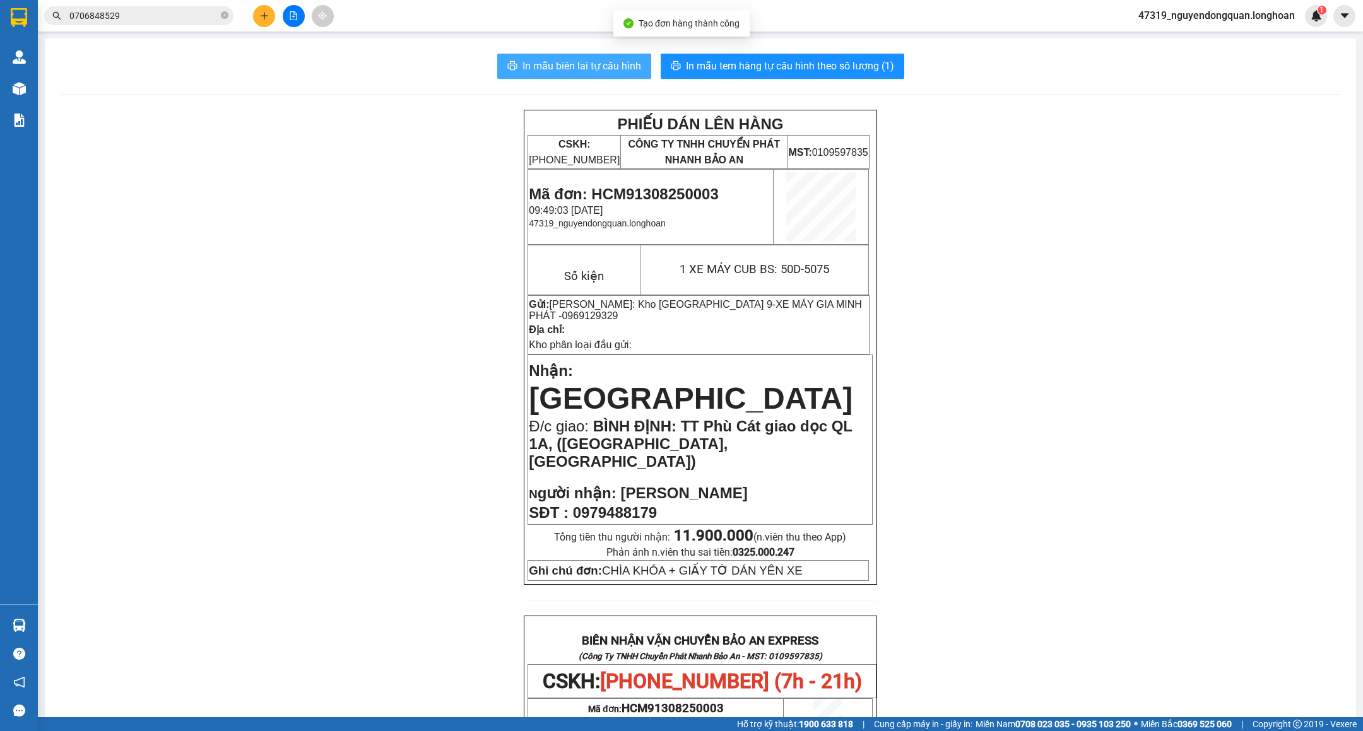
click at [575, 62] on span "In mẫu biên lai tự cấu hình" at bounding box center [581, 66] width 119 height 16
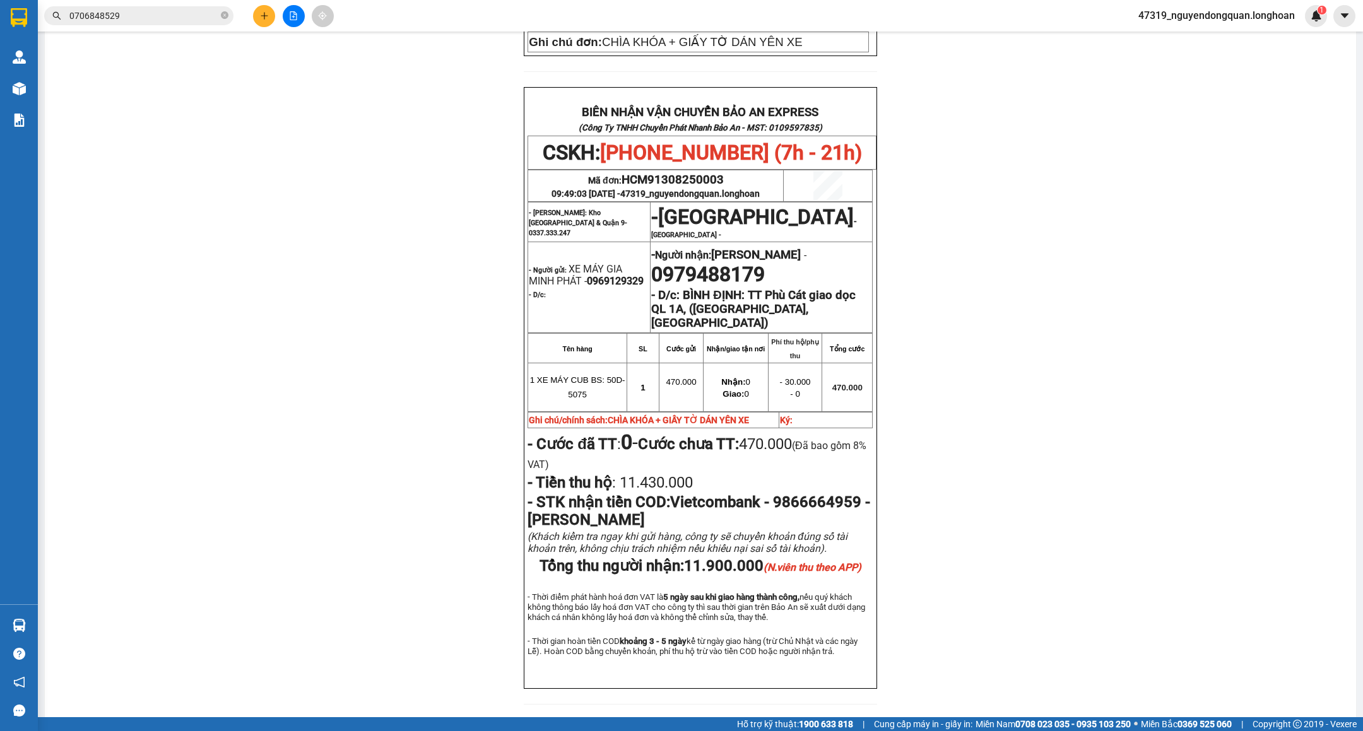
scroll to position [559, 0]
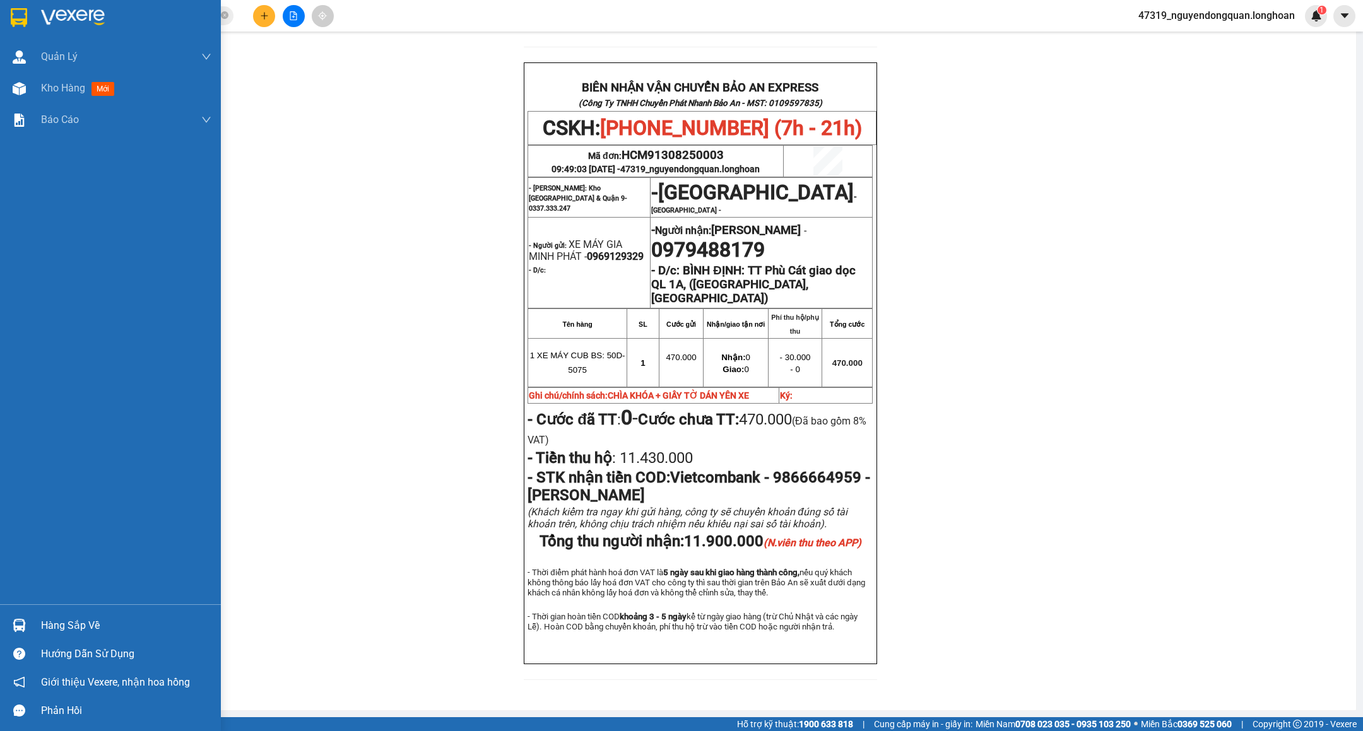
click at [16, 15] on img at bounding box center [19, 17] width 16 height 19
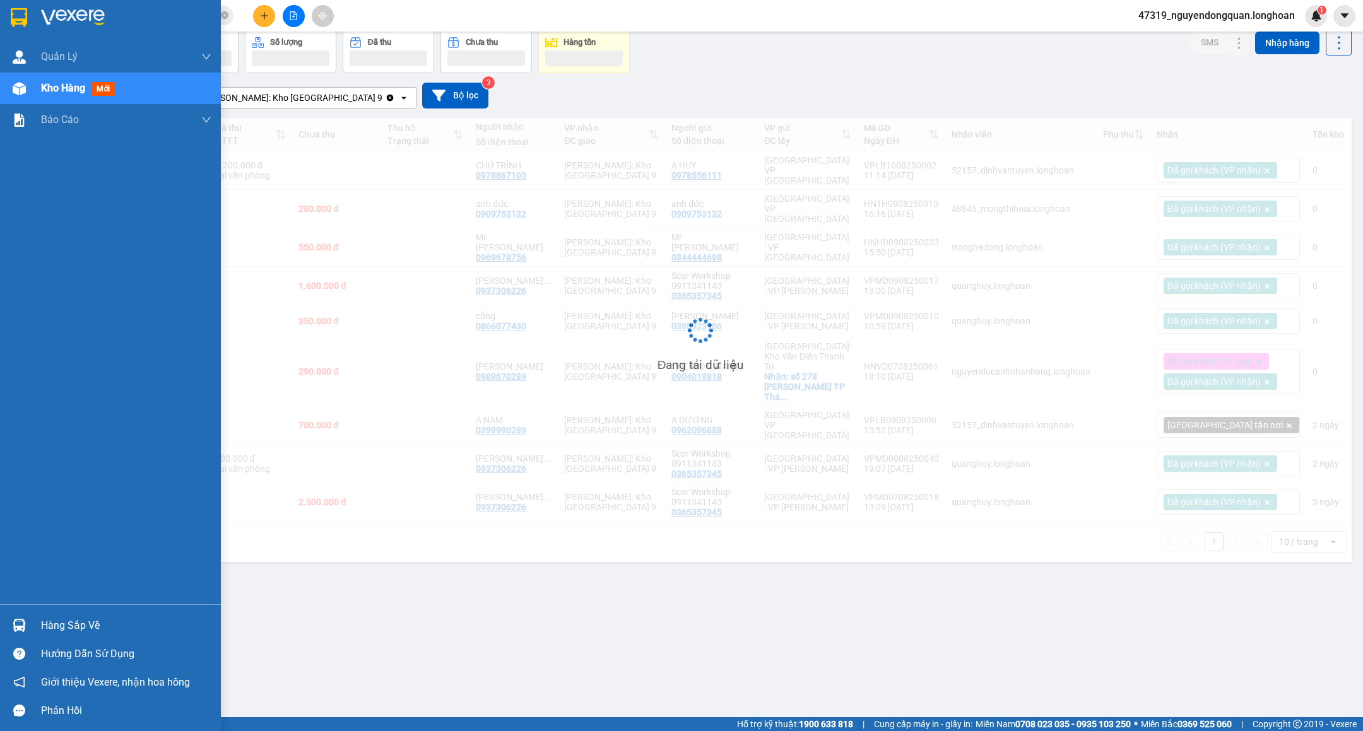
scroll to position [59, 0]
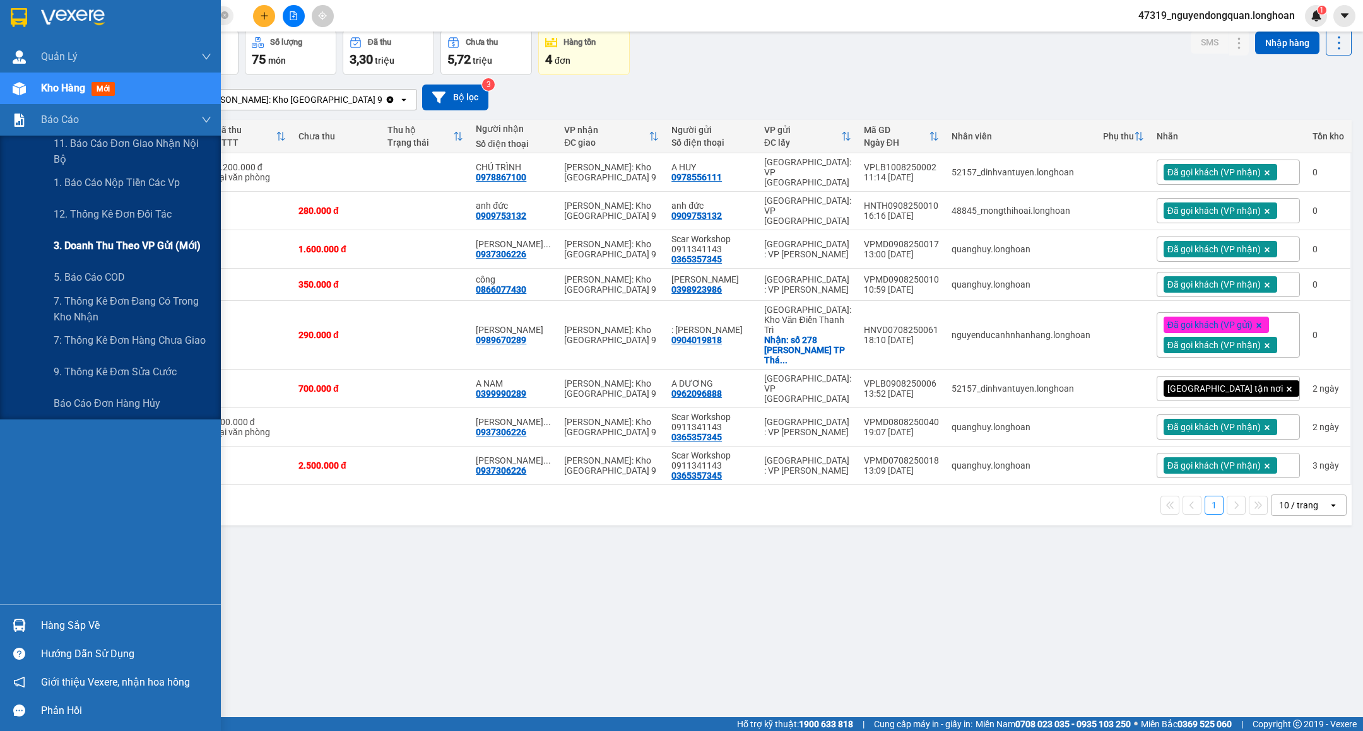
click at [158, 240] on span "3. Doanh Thu theo VP Gửi (mới)" at bounding box center [127, 246] width 147 height 16
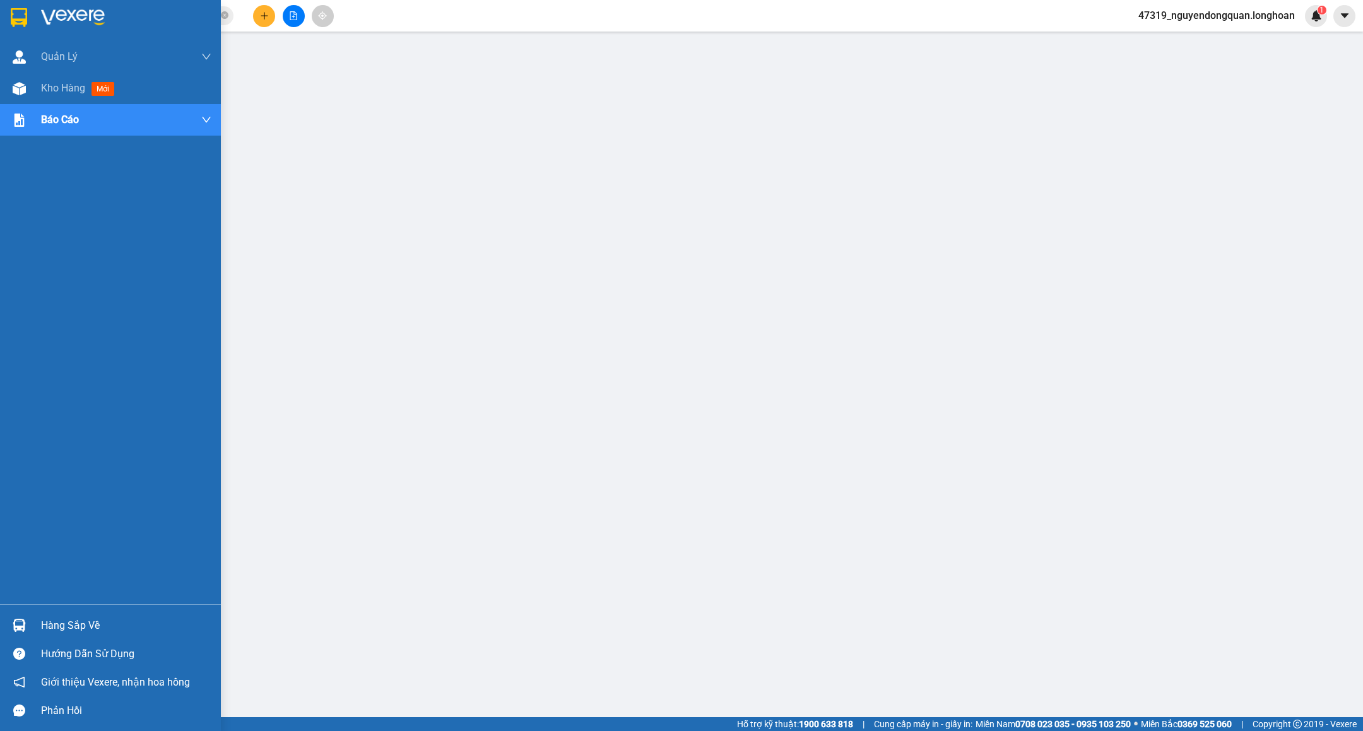
click at [36, 16] on div at bounding box center [110, 20] width 221 height 41
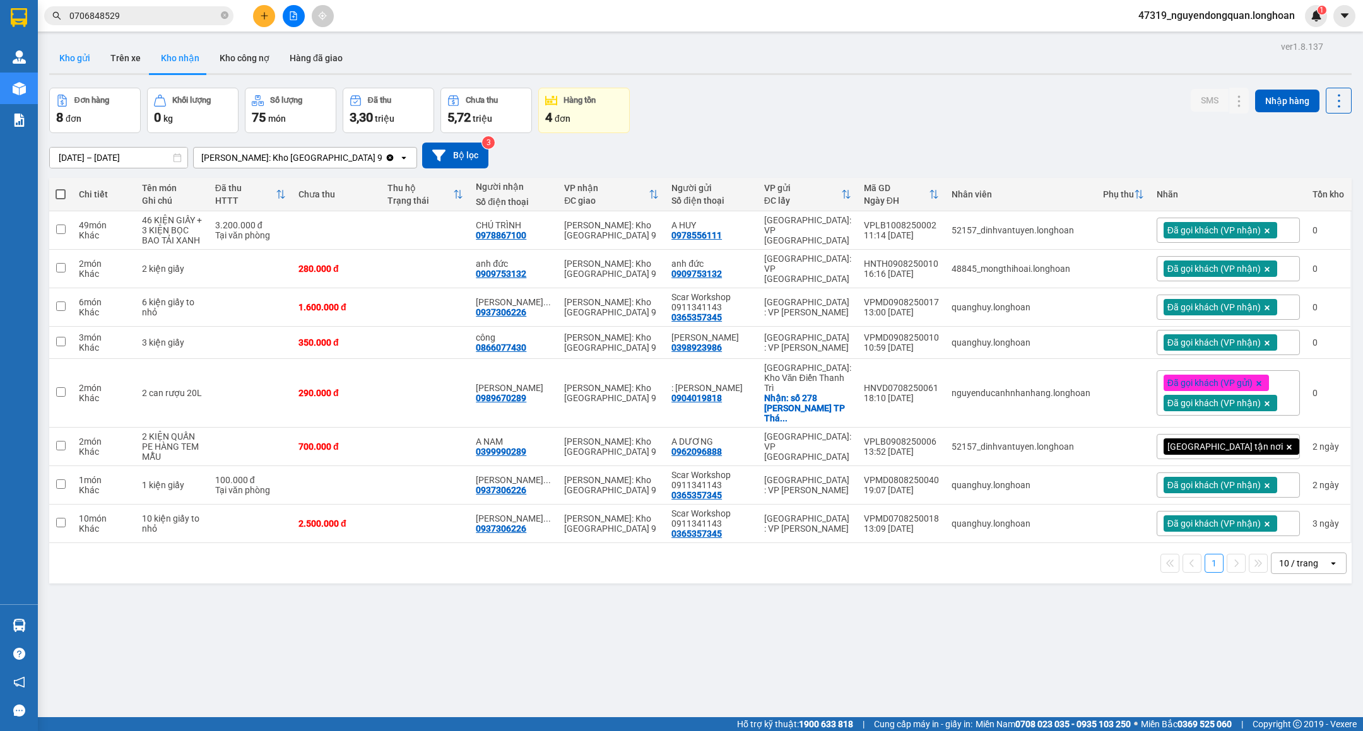
click at [63, 62] on button "Kho gửi" at bounding box center [74, 58] width 51 height 30
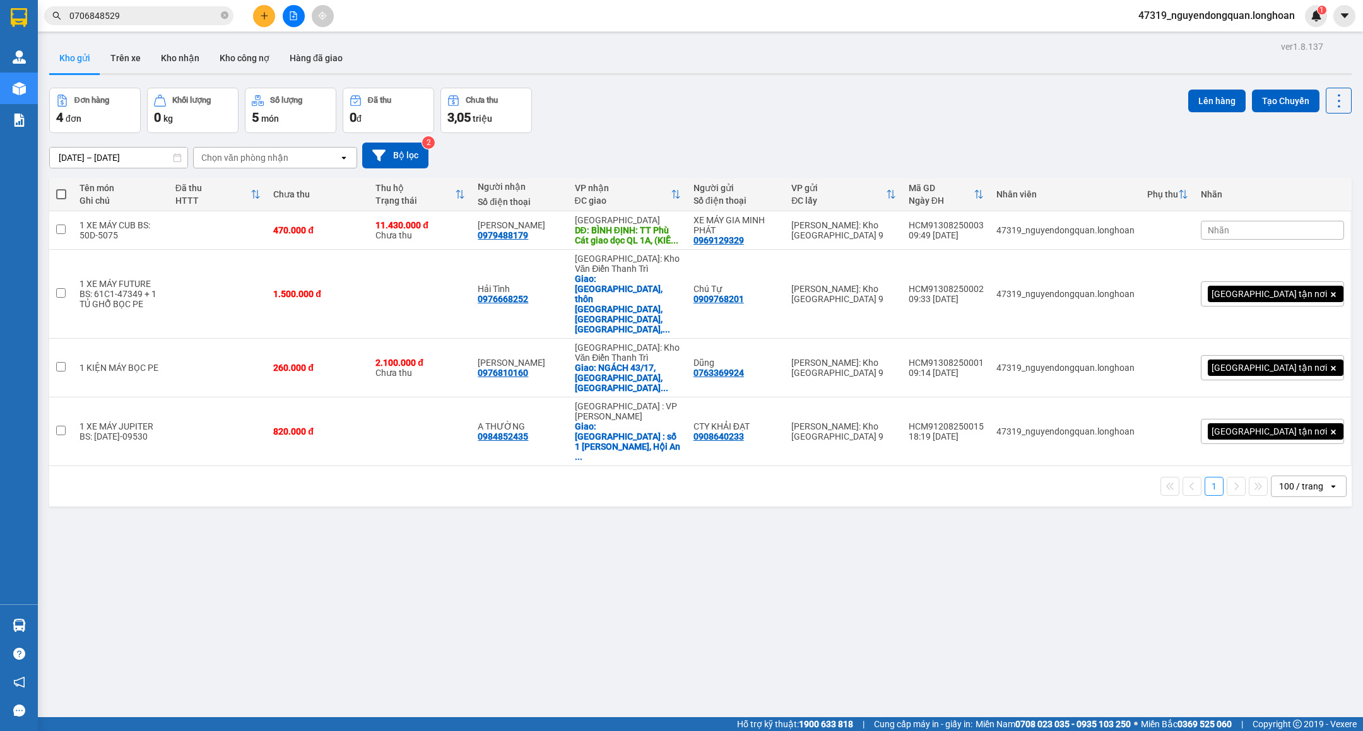
click at [1140, 669] on div "ver 1.8.137 Kho gửi Trên xe Kho nhận Kho công nợ Hàng đã giao Đơn hàng 4 đơn Kh…" at bounding box center [700, 403] width 1312 height 731
drag, startPoint x: 964, startPoint y: 269, endPoint x: 1042, endPoint y: 273, distance: 77.7
click at [990, 273] on td "HCM91308250002 09:33 [DATE]" at bounding box center [946, 294] width 88 height 89
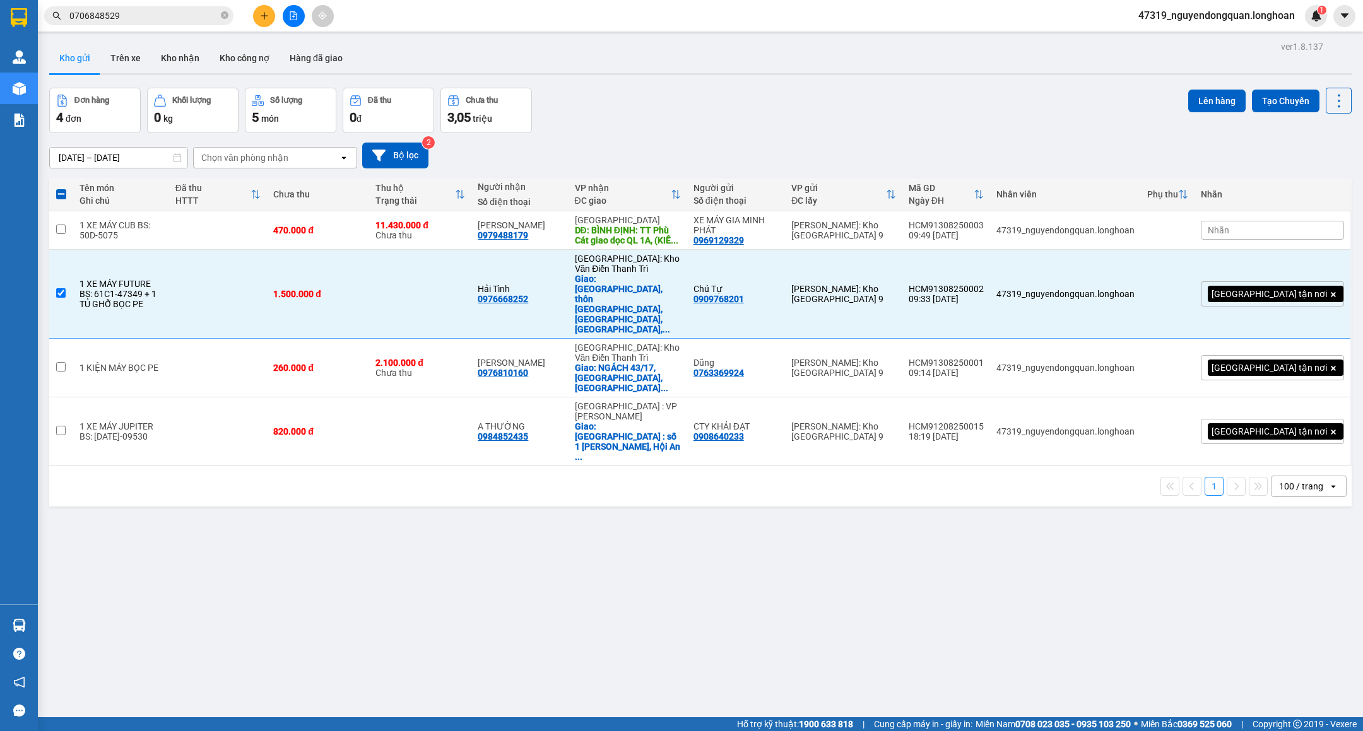
click at [1009, 497] on div "ver 1.8.137 Kho gửi Trên xe Kho nhận Kho công nợ Hàng đã giao Đơn hàng 4 đơn Kh…" at bounding box center [700, 403] width 1312 height 731
drag, startPoint x: 963, startPoint y: 271, endPoint x: 1040, endPoint y: 274, distance: 76.4
click at [990, 274] on td "HCM91308250002 09:33 [DATE]" at bounding box center [946, 294] width 88 height 89
checkbox input "false"
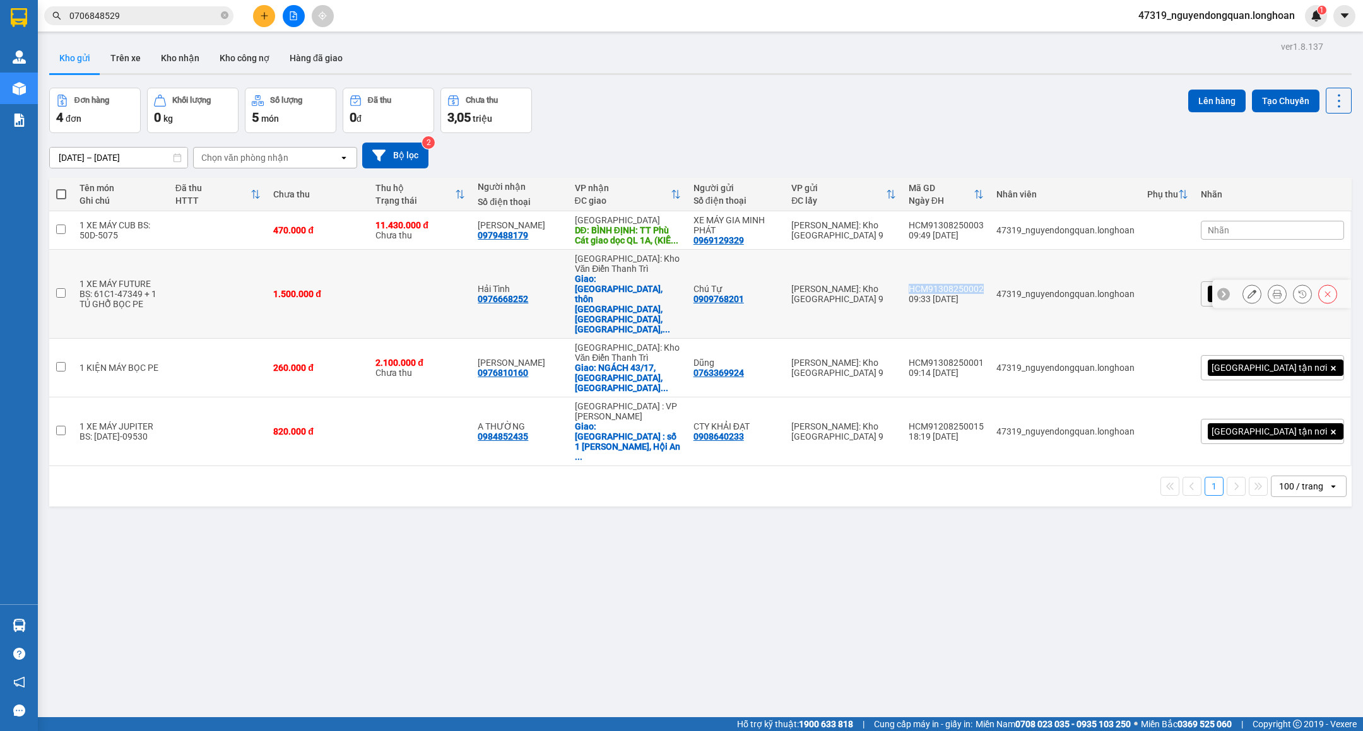
copy div "HCM91308250002"
drag, startPoint x: 968, startPoint y: 225, endPoint x: 1040, endPoint y: 231, distance: 72.2
click at [990, 231] on td "HCM91308250003 09:49 [DATE]" at bounding box center [946, 230] width 88 height 38
checkbox input "true"
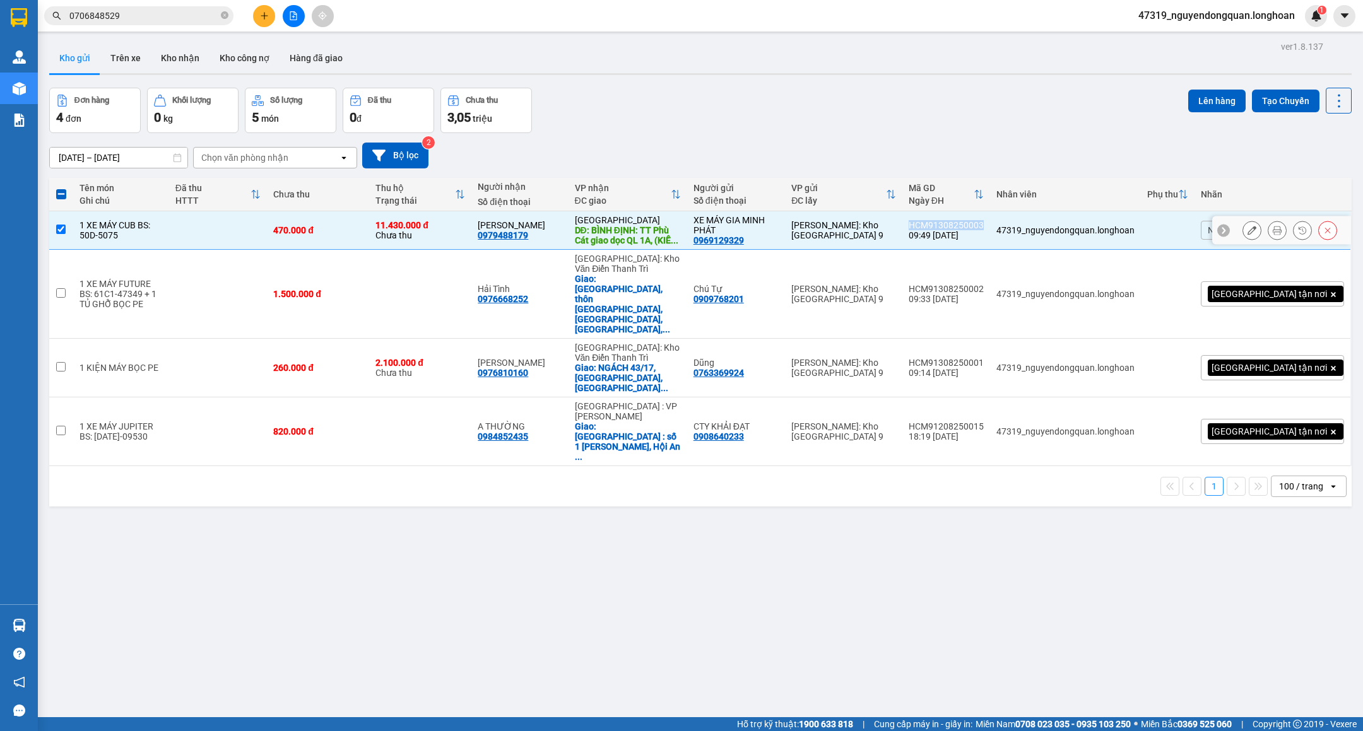
copy div "HCM91308250003"
click at [271, 12] on button at bounding box center [264, 16] width 22 height 22
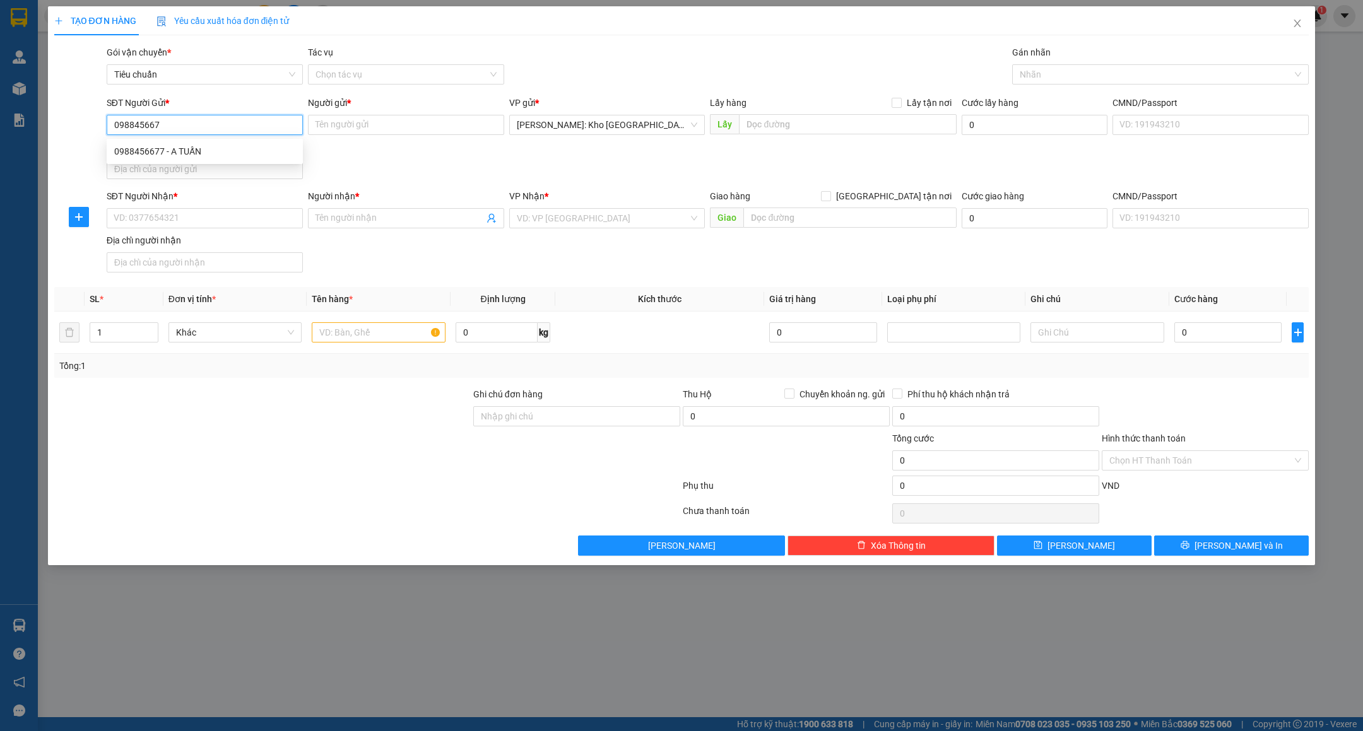
type input "0988456677"
click at [252, 146] on div "0988456677 - A TUẤN" at bounding box center [204, 151] width 181 height 14
type input "A TUẤN"
type input "0988456677"
click at [237, 226] on input "SĐT Người Nhận *" at bounding box center [205, 218] width 196 height 20
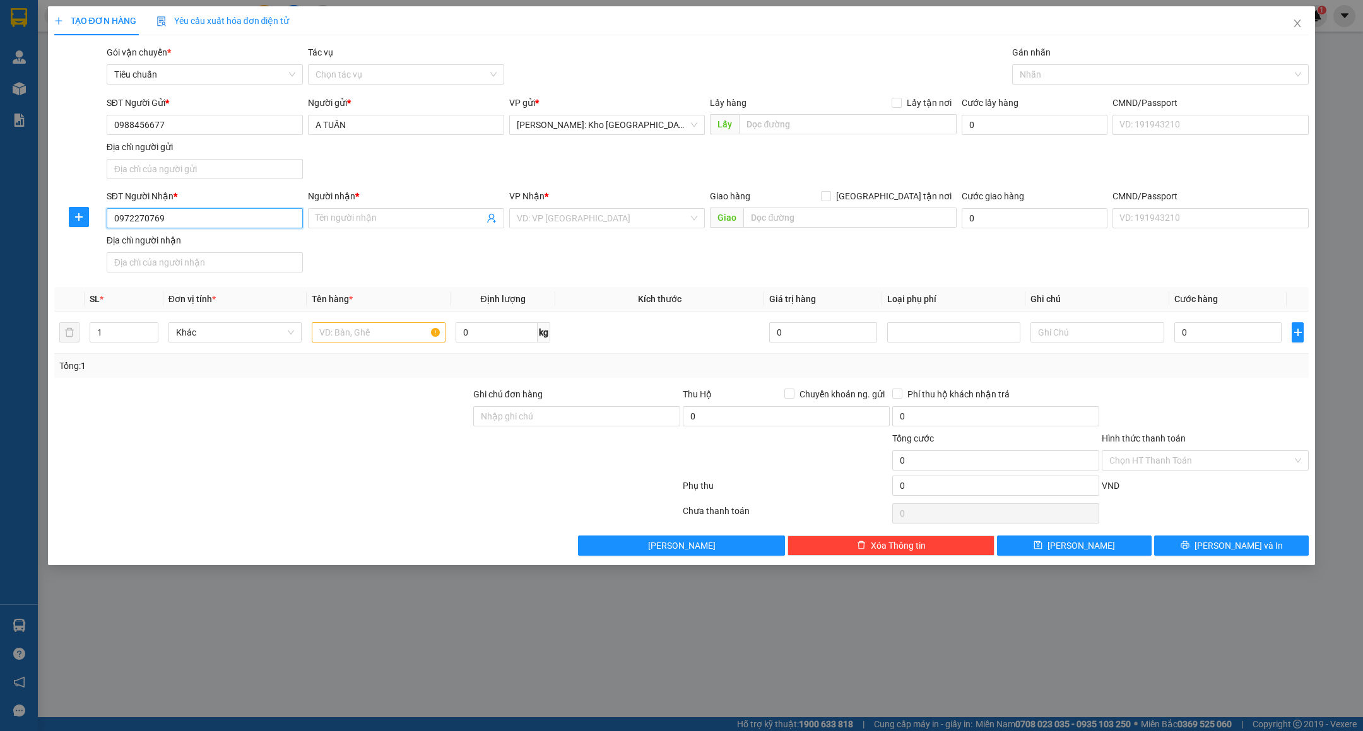
click at [240, 225] on input "0972270769" at bounding box center [205, 218] width 196 height 20
type input "0972270769"
click at [379, 215] on input "Người nhận *" at bounding box center [399, 218] width 168 height 14
type input "a"
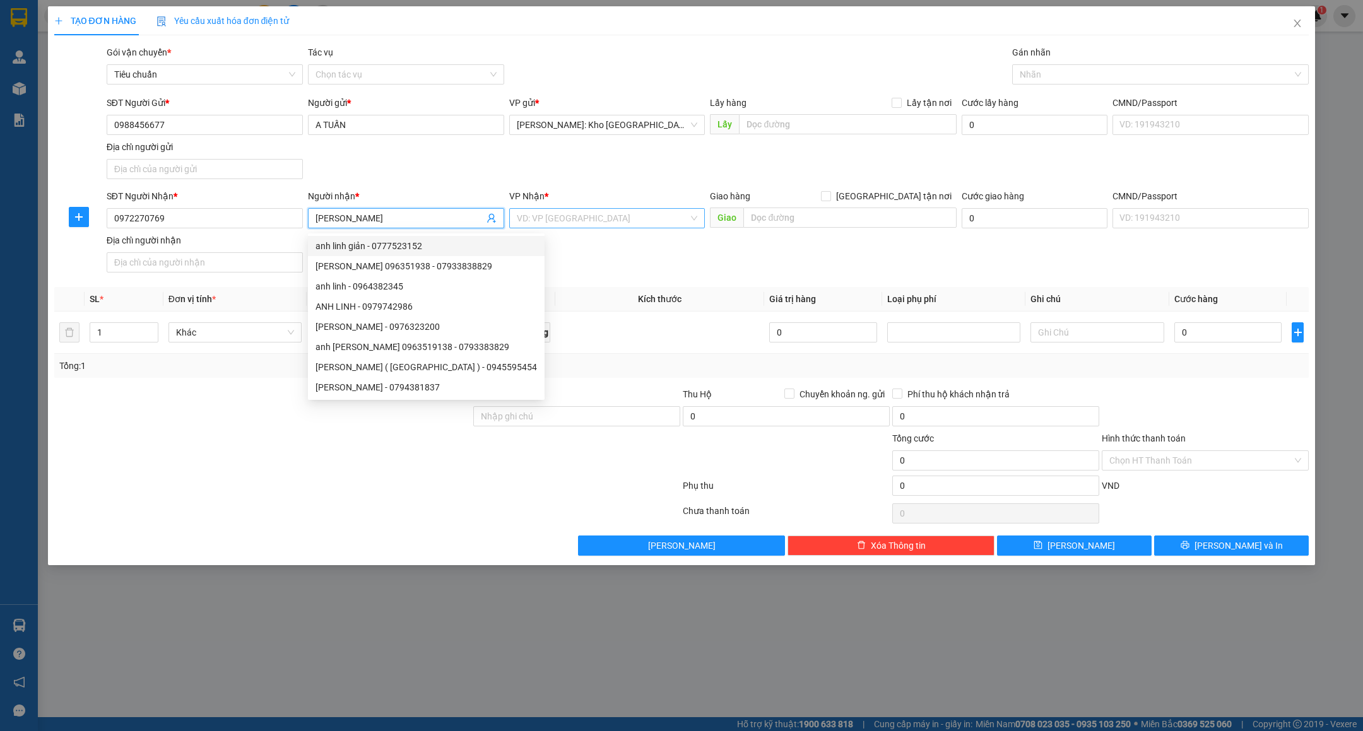
type input "[PERSON_NAME]"
click at [633, 218] on input "search" at bounding box center [603, 218] width 172 height 19
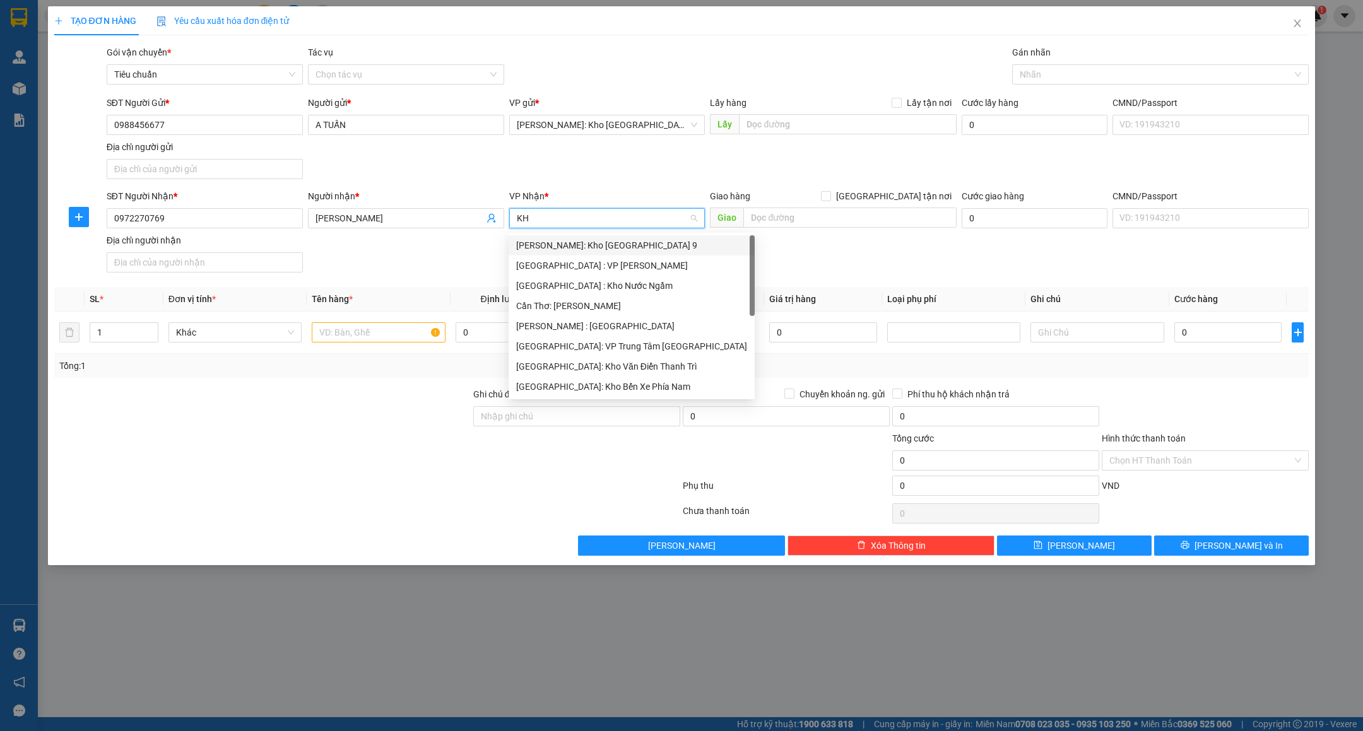
type input "KHO"
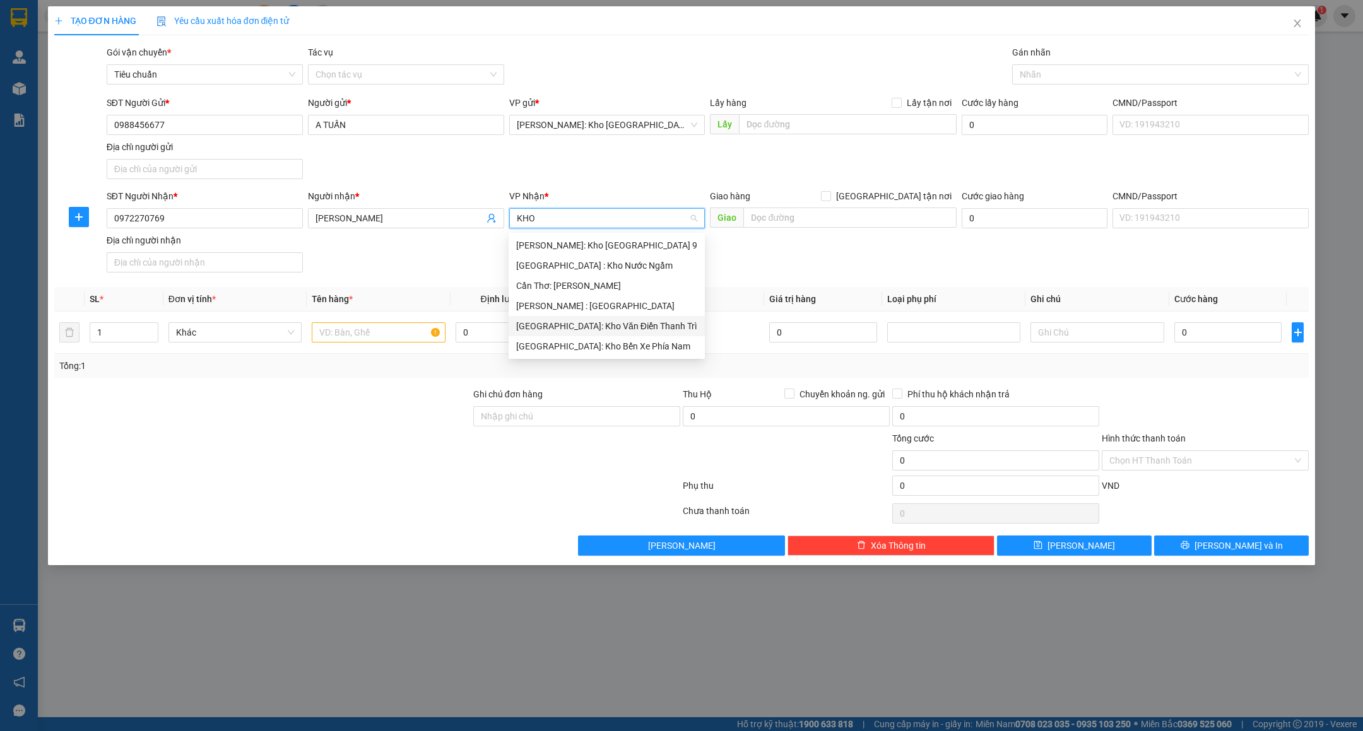
click at [612, 327] on div "[GEOGRAPHIC_DATA]: Kho Văn Điển Thanh Trì" at bounding box center [606, 326] width 181 height 14
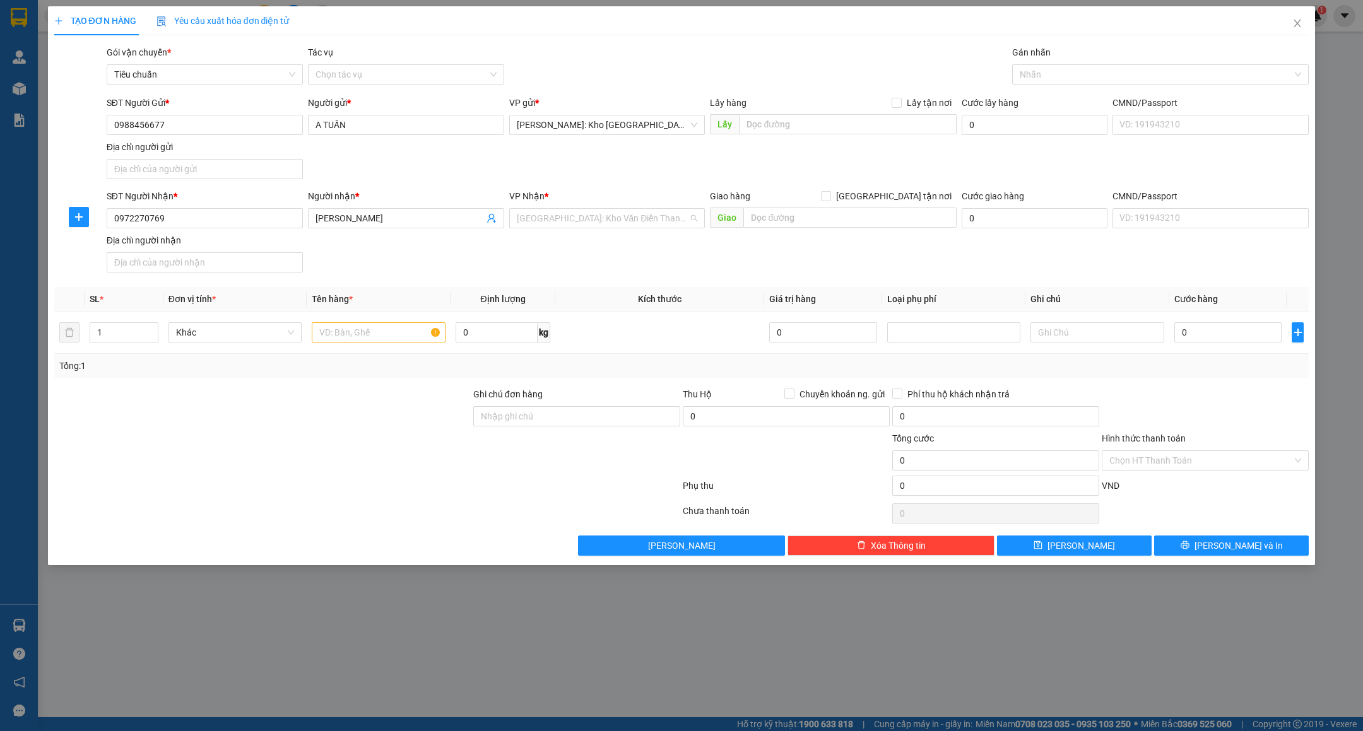
scroll to position [383, 0]
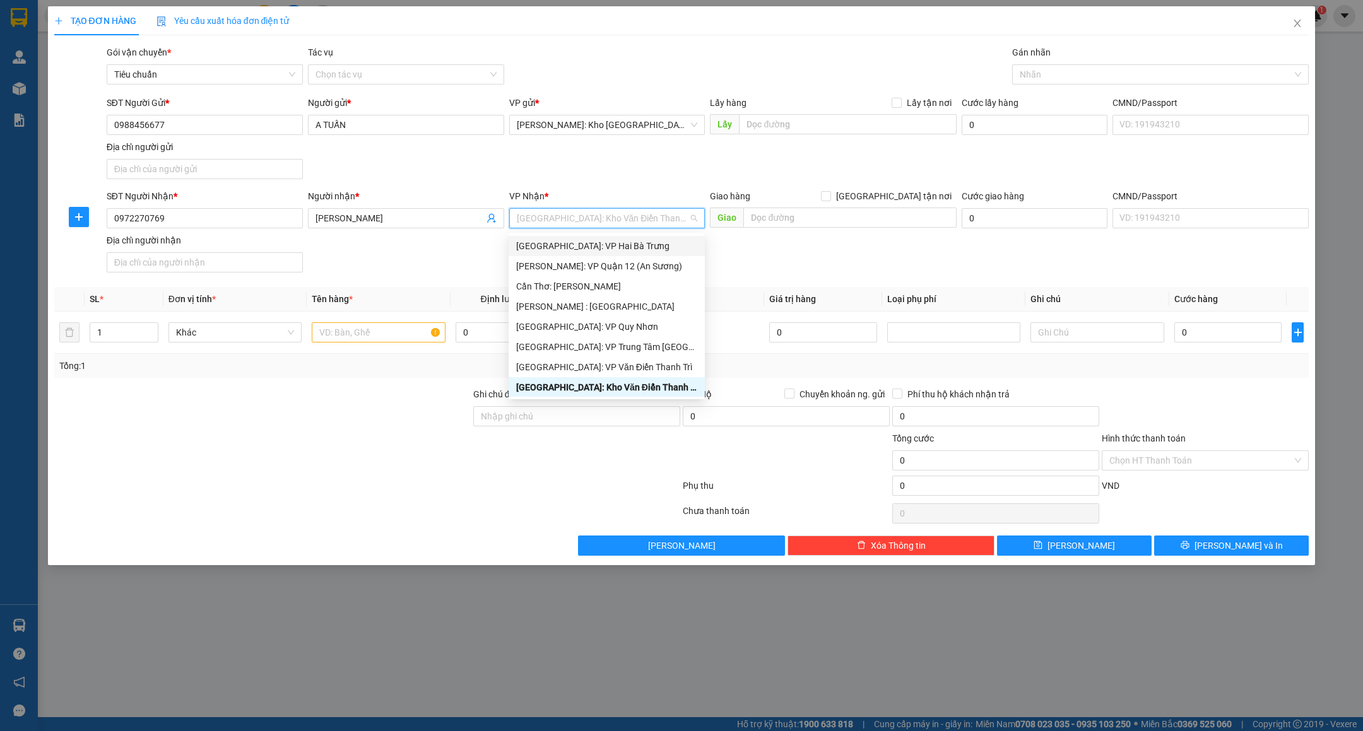
click at [568, 222] on span "[GEOGRAPHIC_DATA]: Kho Văn Điển Thanh Trì" at bounding box center [607, 218] width 181 height 19
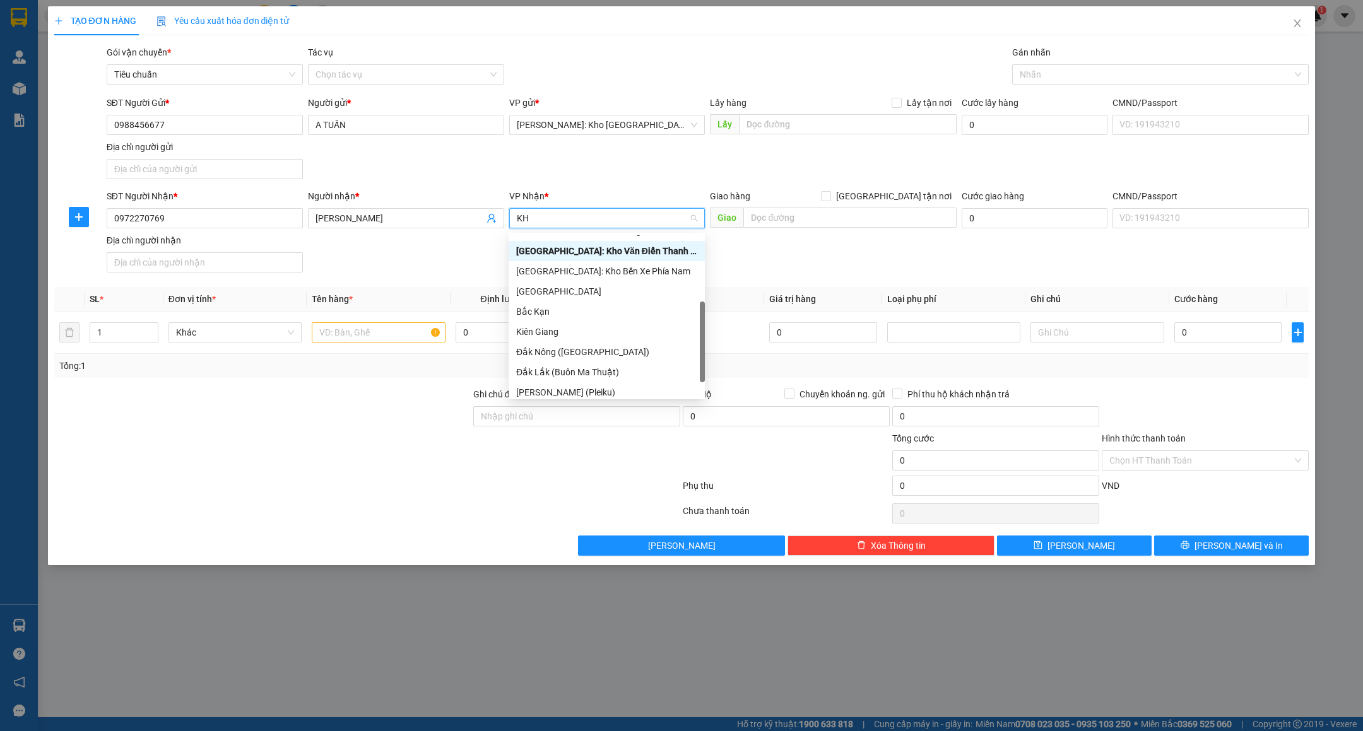
scroll to position [20, 0]
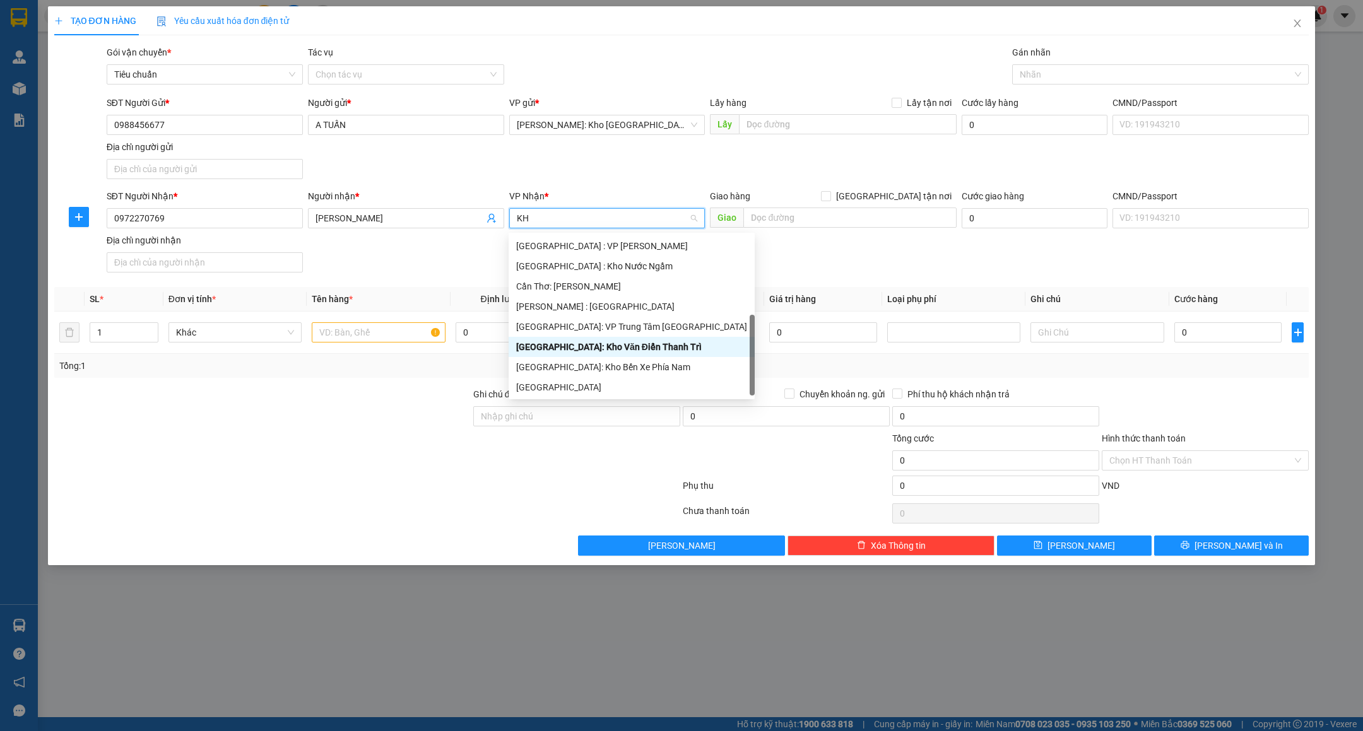
type input "KHO"
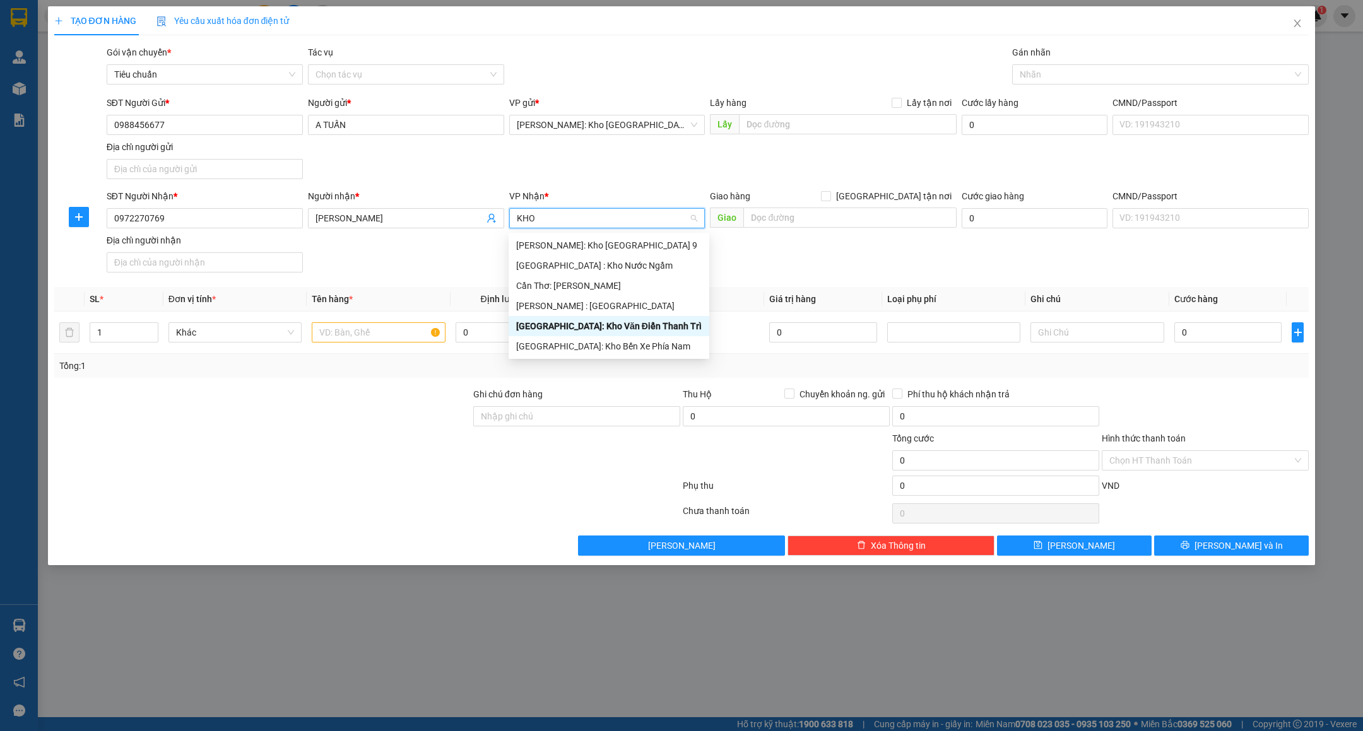
click at [610, 324] on div "[GEOGRAPHIC_DATA]: Kho Văn Điển Thanh Trì" at bounding box center [609, 326] width 186 height 14
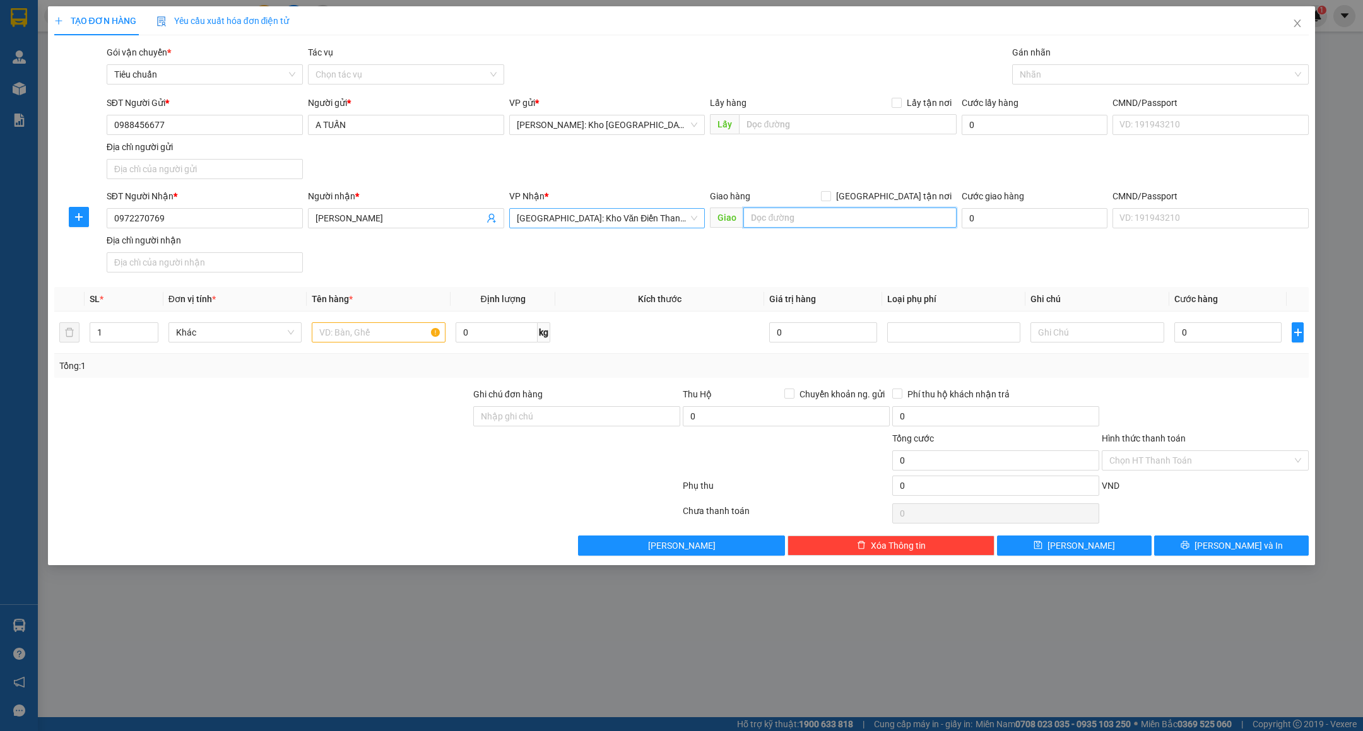
click at [824, 220] on input "text" at bounding box center [849, 218] width 213 height 20
type input "SỐ 265 [GEOGRAPHIC_DATA], THỊ TRẤN [GEOGRAPHIC_DATA], HUYỆN [GEOGRAPHIC_DATA], …"
drag, startPoint x: 114, startPoint y: 125, endPoint x: 222, endPoint y: 129, distance: 108.0
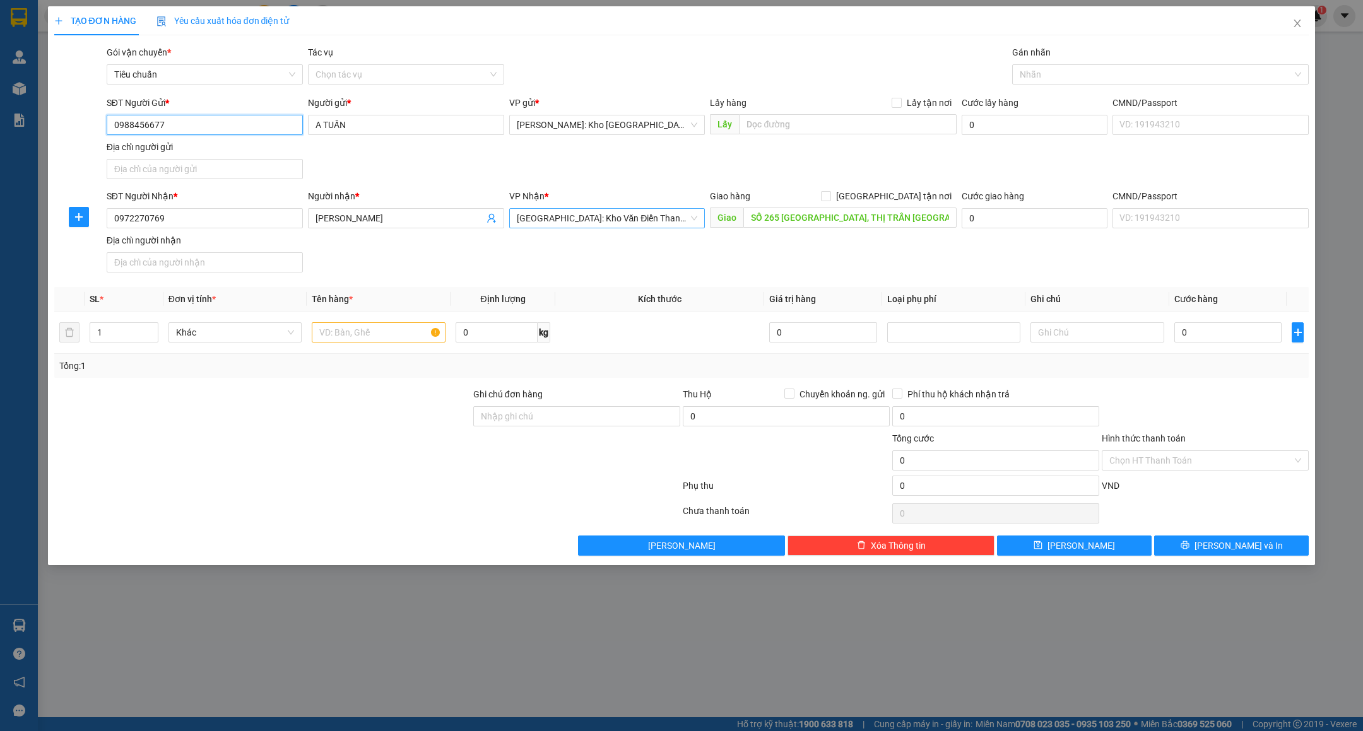
click at [222, 129] on input "0988456677" at bounding box center [205, 125] width 196 height 20
click at [377, 341] on input "text" at bounding box center [379, 332] width 134 height 20
type input "1 XE ĐẠP BỌC XỐP NỔ"
click at [559, 422] on input "Ghi chú đơn hàng" at bounding box center [576, 416] width 207 height 20
type input "nhận theo kiện-giao nguyên kiên-hư hỏng không chịu trách nhiệm"
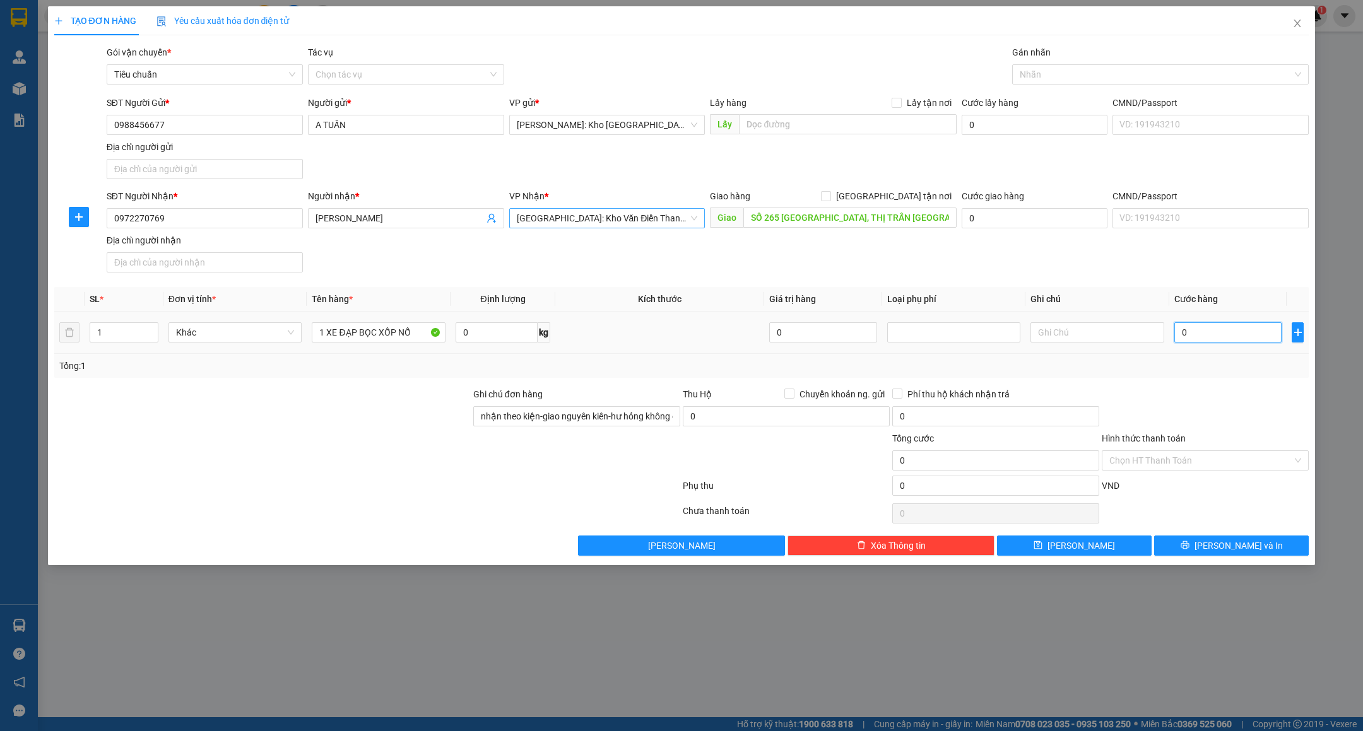
click at [1216, 339] on input "0" at bounding box center [1227, 332] width 107 height 20
click at [791, 396] on input "Chuyển khoản ng. gửi" at bounding box center [788, 393] width 9 height 9
checkbox input "true"
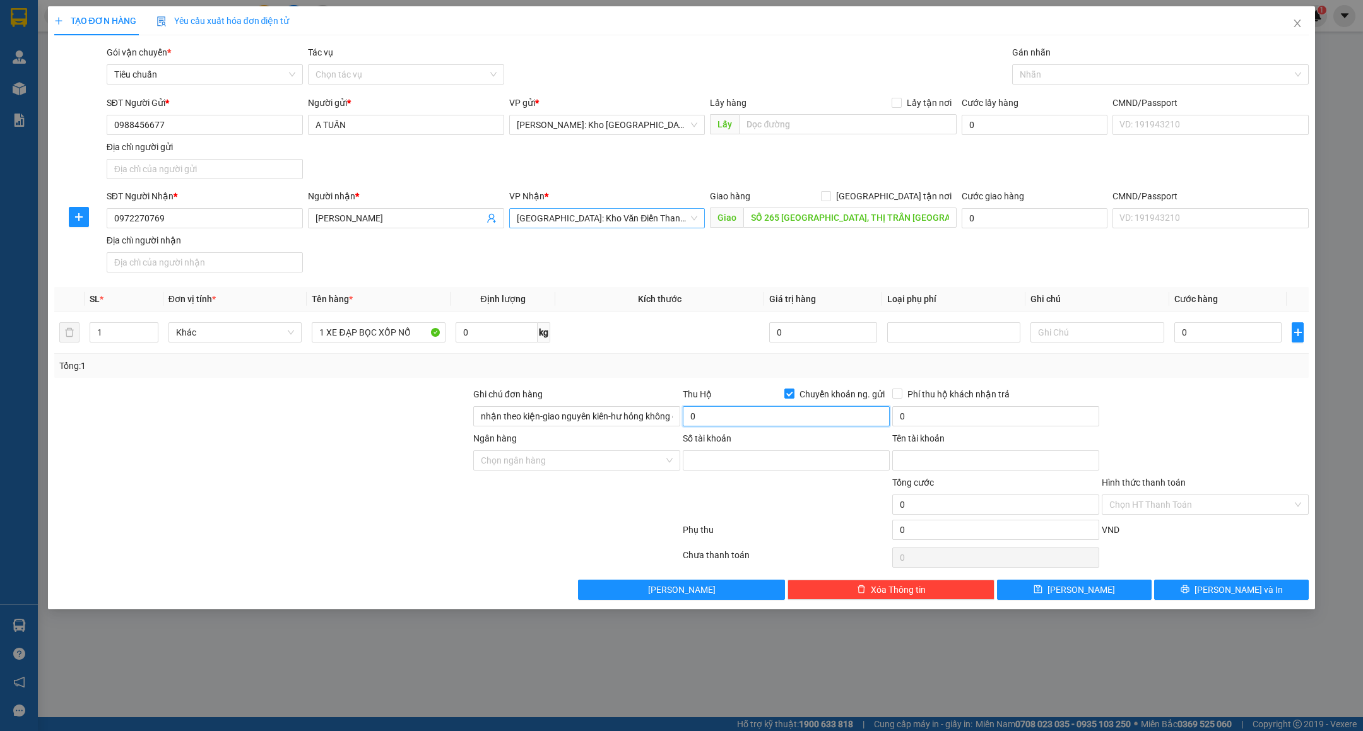
click at [745, 421] on input "0" at bounding box center [786, 416] width 207 height 20
click at [587, 459] on input "Ngân hàng" at bounding box center [572, 460] width 183 height 19
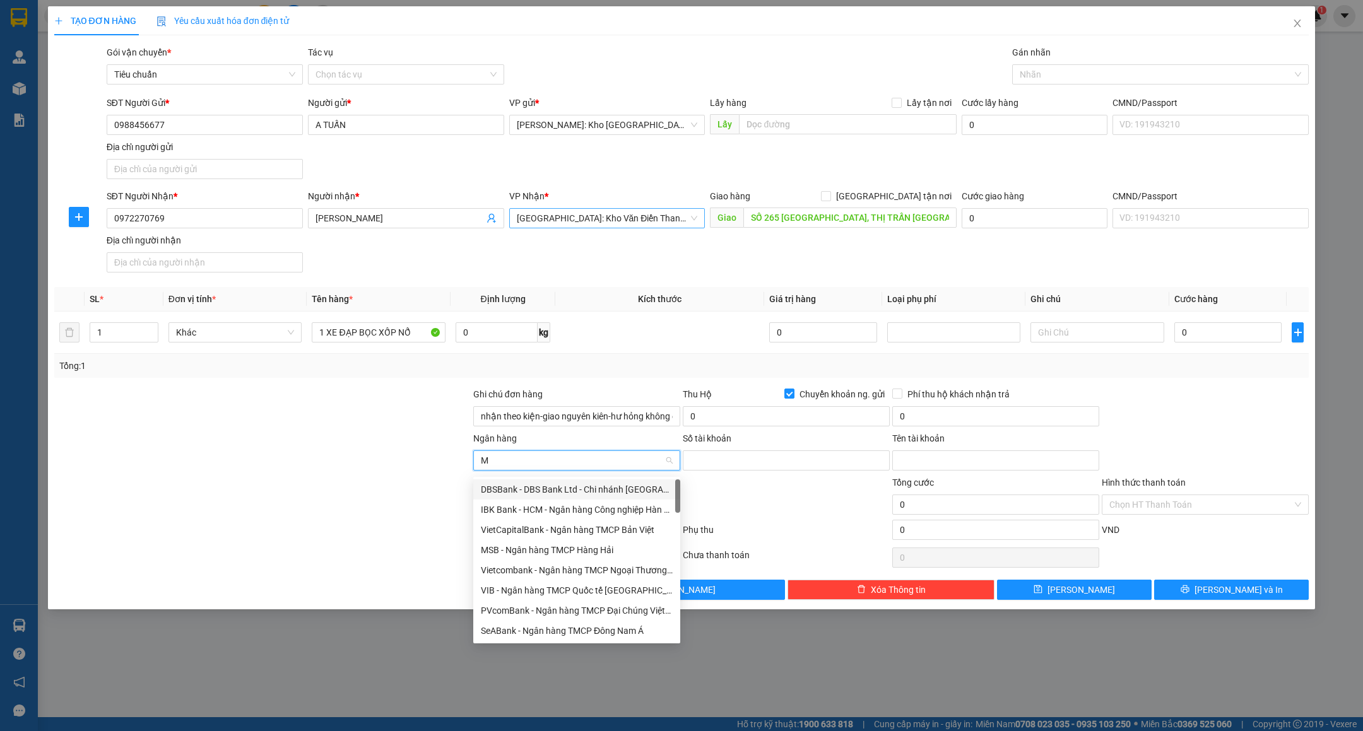
type input "MB"
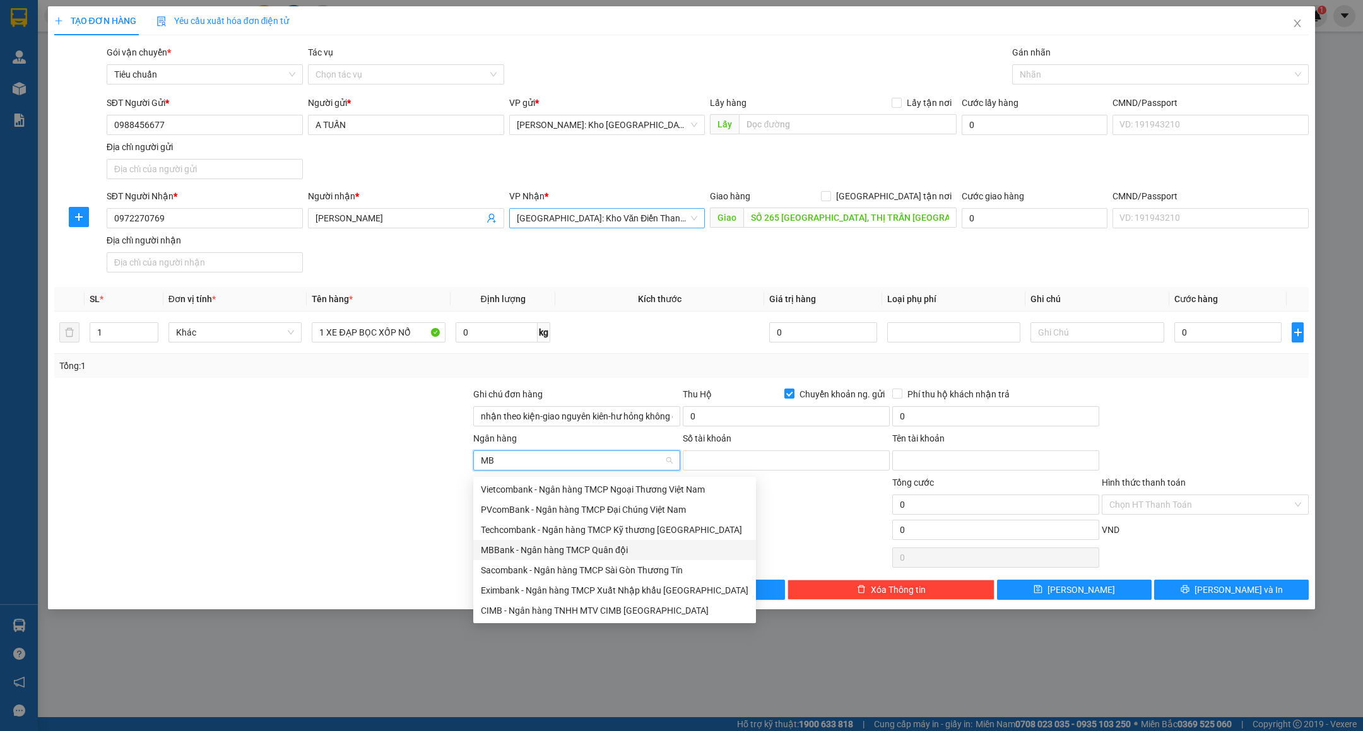
click at [583, 543] on div "MBBank - Ngân hàng TMCP Quân đội" at bounding box center [615, 550] width 268 height 14
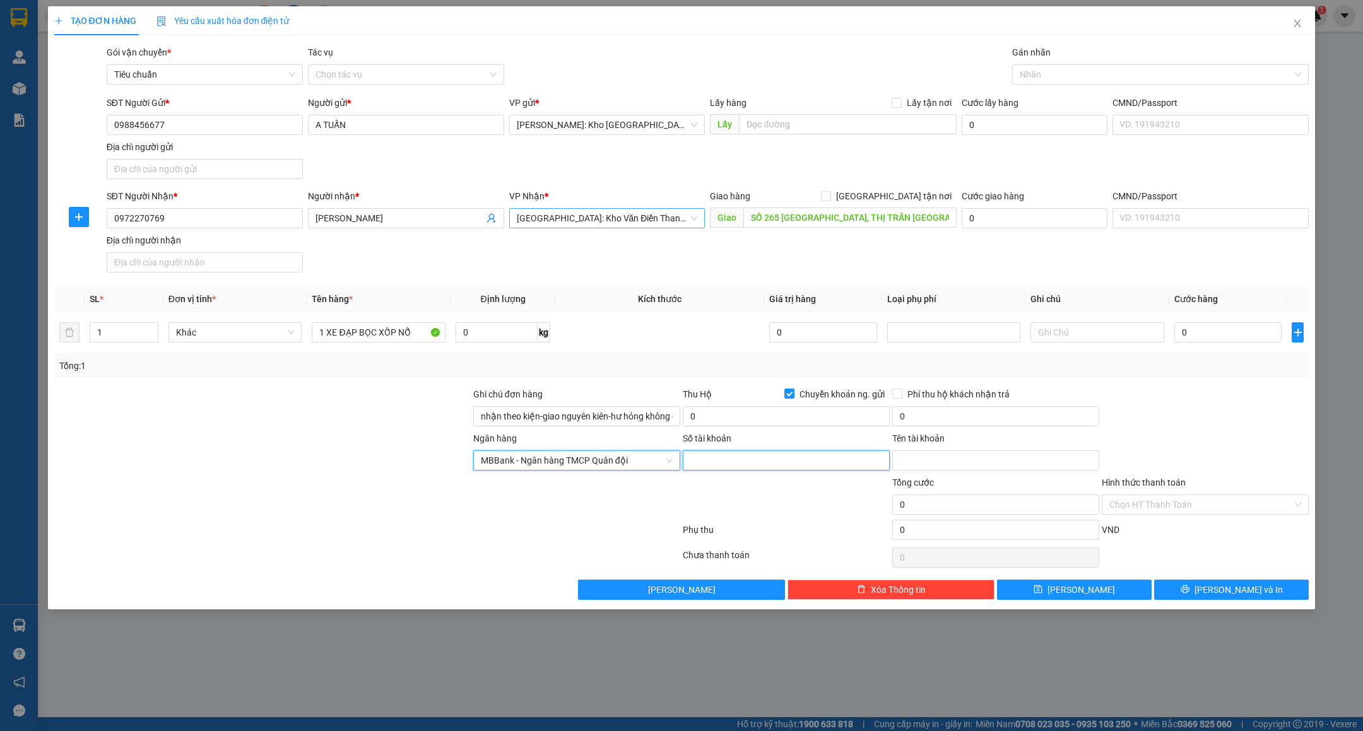
click at [788, 466] on input "Số tài khoản" at bounding box center [786, 461] width 207 height 20
paste input "0988456677"
type input "0988456677"
click at [905, 457] on input "Tên tài khoản" at bounding box center [995, 461] width 207 height 20
type input "[PERSON_NAME]"
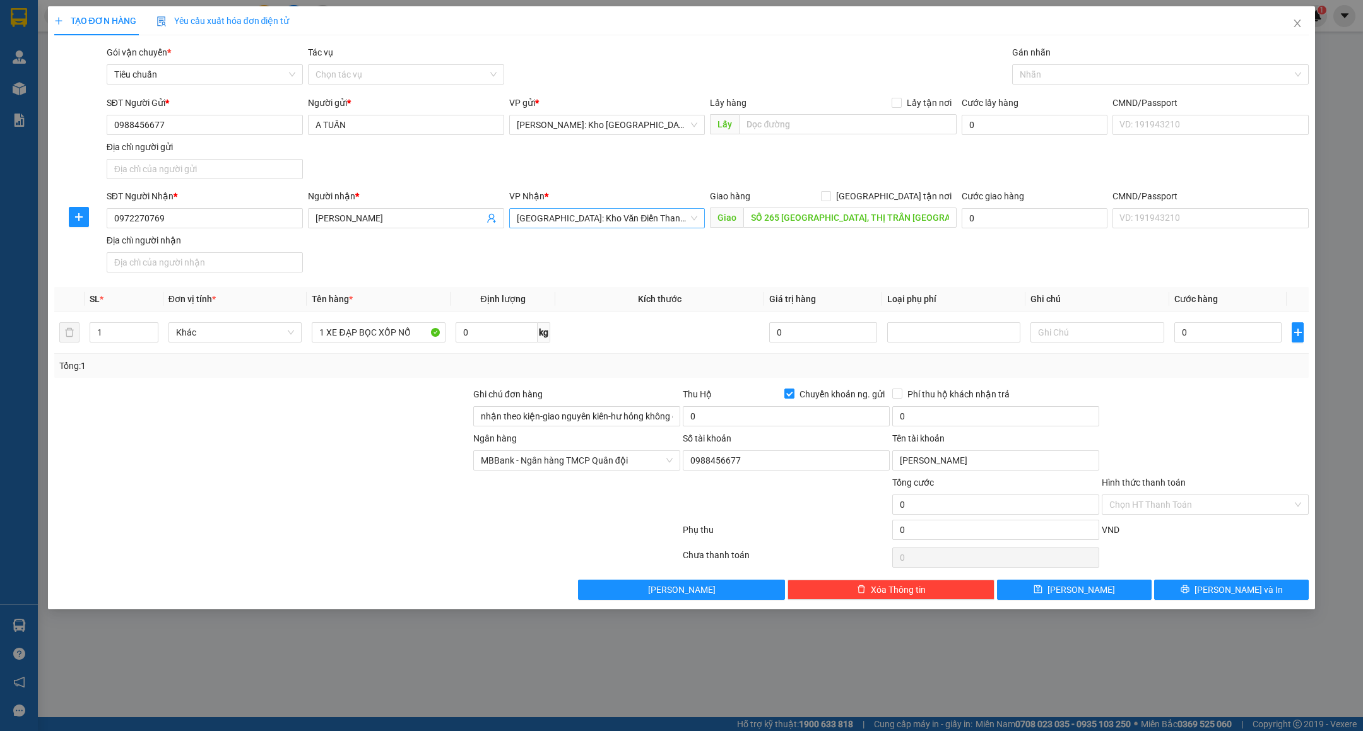
click at [771, 406] on div "Thu Hộ Chuyển khoản ng. gửi" at bounding box center [786, 396] width 207 height 19
click at [765, 415] on input "0" at bounding box center [786, 416] width 207 height 20
click at [787, 421] on input "0" at bounding box center [786, 416] width 207 height 20
click at [780, 421] on input "0" at bounding box center [786, 416] width 207 height 20
click at [782, 417] on input "12.000" at bounding box center [786, 416] width 207 height 20
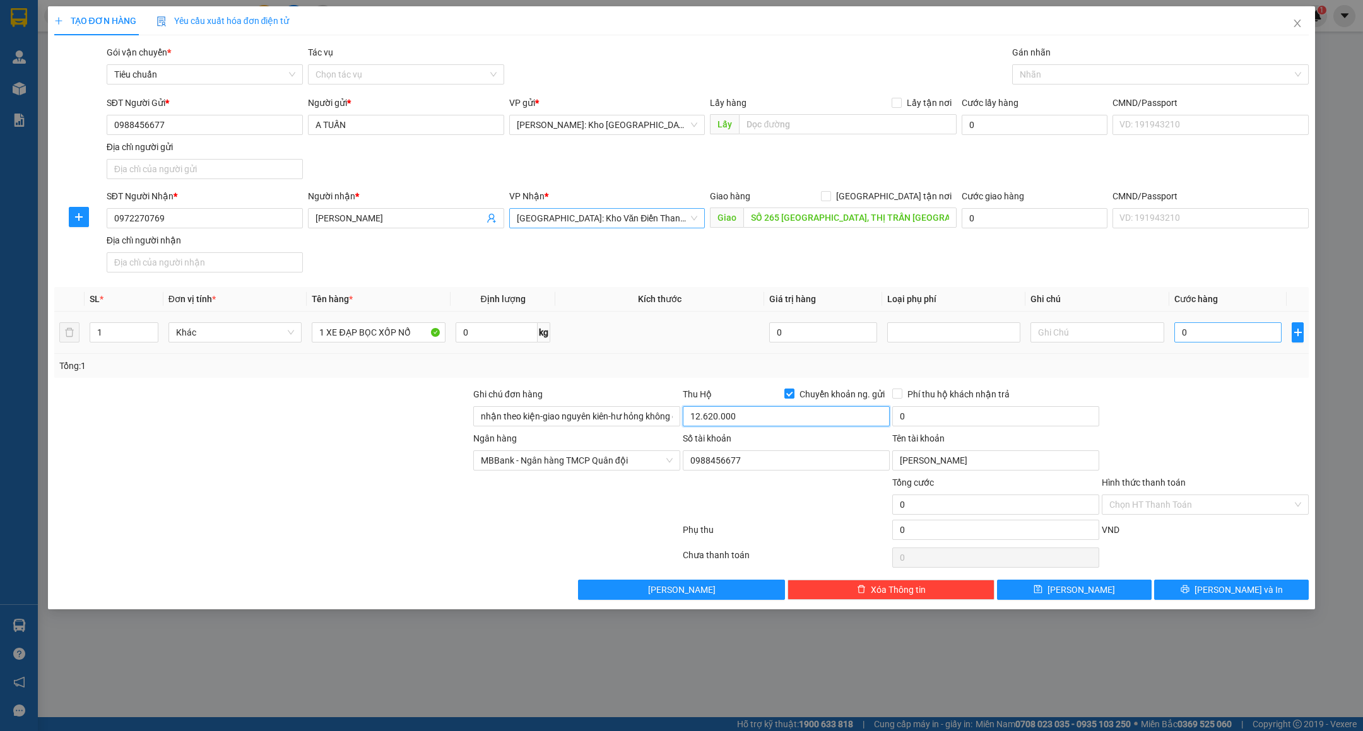
type input "12.620.000"
click at [1184, 330] on input "0" at bounding box center [1227, 332] width 107 height 20
type input "3"
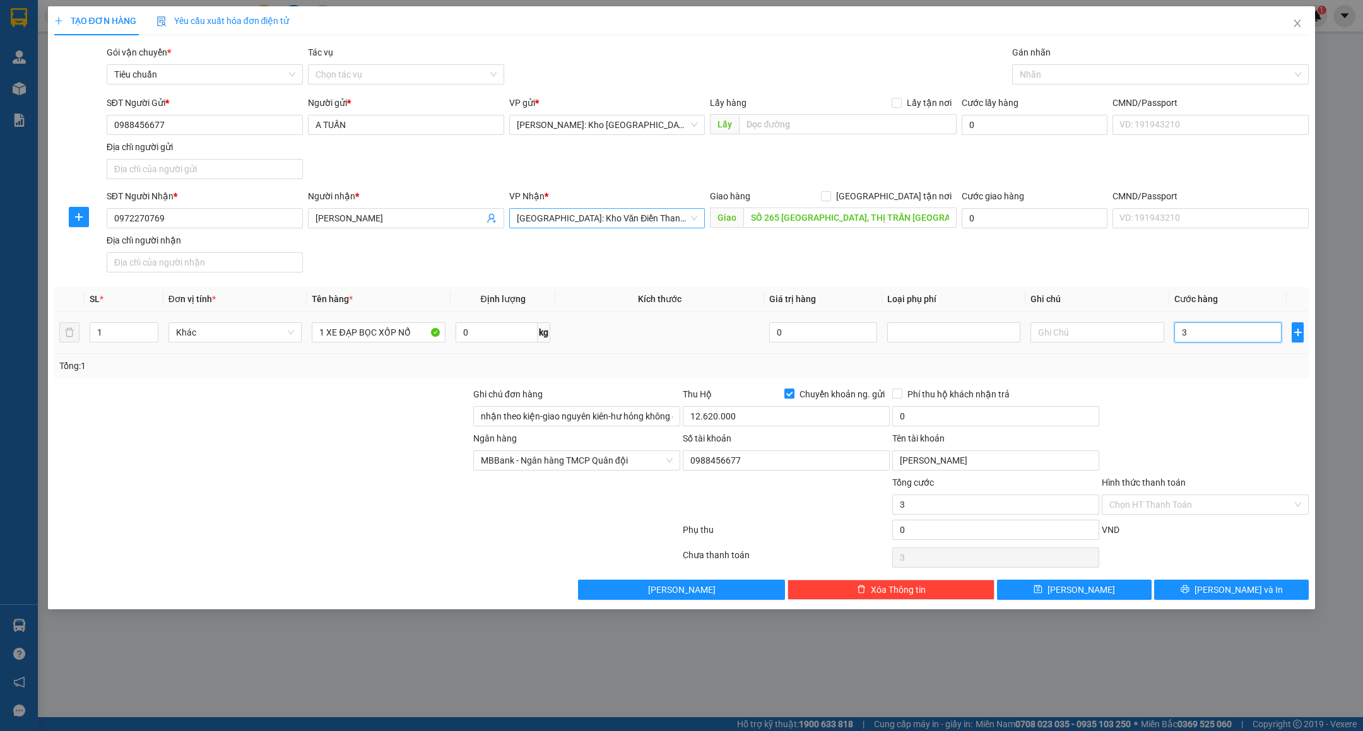
type input "38"
type input "380"
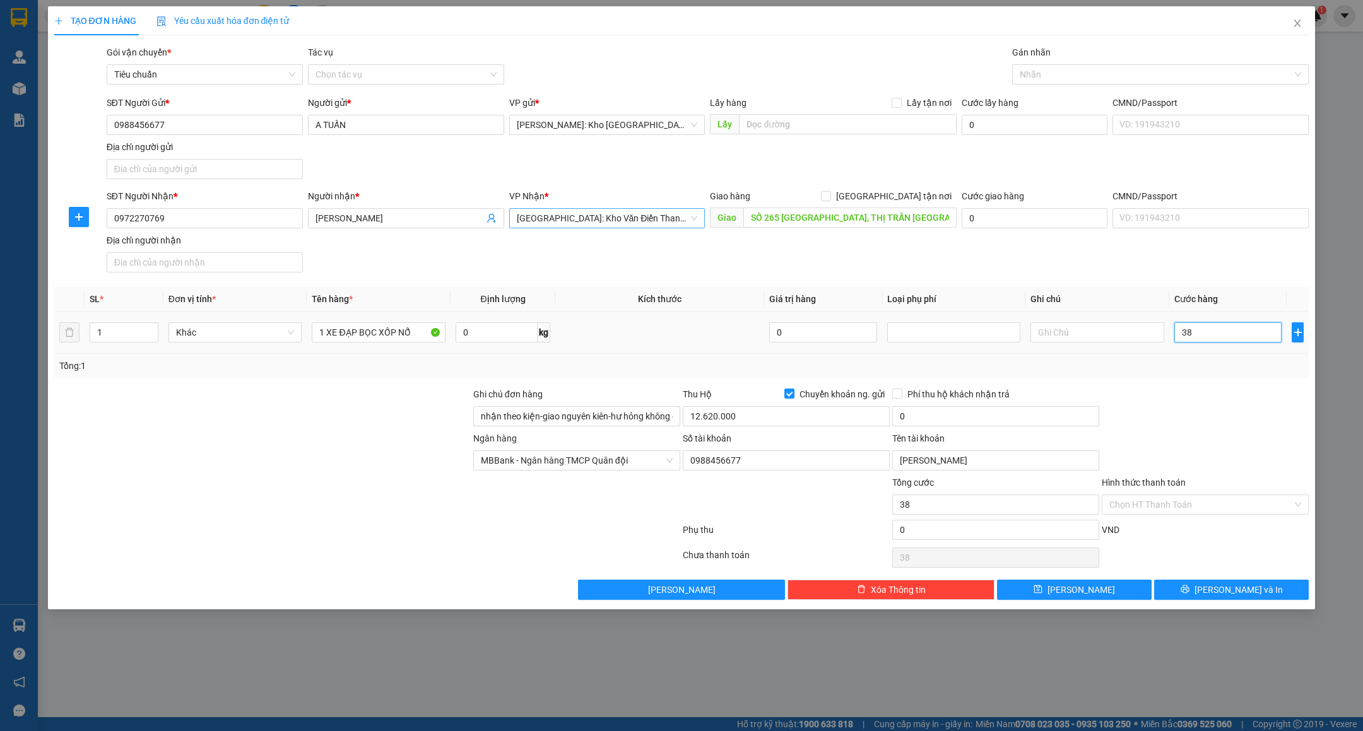
type input "380"
type input "3.800"
type input "38.000"
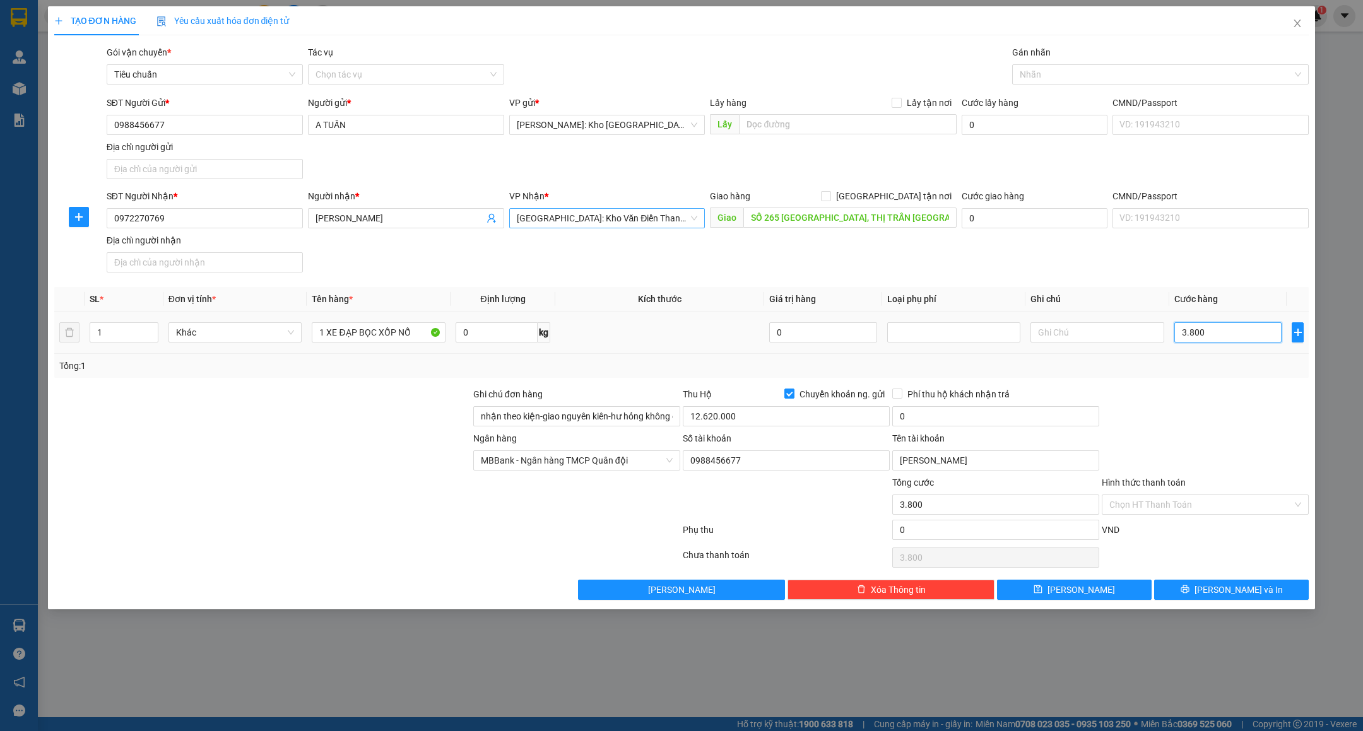
type input "38.000"
type input "380.000"
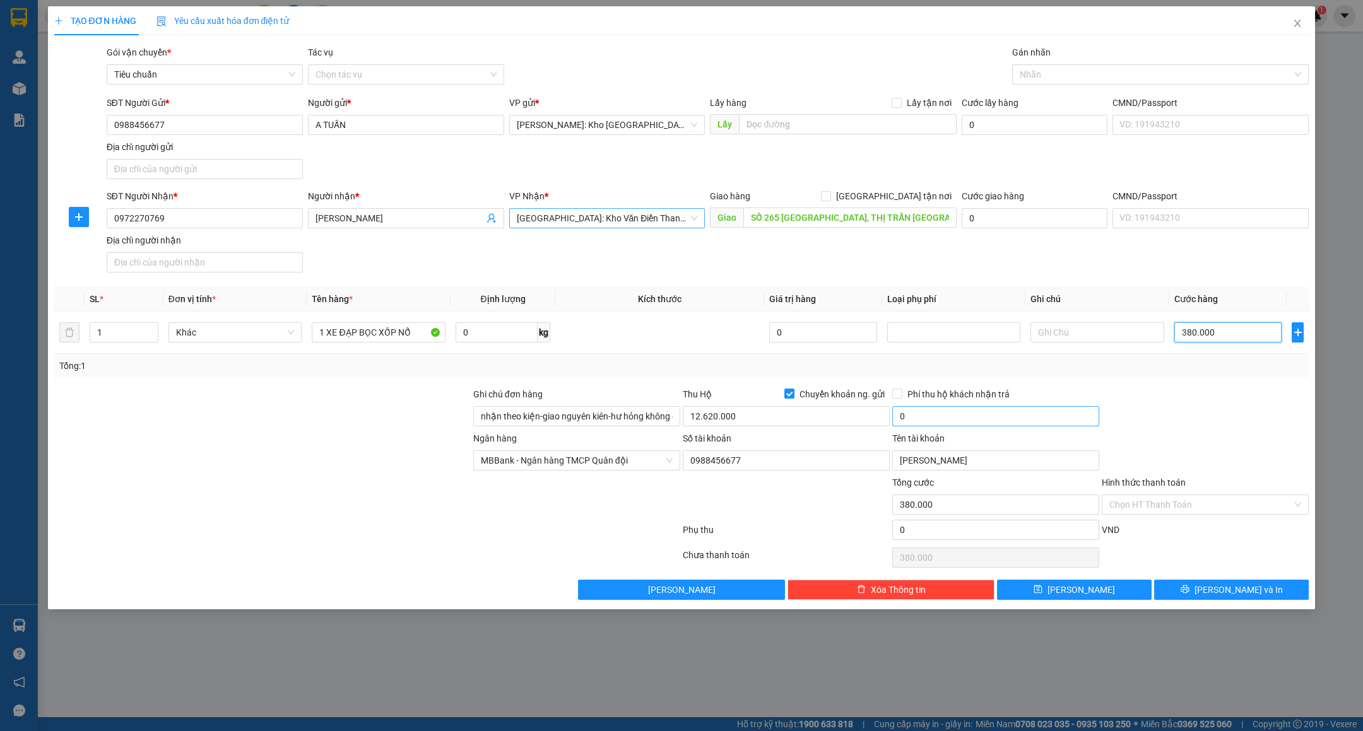
type input "380.000"
click at [948, 417] on input "0" at bounding box center [995, 416] width 207 height 20
type input "30.000"
click at [1232, 597] on span "[PERSON_NAME] và In" at bounding box center [1238, 590] width 88 height 14
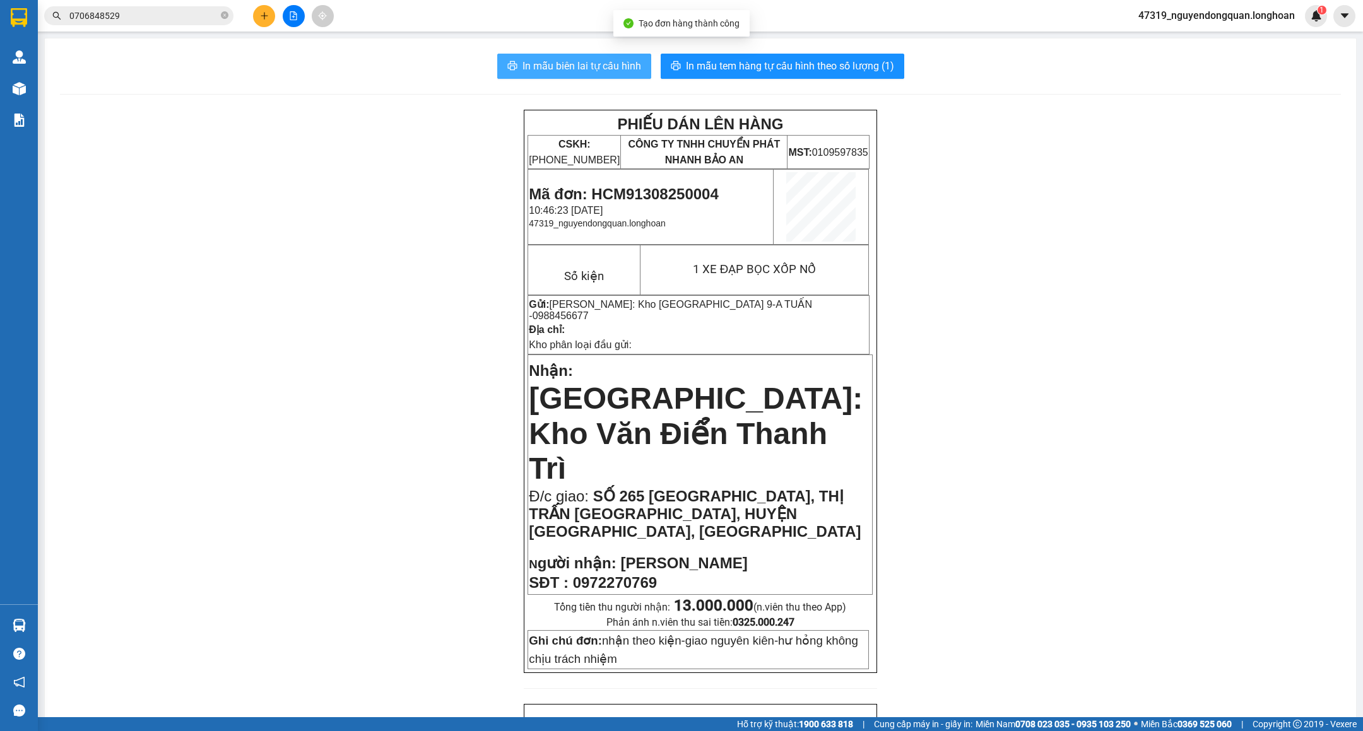
click at [625, 78] on button "In mẫu biên lai tự cấu hình" at bounding box center [574, 66] width 154 height 25
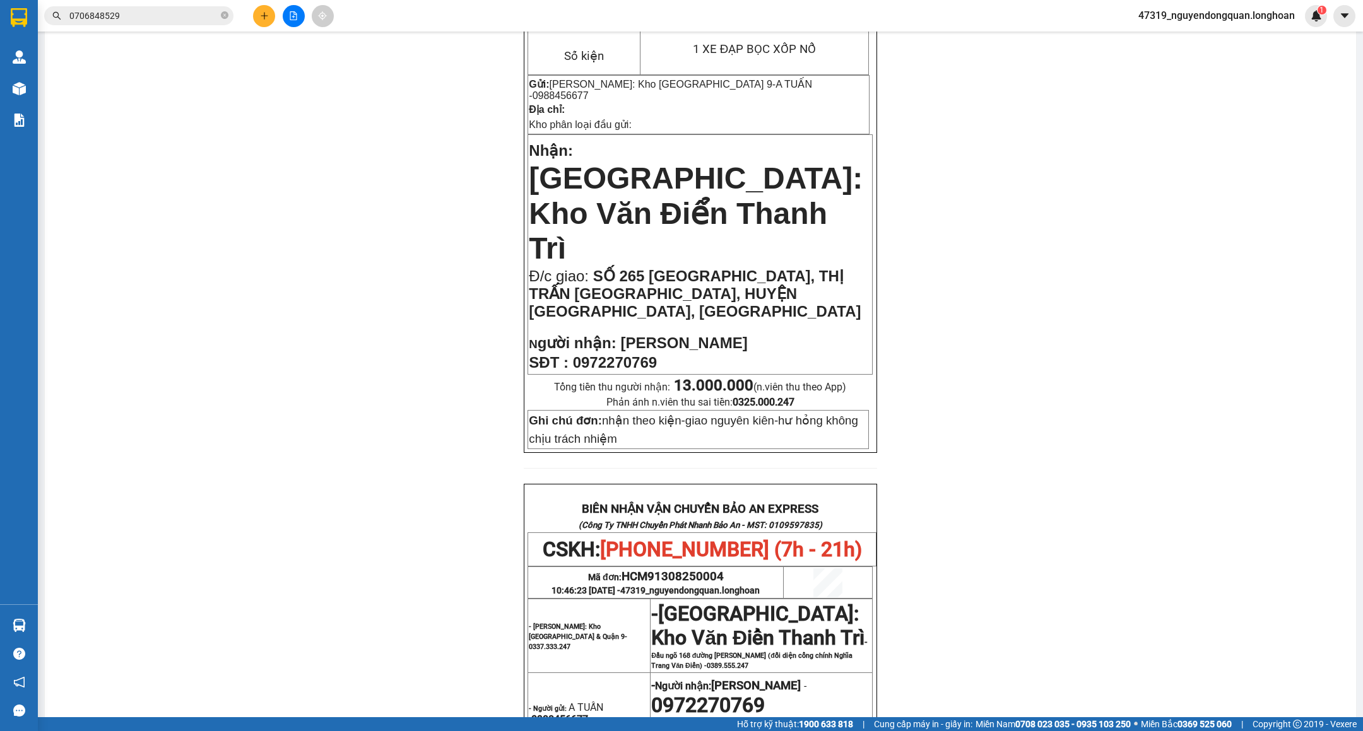
scroll to position [34, 0]
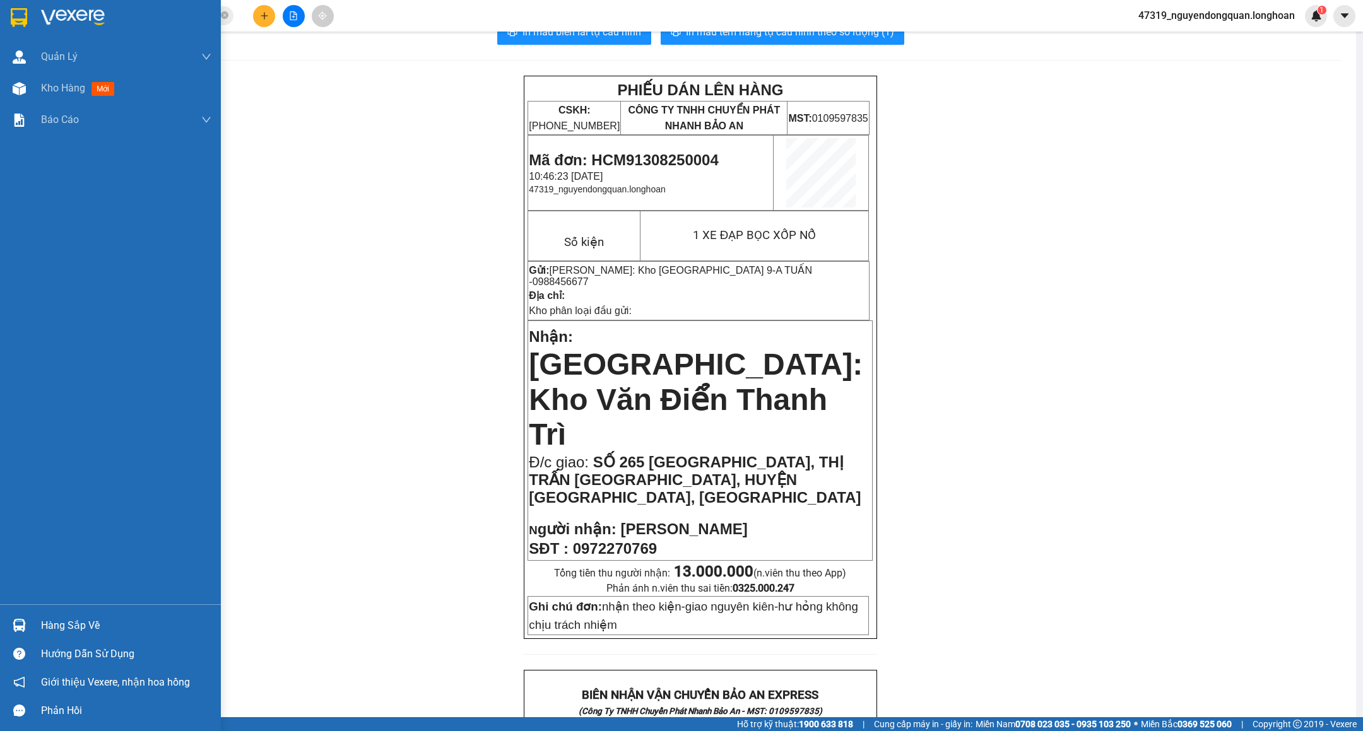
click at [16, 12] on img at bounding box center [19, 17] width 16 height 19
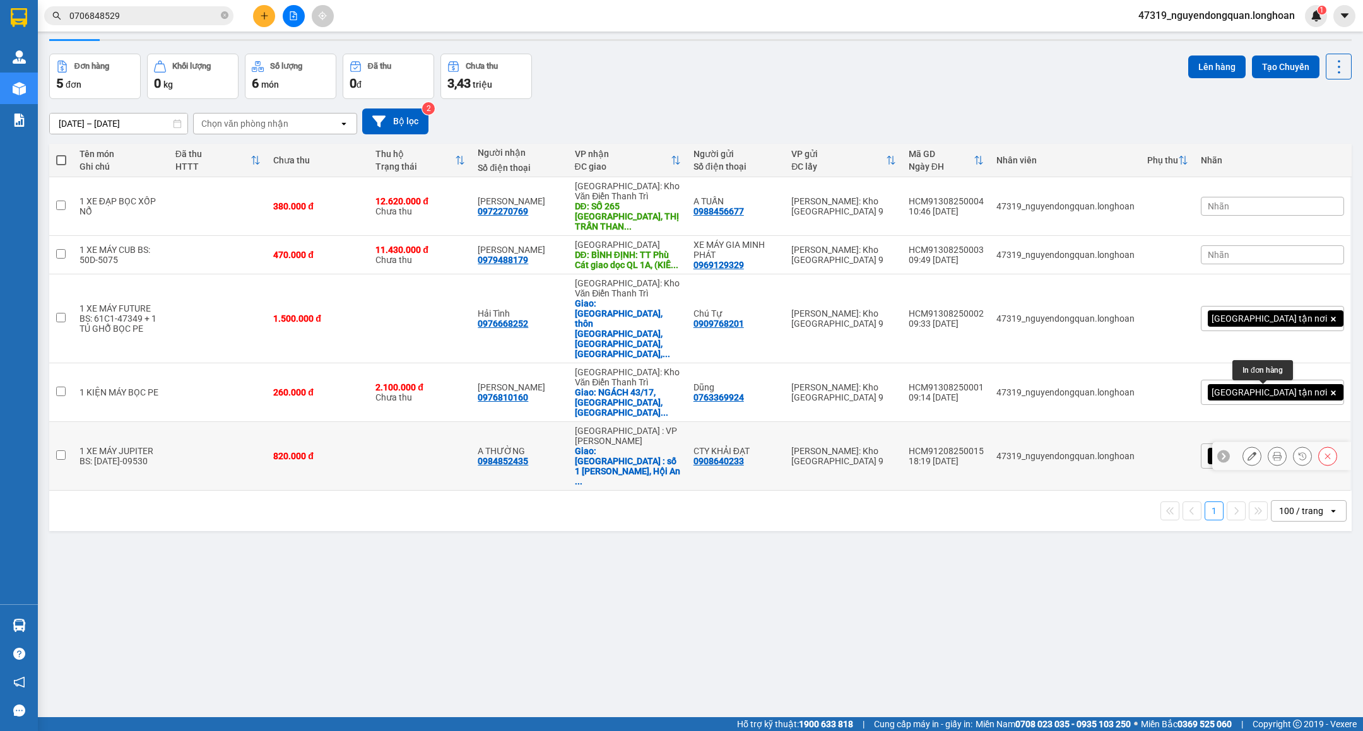
click at [1273, 452] on icon at bounding box center [1277, 456] width 9 height 9
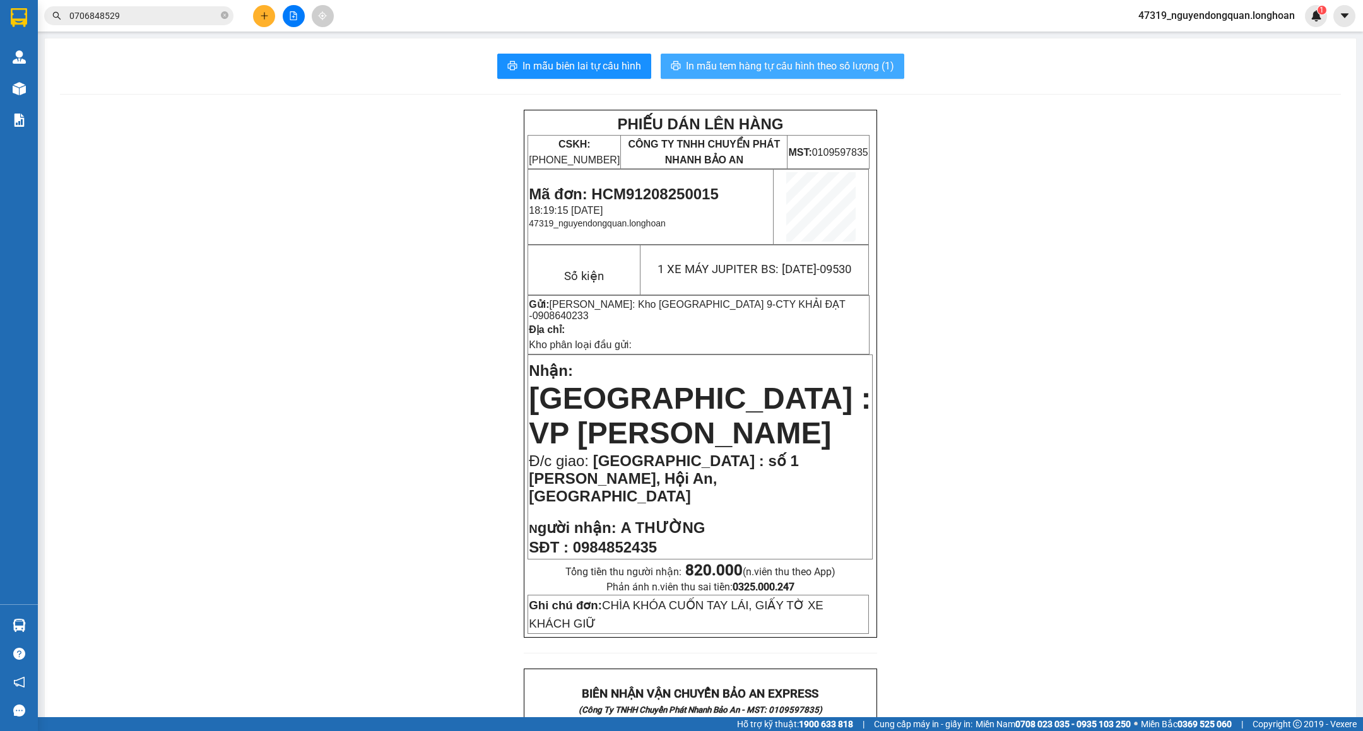
click at [804, 59] on span "In mẫu tem hàng tự cấu hình theo số lượng (1)" at bounding box center [790, 66] width 208 height 16
click at [226, 17] on icon "close-circle" at bounding box center [225, 15] width 8 height 8
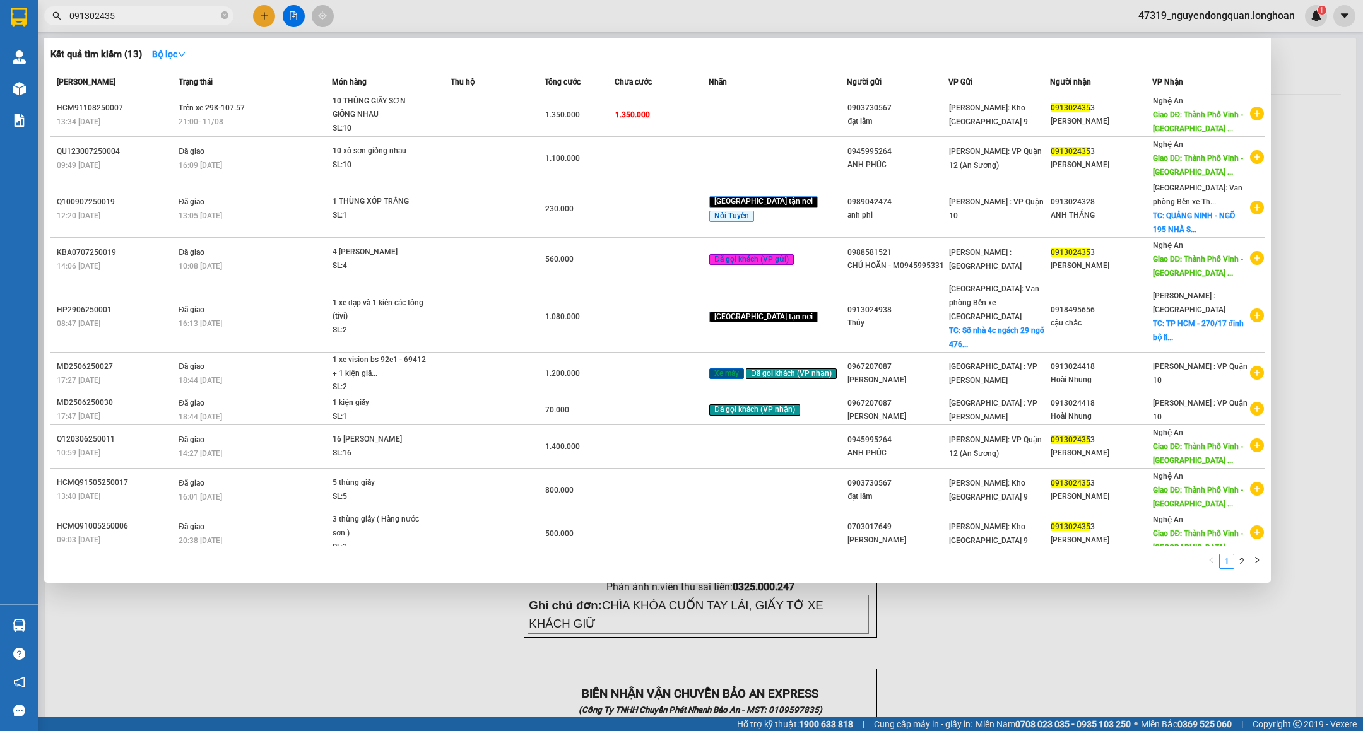
type input "0913024353"
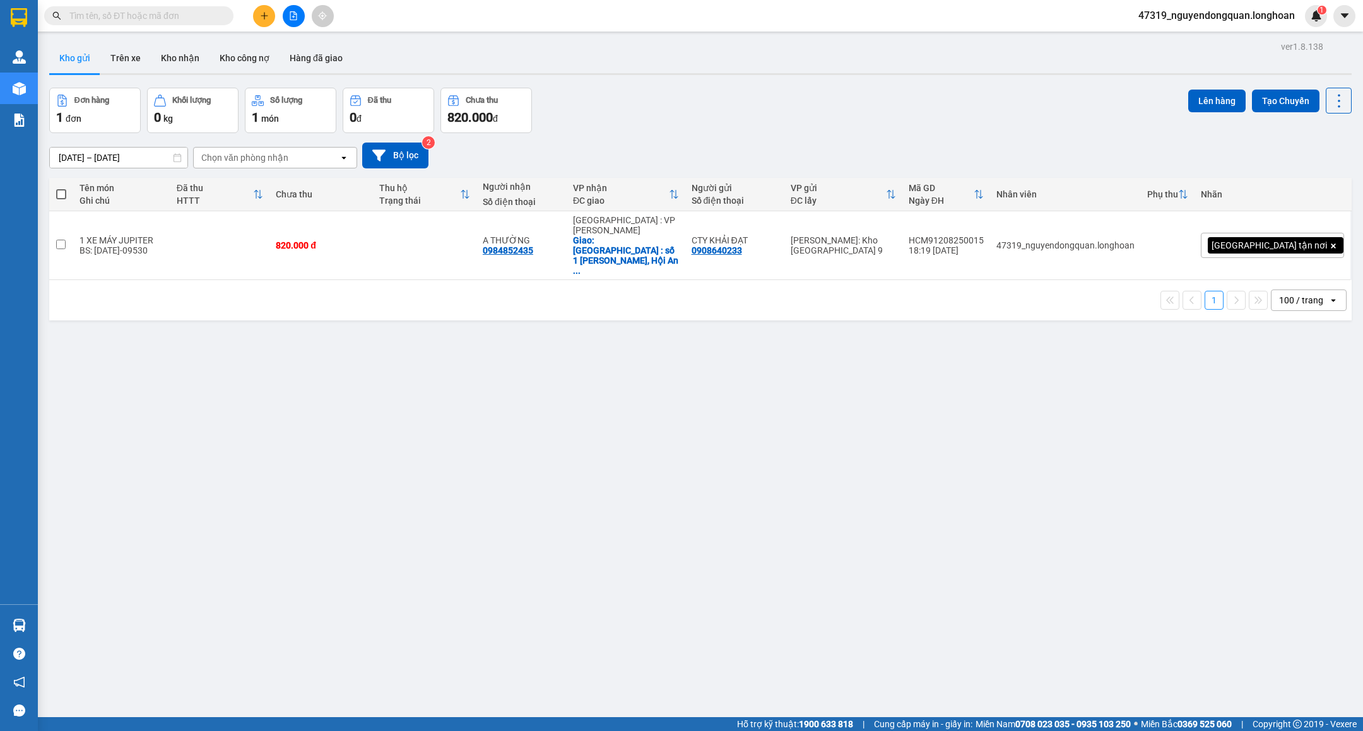
click at [173, 14] on input "text" at bounding box center [143, 16] width 149 height 14
paste input "0763369924"
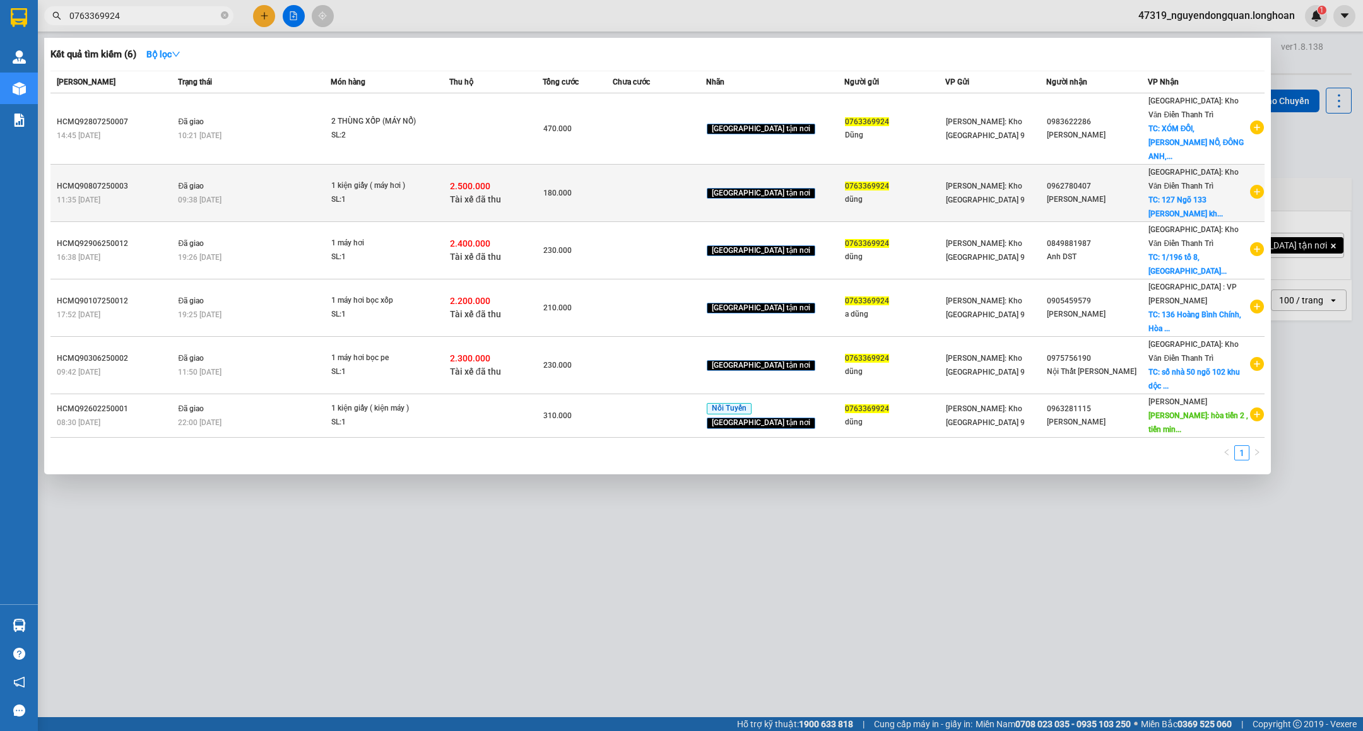
type input "0763369924"
click at [687, 180] on td at bounding box center [659, 193] width 93 height 57
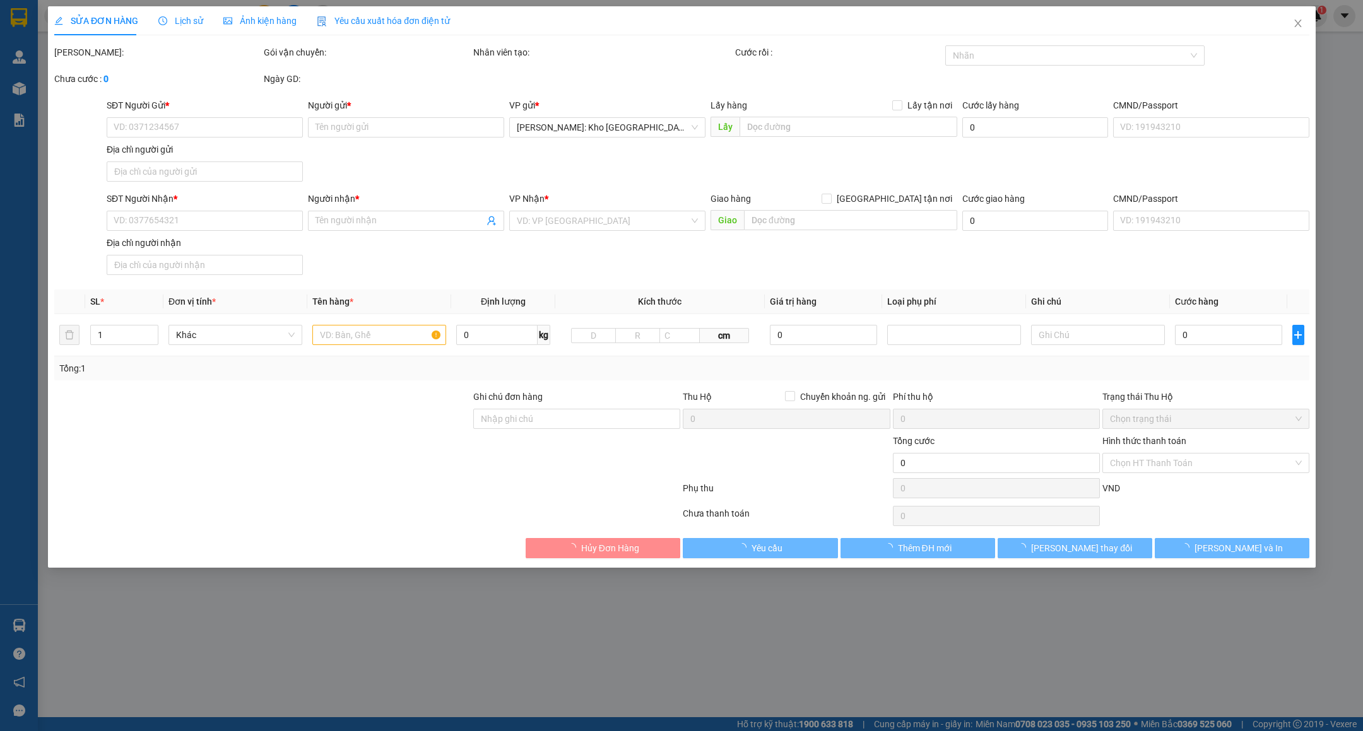
type input "0763369924"
type input "dũng"
type input "0962780407"
type input "Văn Ngọc Chiến"
checkbox input "true"
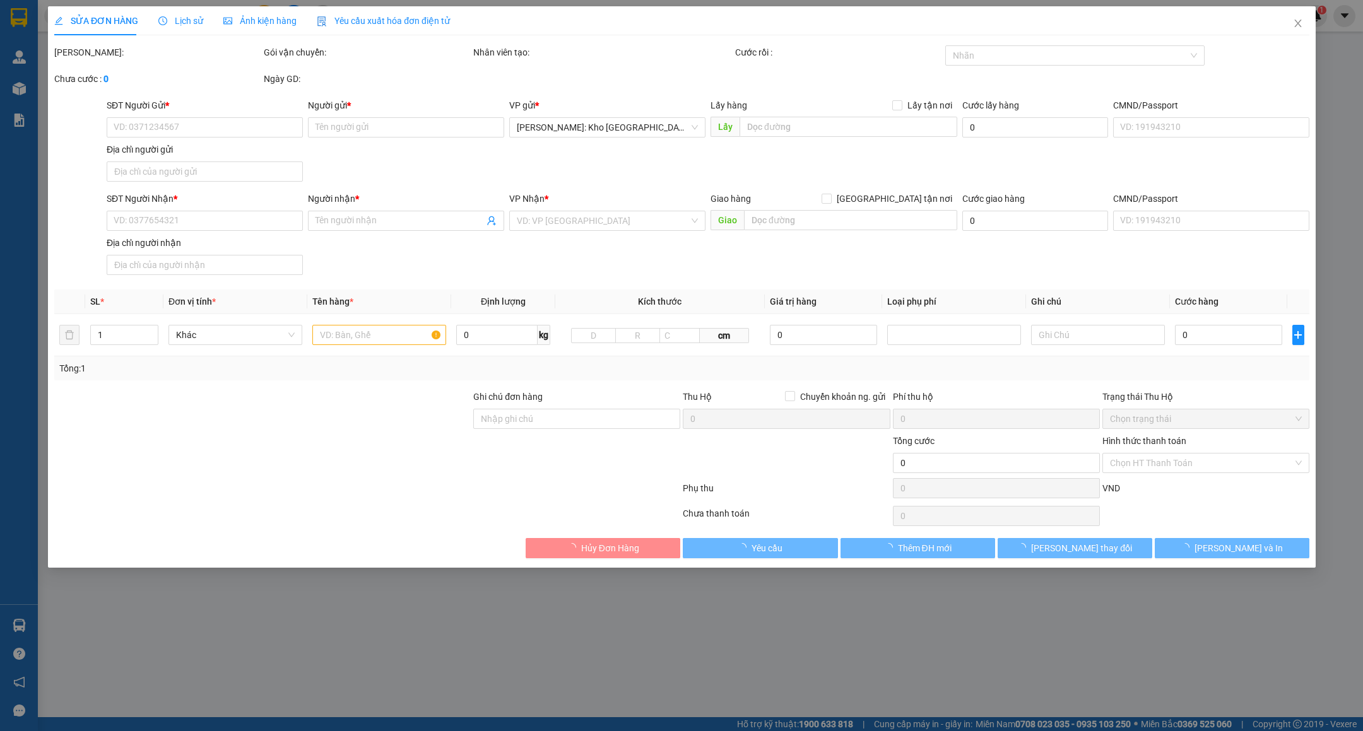
type input "127 Ngõ 133 Nguyễn Trải khu tập thế Thăng Long, Thượng Đình Thanh Xuân, Hà Nội"
checkbox input "true"
type input "2.500.000"
type input "20.000"
type input "180.000"
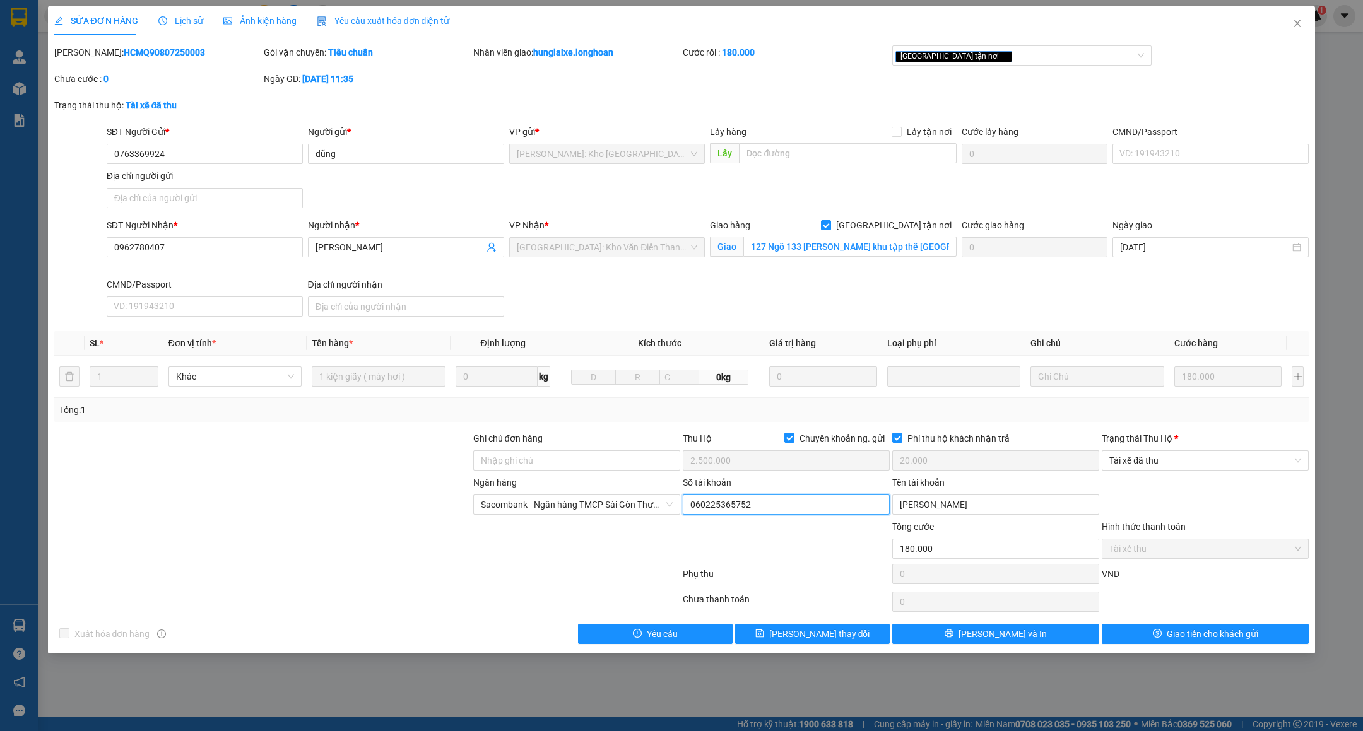
drag, startPoint x: 690, startPoint y: 510, endPoint x: 767, endPoint y: 506, distance: 77.7
click at [769, 505] on input "060225365752" at bounding box center [786, 505] width 207 height 20
drag, startPoint x: 896, startPoint y: 506, endPoint x: 982, endPoint y: 515, distance: 86.9
click at [982, 515] on input "[PERSON_NAME]" at bounding box center [995, 505] width 207 height 20
click at [1306, 23] on span "Close" at bounding box center [1297, 23] width 35 height 35
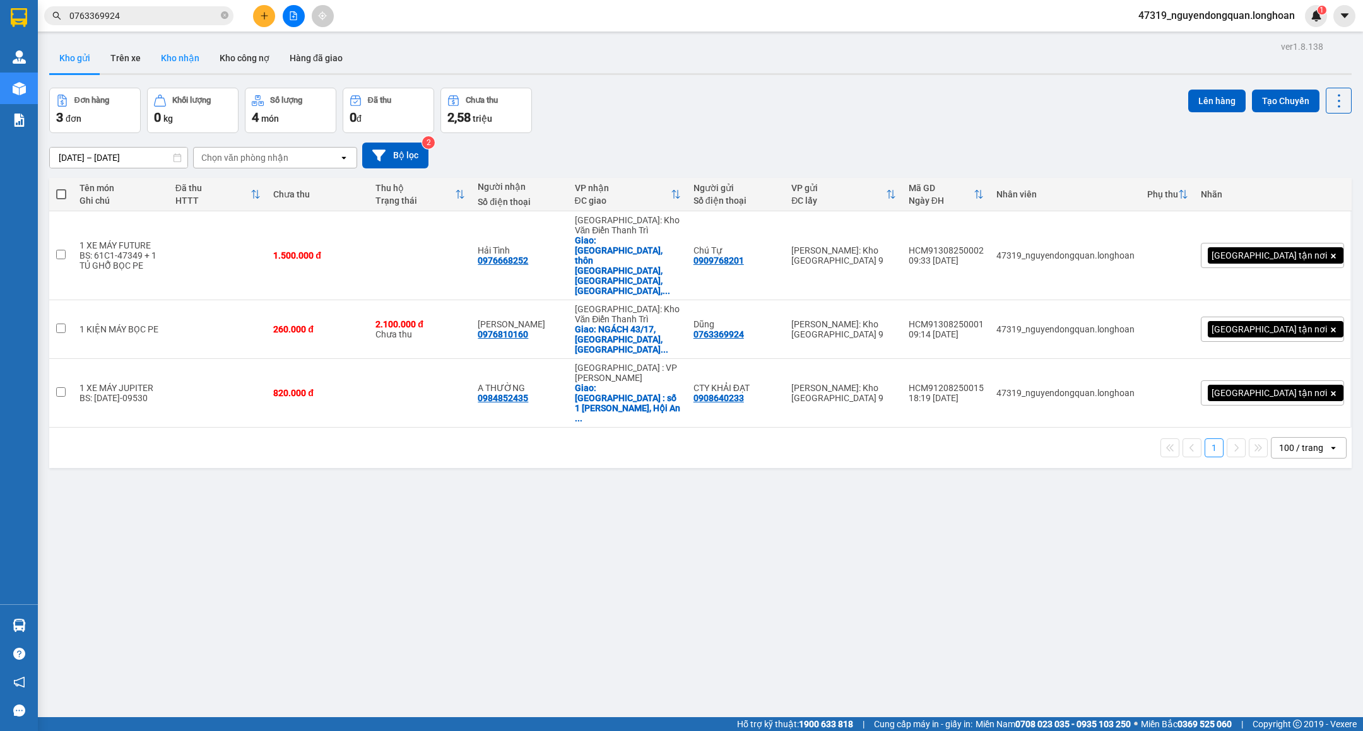
click at [163, 51] on button "Kho nhận" at bounding box center [180, 58] width 59 height 30
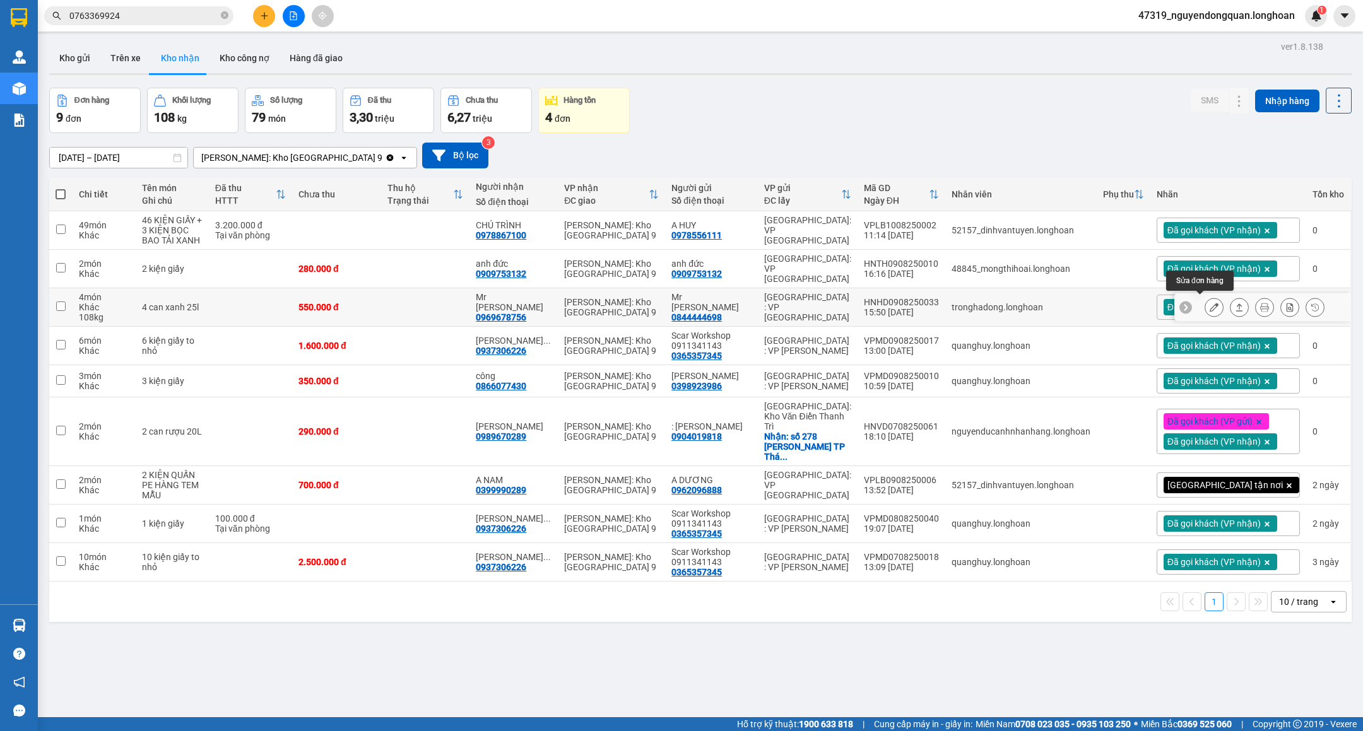
click at [1210, 303] on icon at bounding box center [1214, 307] width 9 height 9
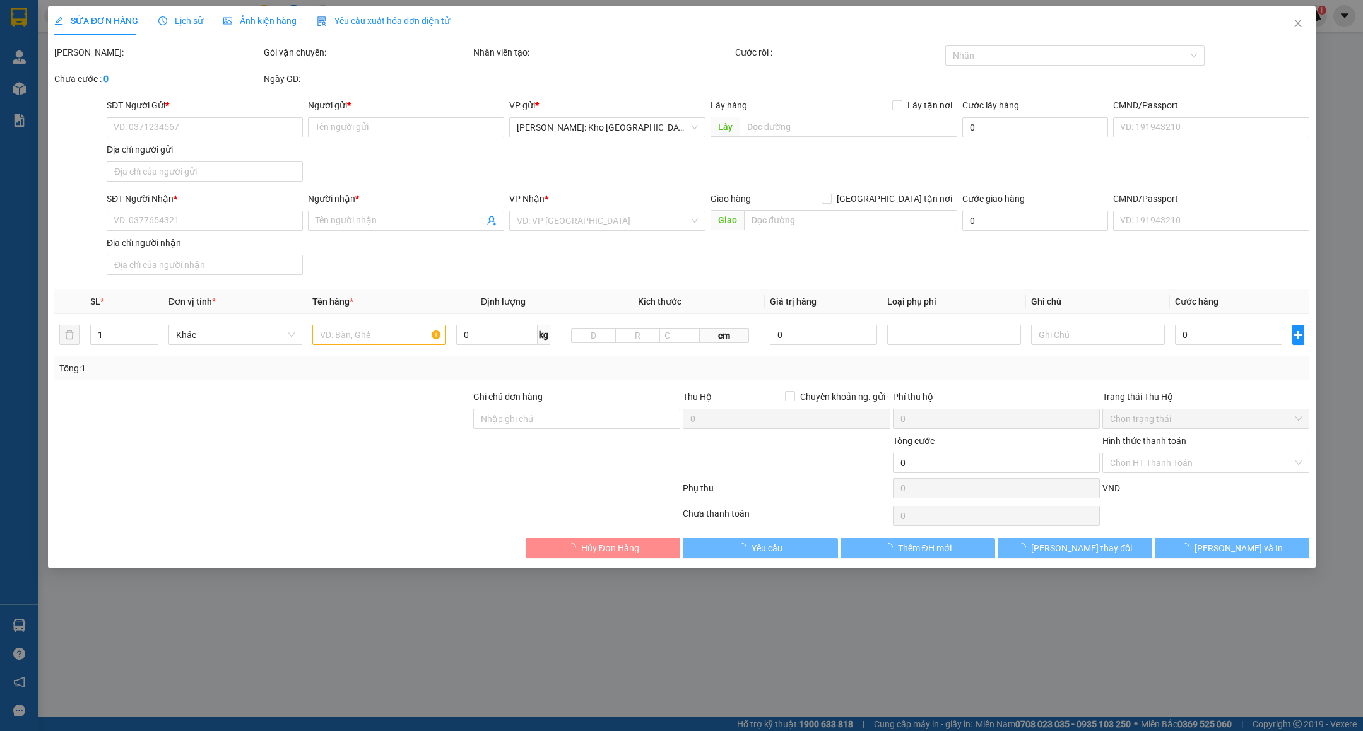
type input "0844444698"
type input "Mr [PERSON_NAME]"
type input "0969678756"
type input "Mr [PERSON_NAME]"
type input "550.000"
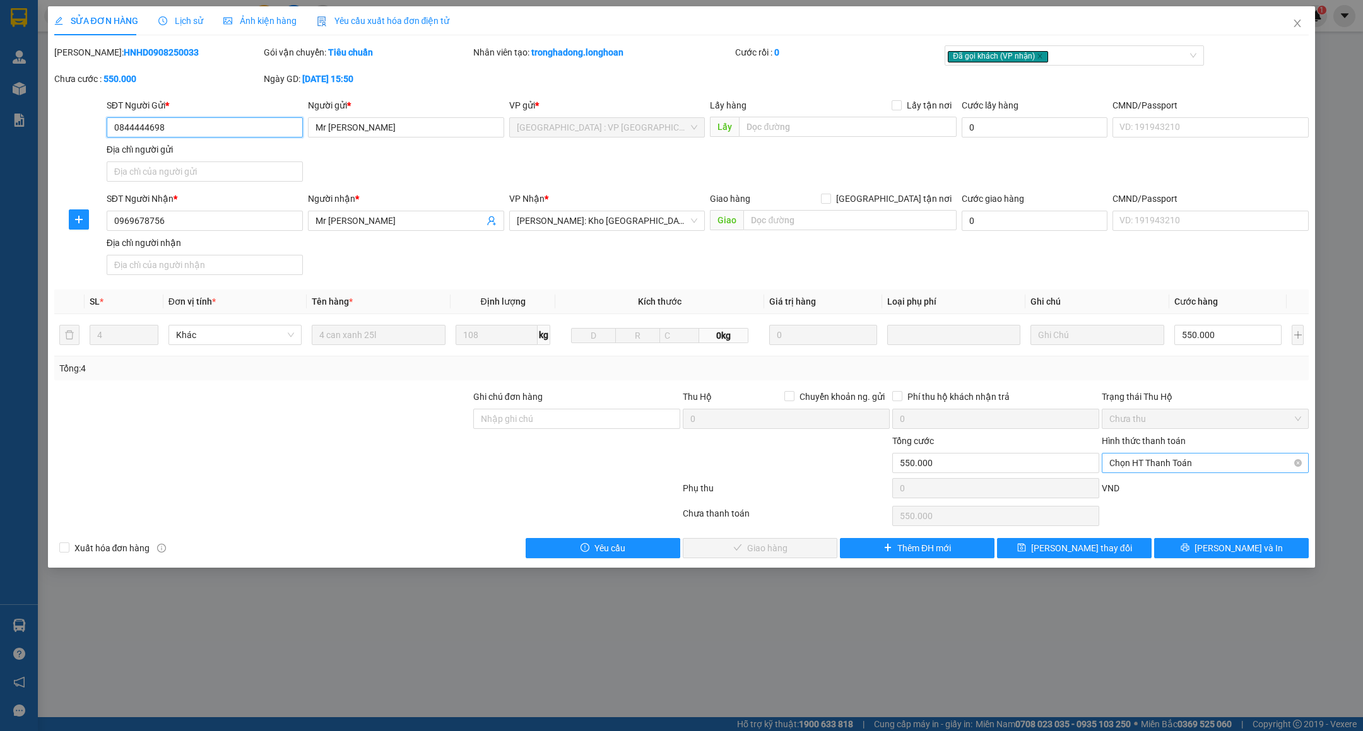
click at [1200, 470] on span "Chọn HT Thanh Toán" at bounding box center [1205, 463] width 192 height 19
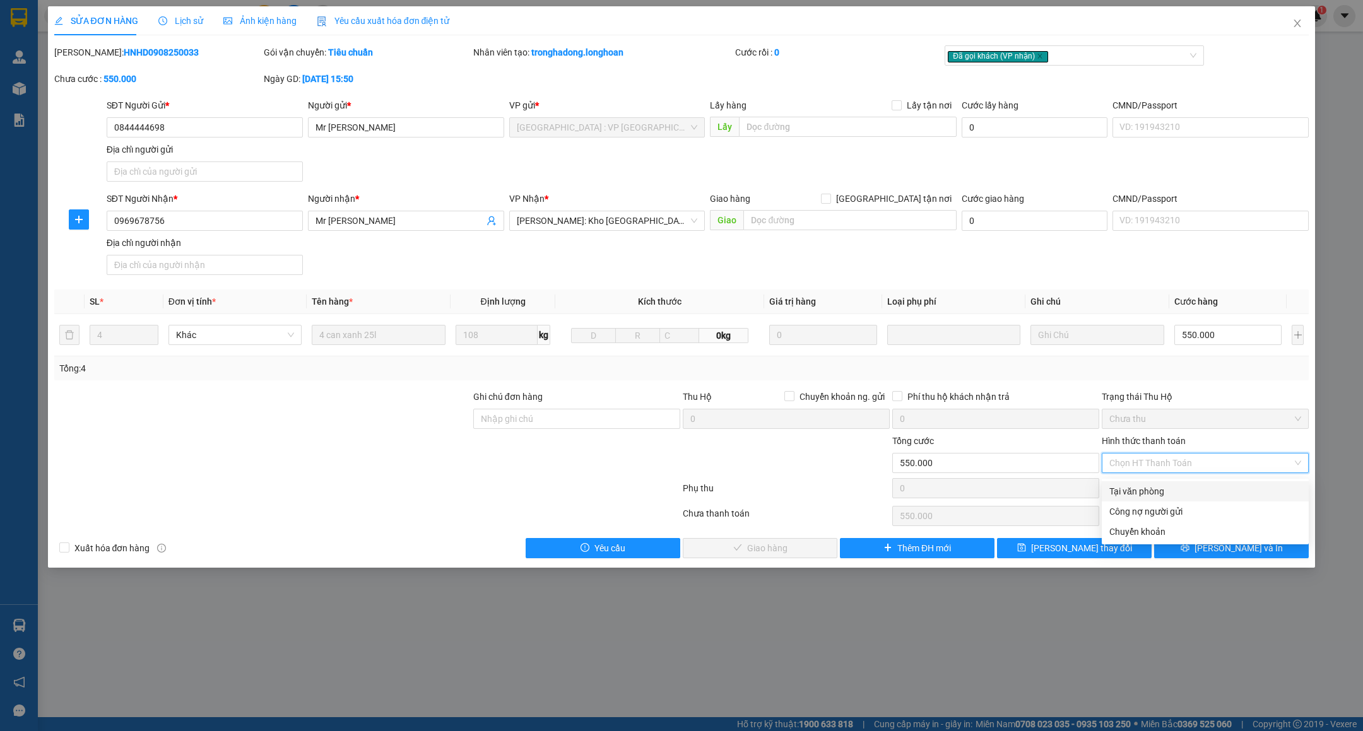
click at [1180, 490] on div "Tại văn phòng" at bounding box center [1205, 492] width 192 height 14
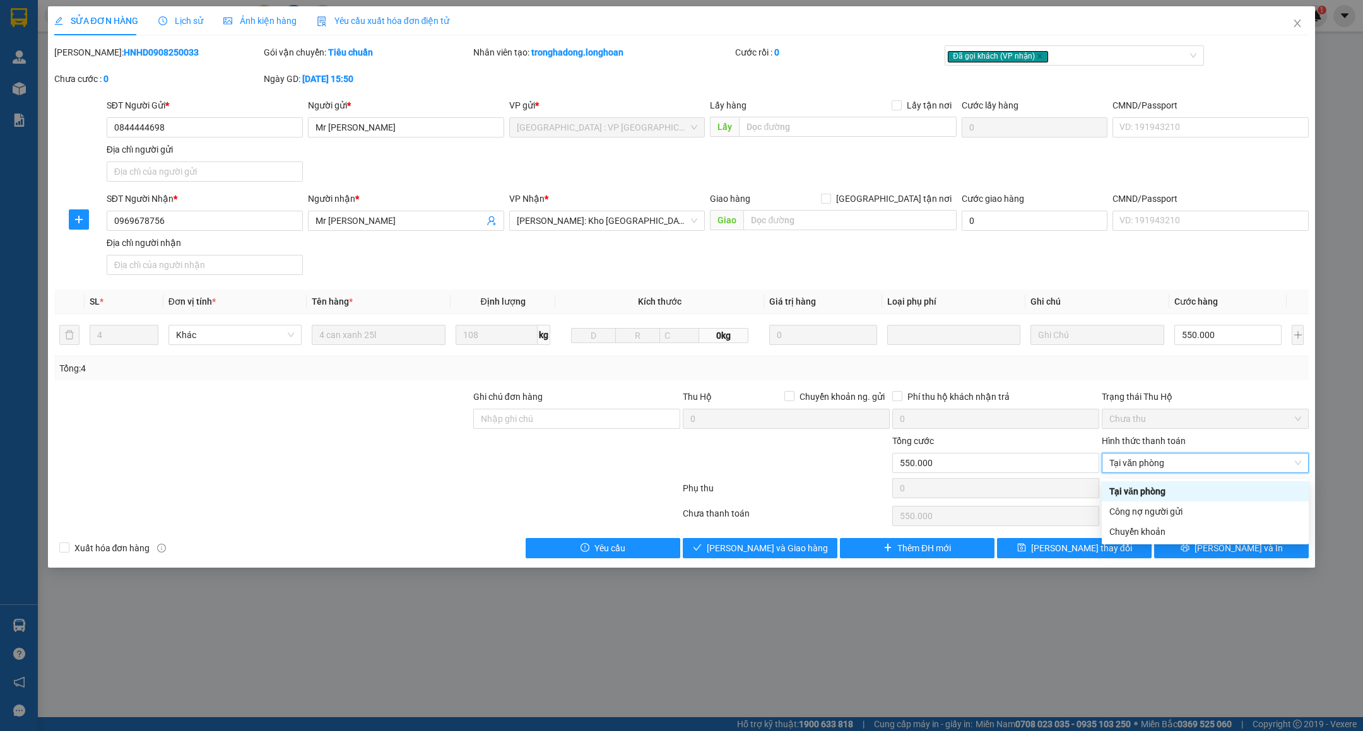
type input "0"
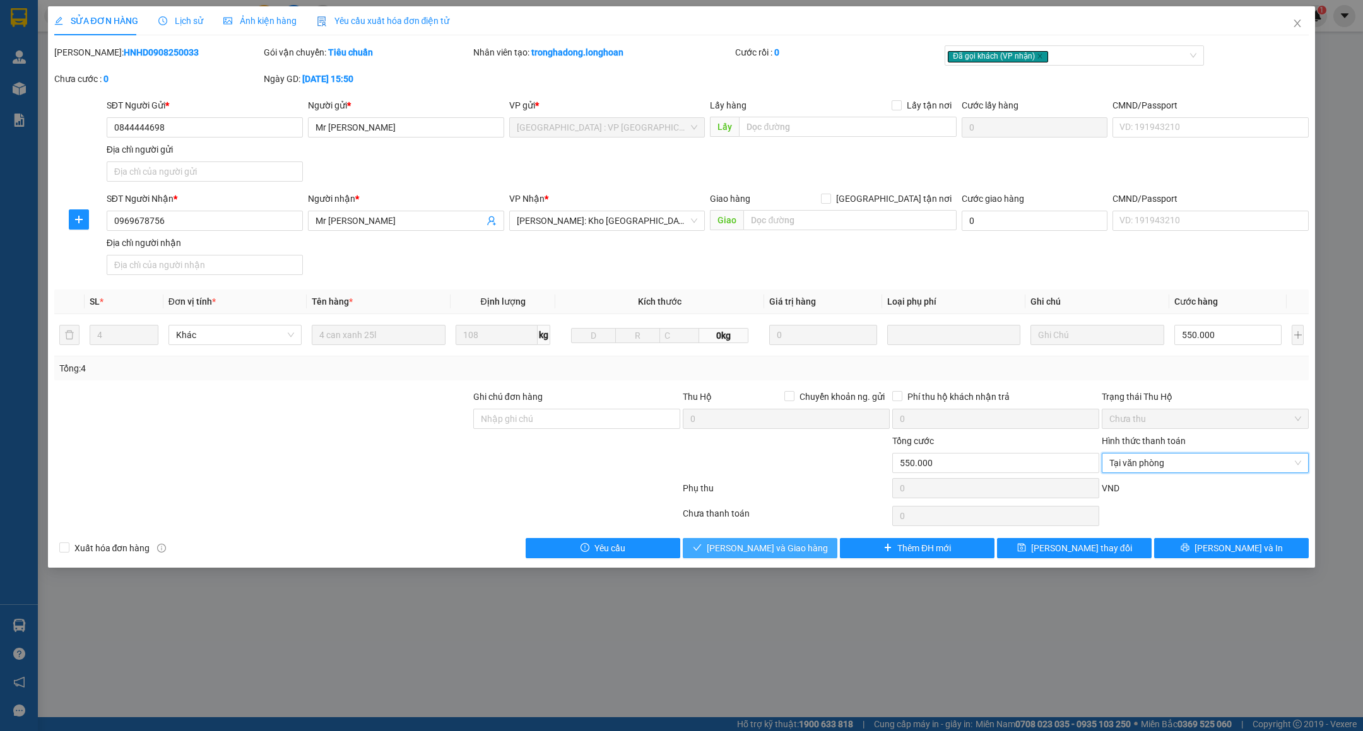
click at [745, 549] on span "Lưu và Giao hàng" at bounding box center [767, 548] width 121 height 14
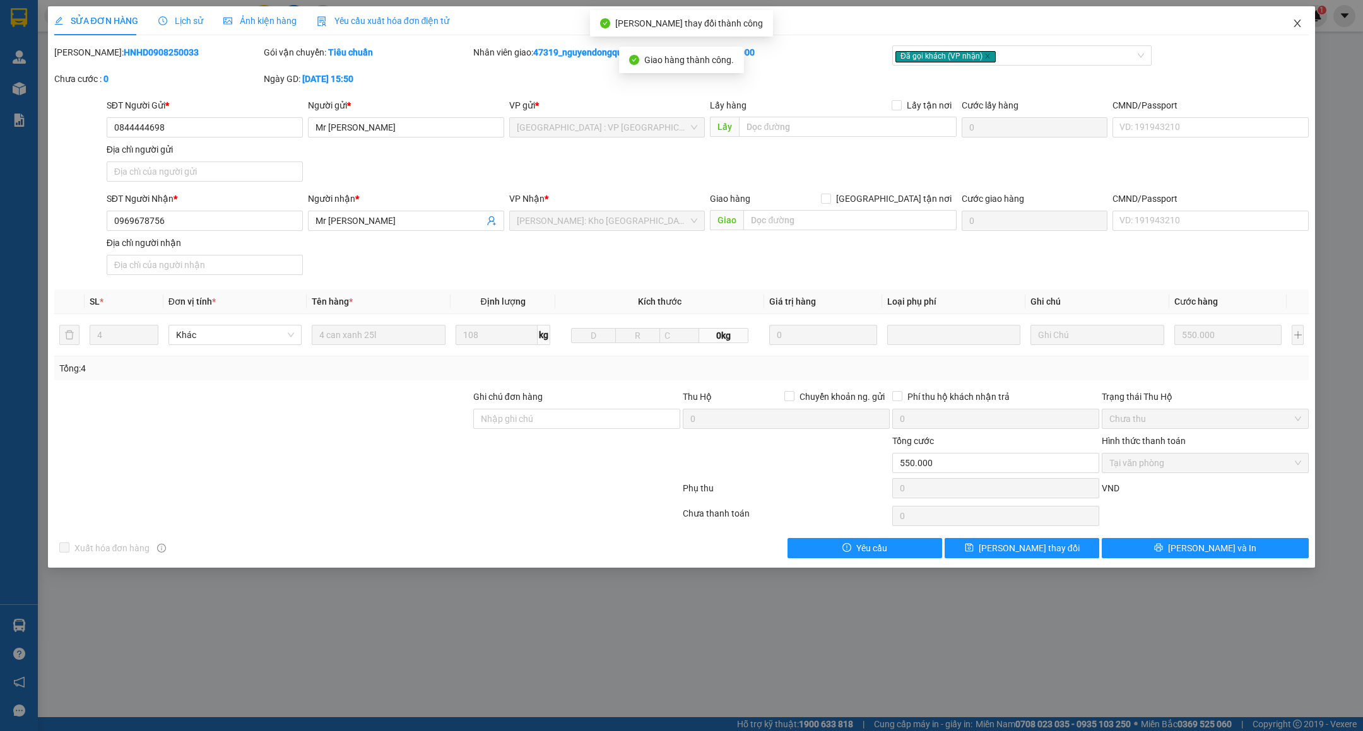
click at [1295, 25] on icon "close" at bounding box center [1297, 23] width 10 height 10
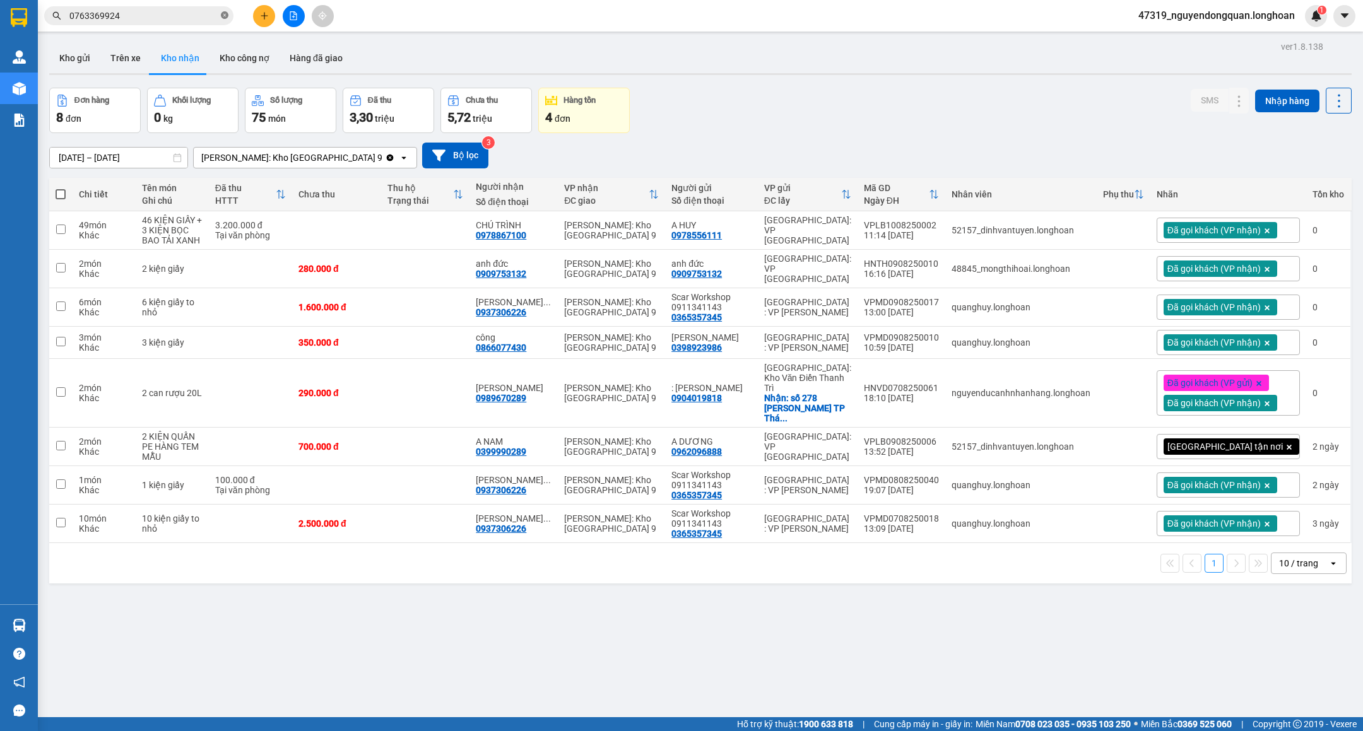
click at [228, 13] on icon "close-circle" at bounding box center [225, 15] width 8 height 8
paste input "0988456677"
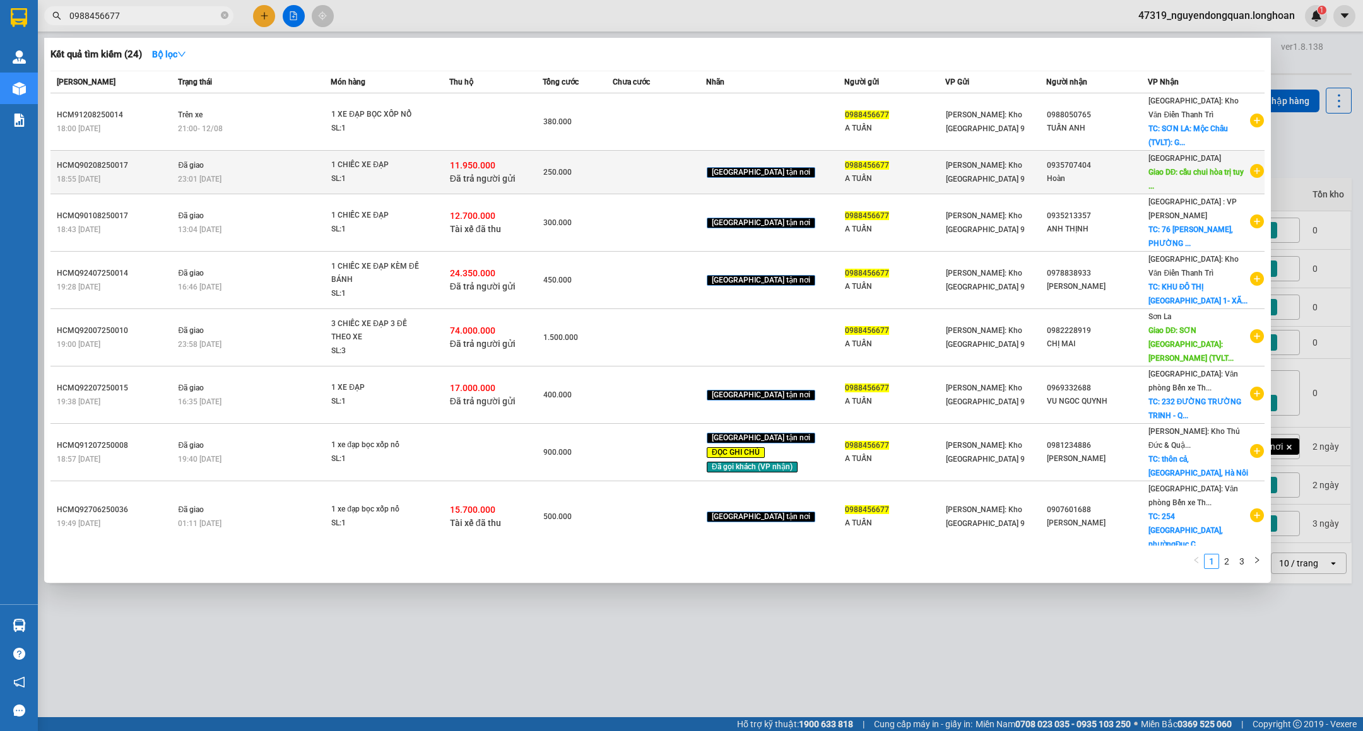
type input "0988456677"
click at [632, 176] on td at bounding box center [659, 173] width 93 height 44
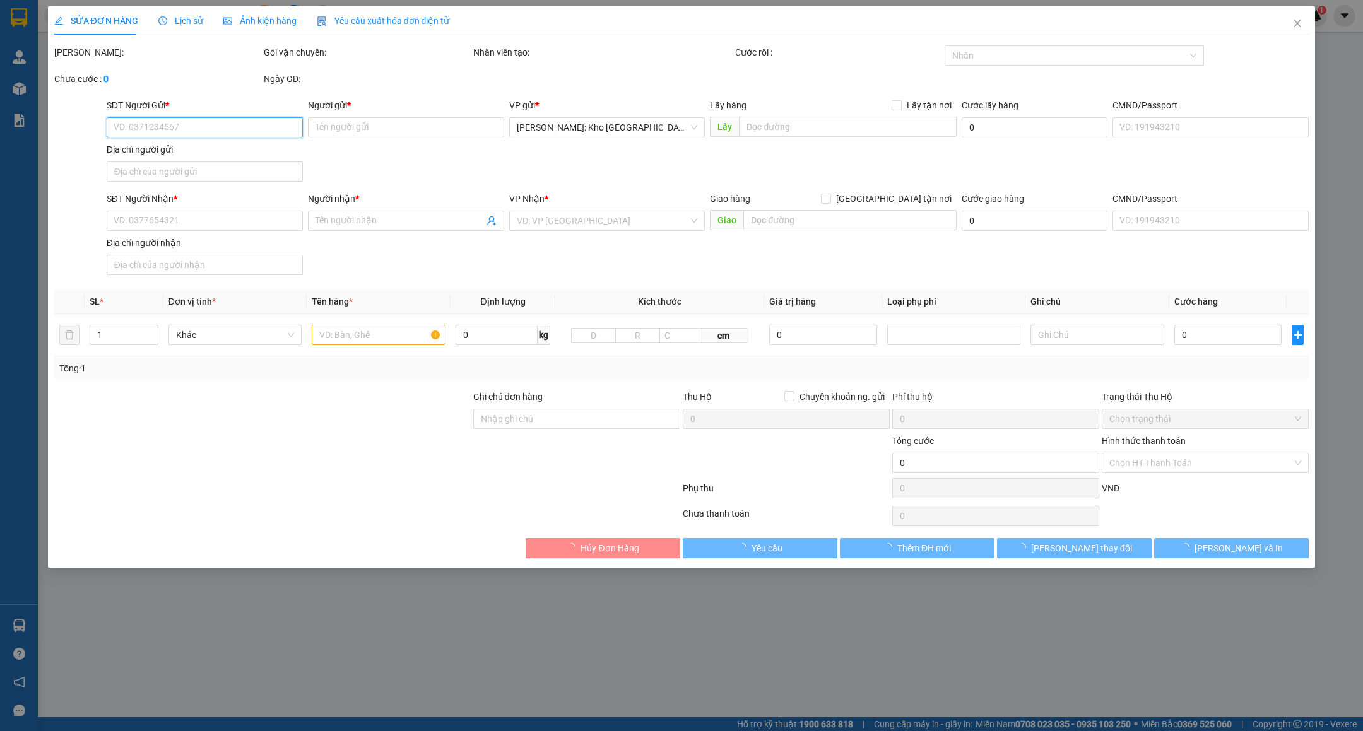
type input "0988456677"
type input "A TUẤN"
type input "0935707404"
type input "Hoàn"
type input "cầu chui hòa trị tuy hòa phú yên"
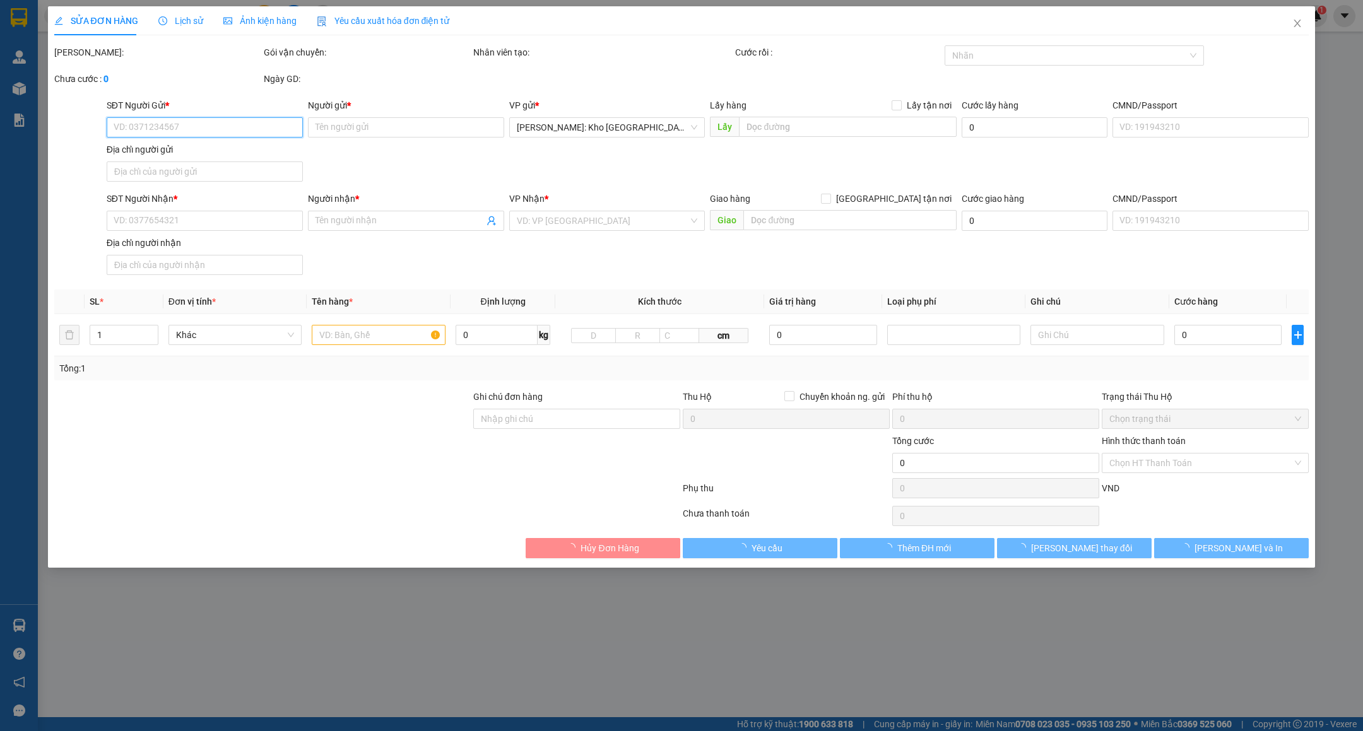
checkbox input "true"
type input "11.950.000"
type input "30.000"
type input "250.000"
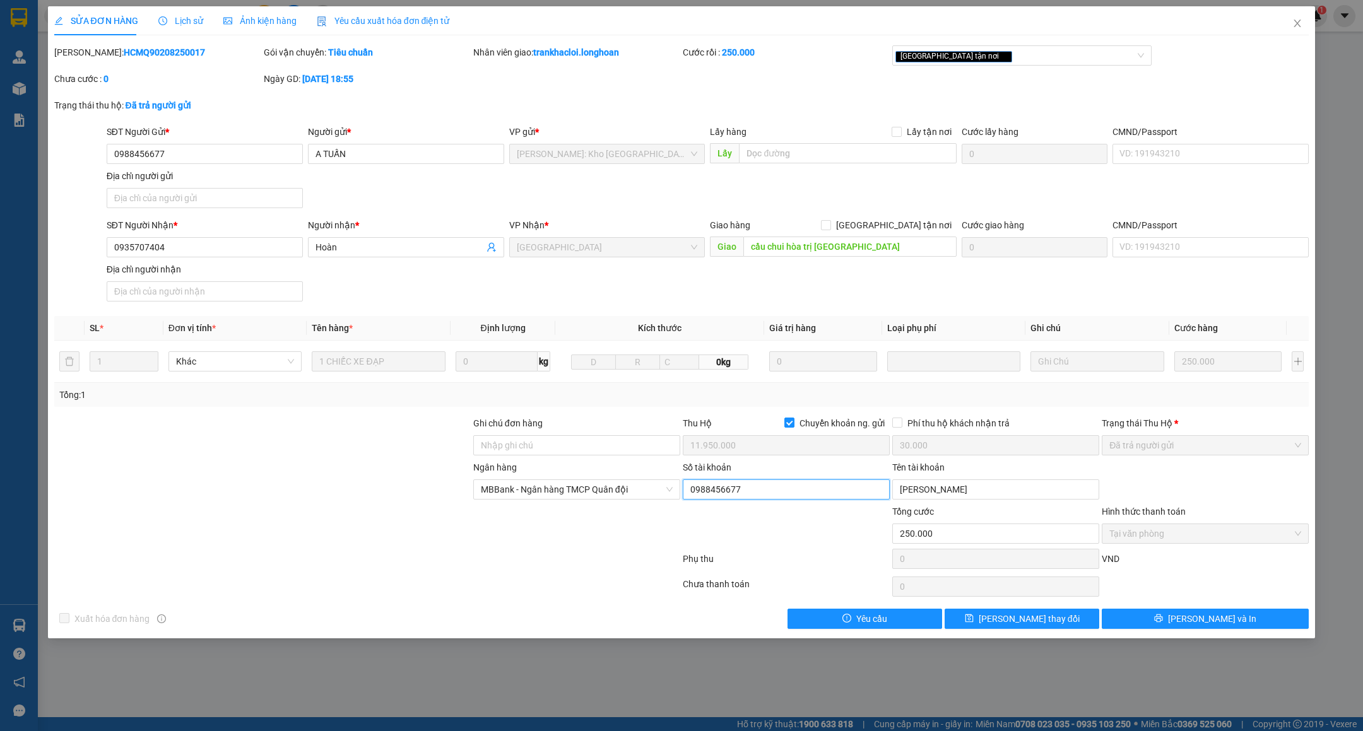
drag, startPoint x: 690, startPoint y: 492, endPoint x: 758, endPoint y: 495, distance: 68.2
click at [758, 495] on input "0988456677" at bounding box center [786, 490] width 207 height 20
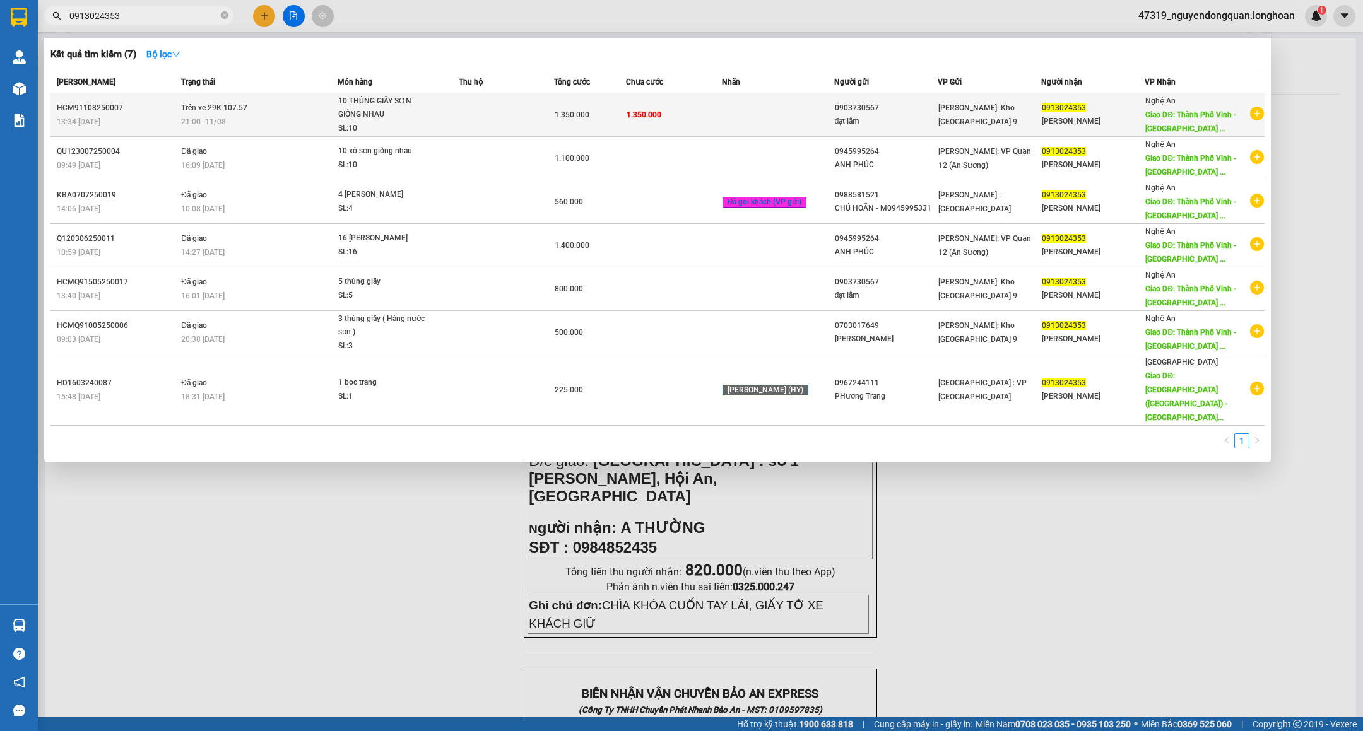
type input "0913024353"
click at [625, 122] on div "1.350.000" at bounding box center [590, 115] width 71 height 14
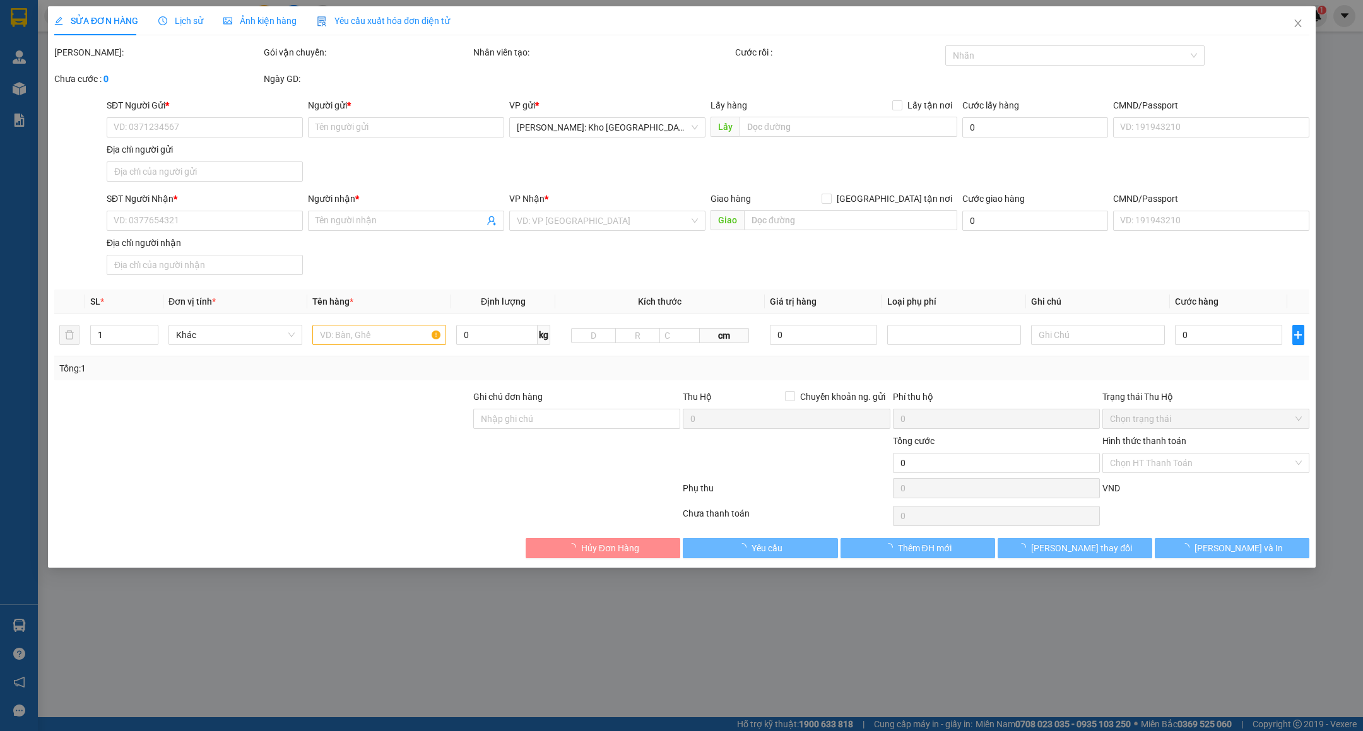
type input "0903730567"
type input "đạt lâm"
type input "0913024353"
type input "[PERSON_NAME]"
type input "Thành Phố Vinh - Bến Xe Miền Trung"
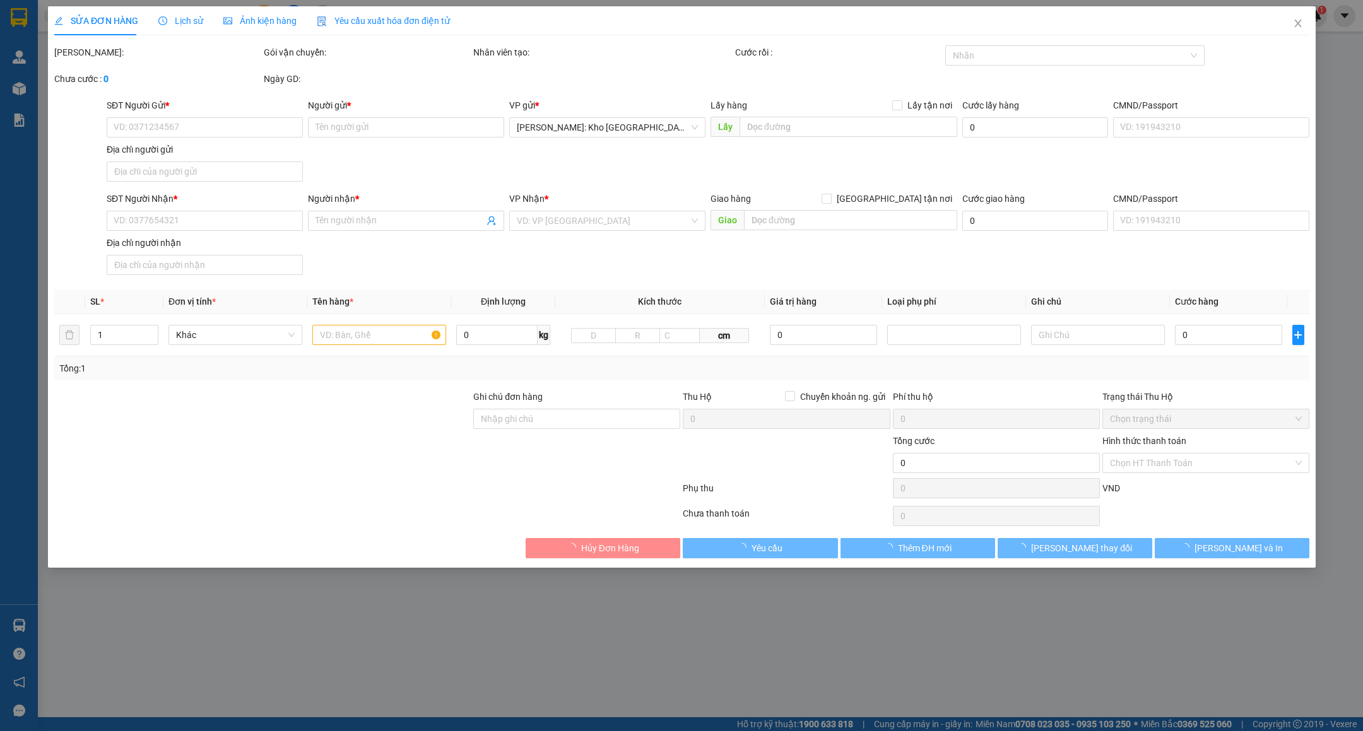
type input "nhận theo kiện-giao nguyên kiên-hư hỏng không chịu trách nhiệm"
type input "1.350.000"
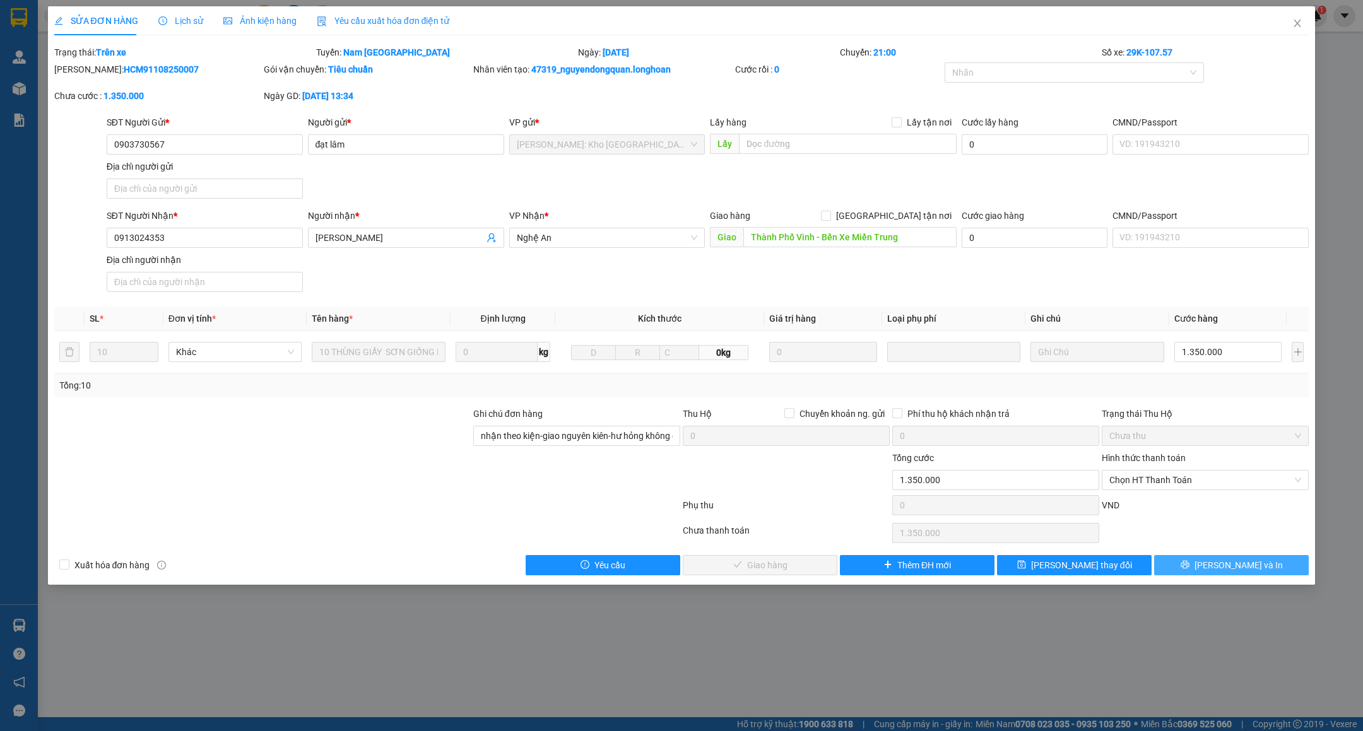
click at [1239, 572] on span "[PERSON_NAME] và In" at bounding box center [1238, 565] width 88 height 14
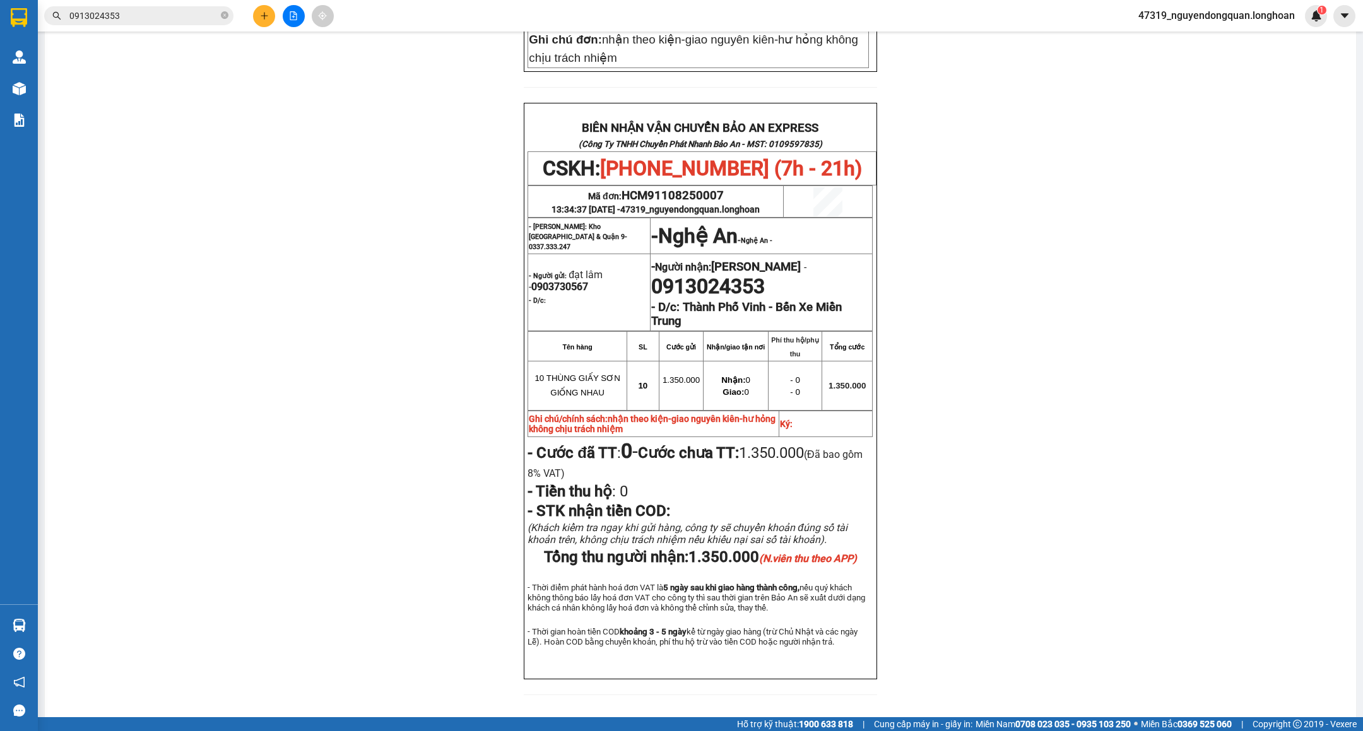
scroll to position [521, 0]
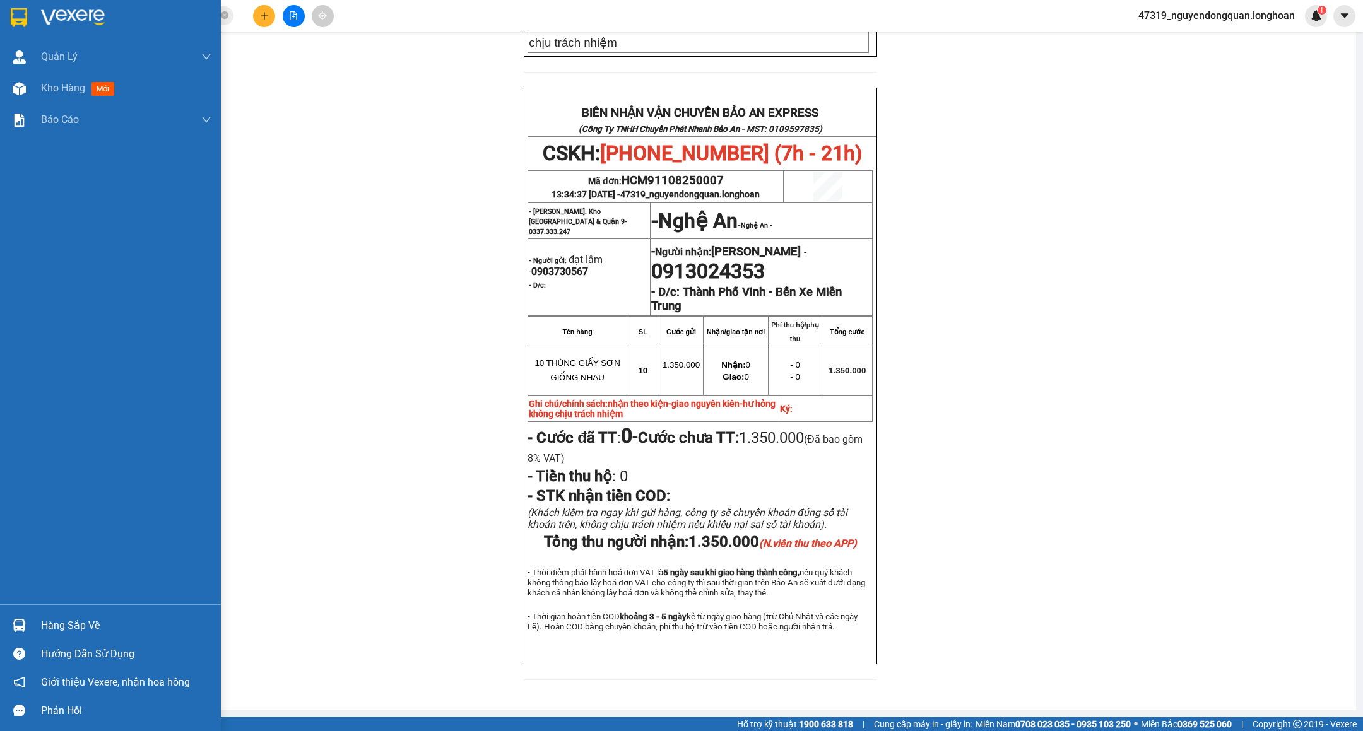
click at [23, 19] on img at bounding box center [19, 17] width 16 height 19
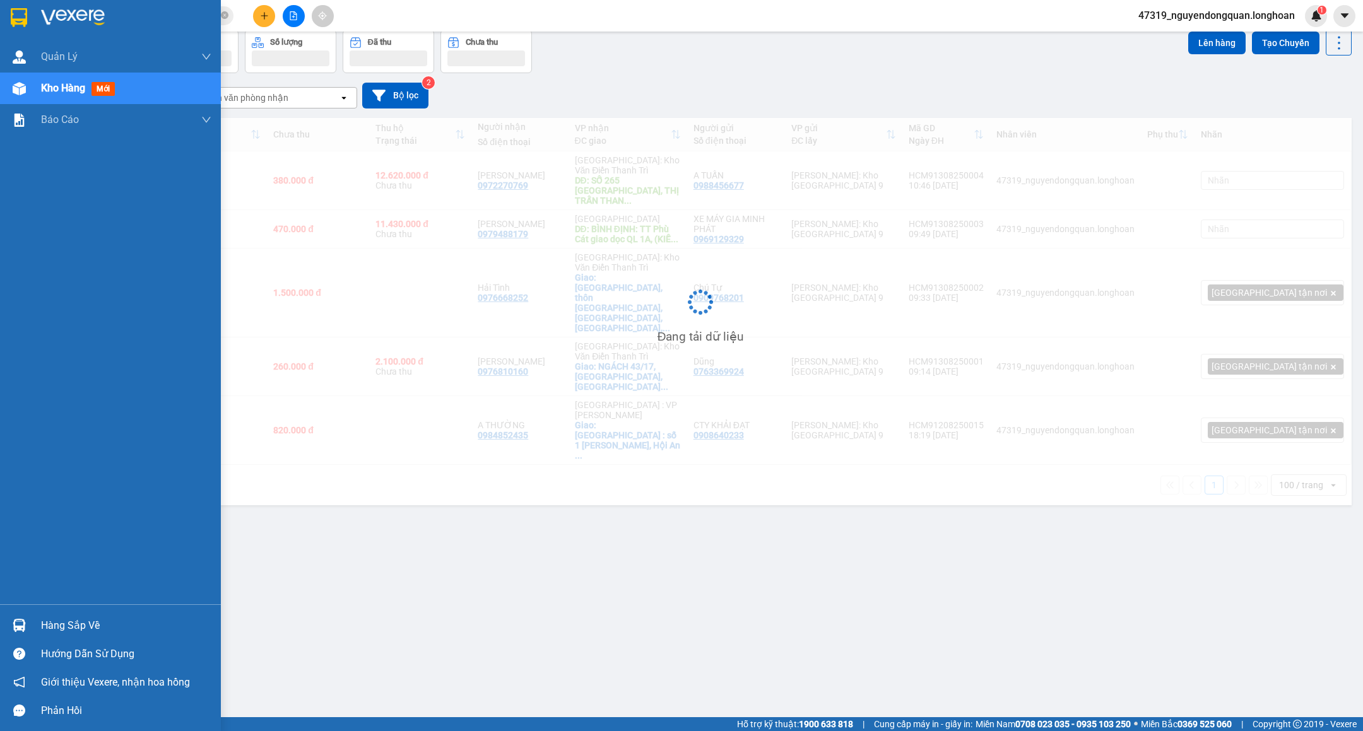
scroll to position [59, 0]
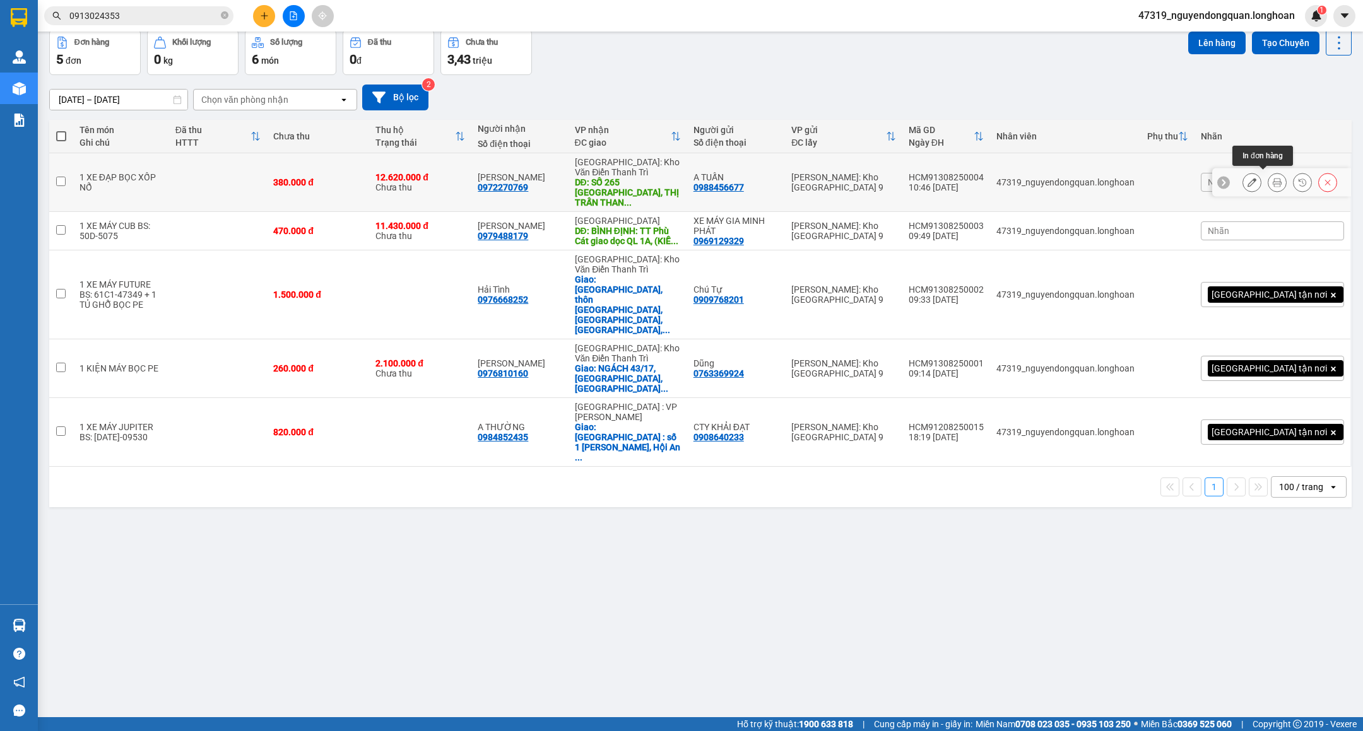
click at [1273, 182] on icon at bounding box center [1277, 182] width 9 height 9
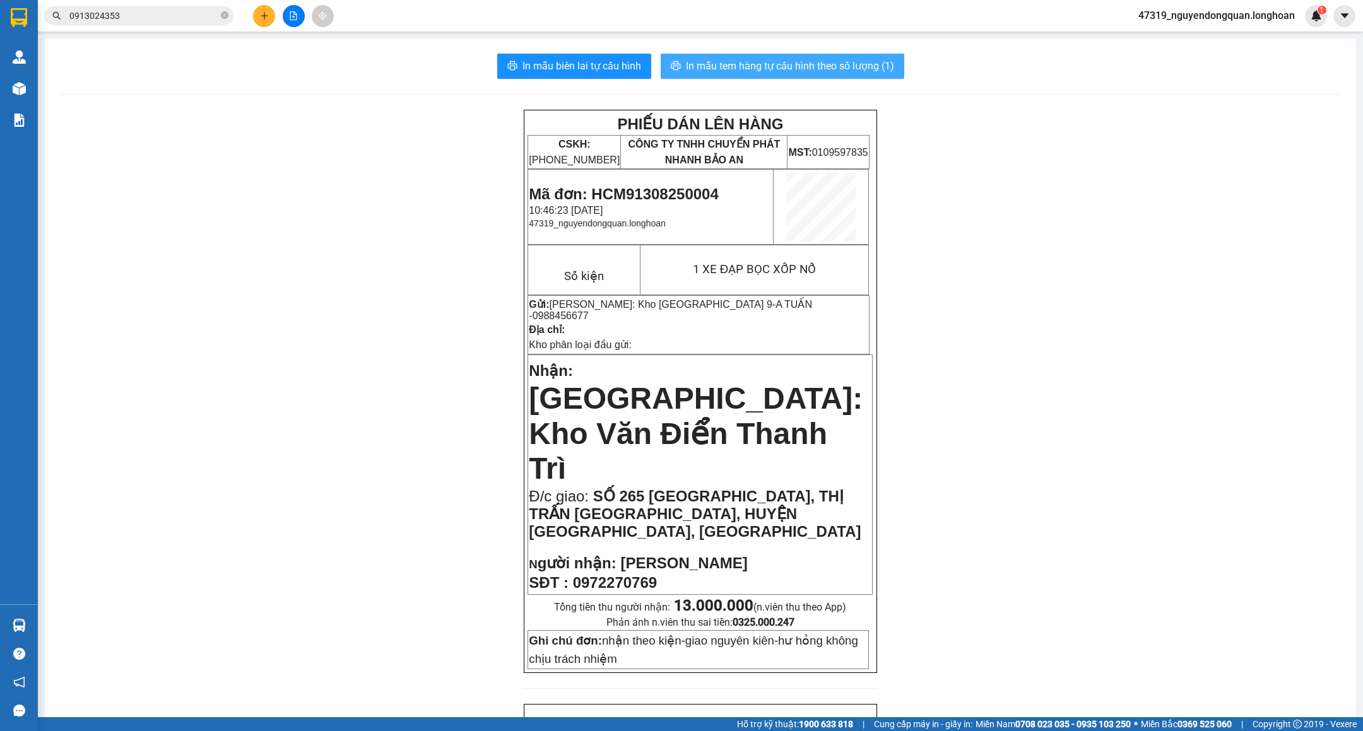
click at [835, 57] on button "In mẫu tem hàng tự cấu hình theo số lượng (1)" at bounding box center [783, 66] width 244 height 25
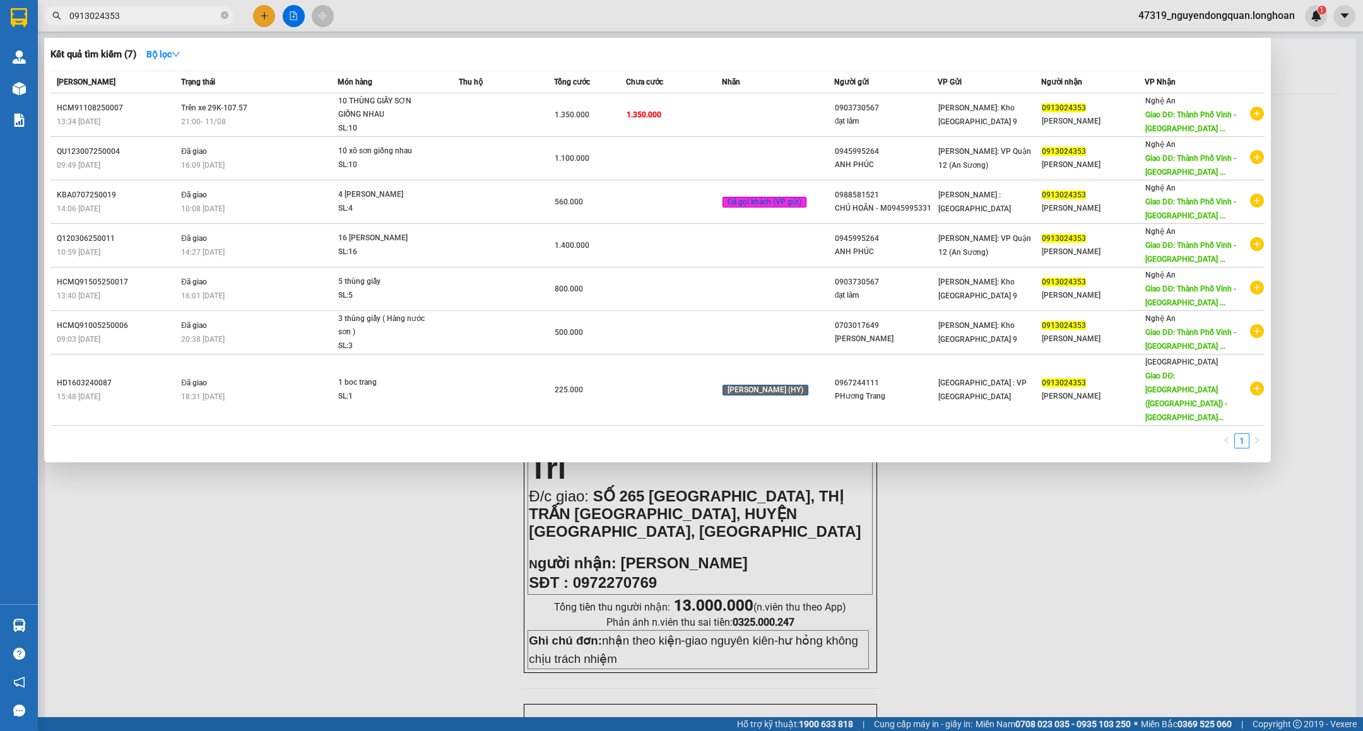
click at [165, 9] on input "0913024353" at bounding box center [143, 16] width 149 height 14
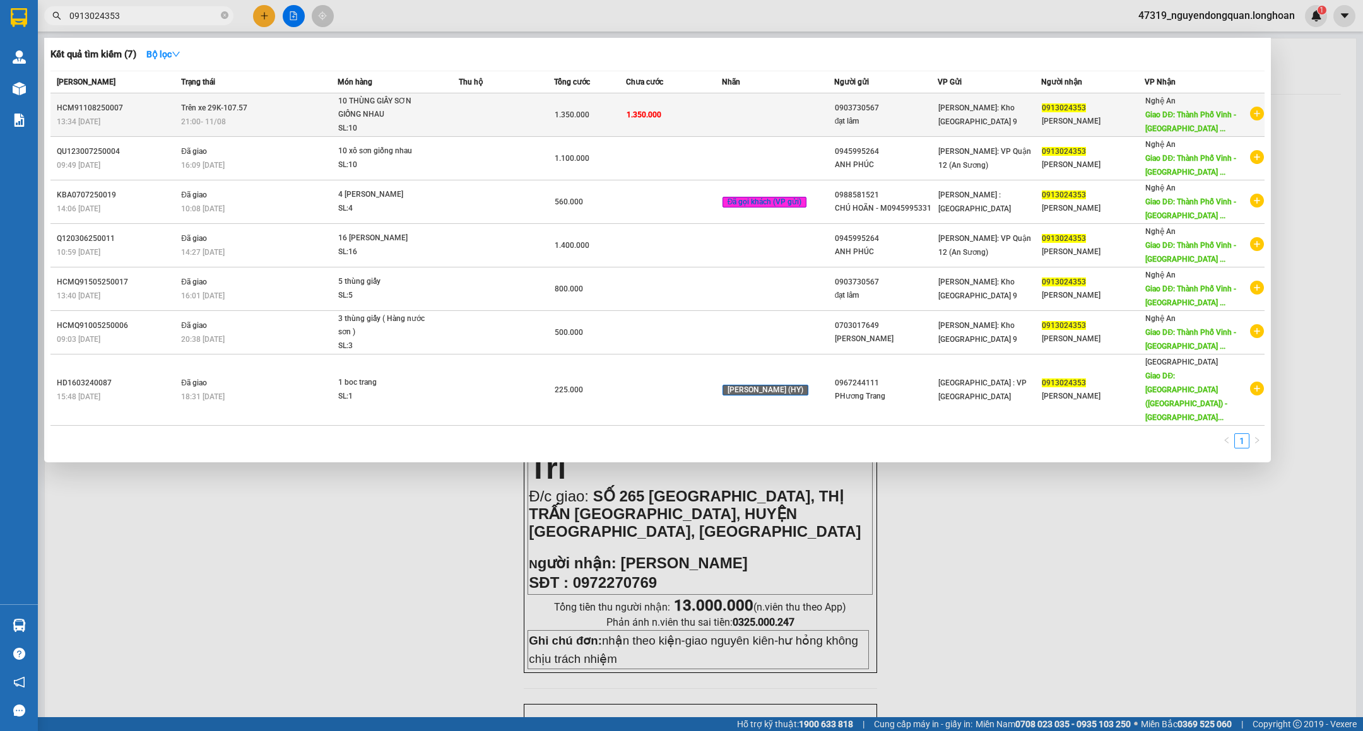
click at [480, 114] on td at bounding box center [507, 115] width 96 height 44
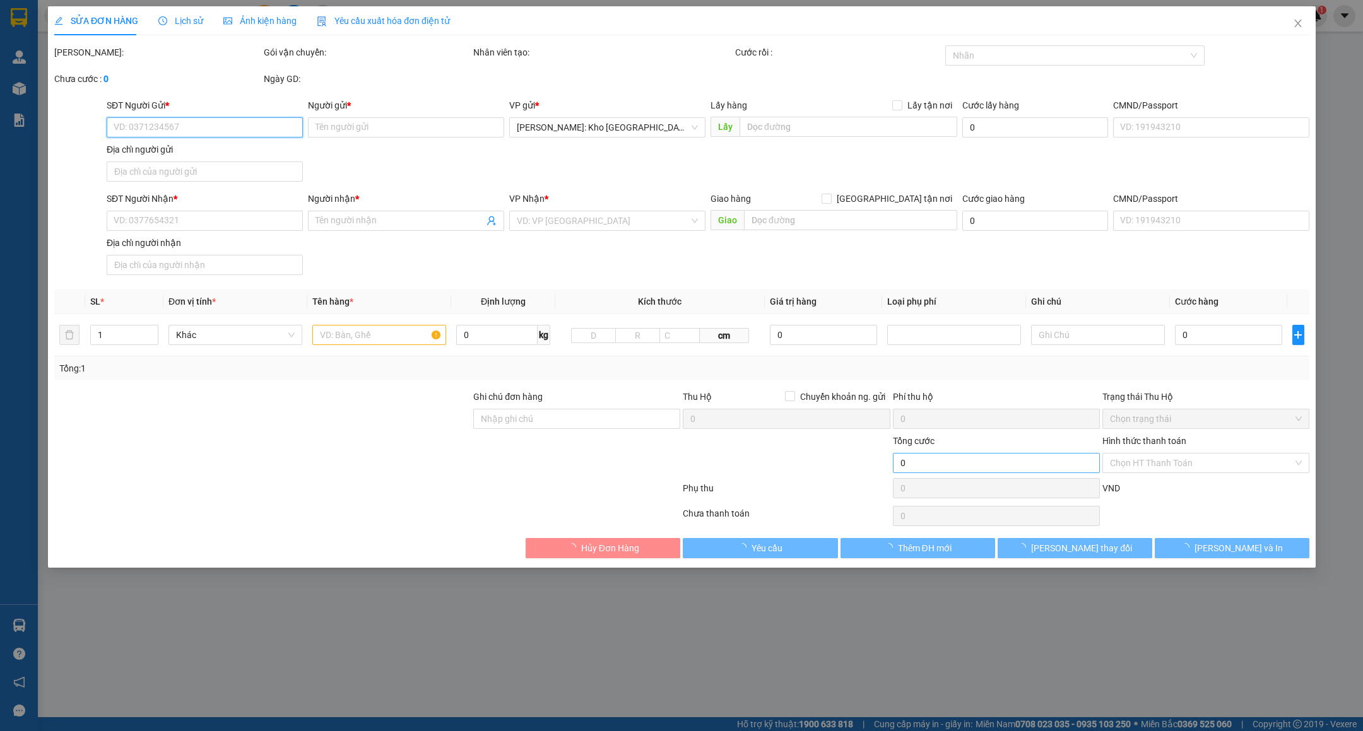
type input "0903730567"
type input "đạt lâm"
type input "0913024353"
type input "[PERSON_NAME]"
type input "Thành Phố Vinh - Bến Xe Miền Trung"
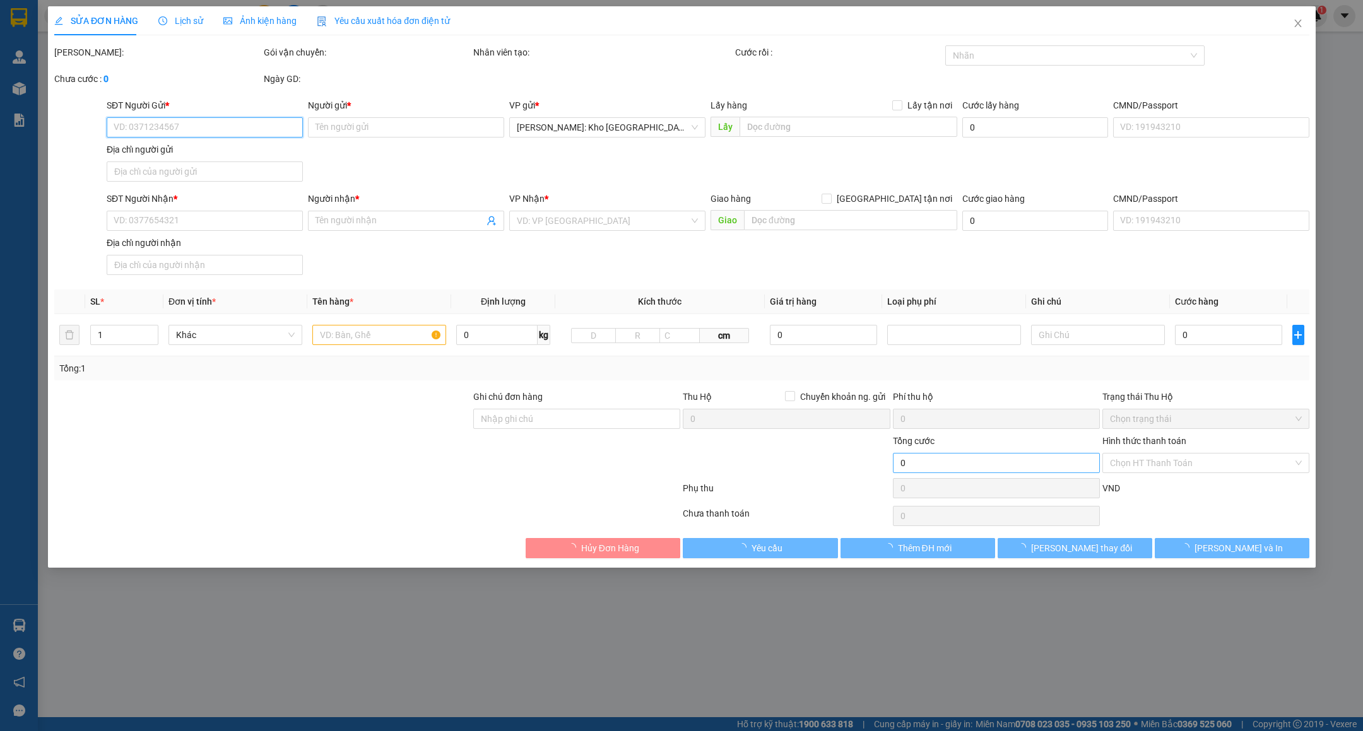
type input "nhận theo kiện-giao nguyên kiên-hư hỏng không chịu trách nhiệm"
type input "1.350.000"
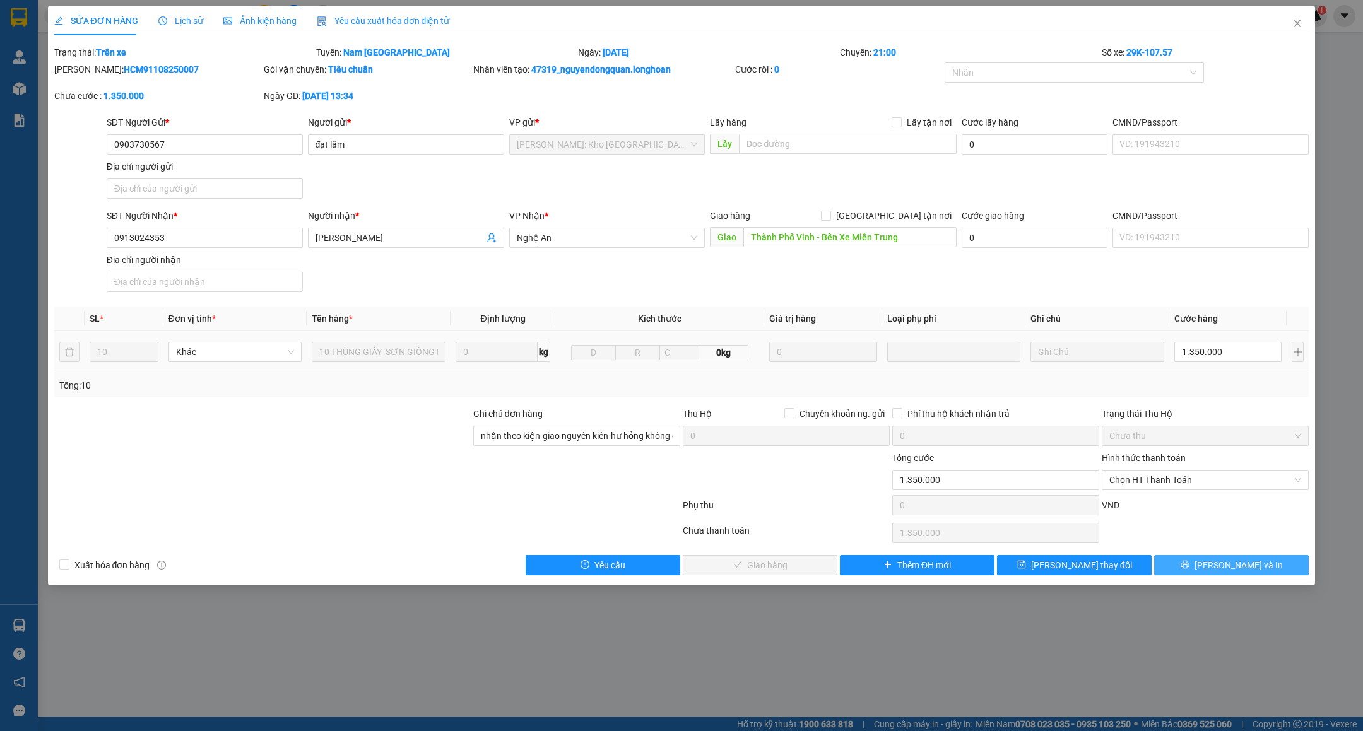
click at [1217, 566] on button "[PERSON_NAME] và In" at bounding box center [1231, 565] width 155 height 20
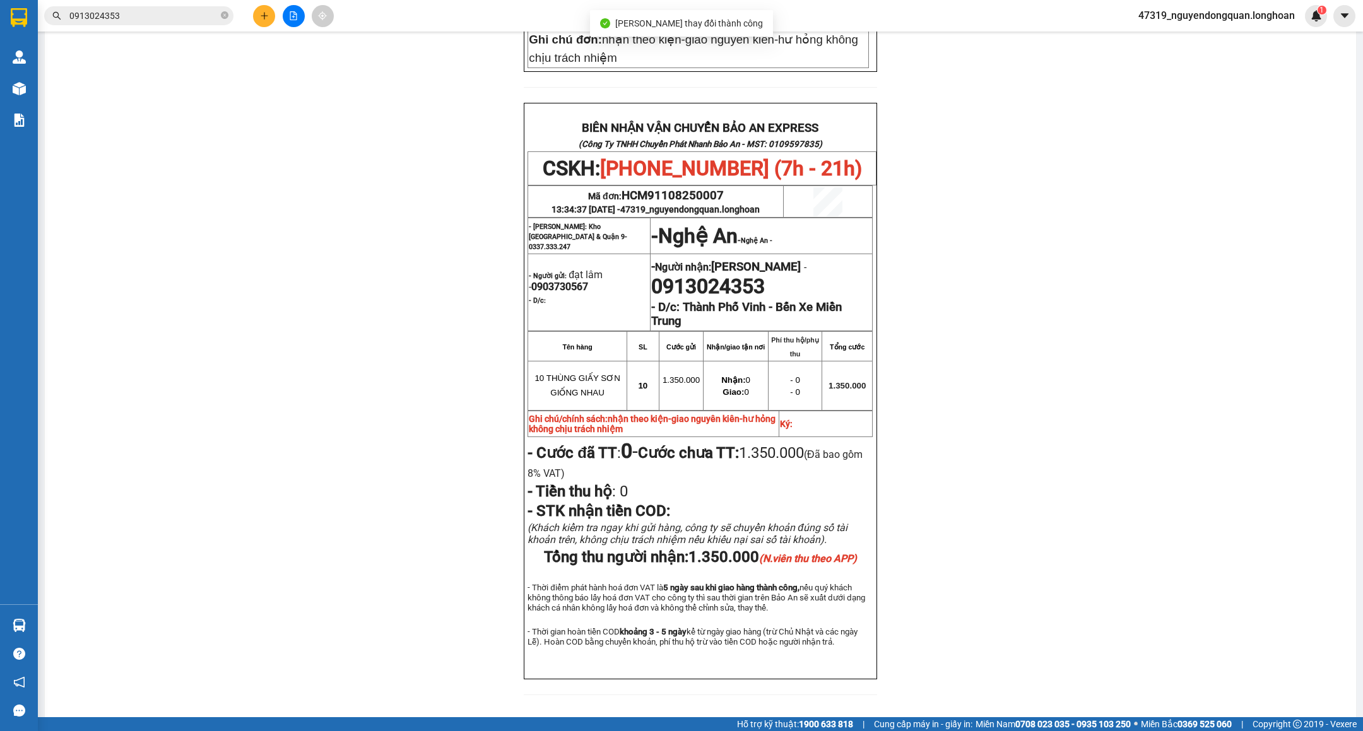
scroll to position [521, 0]
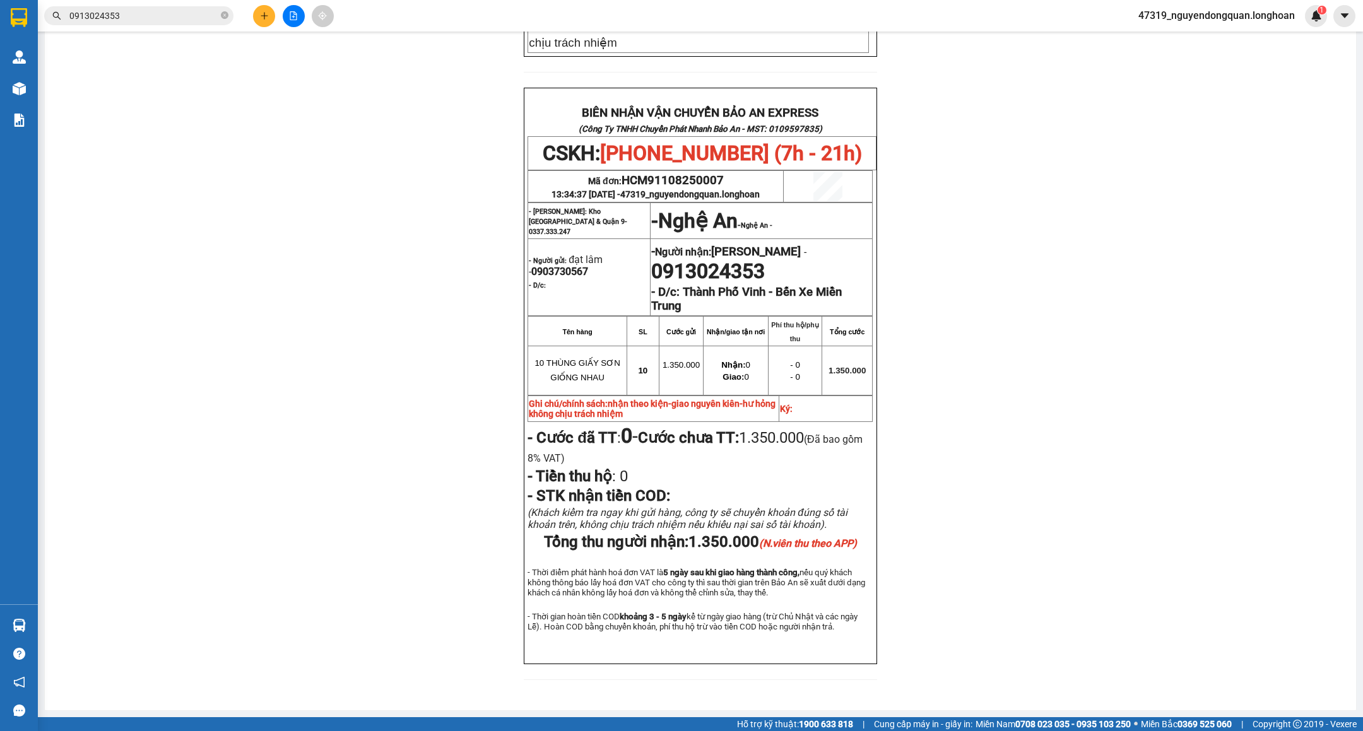
click at [169, 14] on input "0913024353" at bounding box center [143, 16] width 149 height 14
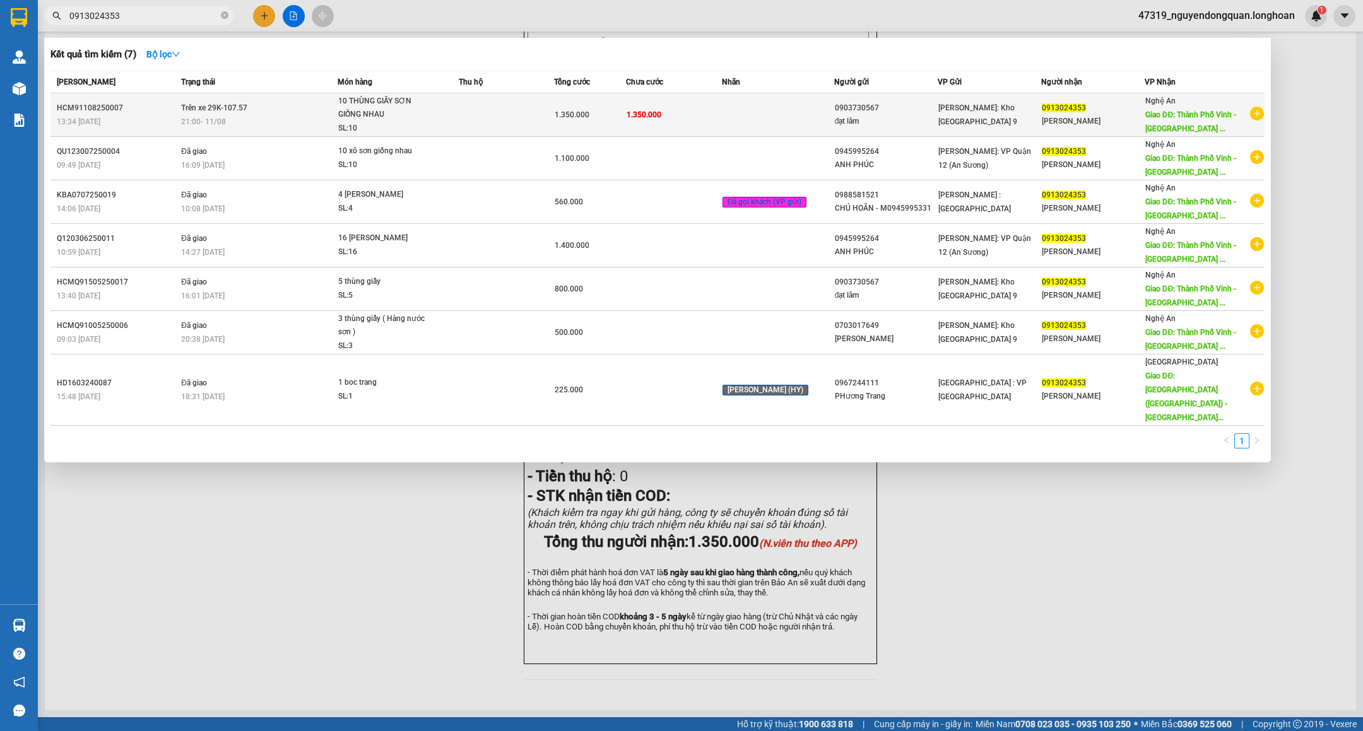
click at [428, 125] on div "SL: 10" at bounding box center [385, 129] width 95 height 14
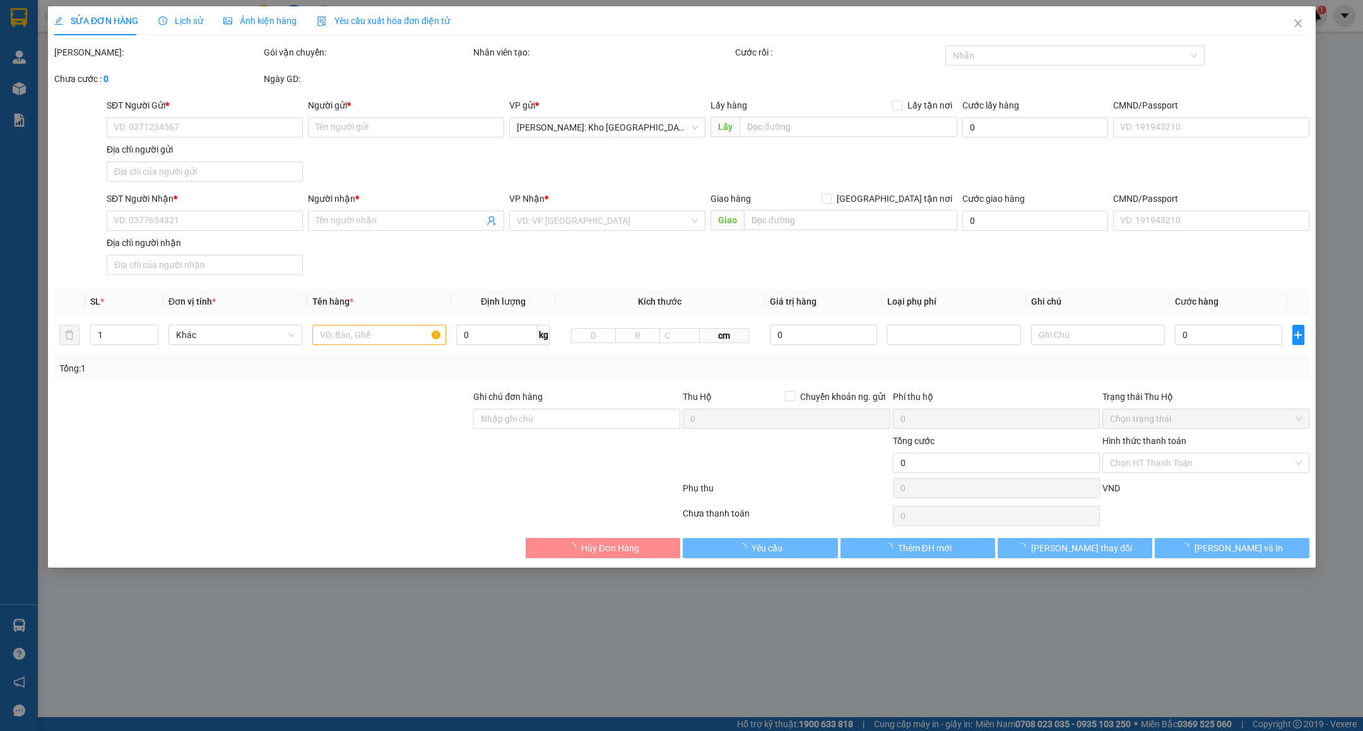
type input "0903730567"
type input "đạt lâm"
type input "0913024353"
type input "[PERSON_NAME]"
type input "Thành Phố Vinh - Bến Xe Miền Trung"
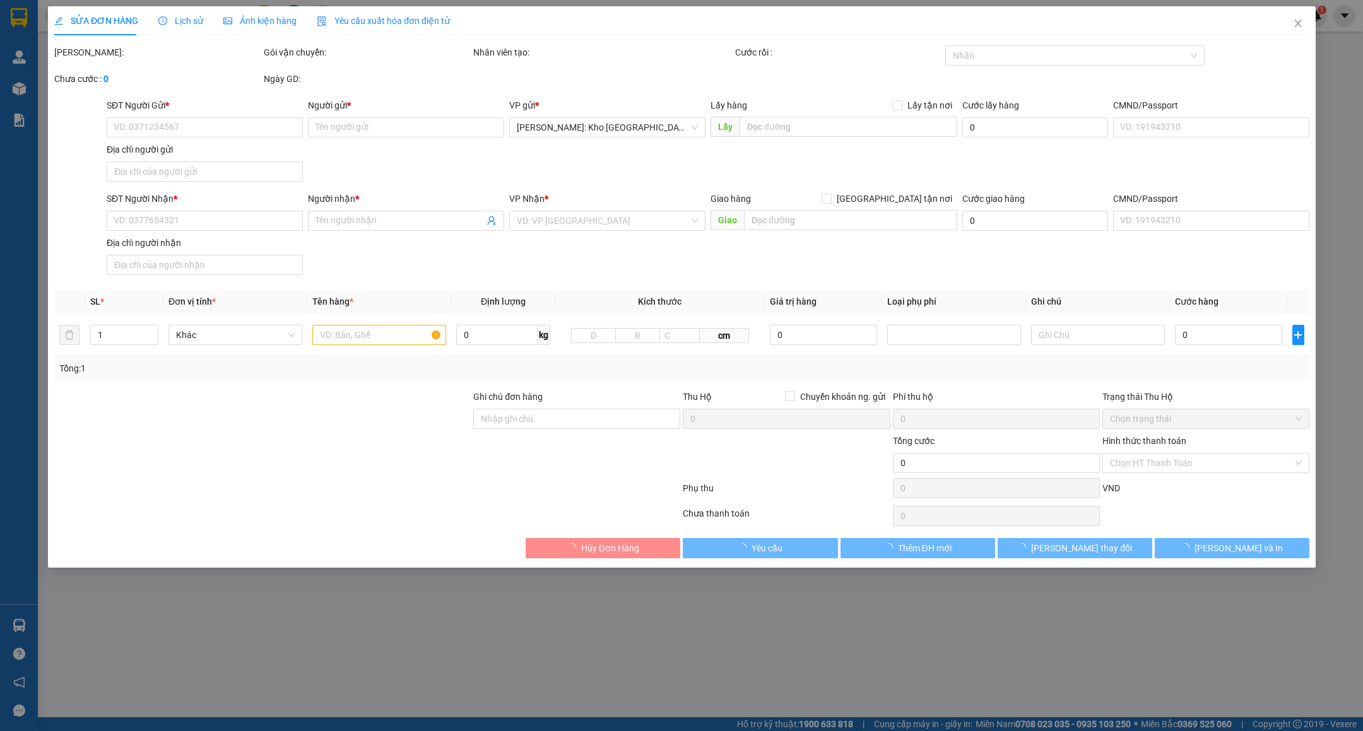
type input "nhận theo kiện-giao nguyên kiên-hư hỏng không chịu trách nhiệm"
type input "1.350.000"
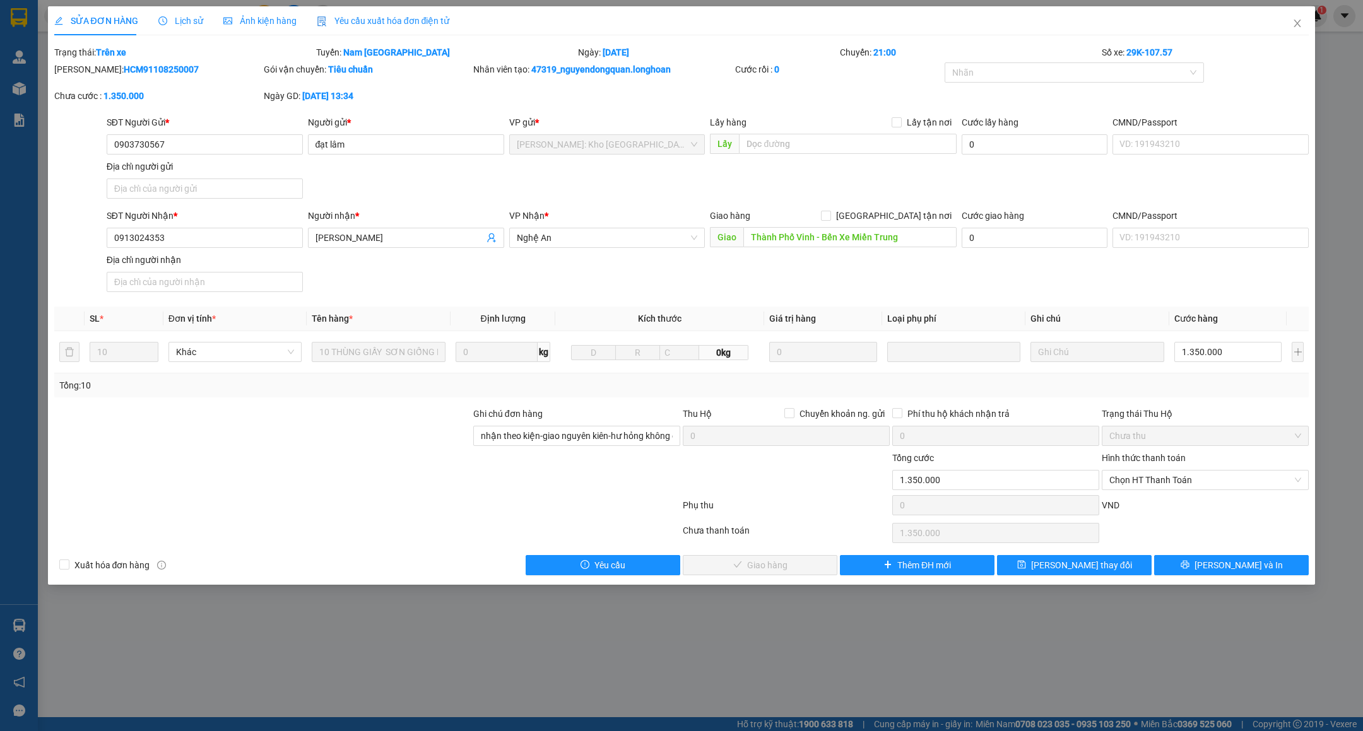
click at [180, 16] on span "Lịch sử" at bounding box center [180, 21] width 45 height 10
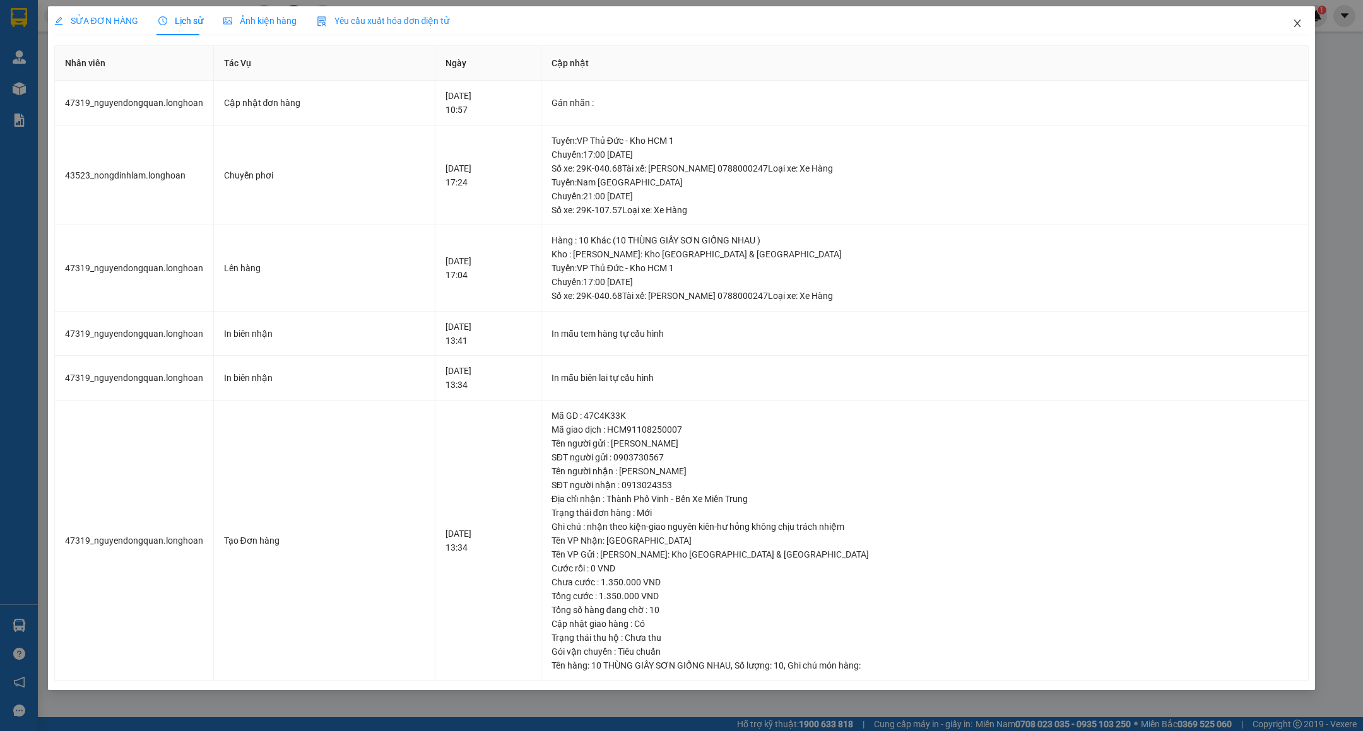
click at [1292, 18] on span "Close" at bounding box center [1297, 23] width 35 height 35
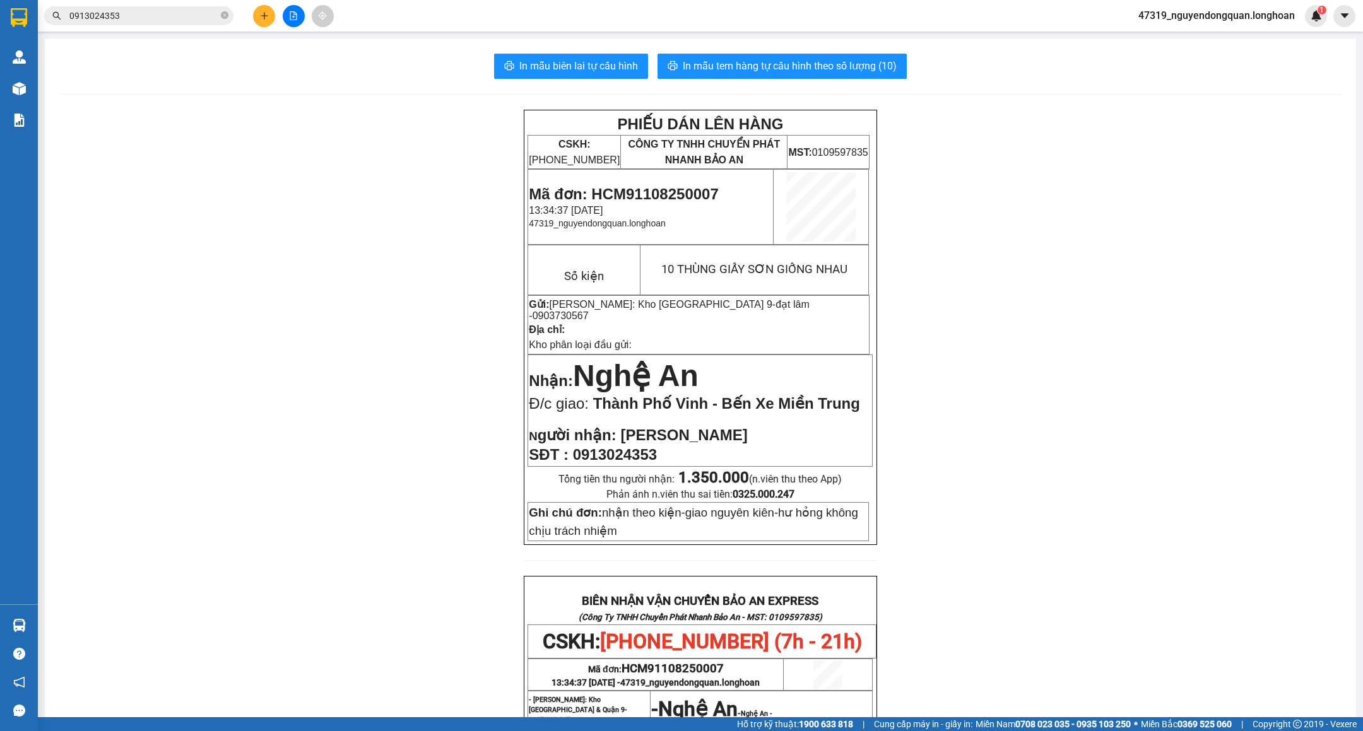
click at [140, 23] on span "0913024353" at bounding box center [138, 15] width 189 height 19
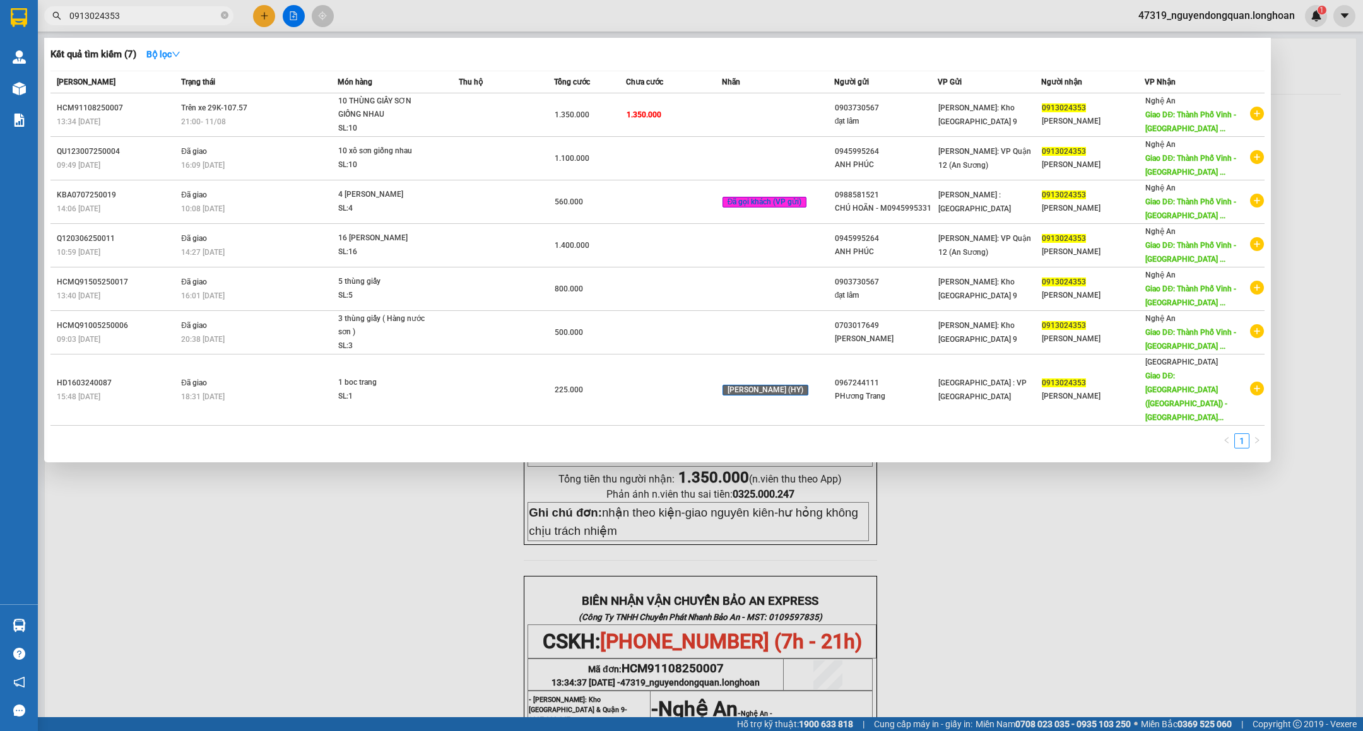
click at [142, 20] on input "0913024353" at bounding box center [143, 16] width 149 height 14
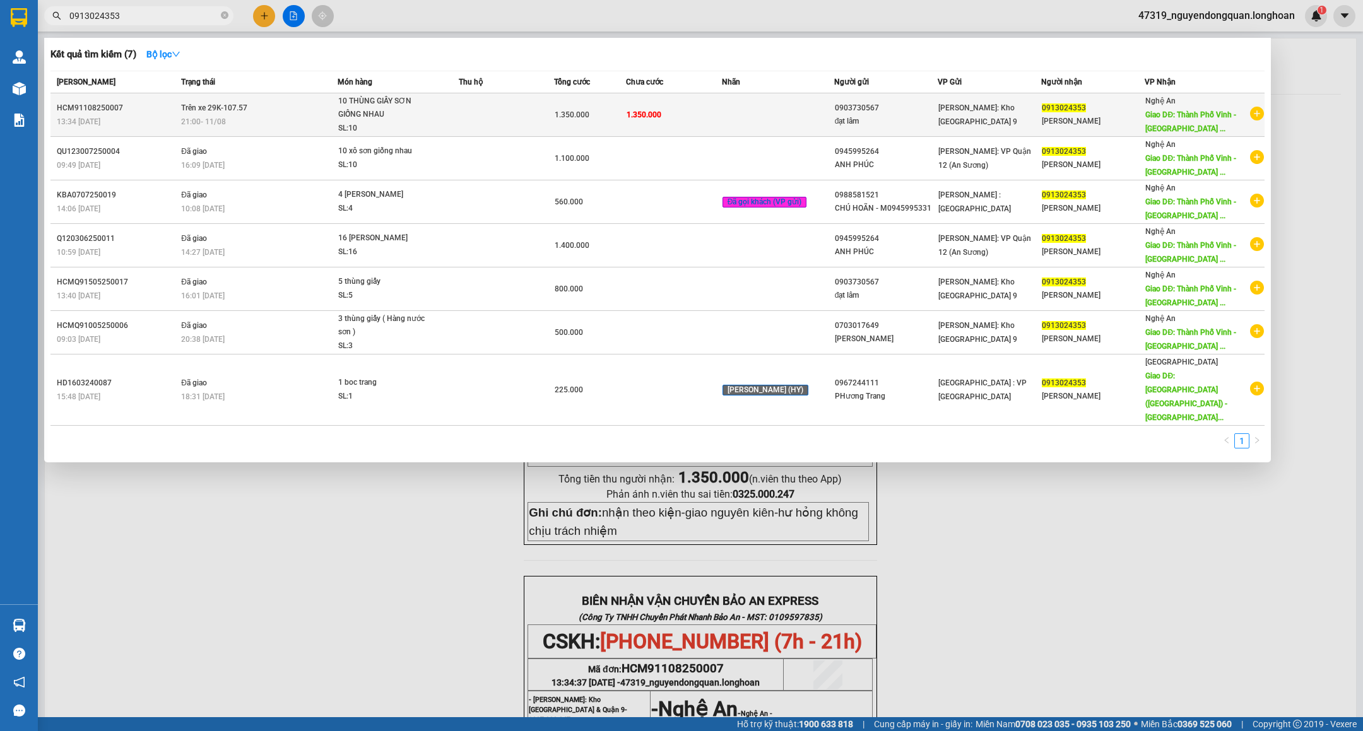
click at [351, 112] on div "10 THÙNG GIẤY SƠN GIỐNG NHAU" at bounding box center [385, 108] width 95 height 27
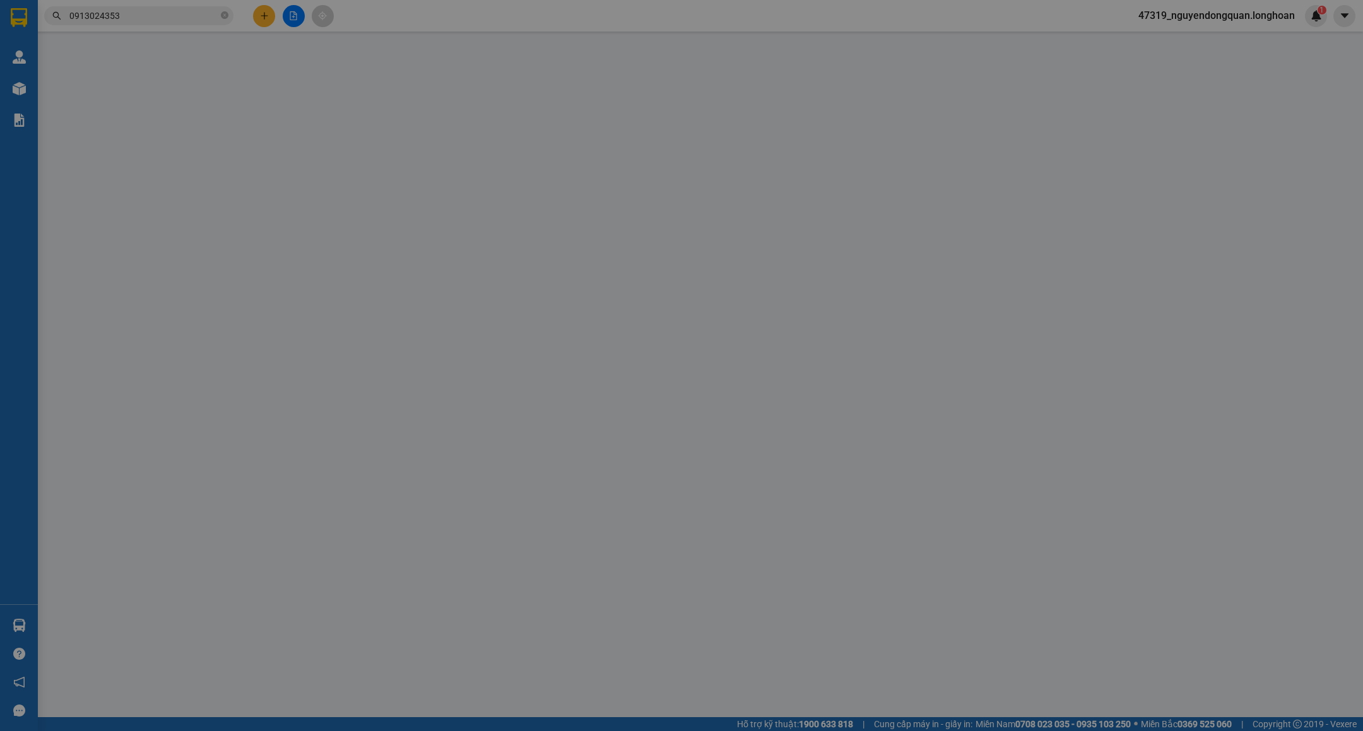
type input "0903730567"
type input "đạt lâm"
type input "0913024353"
type input "[PERSON_NAME]"
type input "Thành Phố Vinh - Bến Xe Miền Trung"
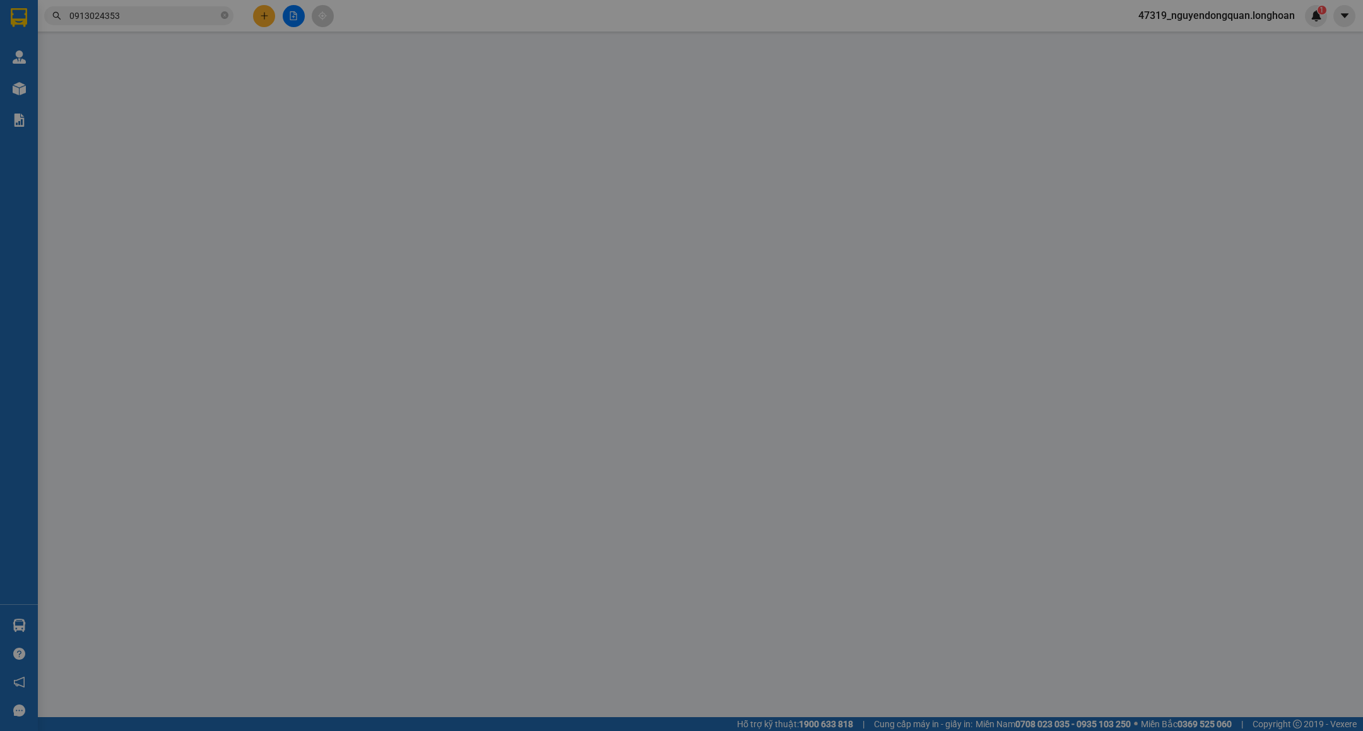
type input "nhận theo kiện-giao nguyên kiên-hư hỏng không chịu trách nhiệm"
type input "1.350.000"
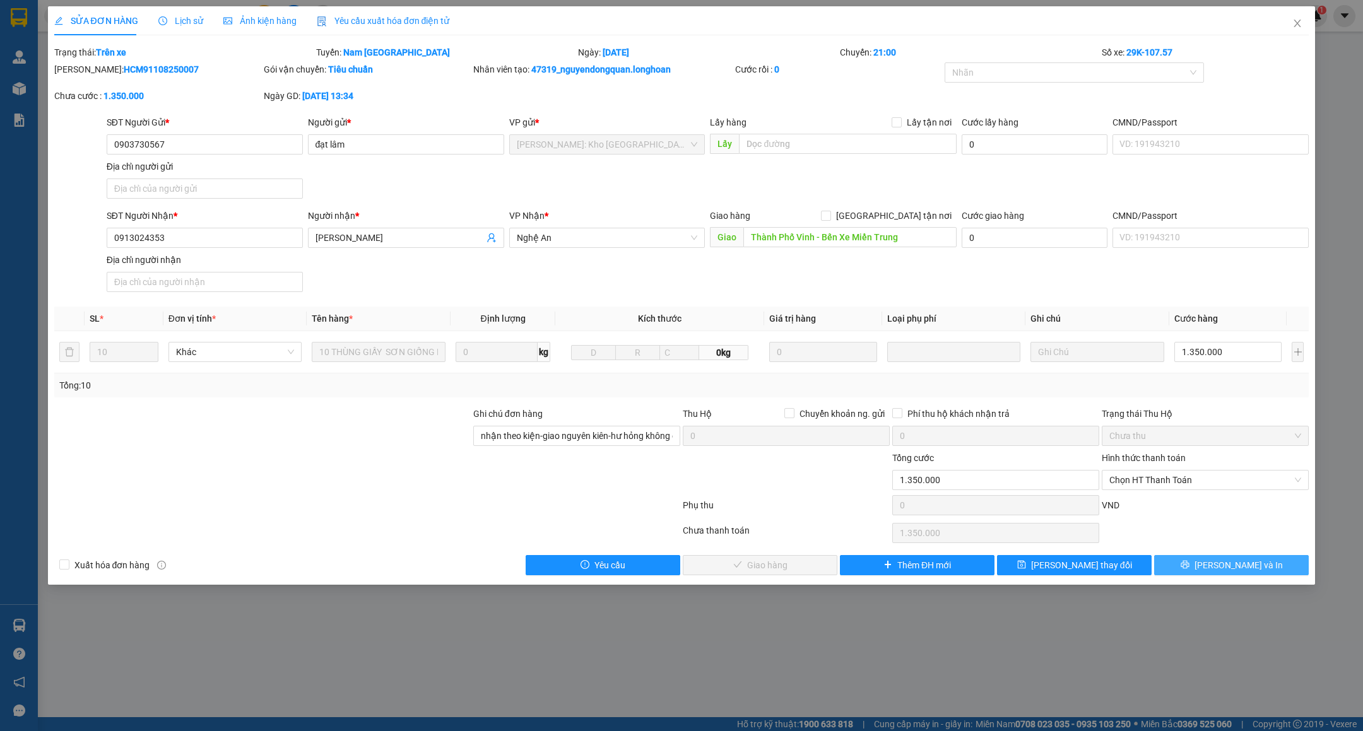
click at [1221, 568] on span "[PERSON_NAME] và In" at bounding box center [1238, 565] width 88 height 14
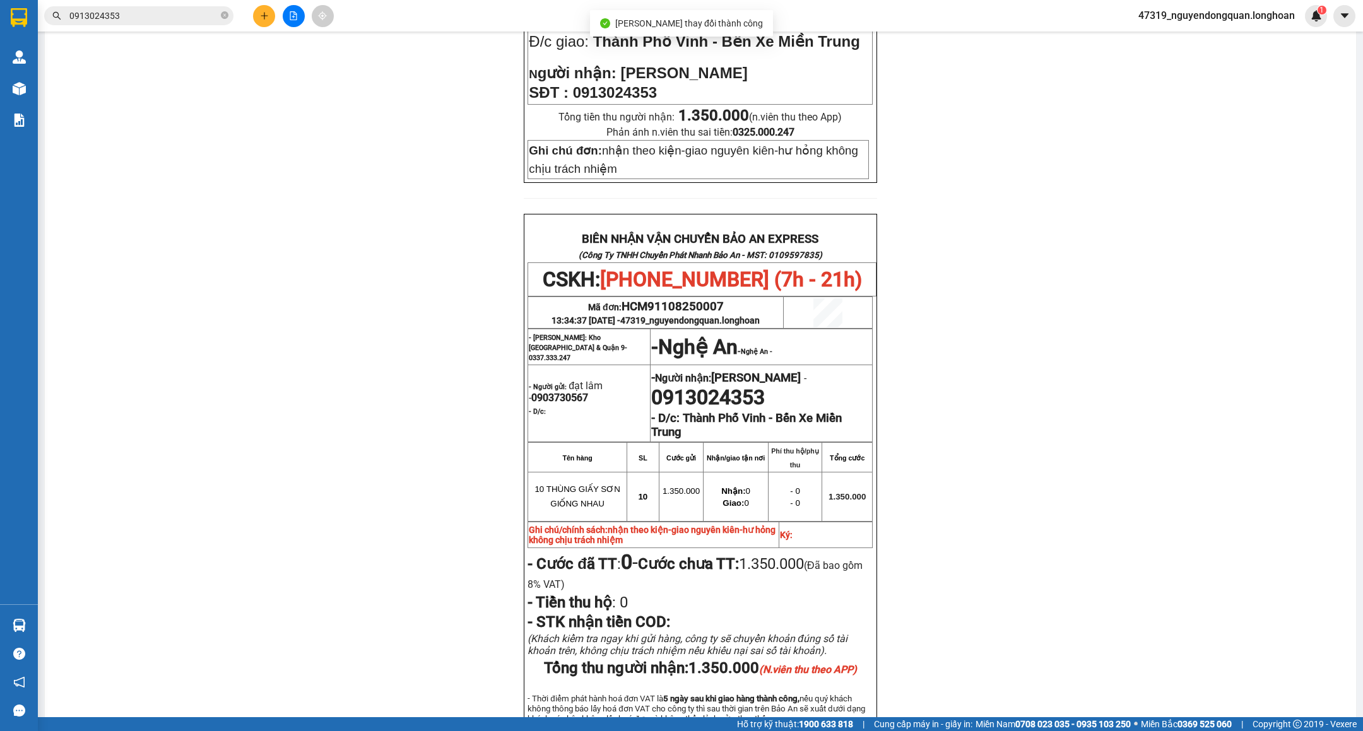
scroll to position [521, 0]
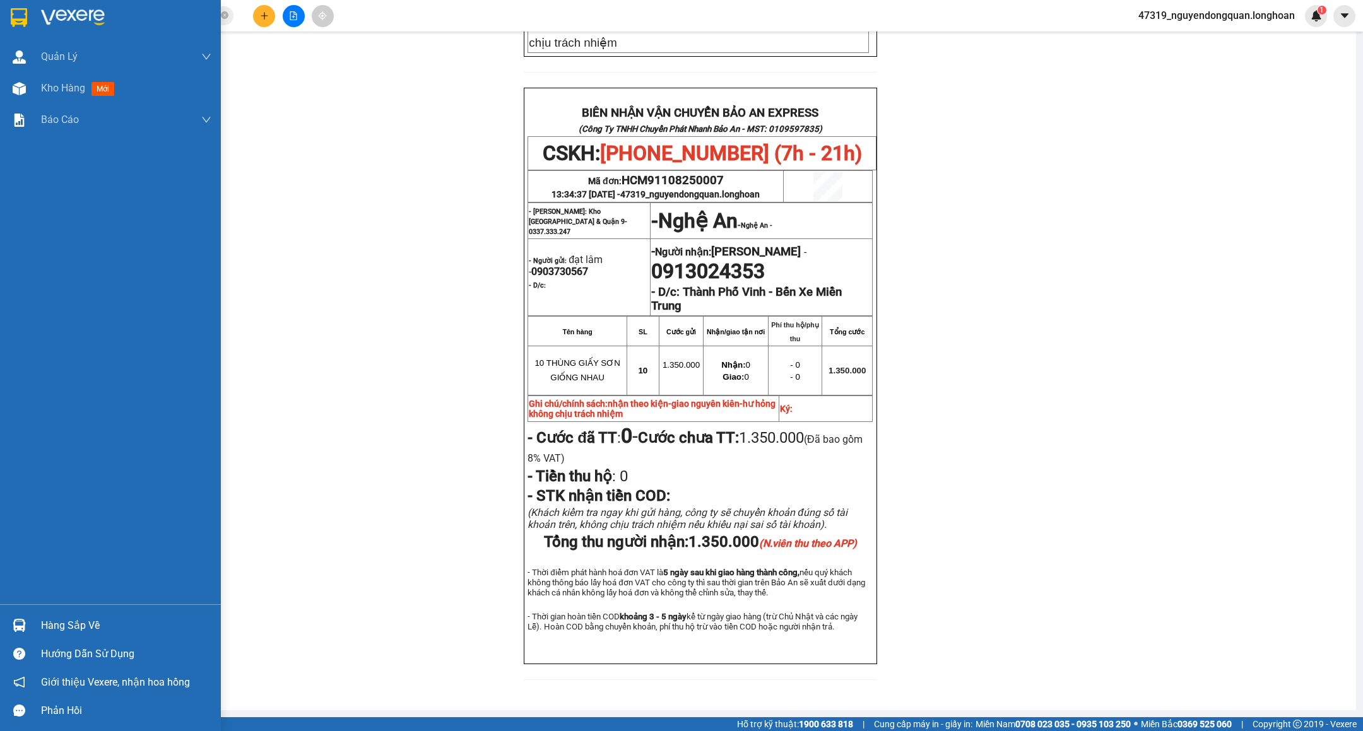
click at [19, 6] on div at bounding box center [19, 17] width 22 height 22
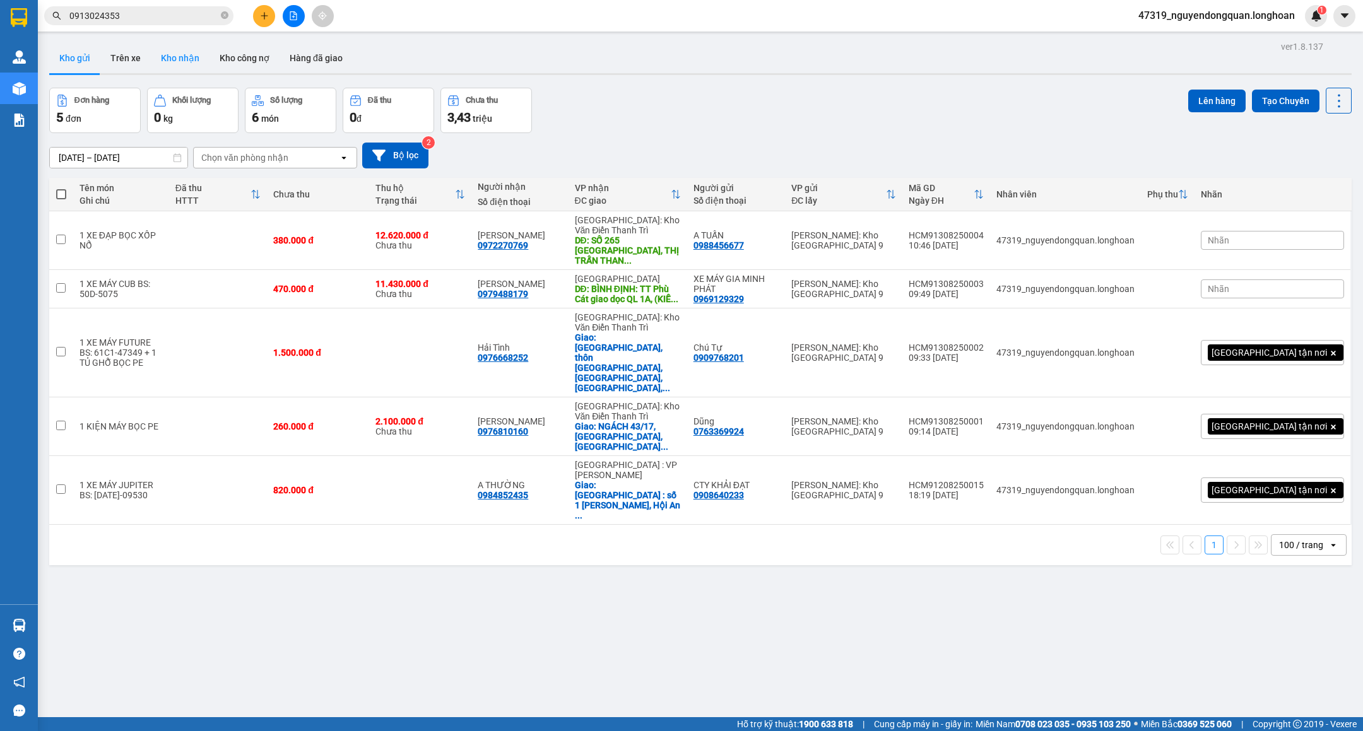
click at [197, 56] on button "Kho nhận" at bounding box center [180, 58] width 59 height 30
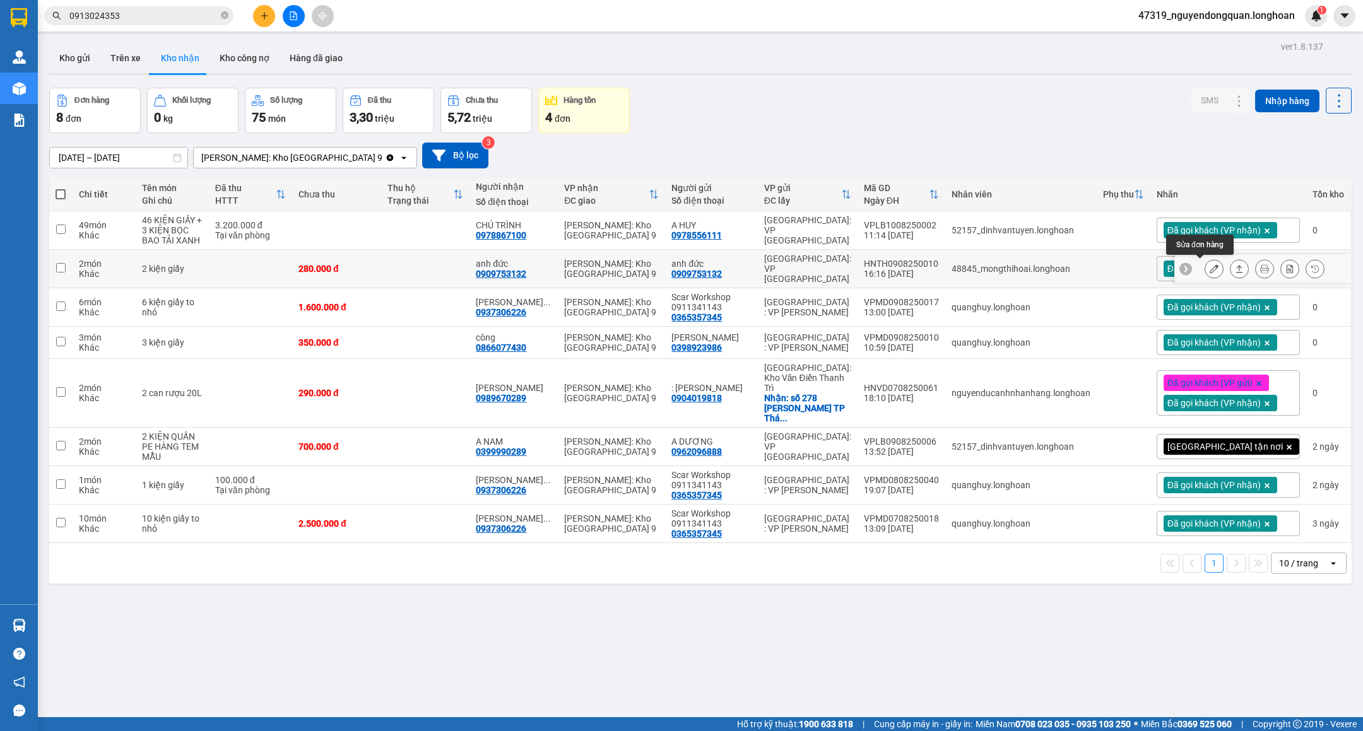
click at [1210, 268] on icon at bounding box center [1214, 268] width 9 height 9
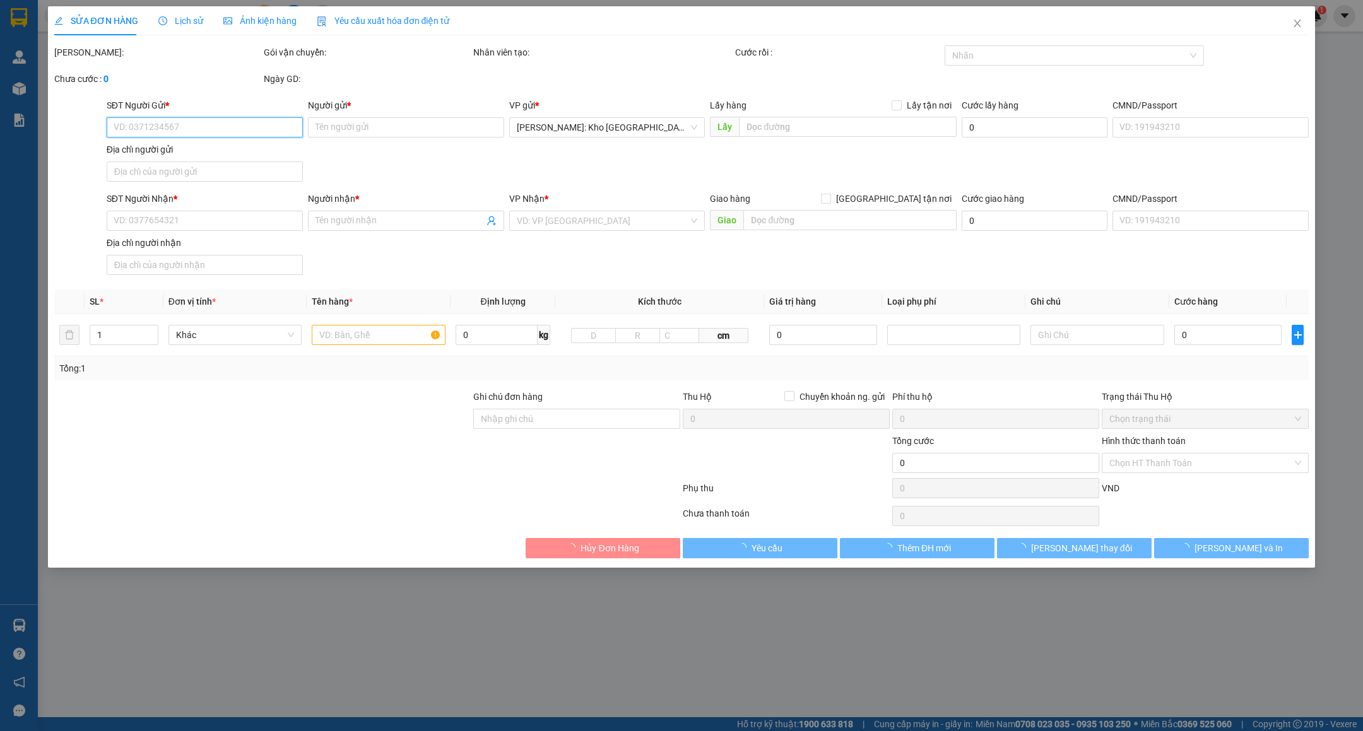
type input "0909753132"
type input "anh đức"
type input "0909753132"
type input "anh đức"
type input "280.000"
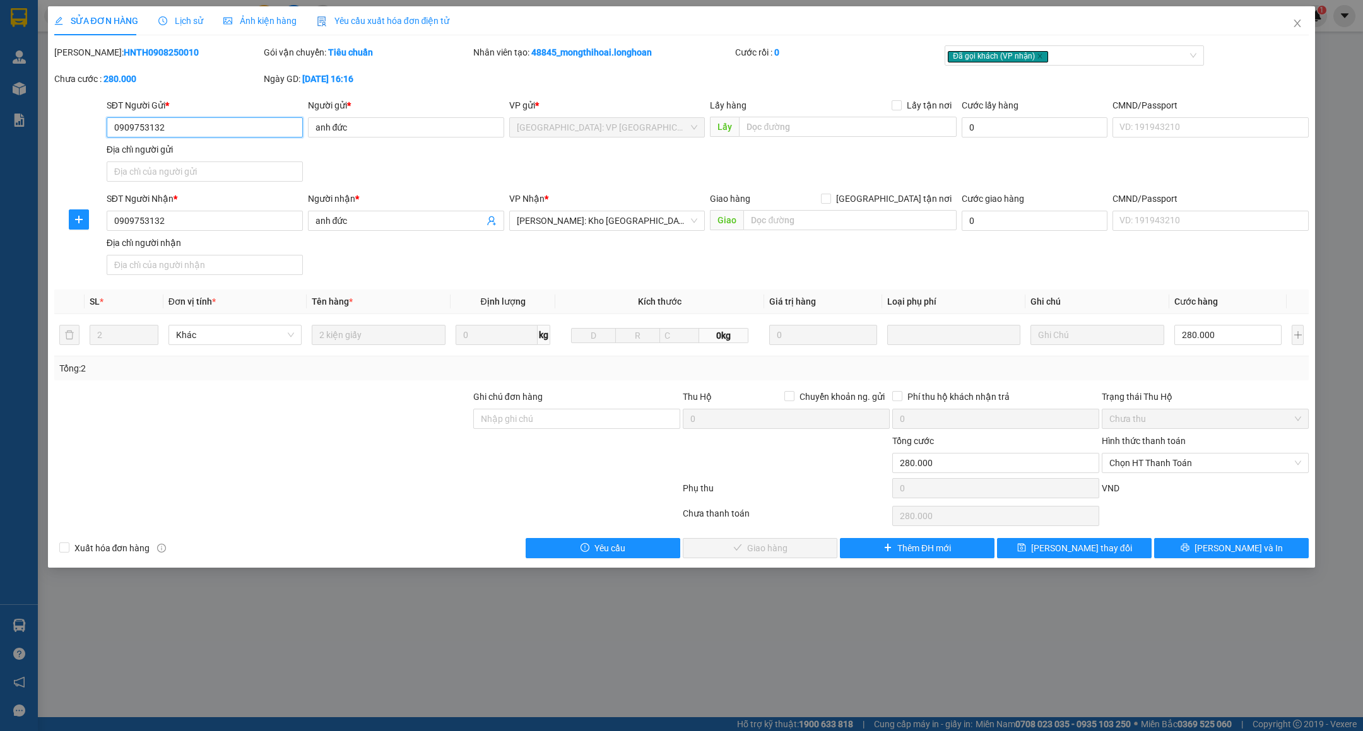
click at [1200, 462] on span "Chọn HT Thanh Toán" at bounding box center [1205, 463] width 192 height 19
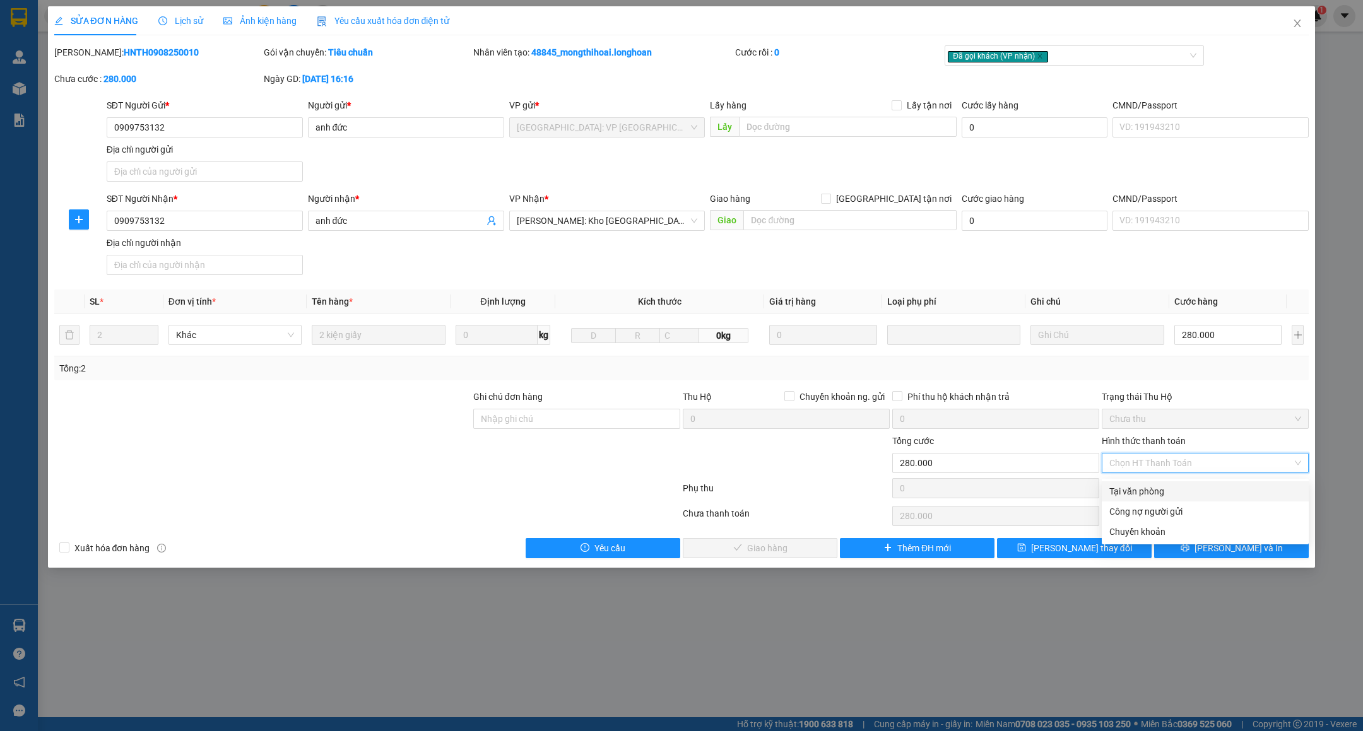
click at [1163, 485] on div "Tại văn phòng" at bounding box center [1205, 492] width 192 height 14
type input "0"
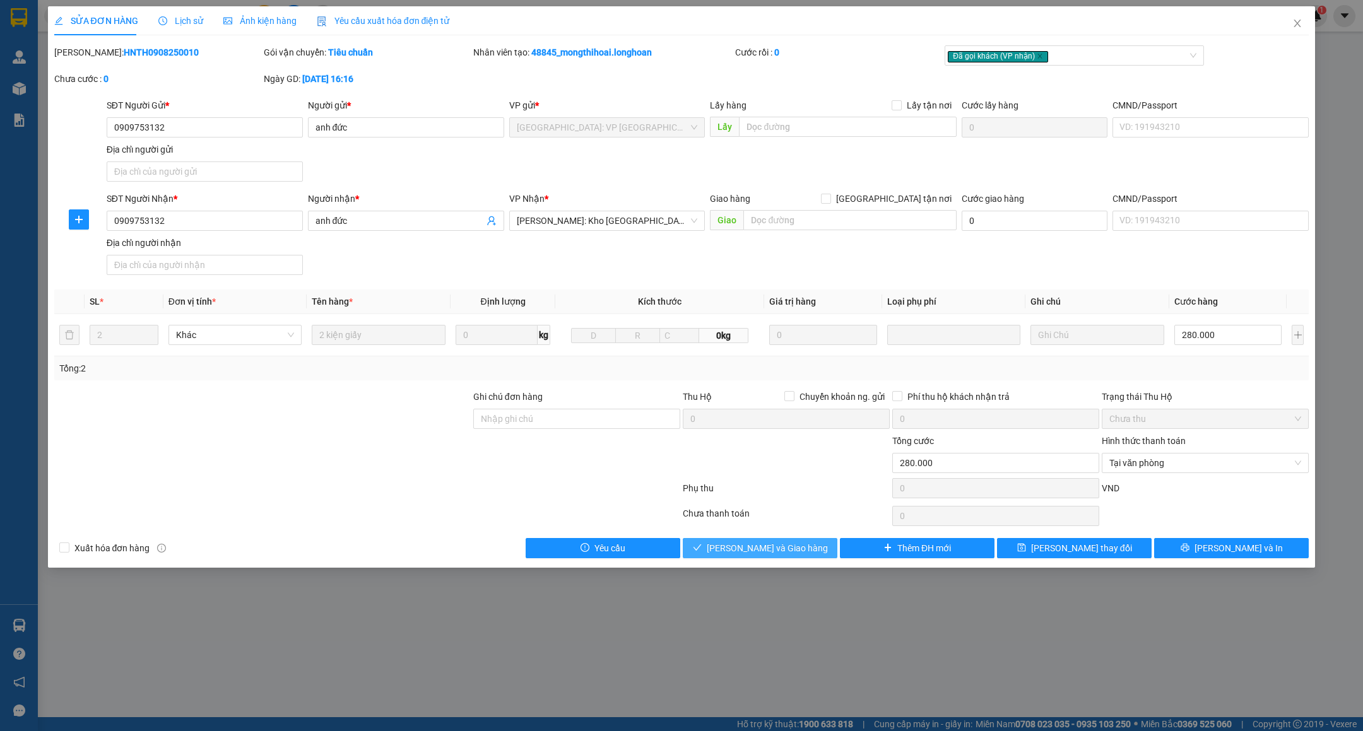
click at [755, 553] on span "Lưu và Giao hàng" at bounding box center [767, 548] width 121 height 14
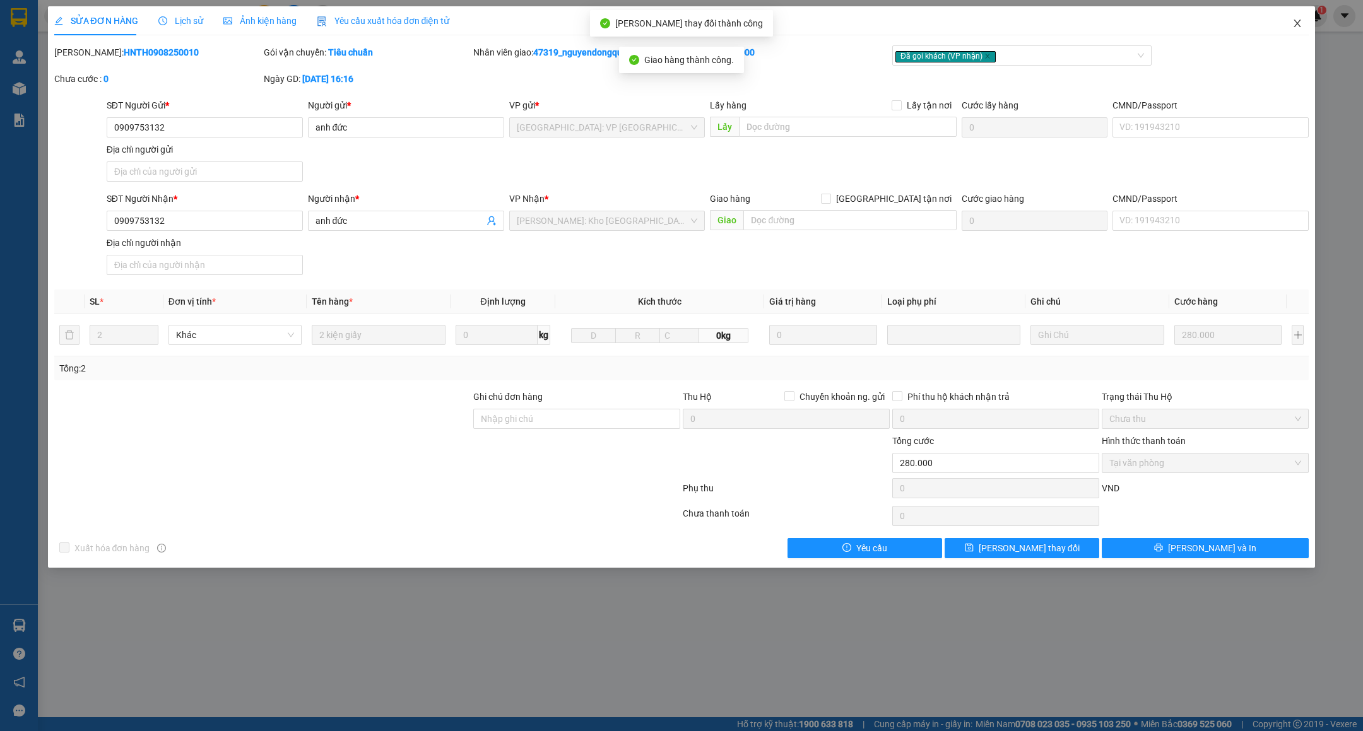
click at [1297, 21] on icon "close" at bounding box center [1297, 23] width 10 height 10
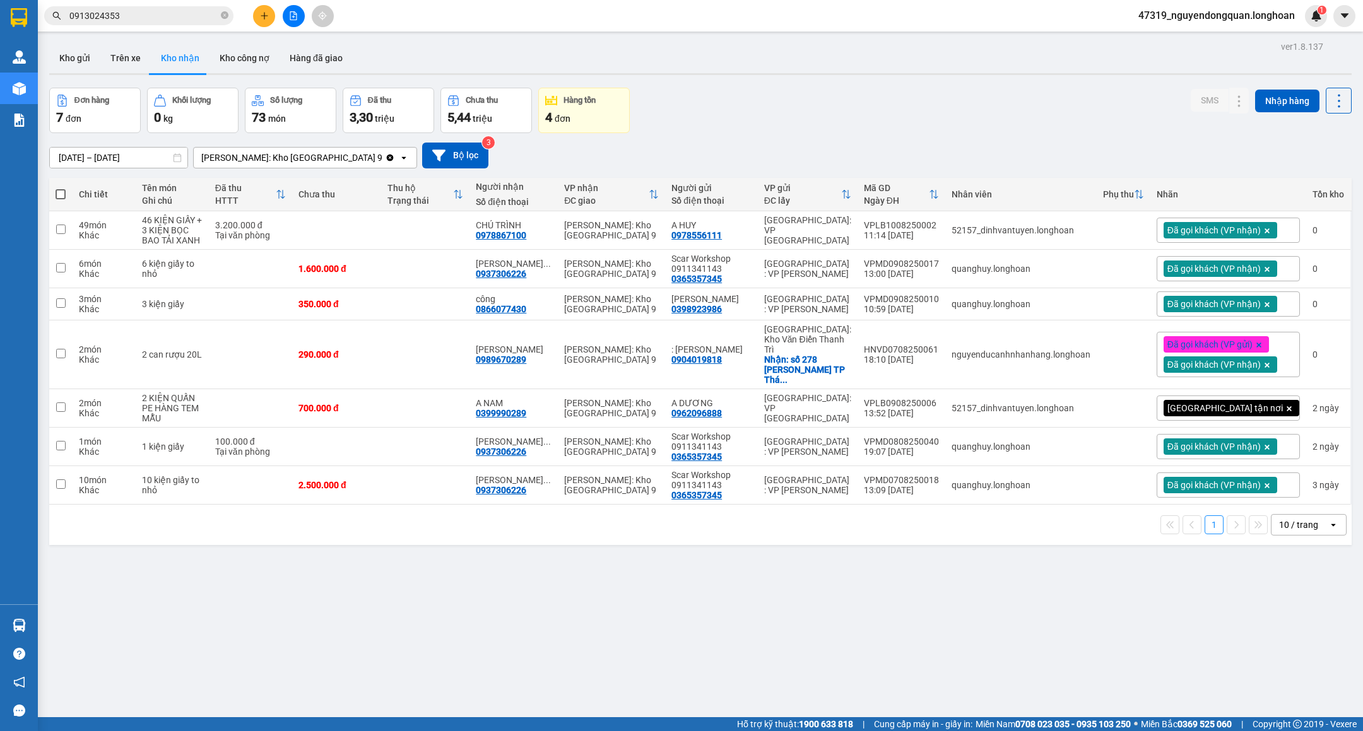
click at [161, 12] on input "0913024353" at bounding box center [143, 16] width 149 height 14
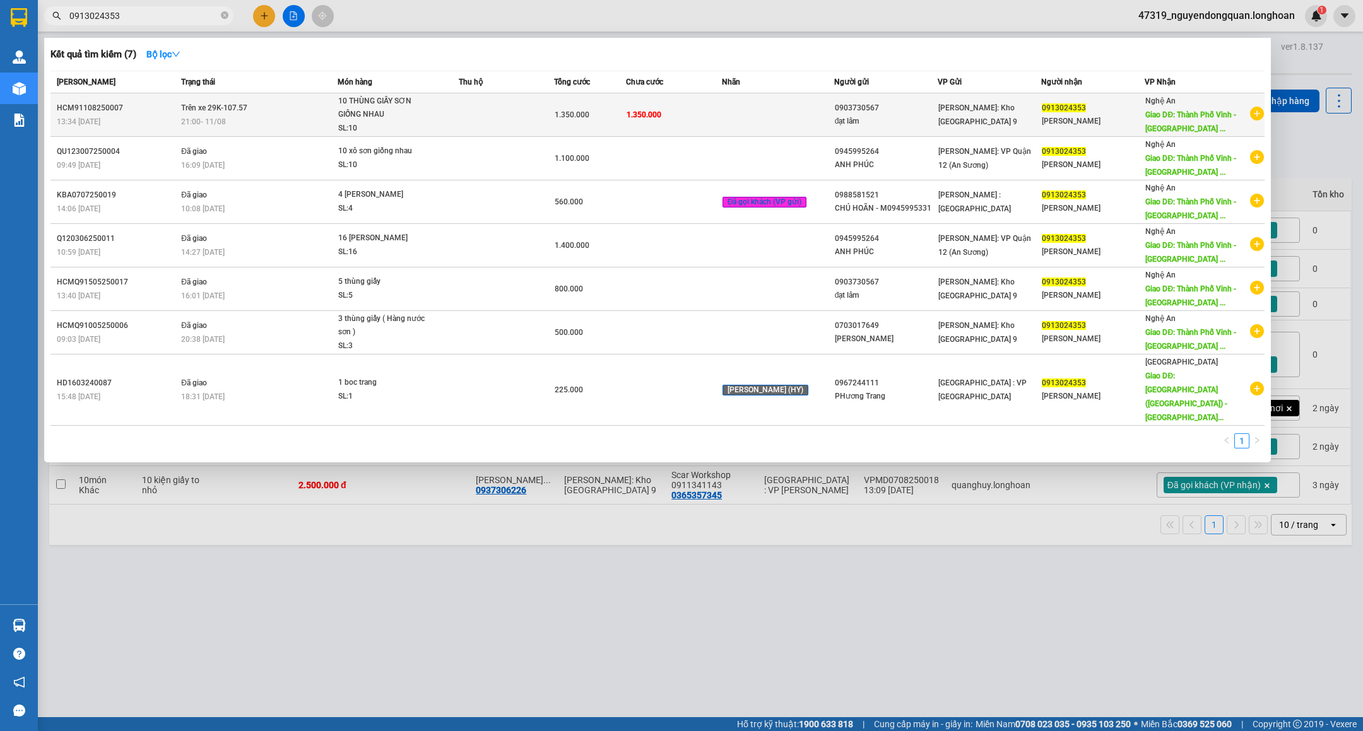
click at [547, 118] on td at bounding box center [507, 115] width 96 height 44
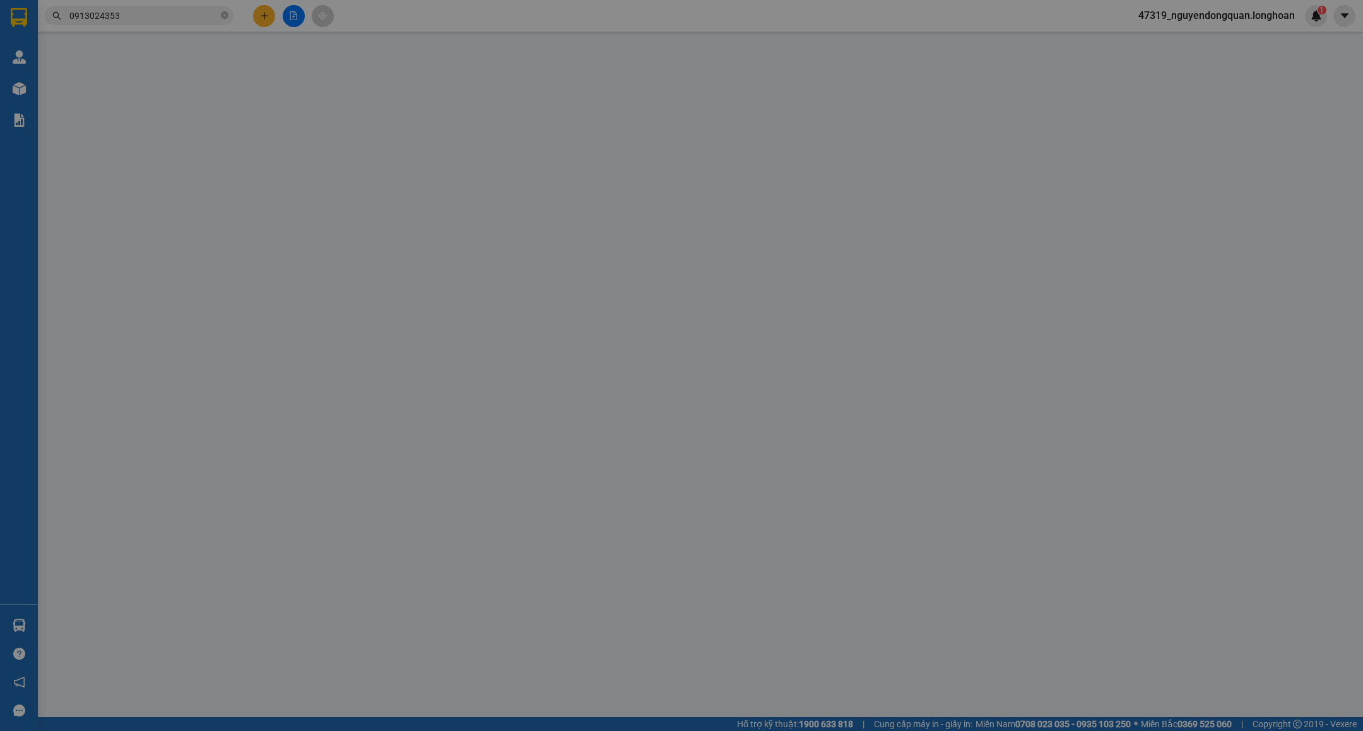
type input "0903730567"
type input "đạt lâm"
type input "0913024353"
type input "[PERSON_NAME]"
type input "Thành Phố Vinh - Bến Xe Miền Trung"
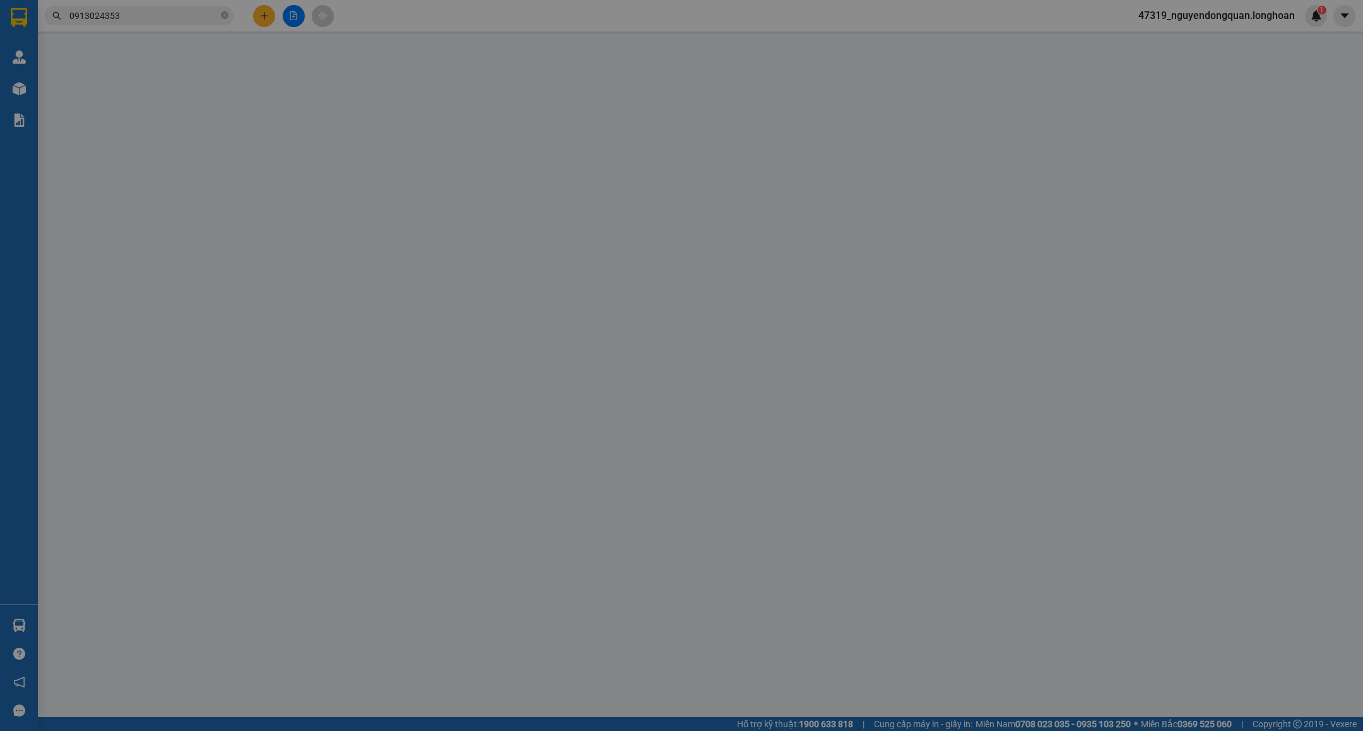
type input "nhận theo kiện-giao nguyên kiên-hư hỏng không chịu trách nhiệm"
type input "1.350.000"
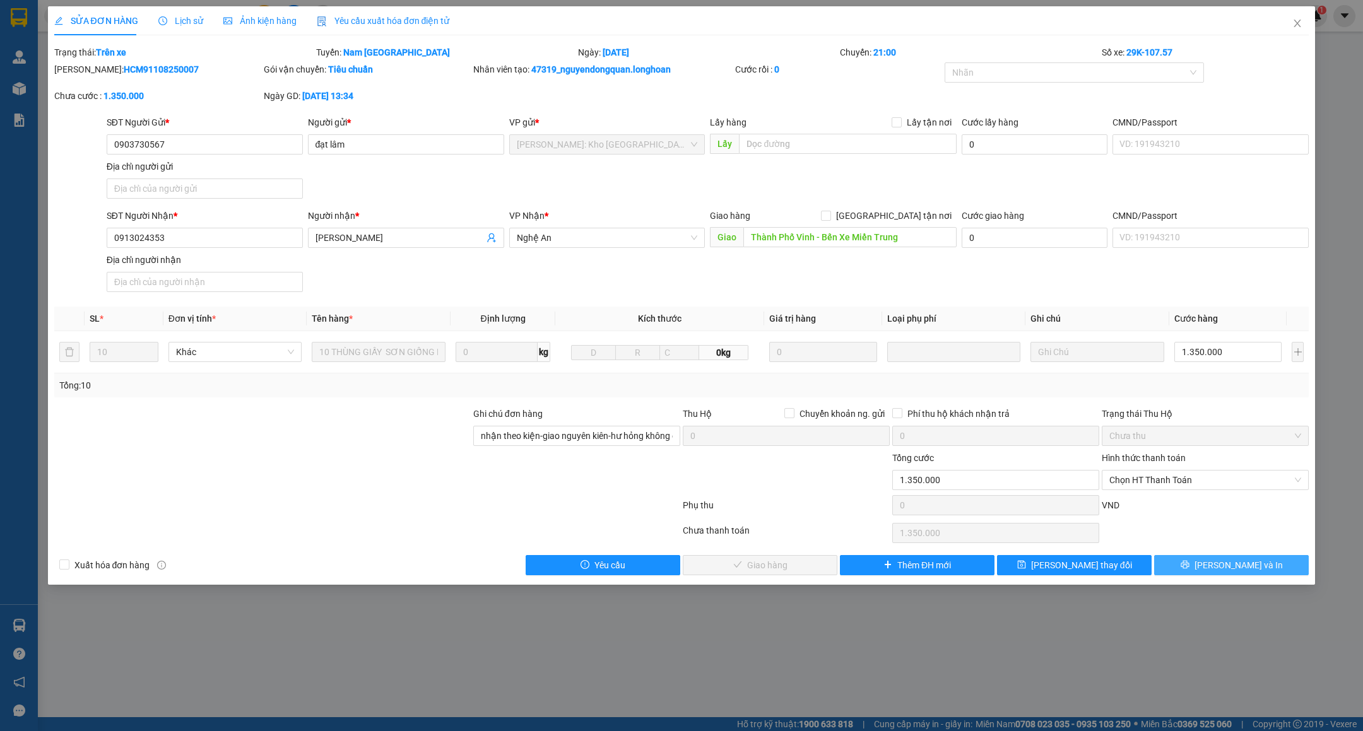
click at [1191, 570] on button "[PERSON_NAME] và In" at bounding box center [1231, 565] width 155 height 20
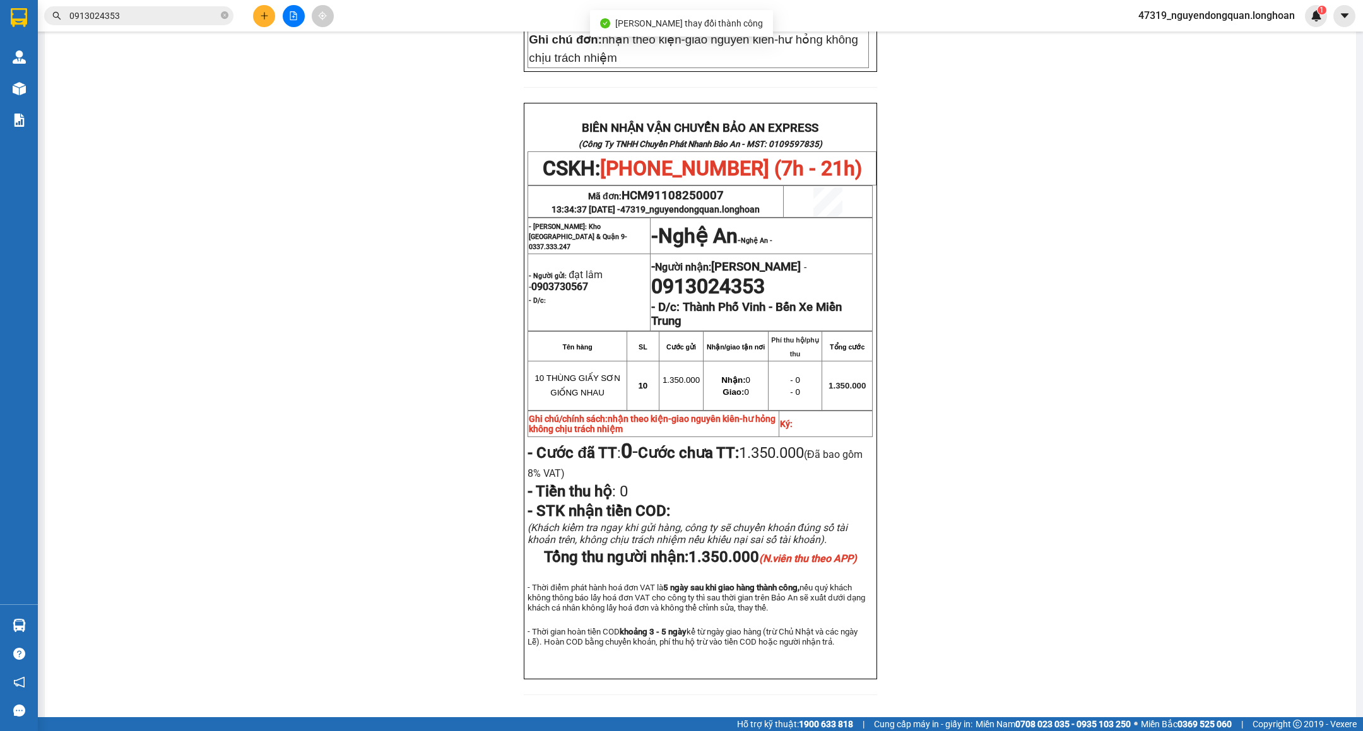
scroll to position [521, 0]
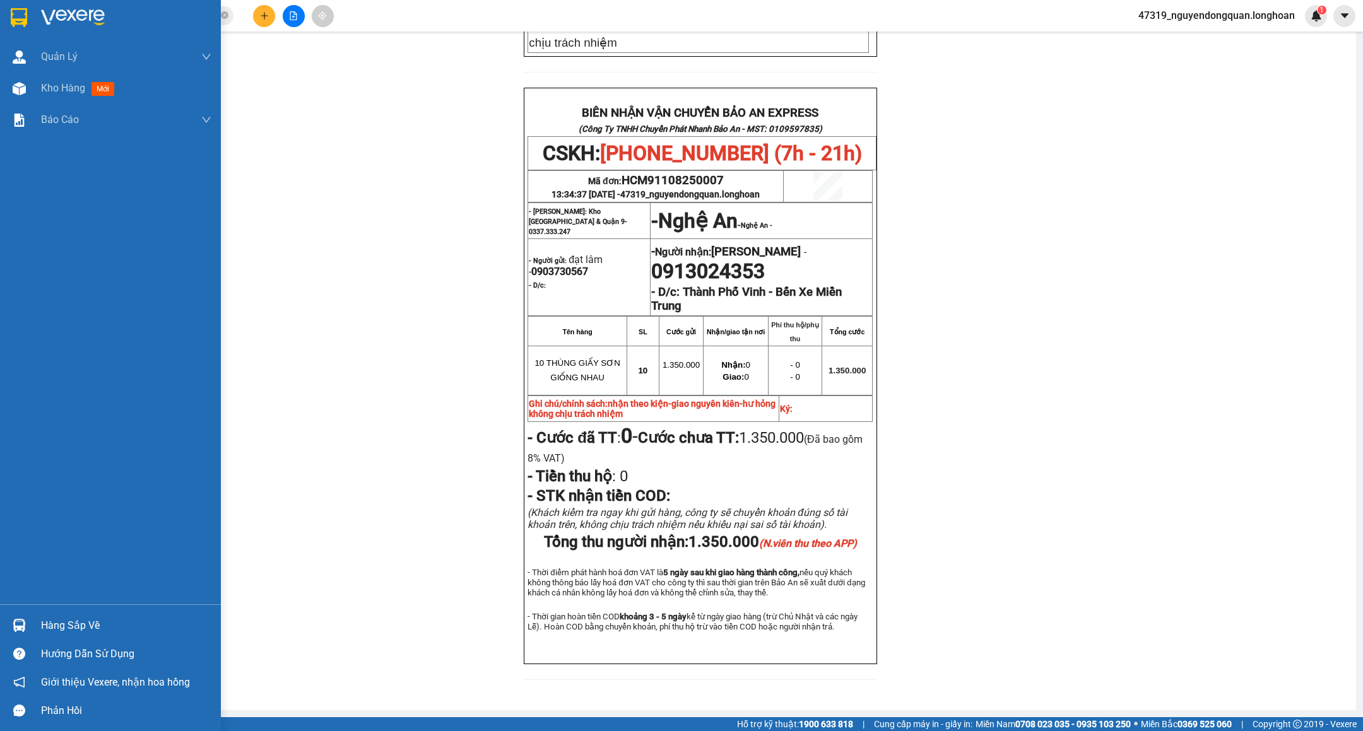
click at [14, 21] on img at bounding box center [19, 17] width 16 height 19
